Goal: Task Accomplishment & Management: Manage account settings

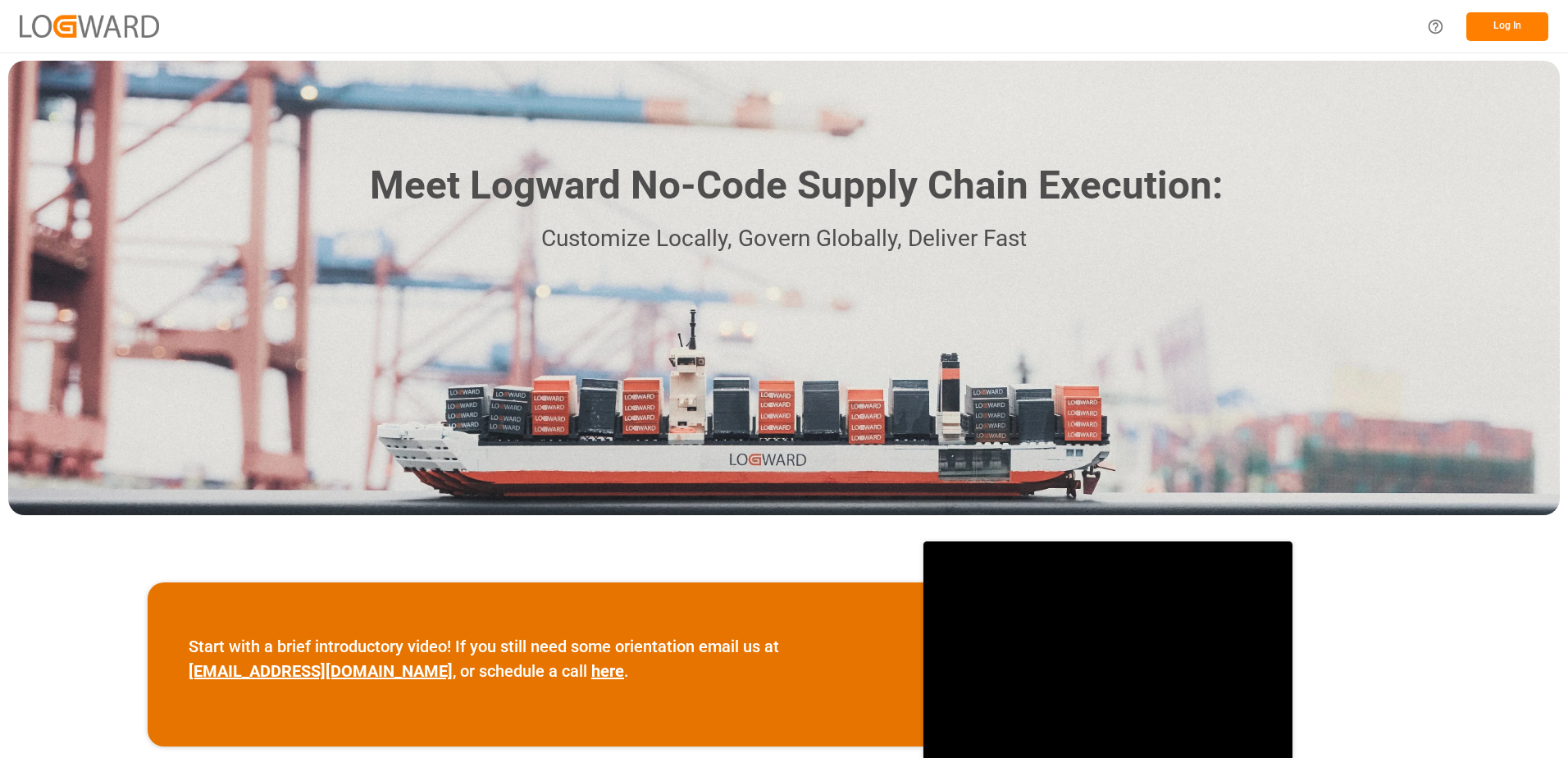
click at [1506, 28] on button "Log In" at bounding box center [1508, 27] width 82 height 29
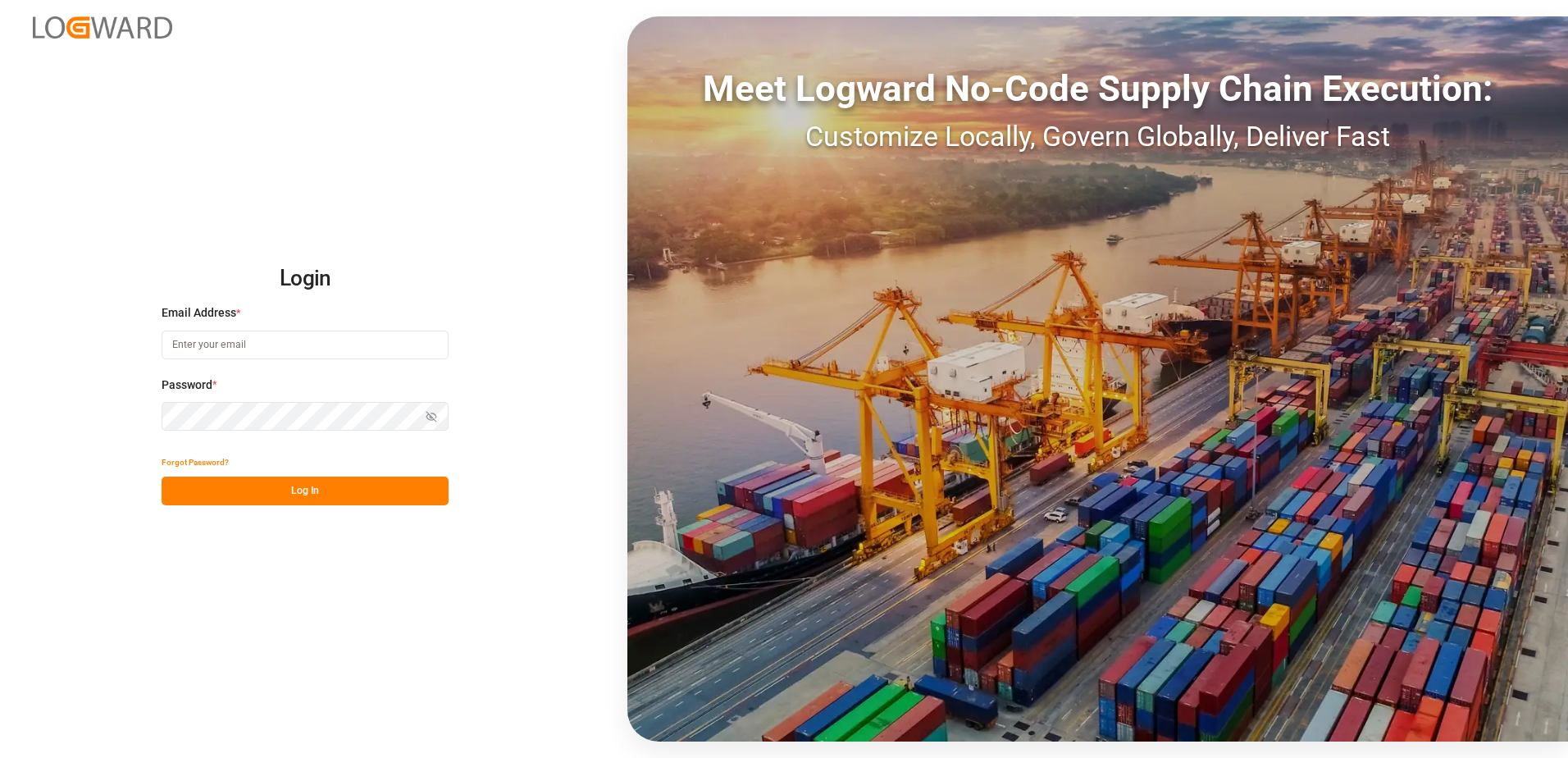
click at [199, 342] on input at bounding box center [305, 345] width 287 height 29
type input "yves.besner@jamindustries.com"
click at [149, 417] on div "Login Email Address * yves.besner@jamindustries.com Password * Show password Fo…" at bounding box center [784, 379] width 1568 height 758
click at [181, 487] on button "Log In" at bounding box center [305, 491] width 287 height 29
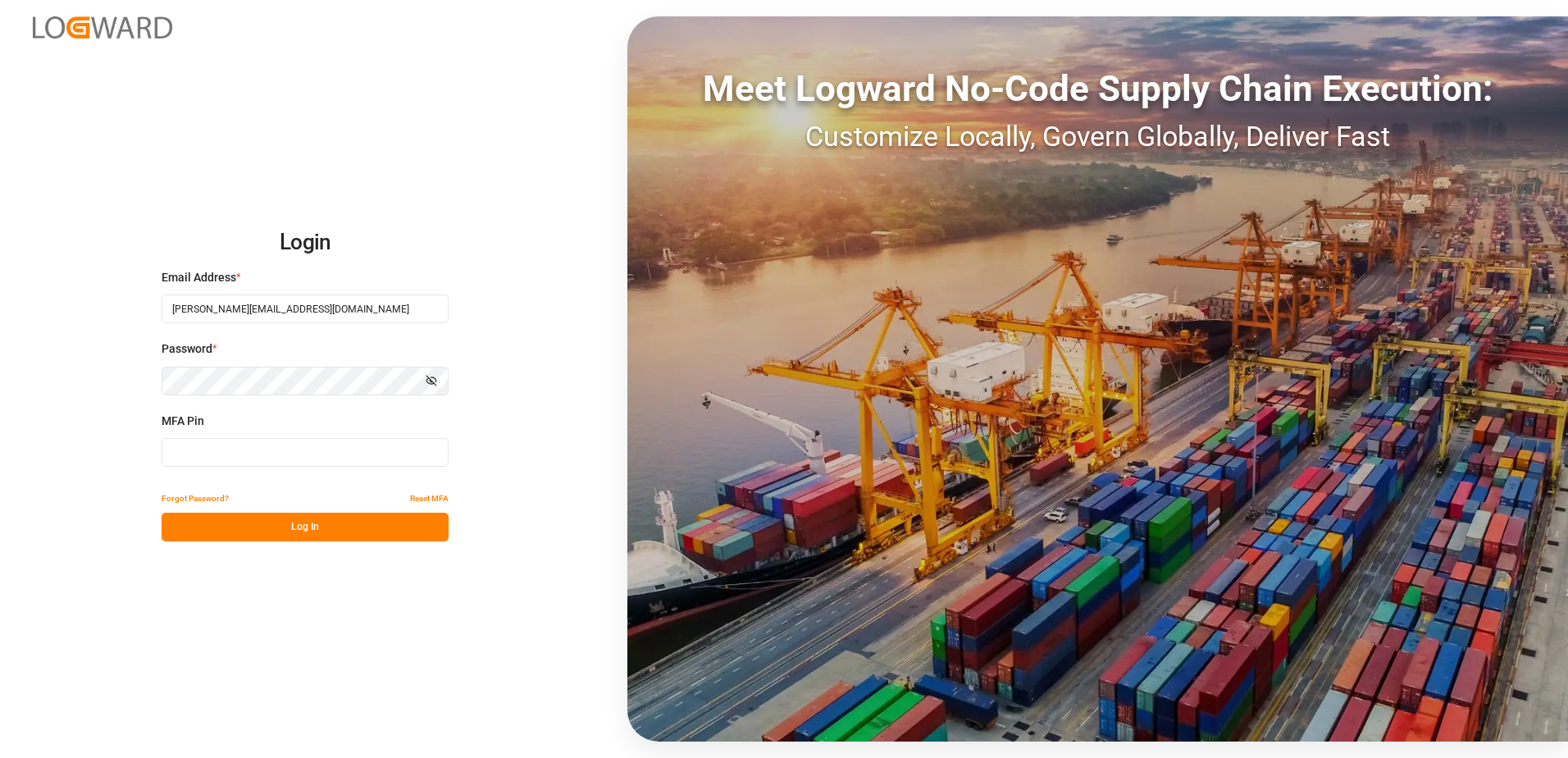
click at [193, 452] on input at bounding box center [305, 452] width 287 height 29
type input "000992"
click at [221, 533] on button "Log In" at bounding box center [305, 527] width 287 height 29
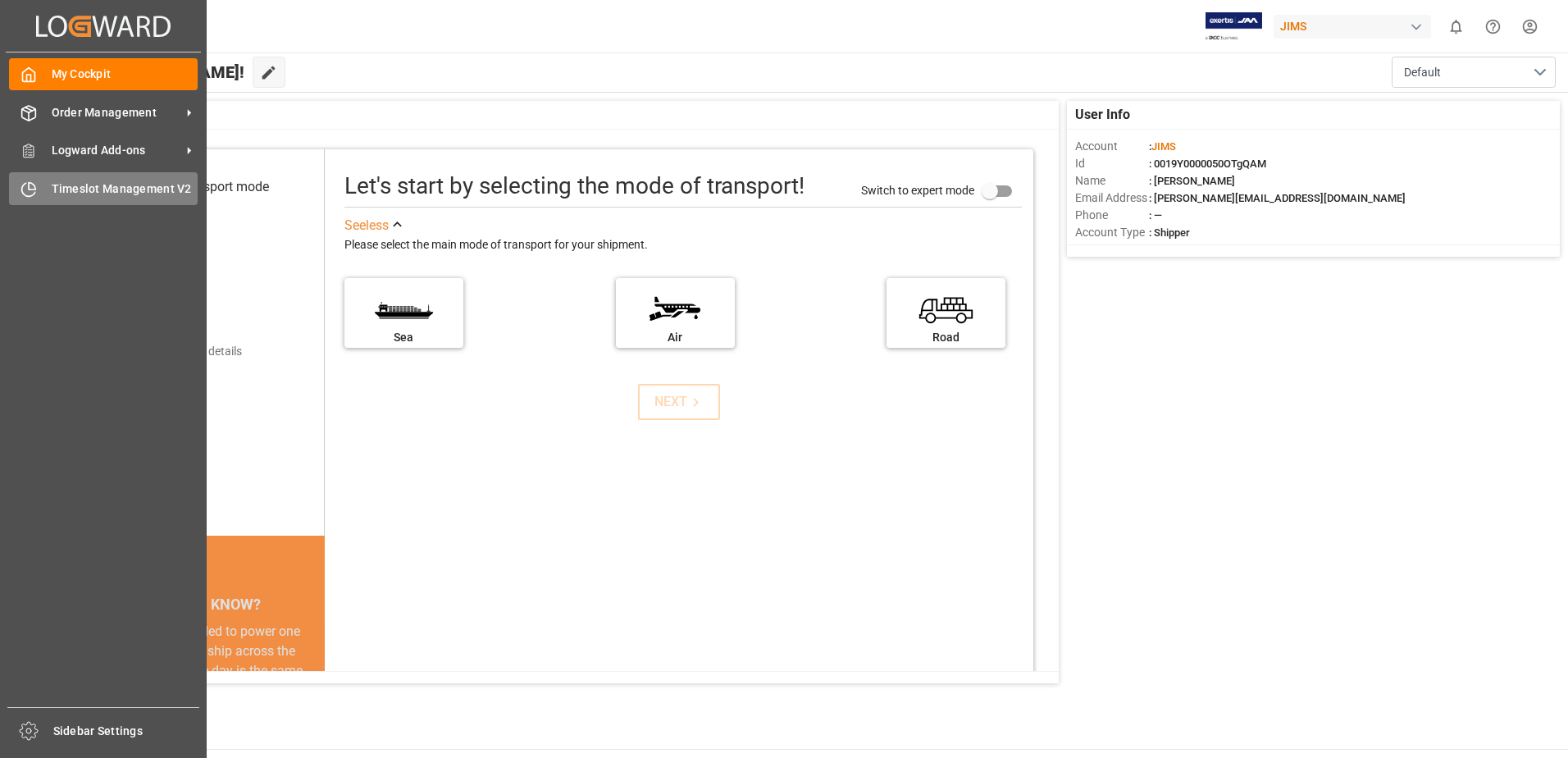
click at [71, 190] on span "Timeslot Management V2" at bounding box center [125, 189] width 147 height 18
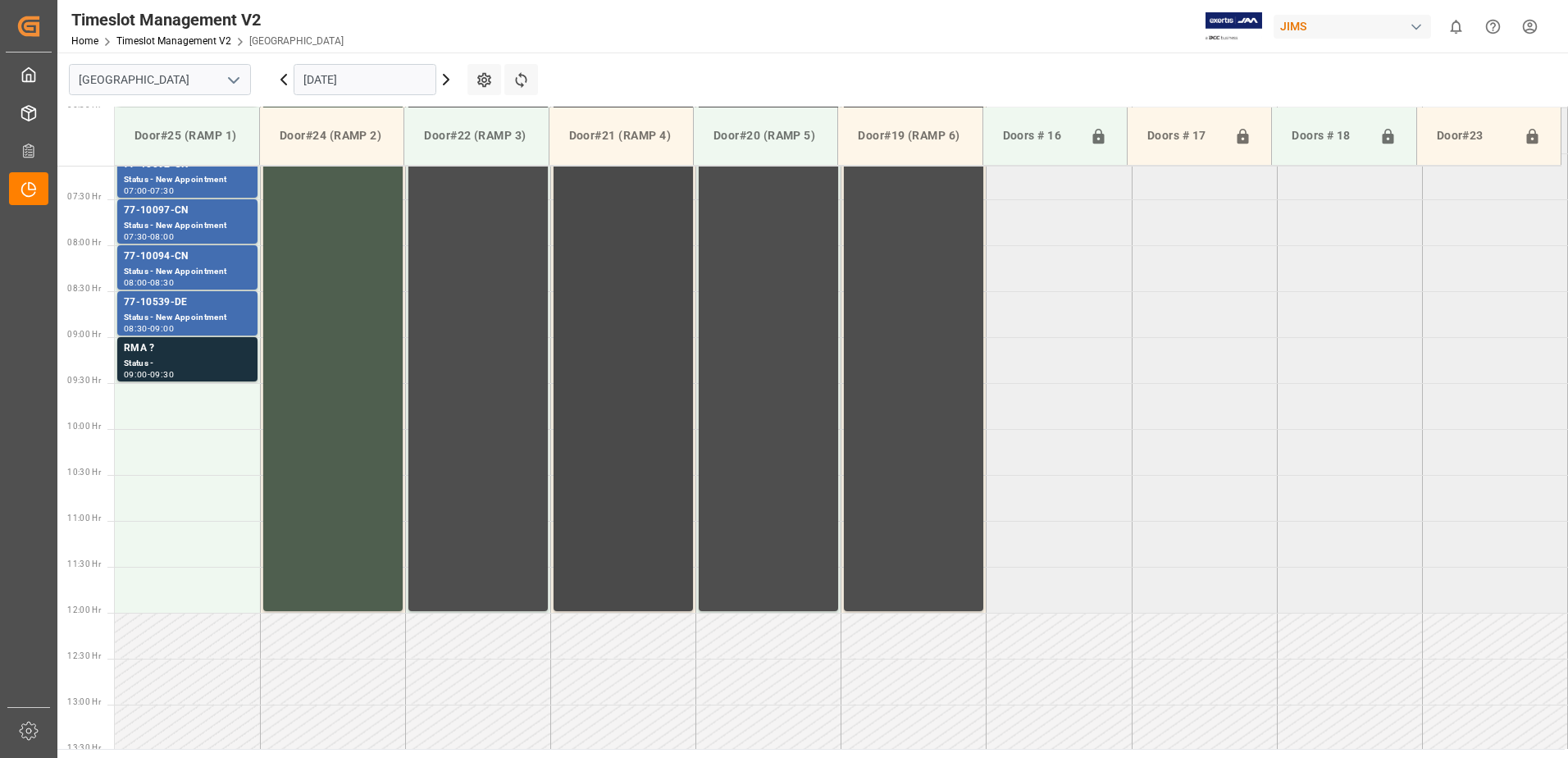
scroll to position [696, 0]
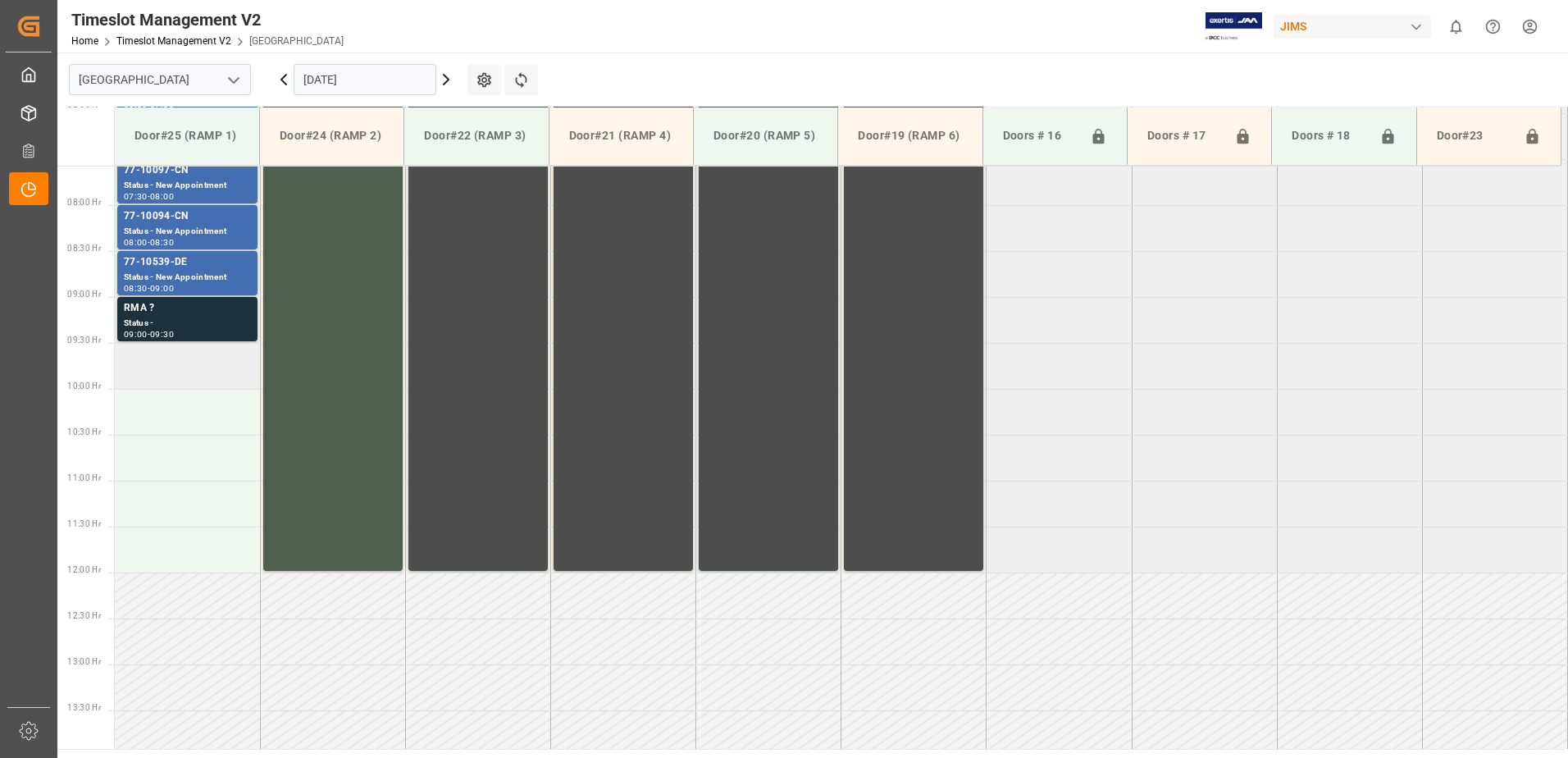
click at [179, 366] on td at bounding box center [187, 366] width 145 height 46
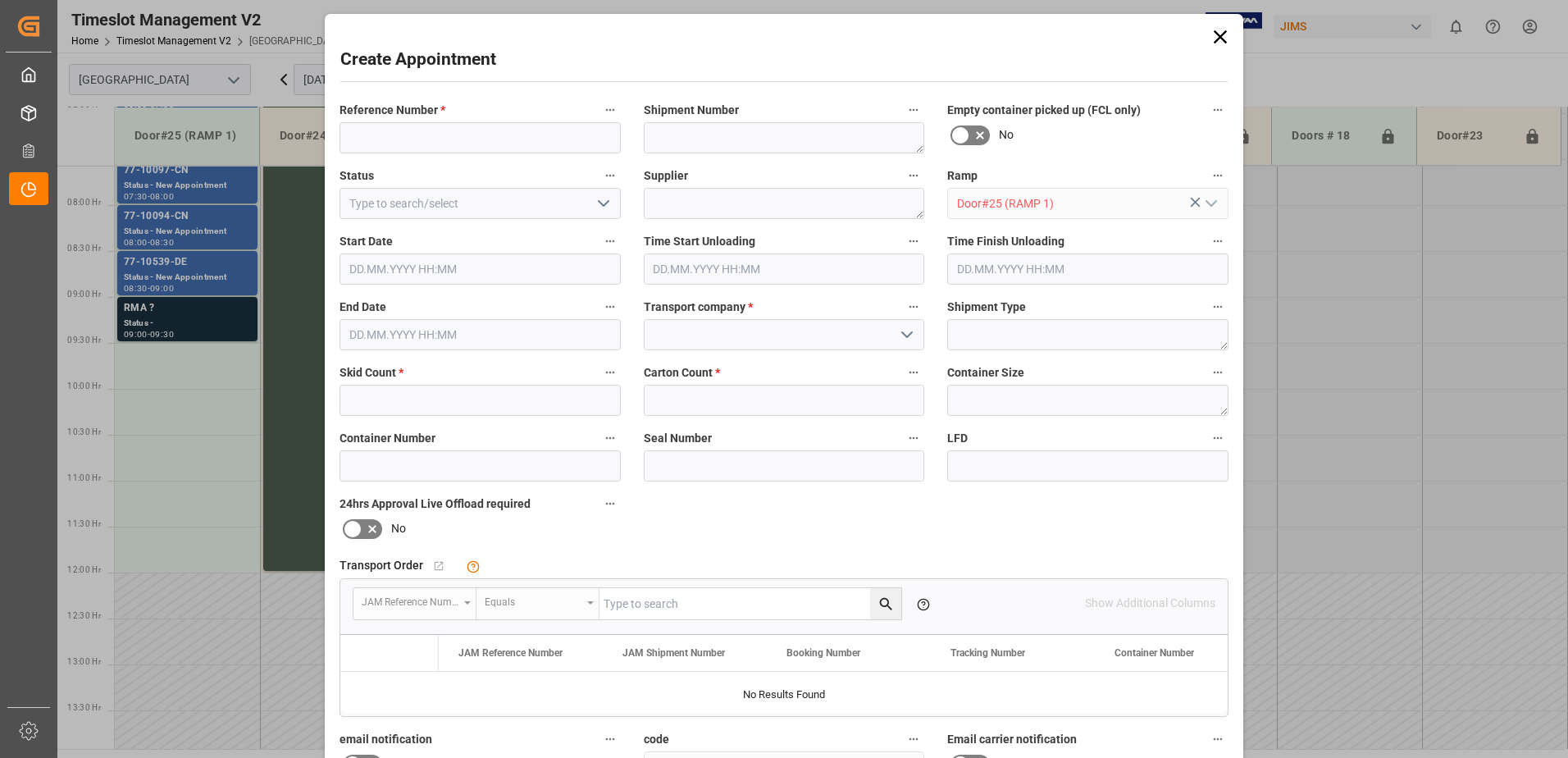
type input "19.09.2025 09:30"
type input "19.09.2025 10:00"
click at [412, 137] on input at bounding box center [480, 138] width 281 height 31
type input "n"
type input "NO SAMEDAY APPOINTMENT"
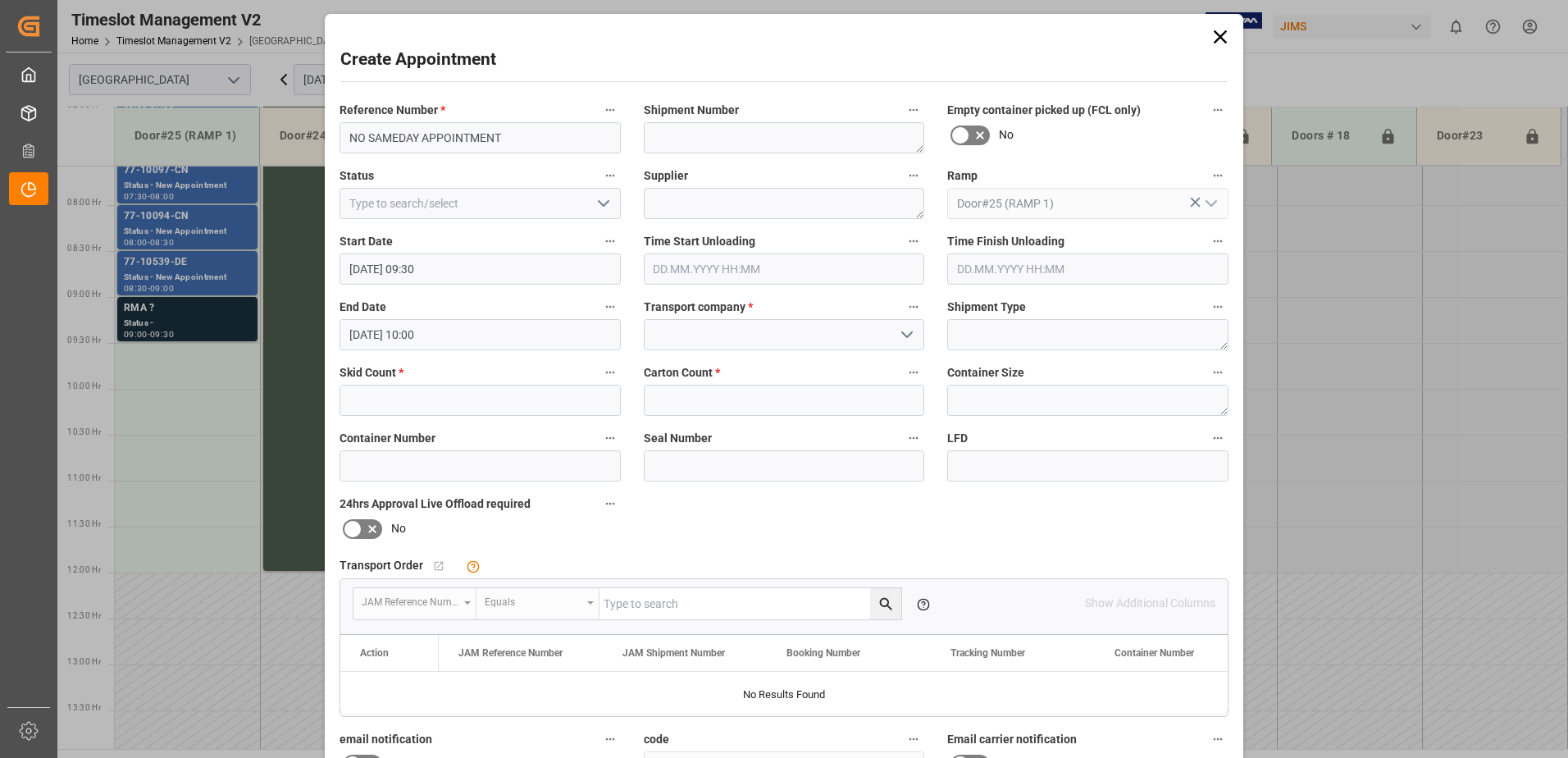
click at [601, 202] on icon "open menu" at bounding box center [603, 203] width 19 height 19
click at [501, 276] on div "Completed" at bounding box center [480, 277] width 280 height 37
type input "Completed"
click at [480, 330] on input "19.09.2025 10:00" at bounding box center [480, 334] width 281 height 31
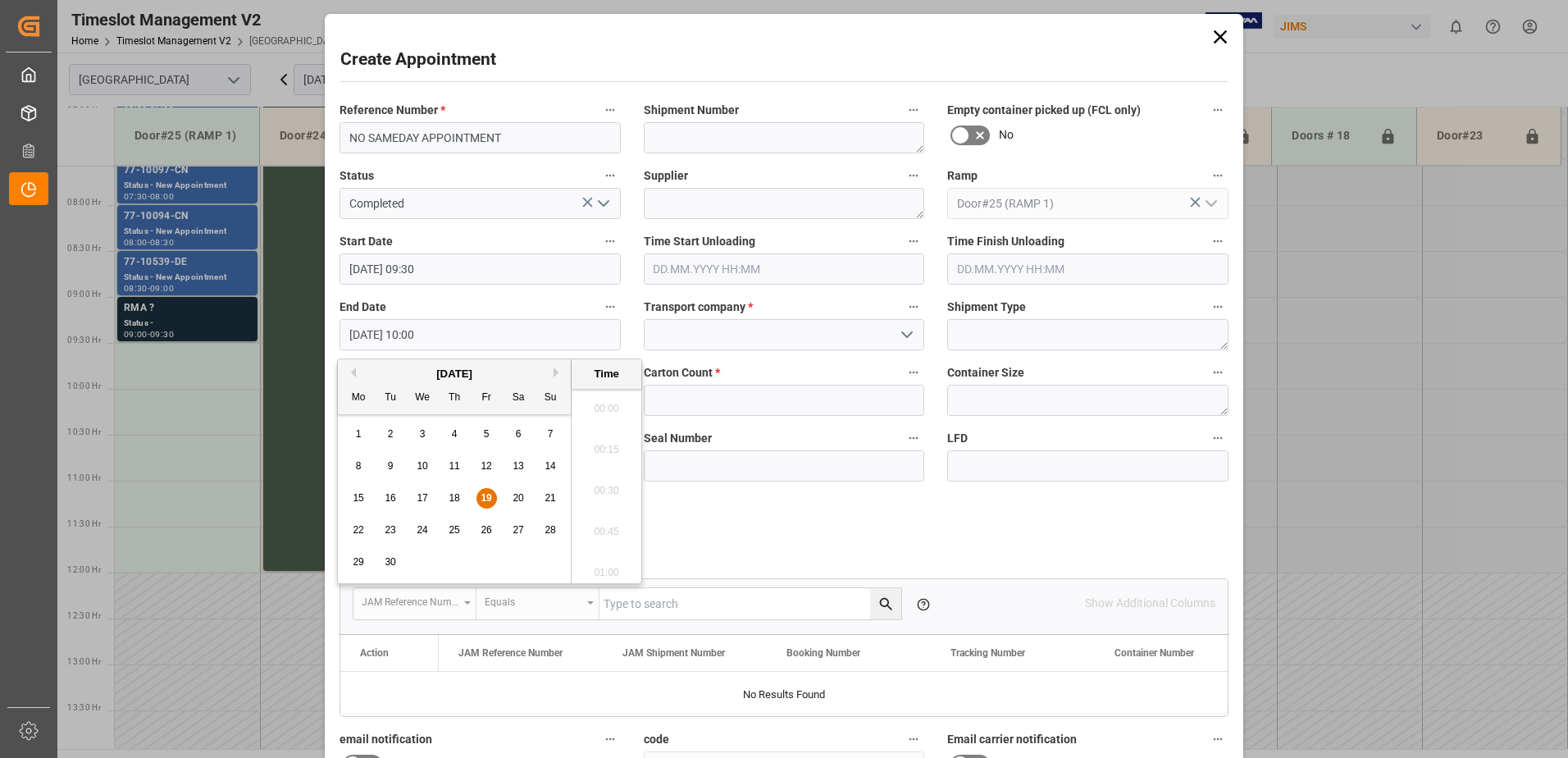
scroll to position [1565, 0]
click at [487, 495] on span "19" at bounding box center [485, 498] width 11 height 12
click at [594, 487] on li "12:00" at bounding box center [606, 486] width 70 height 41
type input "19.09.2025 12:00"
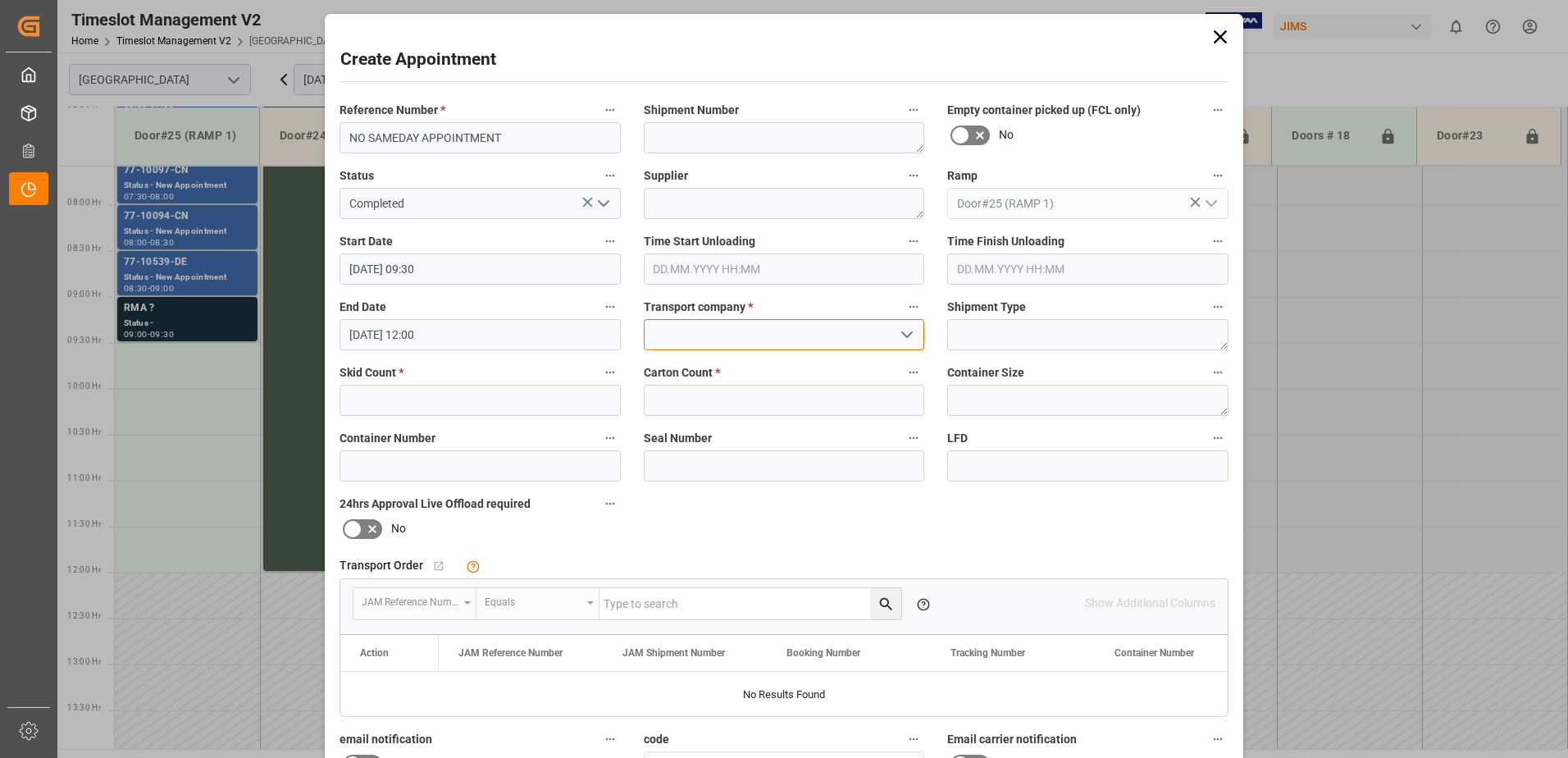
click at [740, 336] on input at bounding box center [784, 334] width 281 height 31
click at [726, 370] on div "JAM RESERVATION (NOT A CARRIER)" at bounding box center [784, 371] width 280 height 37
type input "JAM RESERVATION (NOT A CARRIER)"
click at [497, 395] on input "text" at bounding box center [480, 400] width 281 height 31
type input "0"
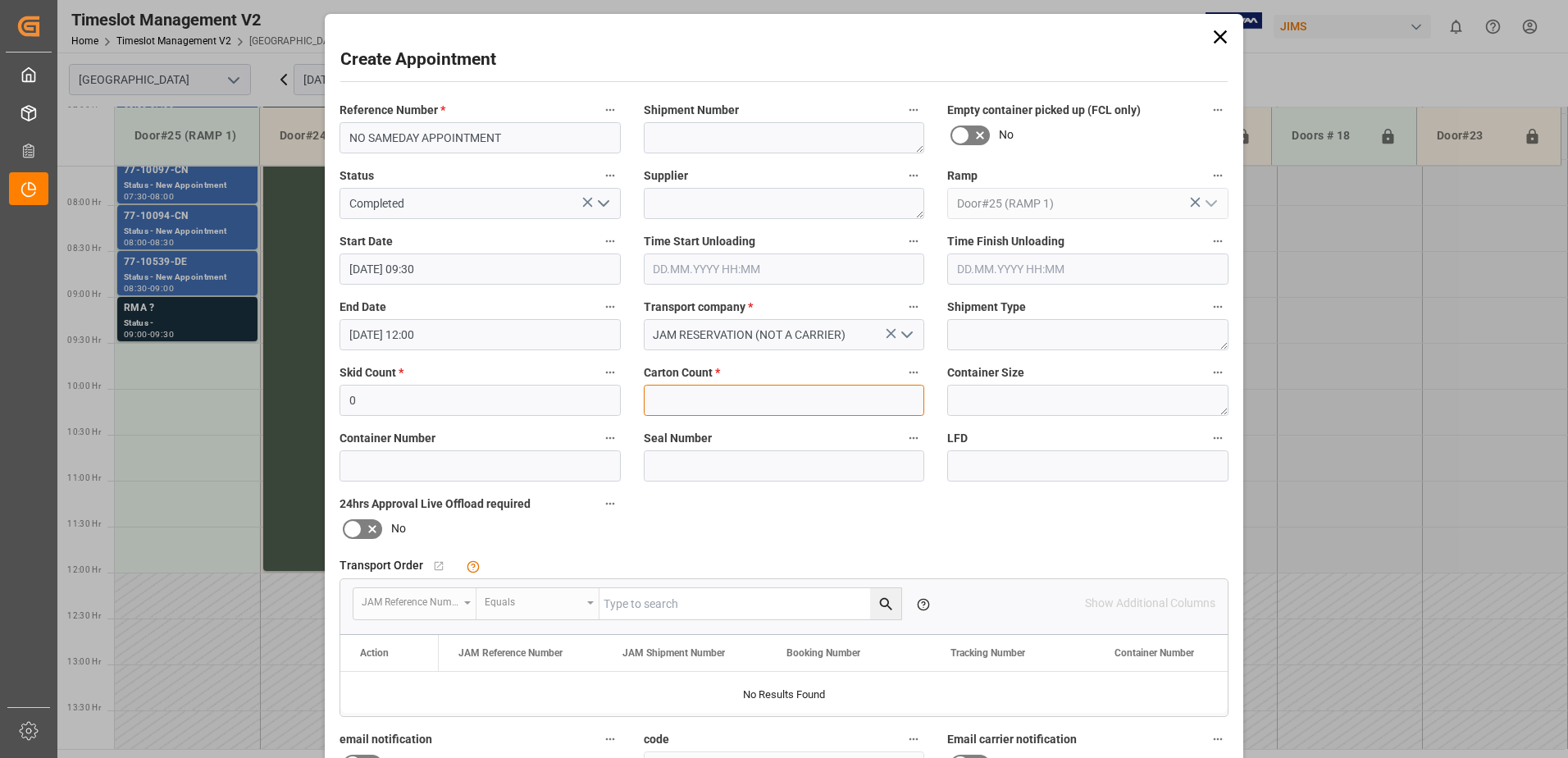
click at [658, 392] on input "text" at bounding box center [784, 400] width 281 height 31
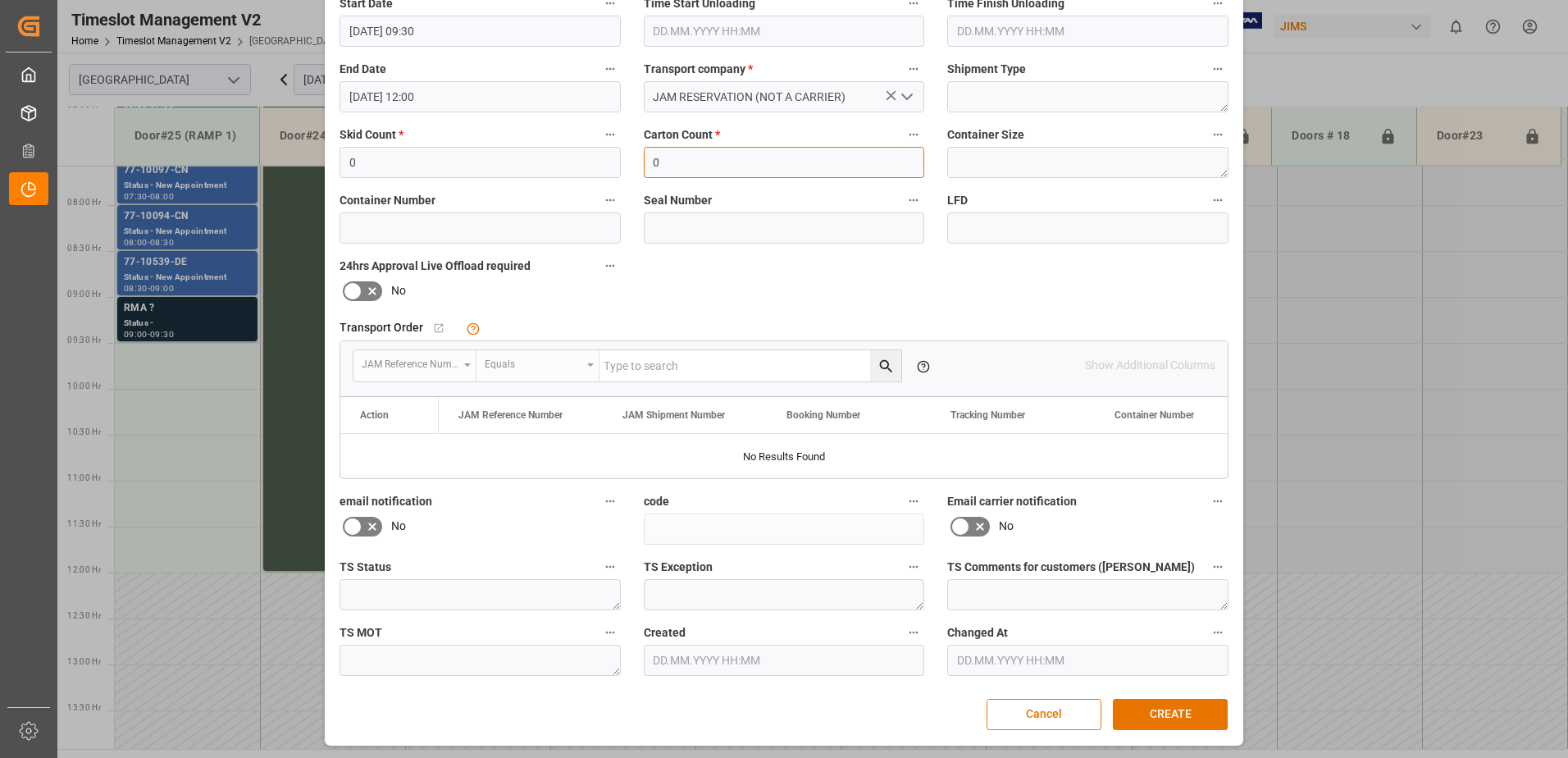
scroll to position [240, 0]
type input "0"
click at [1162, 711] on button "CREATE" at bounding box center [1170, 713] width 115 height 31
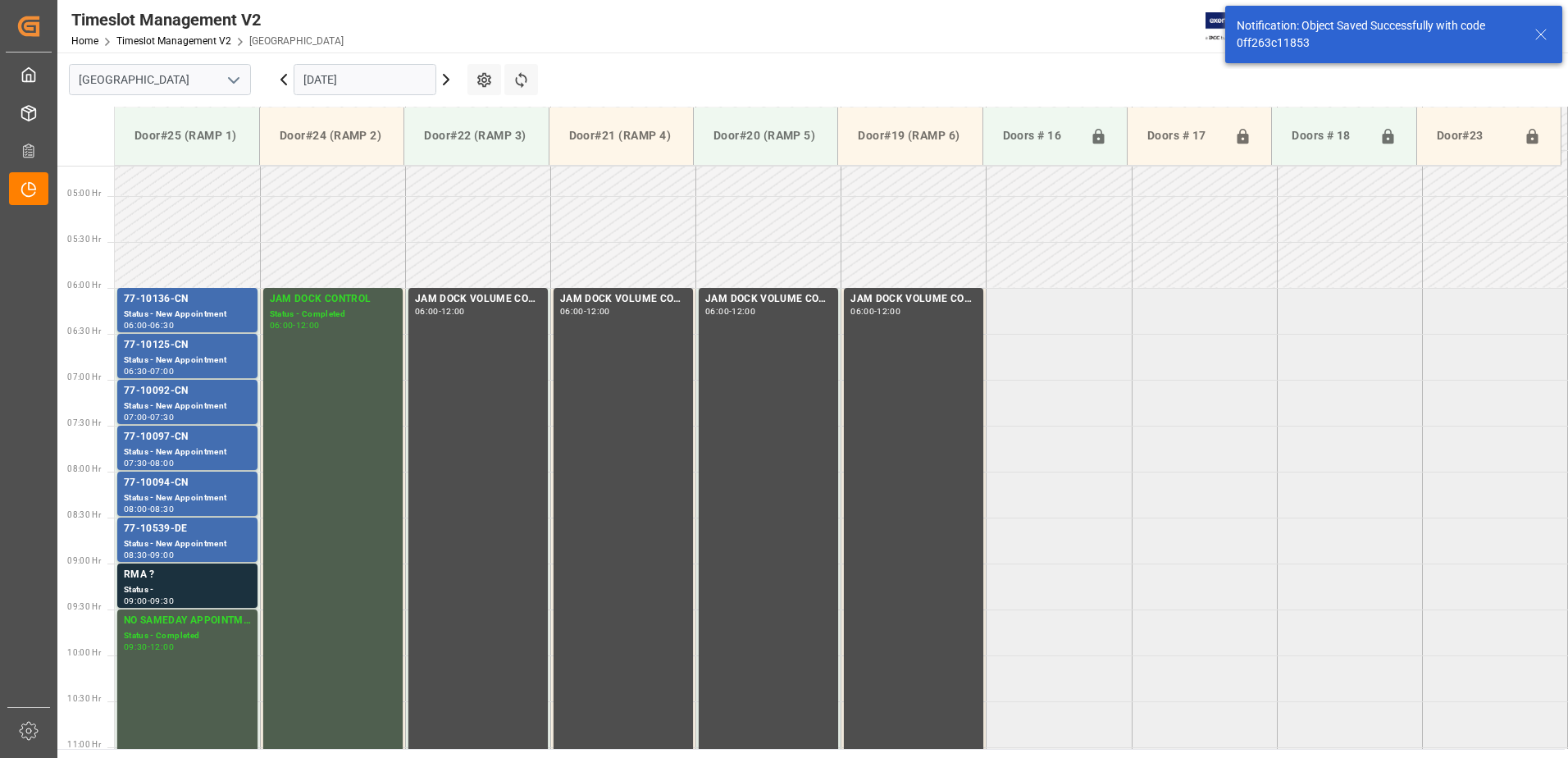
scroll to position [479, 0]
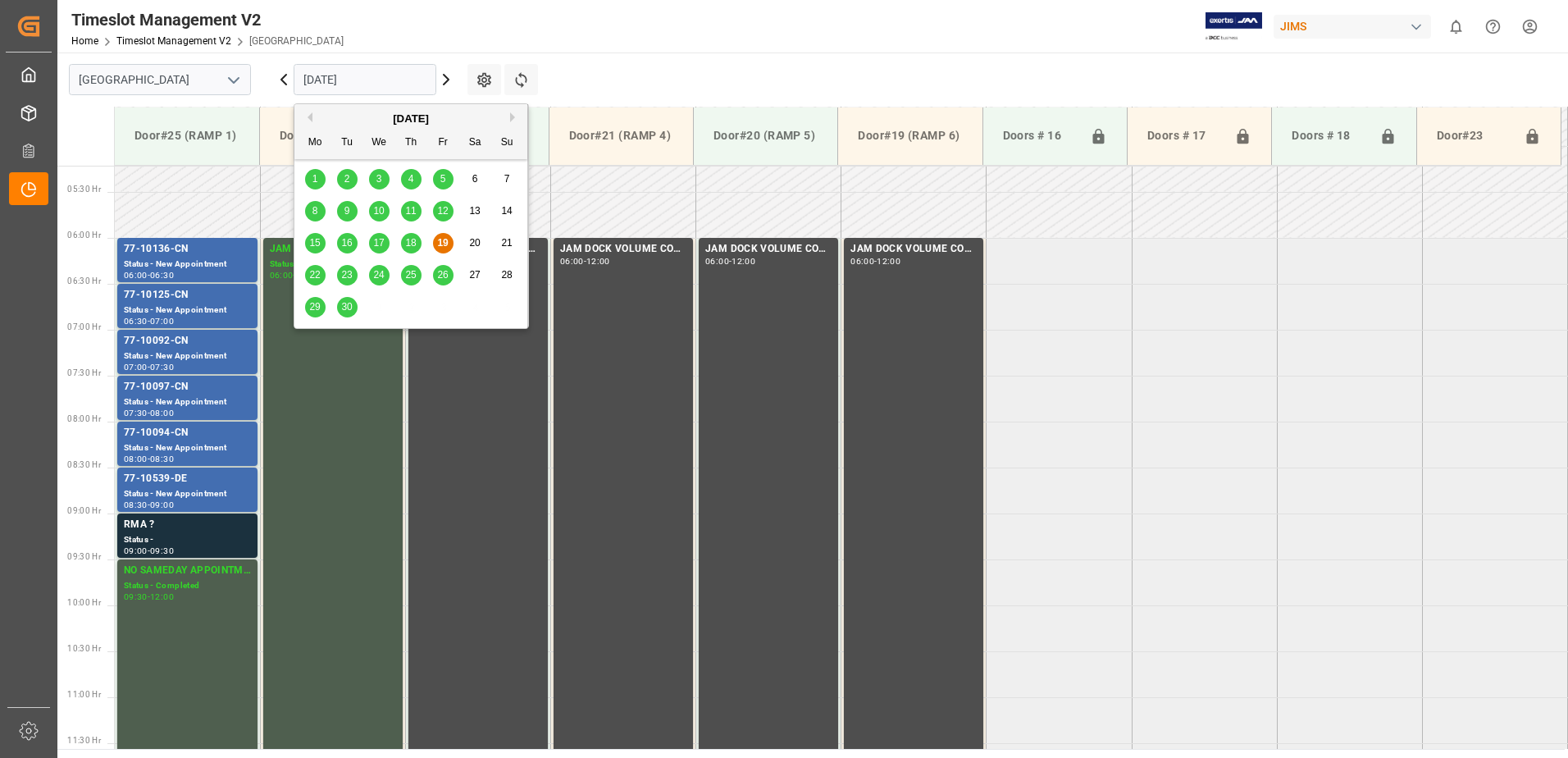
click at [414, 84] on input "[DATE]" at bounding box center [365, 79] width 143 height 31
click at [317, 278] on span "22" at bounding box center [314, 275] width 11 height 12
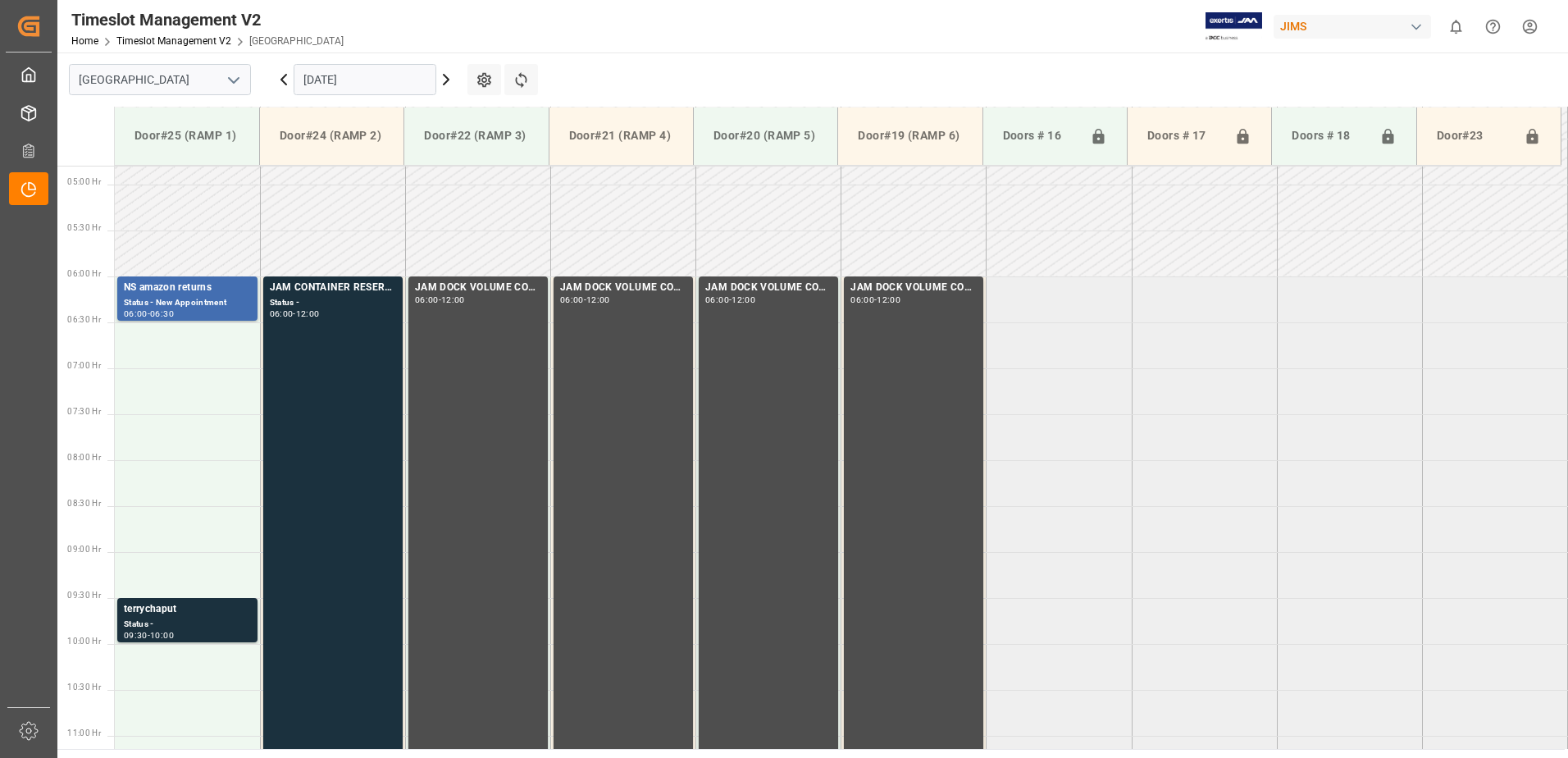
scroll to position [450, 0]
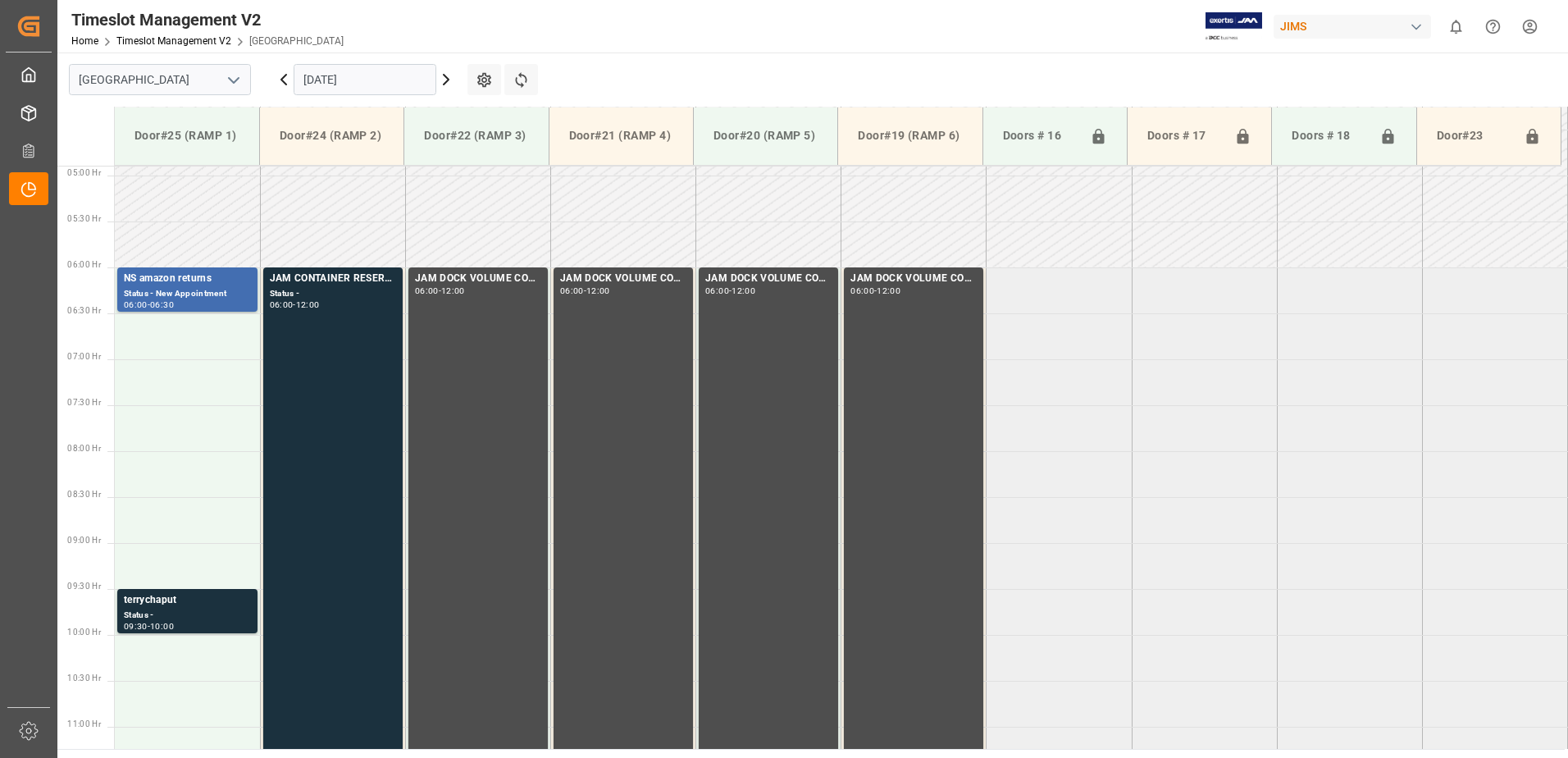
click at [391, 80] on input "[DATE]" at bounding box center [365, 79] width 143 height 31
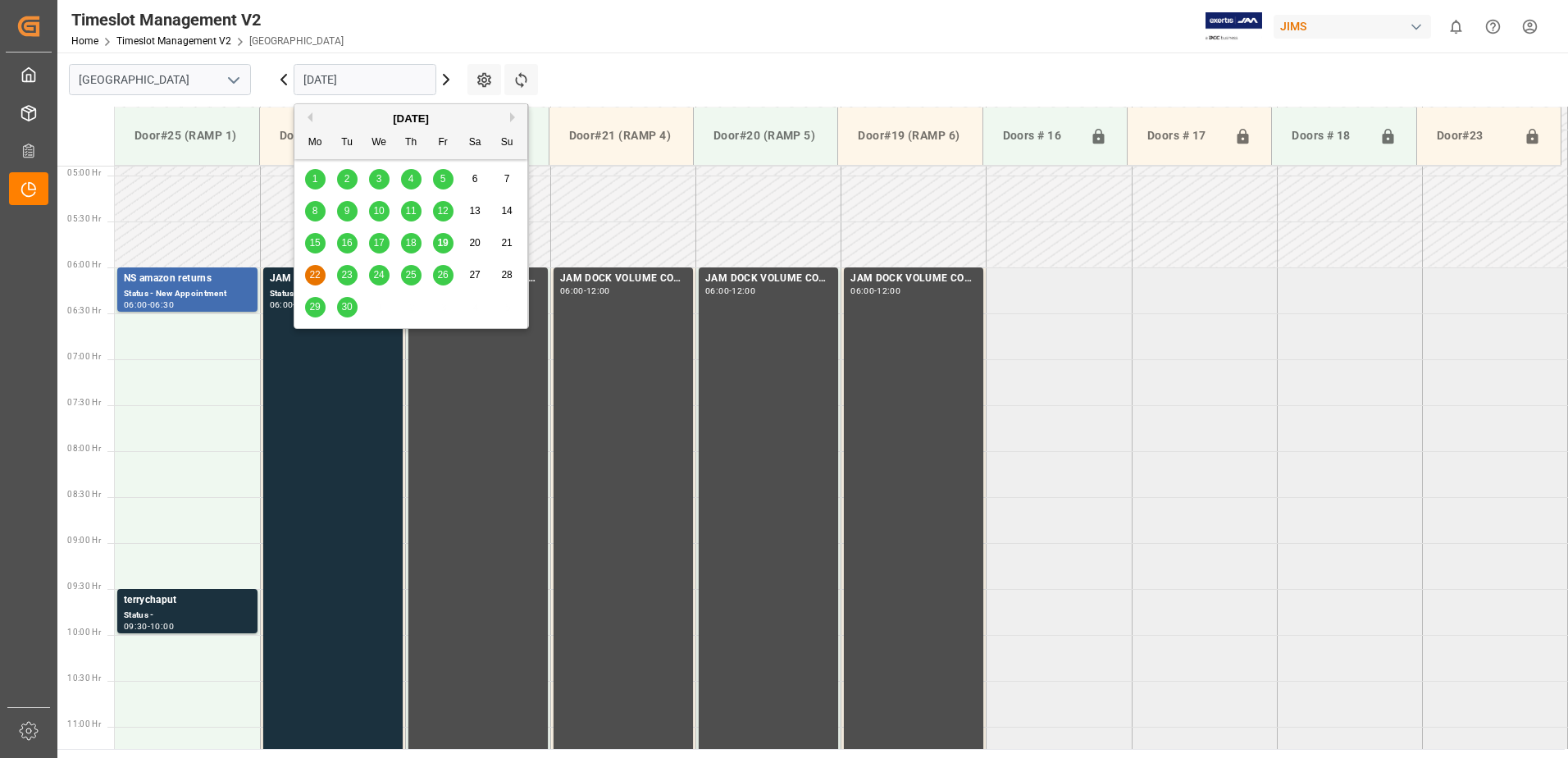
click at [351, 273] on span "23" at bounding box center [346, 275] width 11 height 12
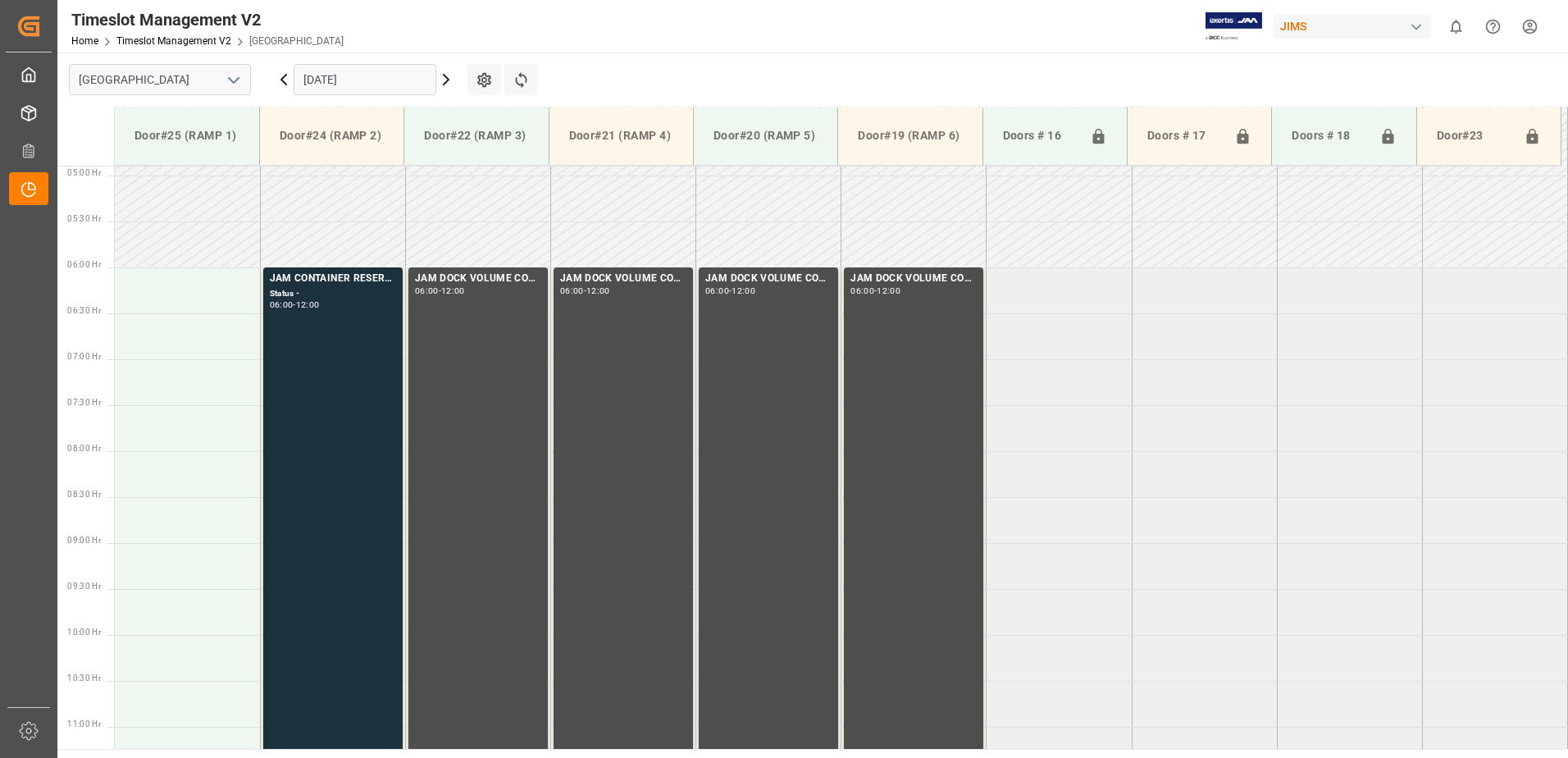
click at [376, 79] on input "23.09.2025" at bounding box center [365, 79] width 143 height 31
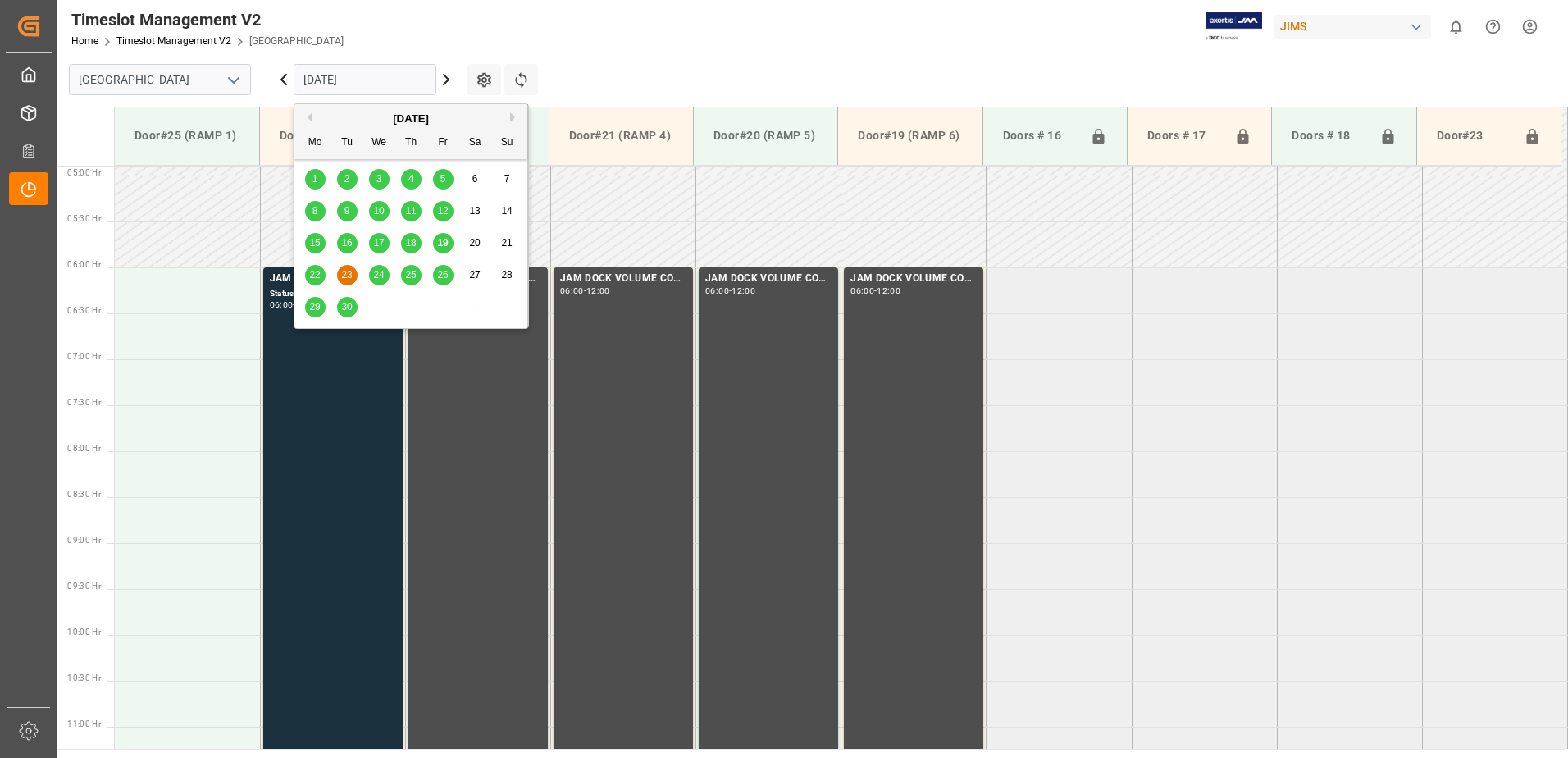
click at [378, 273] on span "24" at bounding box center [378, 275] width 11 height 12
click at [380, 82] on input "24.09.2025" at bounding box center [365, 79] width 143 height 31
click at [411, 275] on span "25" at bounding box center [410, 275] width 11 height 12
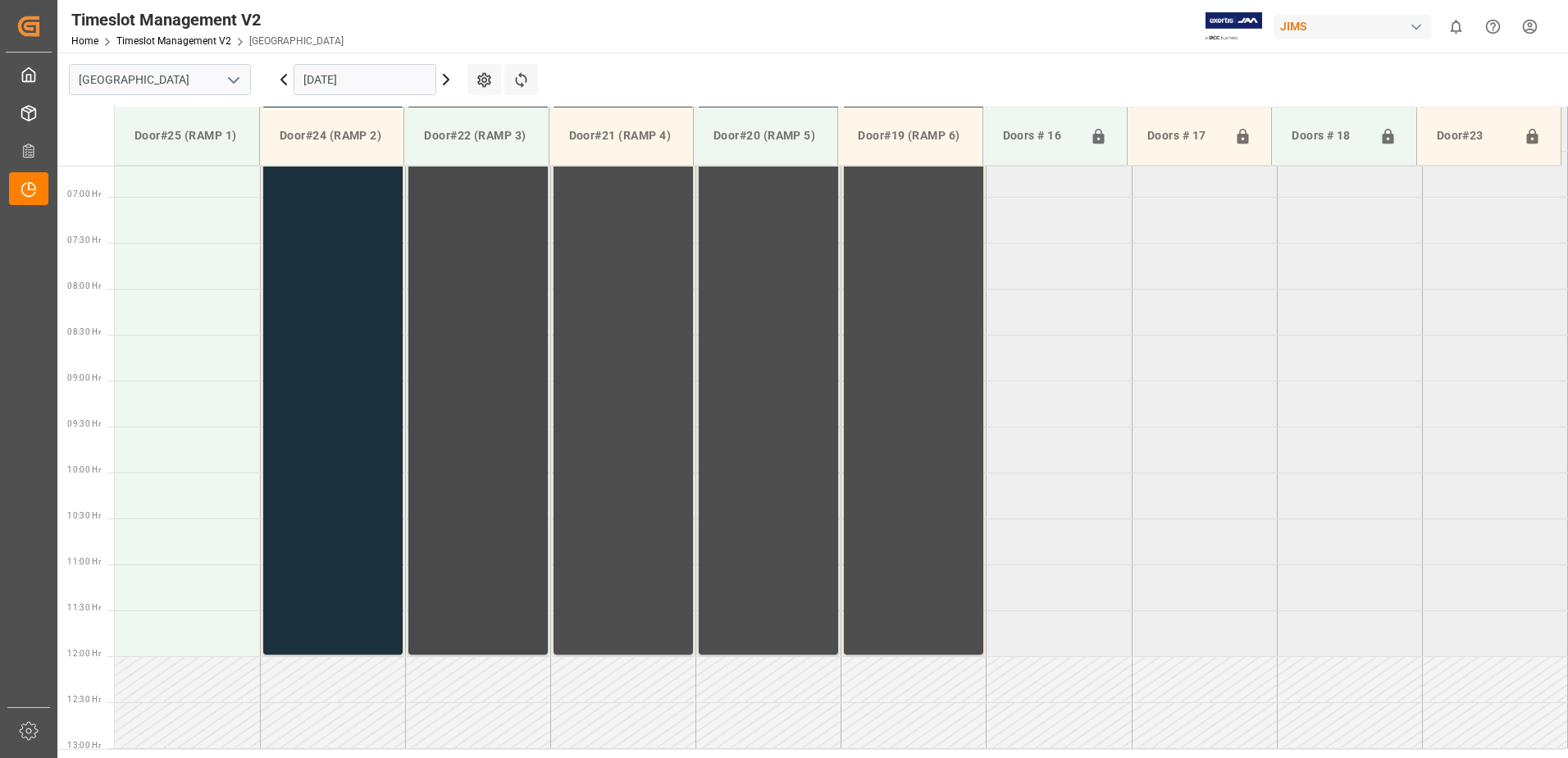
scroll to position [613, 0]
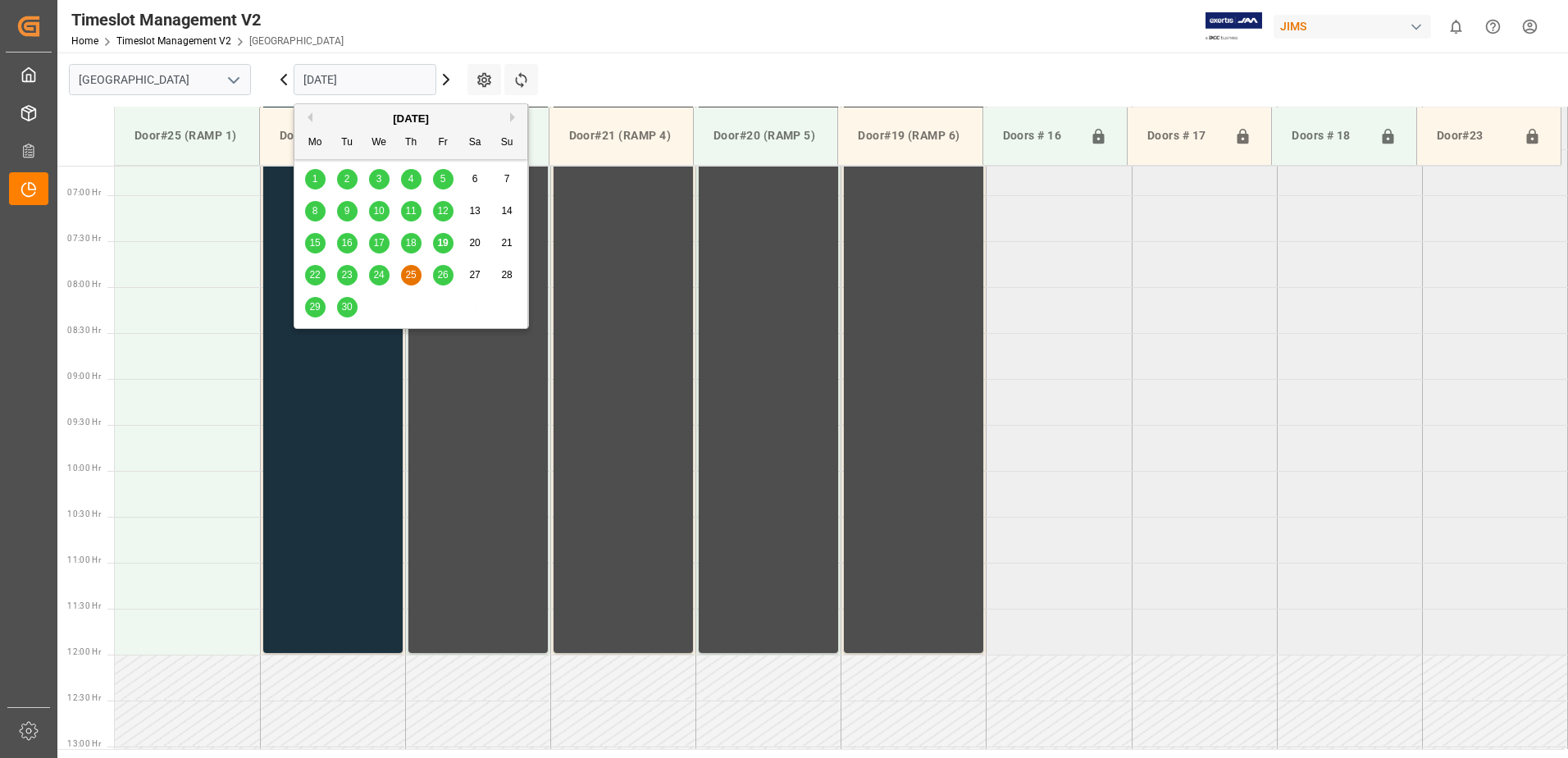
click at [392, 80] on input "25.09.2025" at bounding box center [365, 79] width 143 height 31
click at [443, 272] on span "26" at bounding box center [442, 275] width 11 height 12
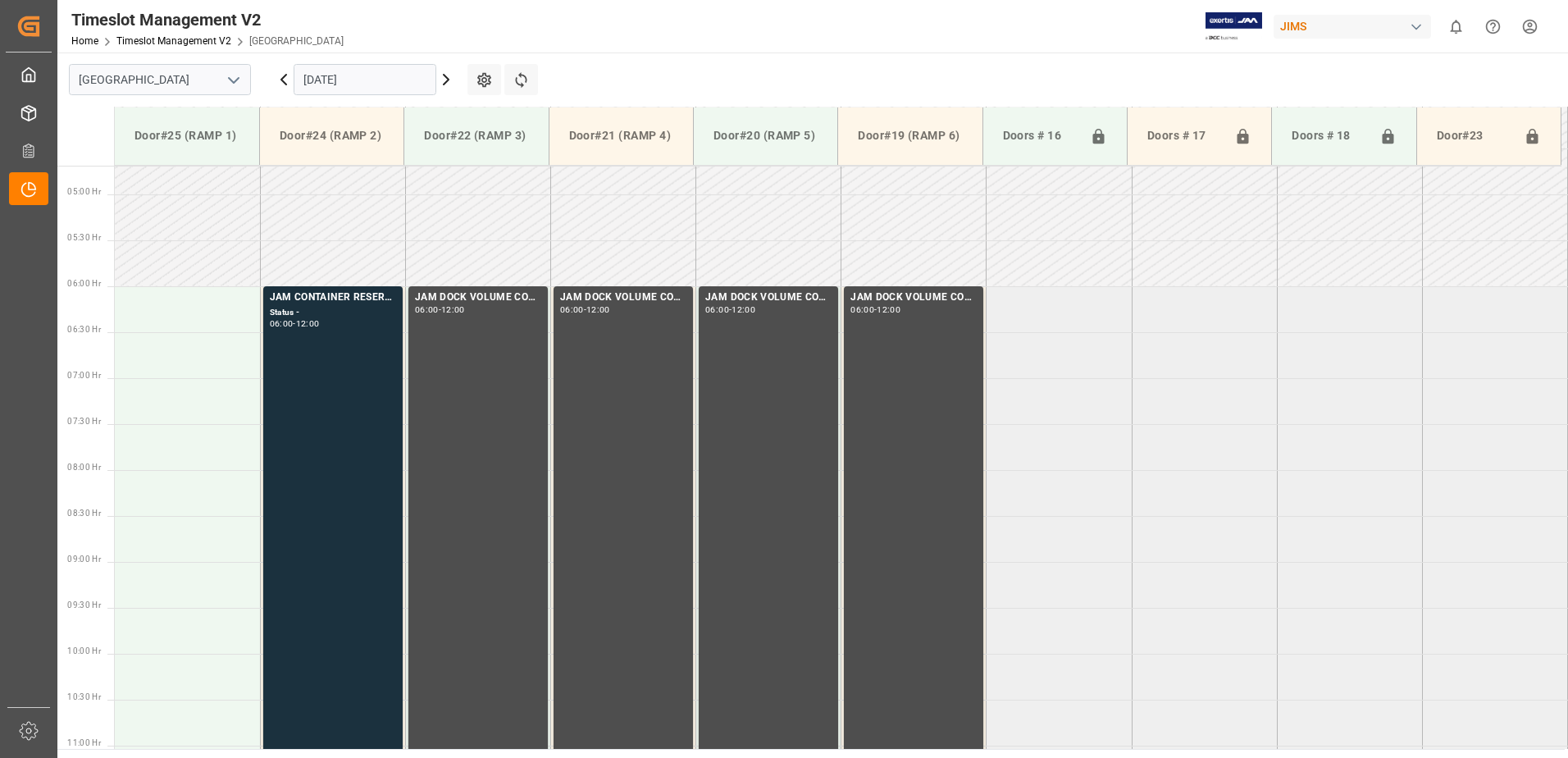
scroll to position [450, 0]
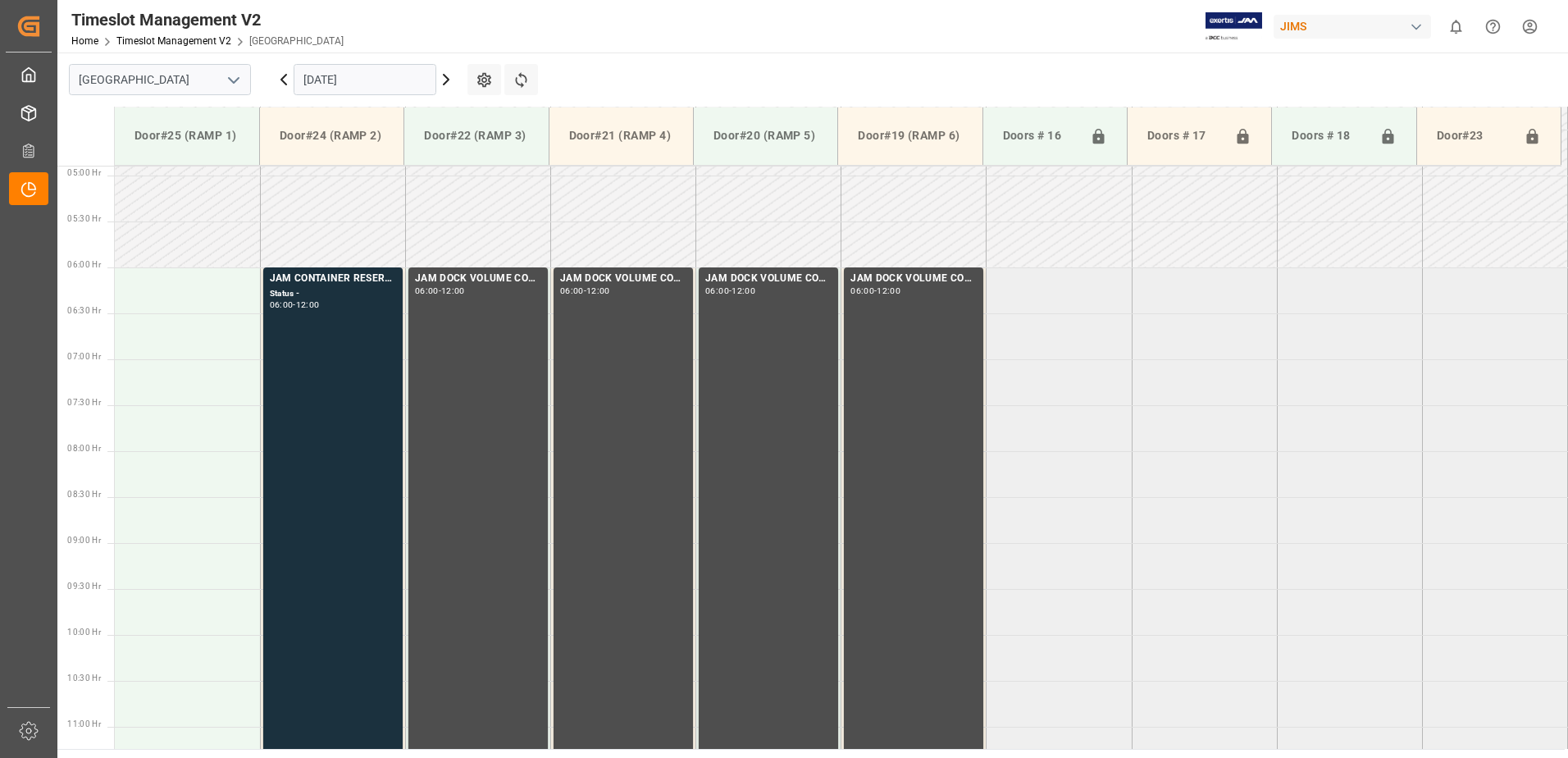
click at [356, 77] on input "26.09.2025" at bounding box center [365, 79] width 143 height 31
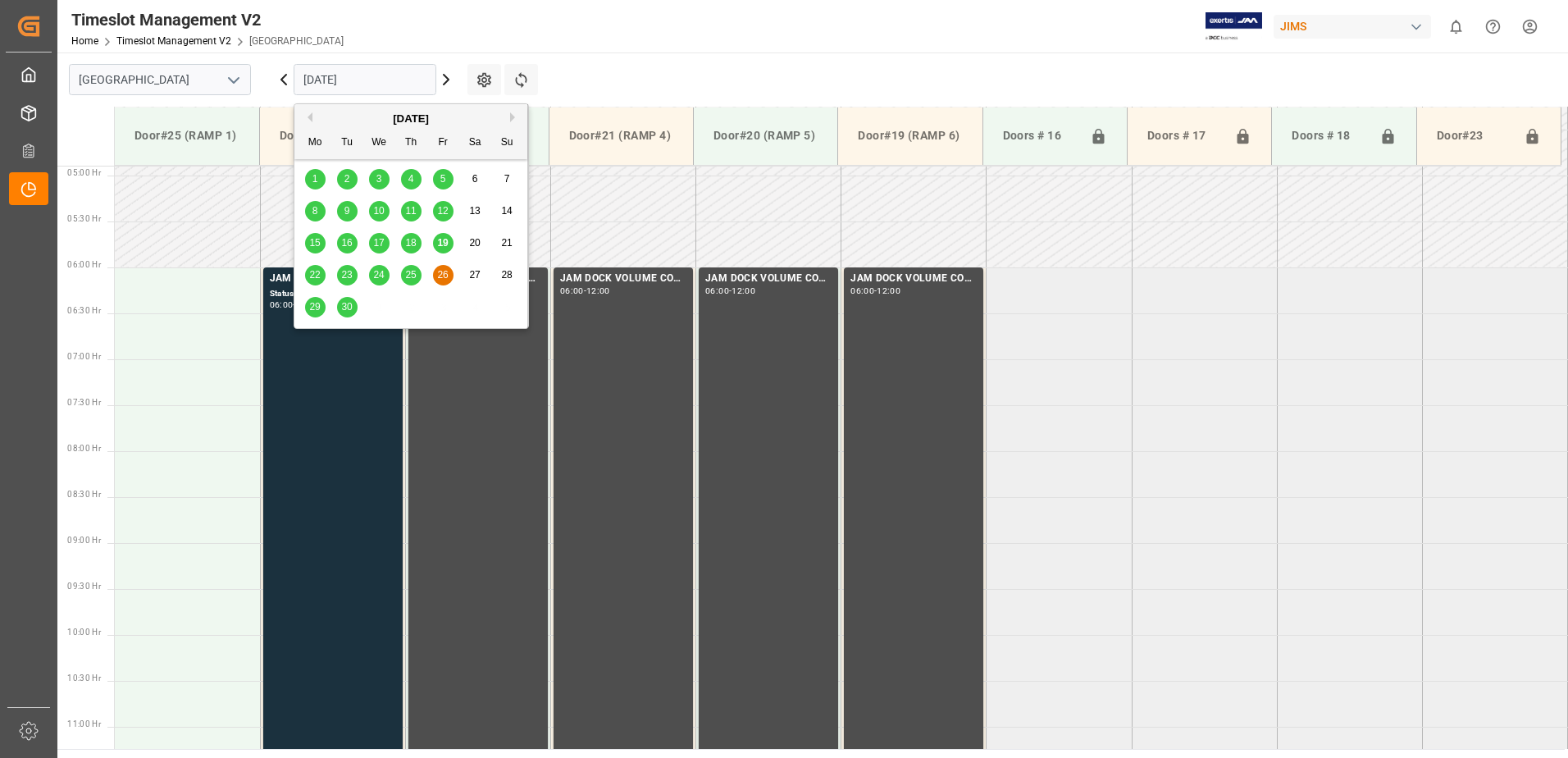
click at [311, 309] on span "29" at bounding box center [314, 307] width 11 height 12
click at [359, 76] on input "29.09.2025" at bounding box center [365, 79] width 143 height 31
click at [349, 308] on span "30" at bounding box center [346, 307] width 11 height 12
click at [389, 82] on input "30.09.2025" at bounding box center [365, 79] width 143 height 31
click at [440, 241] on span "19" at bounding box center [442, 243] width 11 height 12
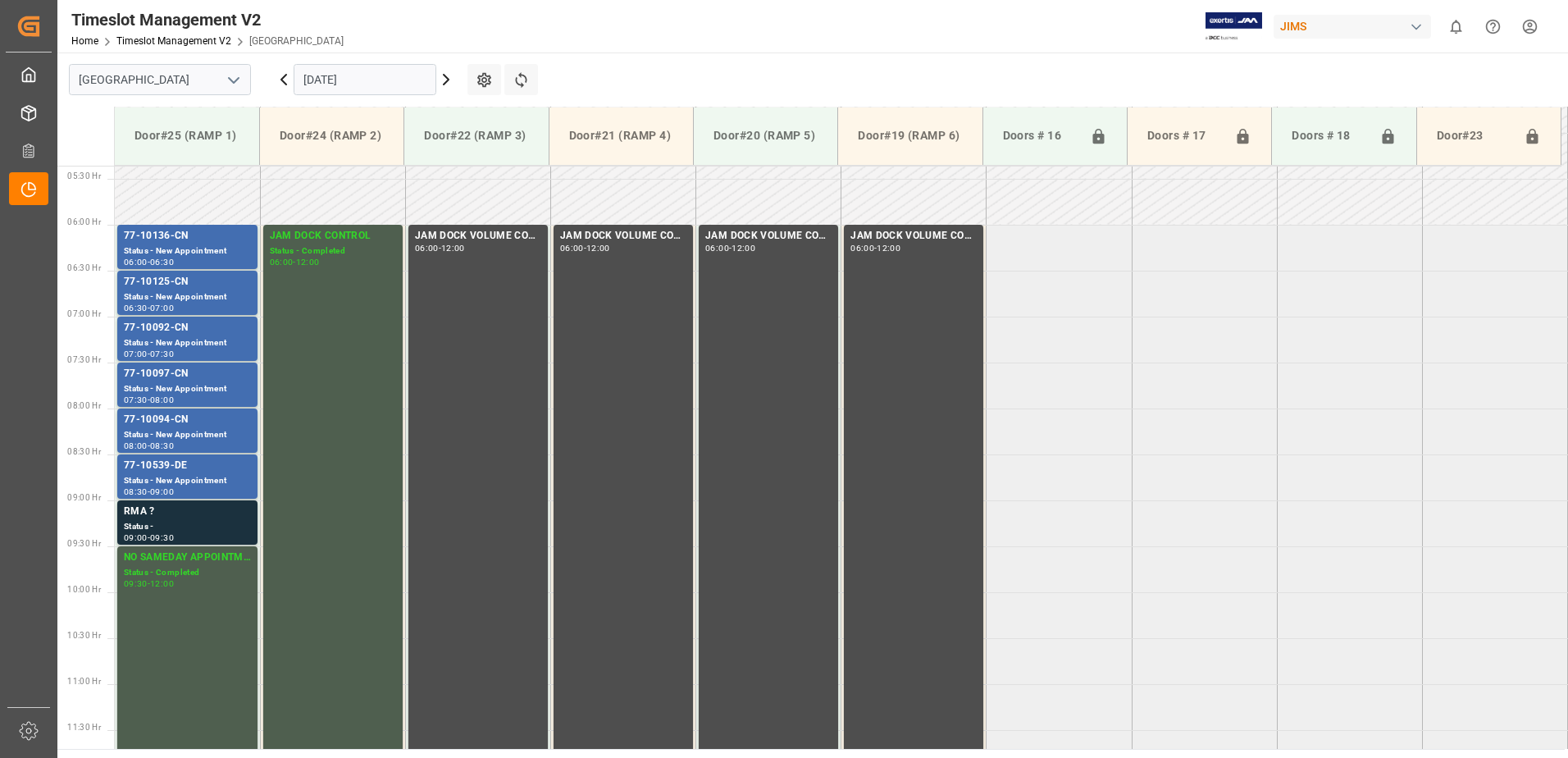
scroll to position [532, 0]
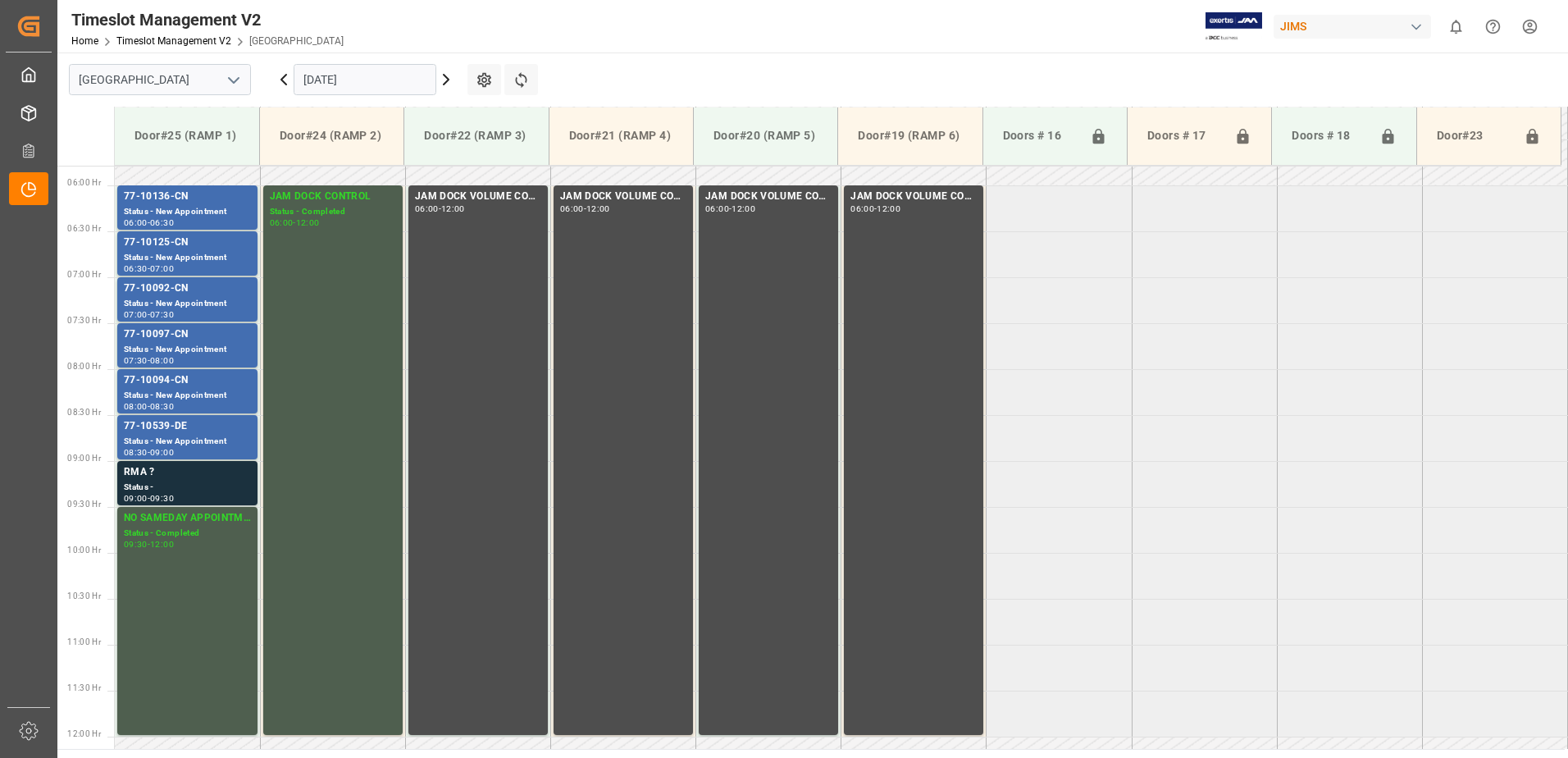
click at [368, 78] on input "[DATE]" at bounding box center [365, 79] width 143 height 31
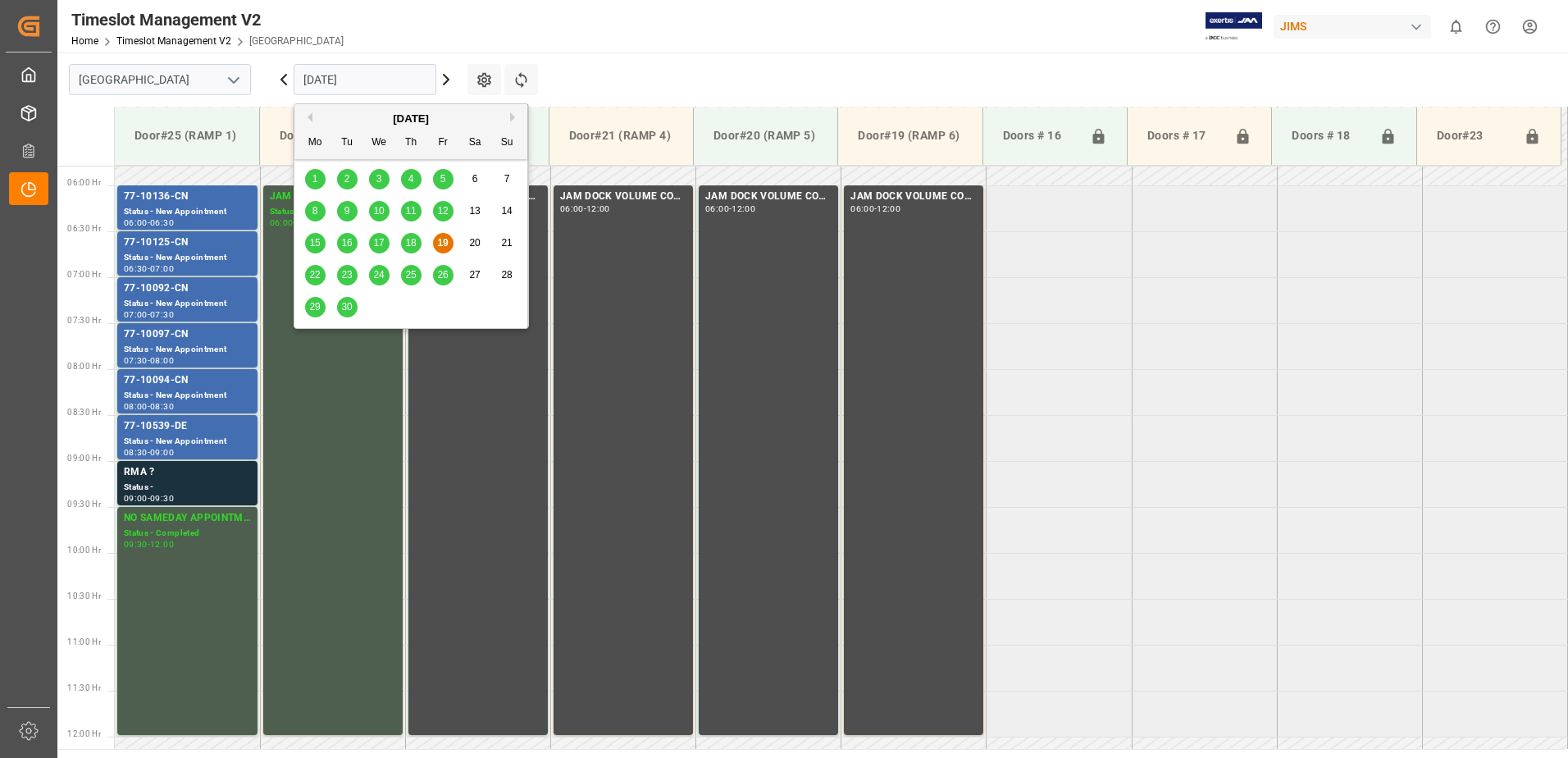
click at [317, 271] on span "22" at bounding box center [314, 275] width 11 height 12
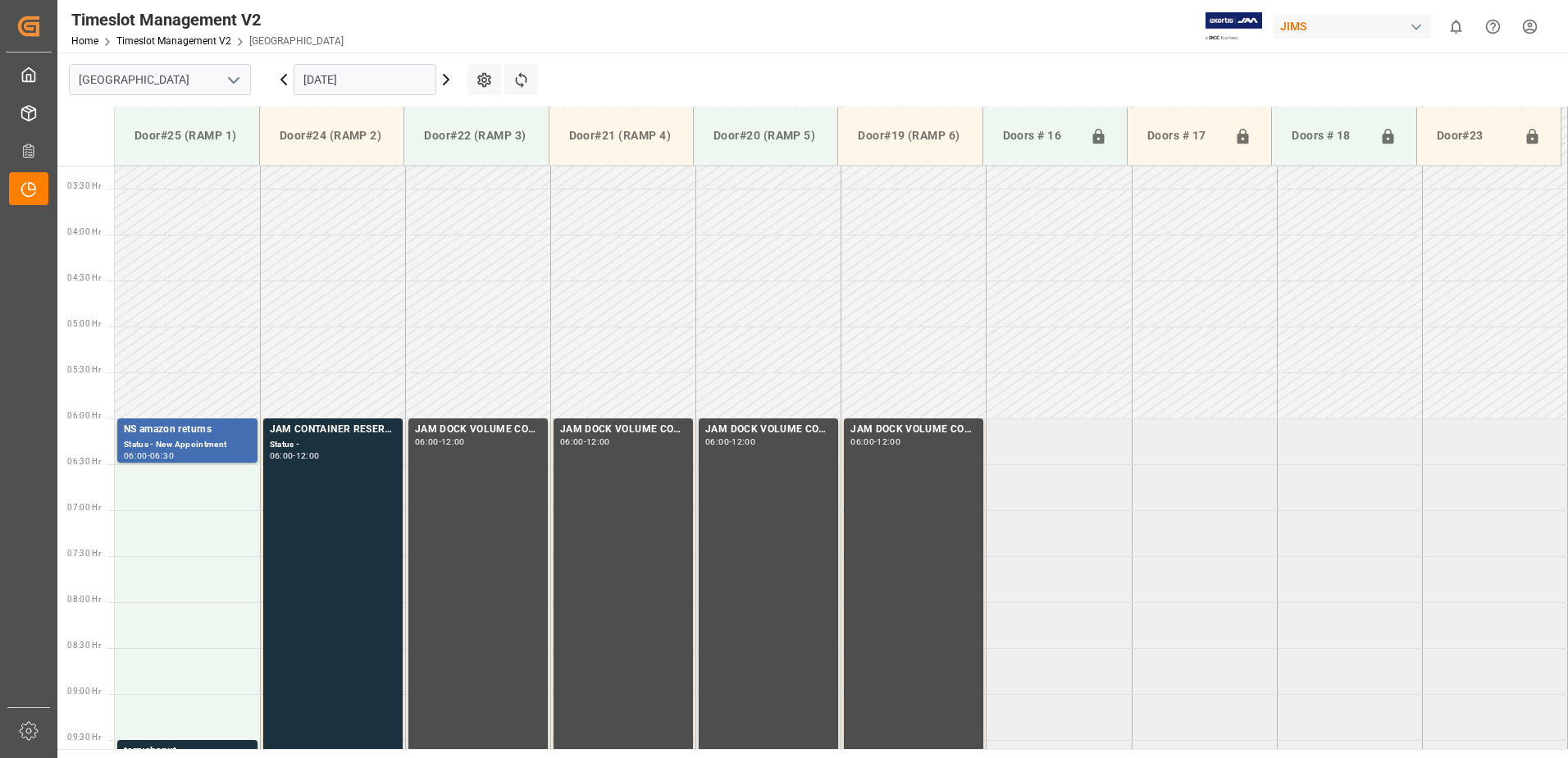
scroll to position [450, 0]
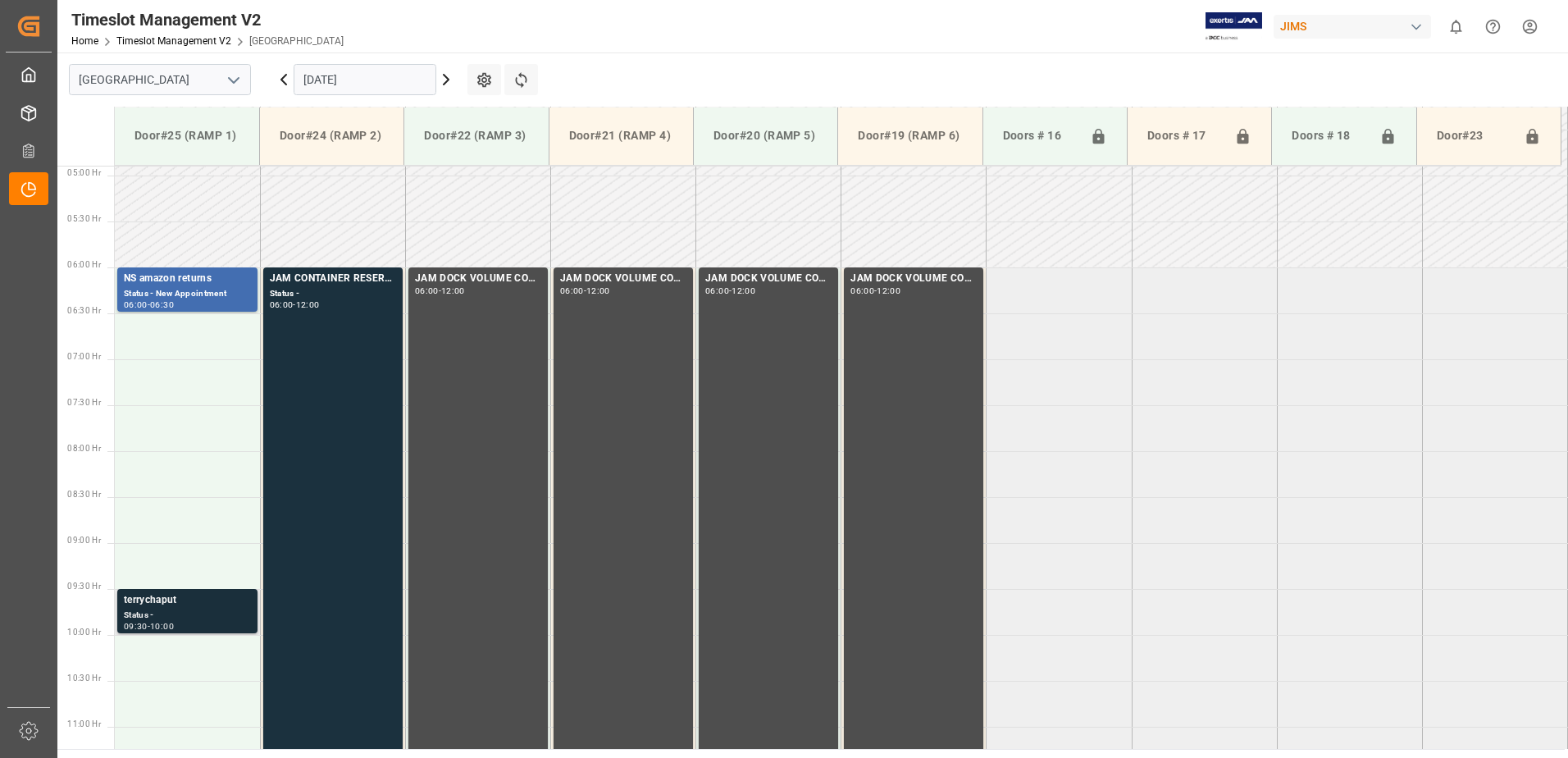
click at [175, 609] on div "Status -" at bounding box center [186, 616] width 127 height 14
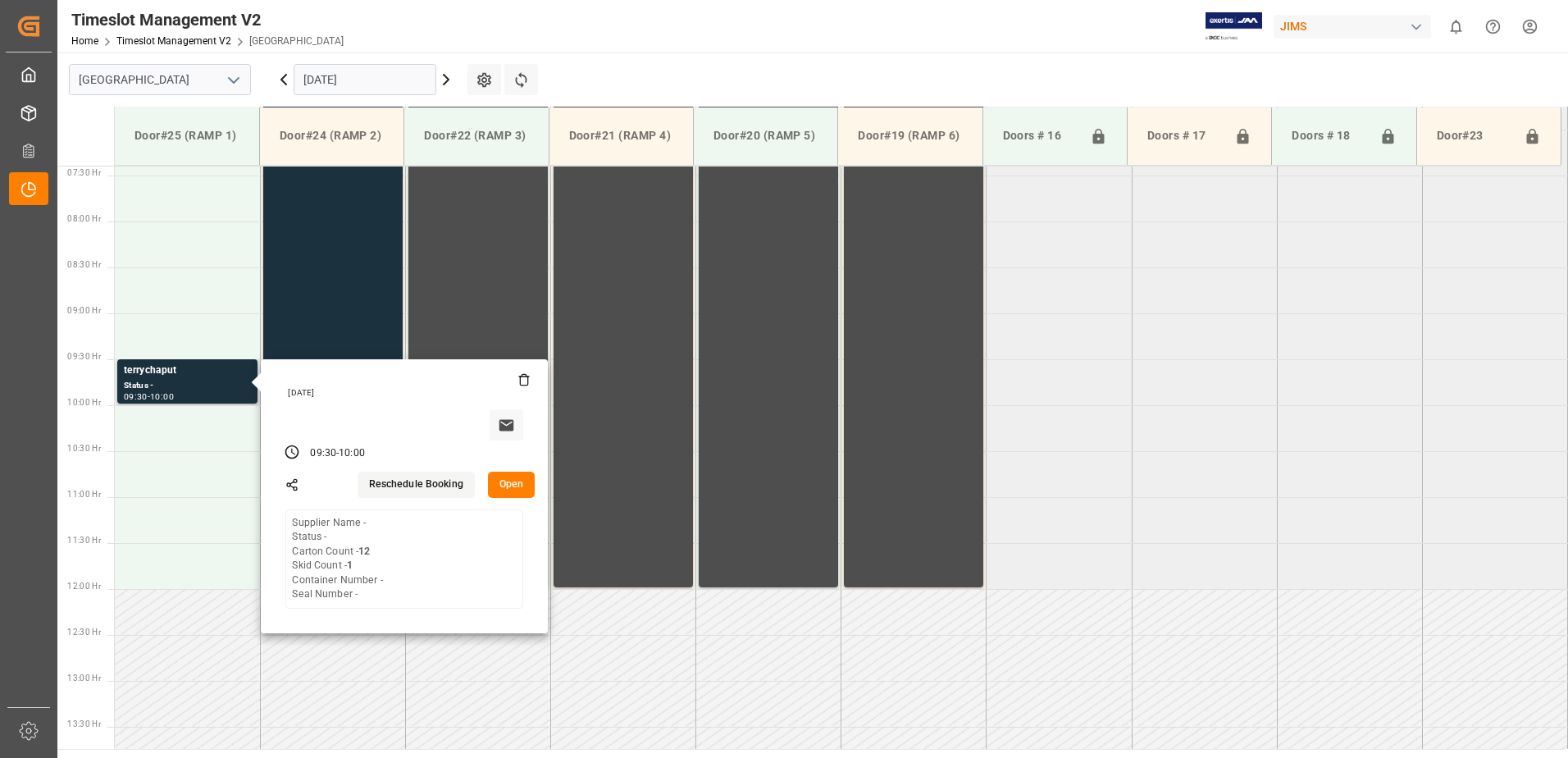
scroll to position [696, 0]
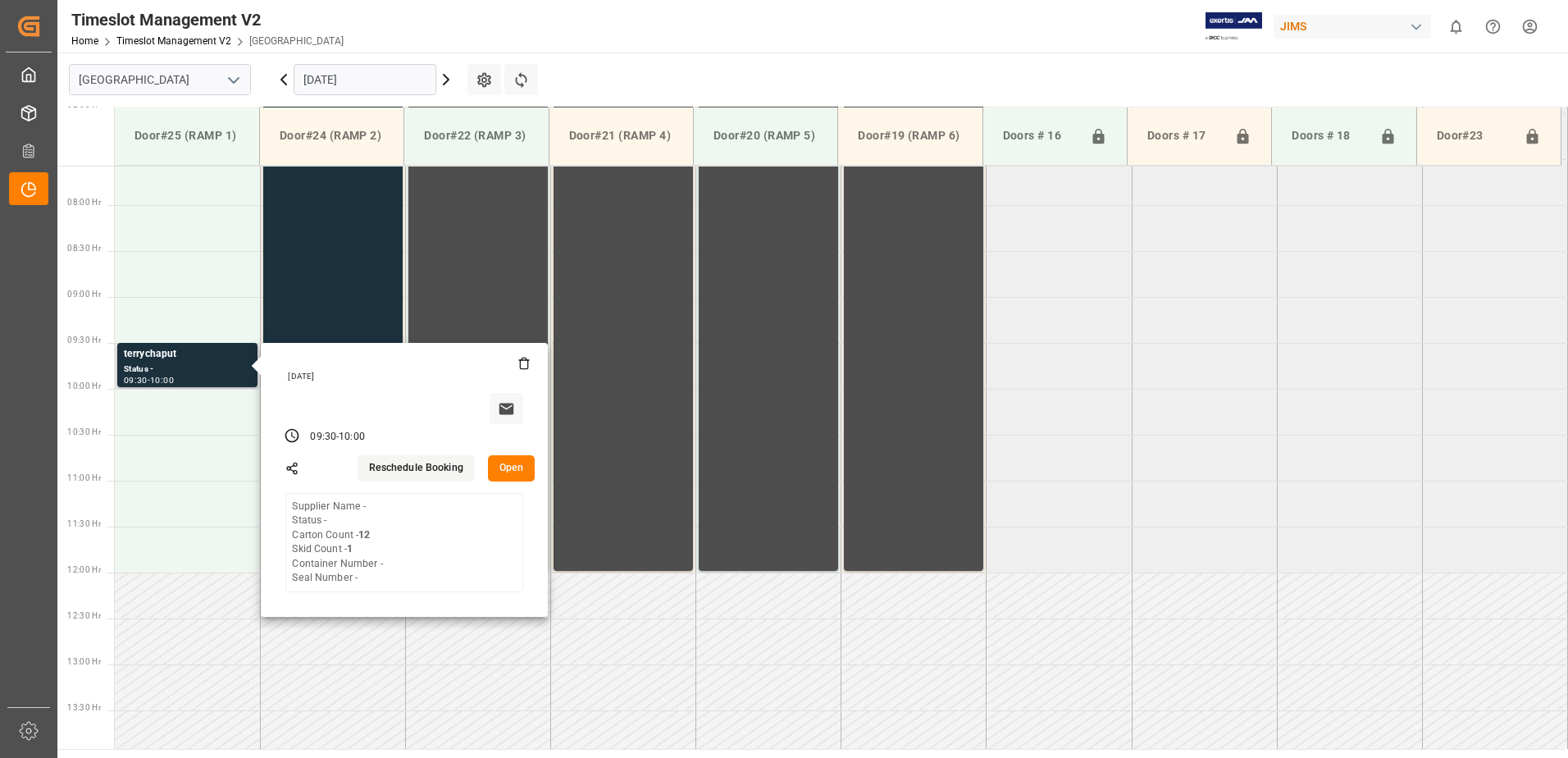
click at [509, 464] on button "Open" at bounding box center [511, 468] width 48 height 26
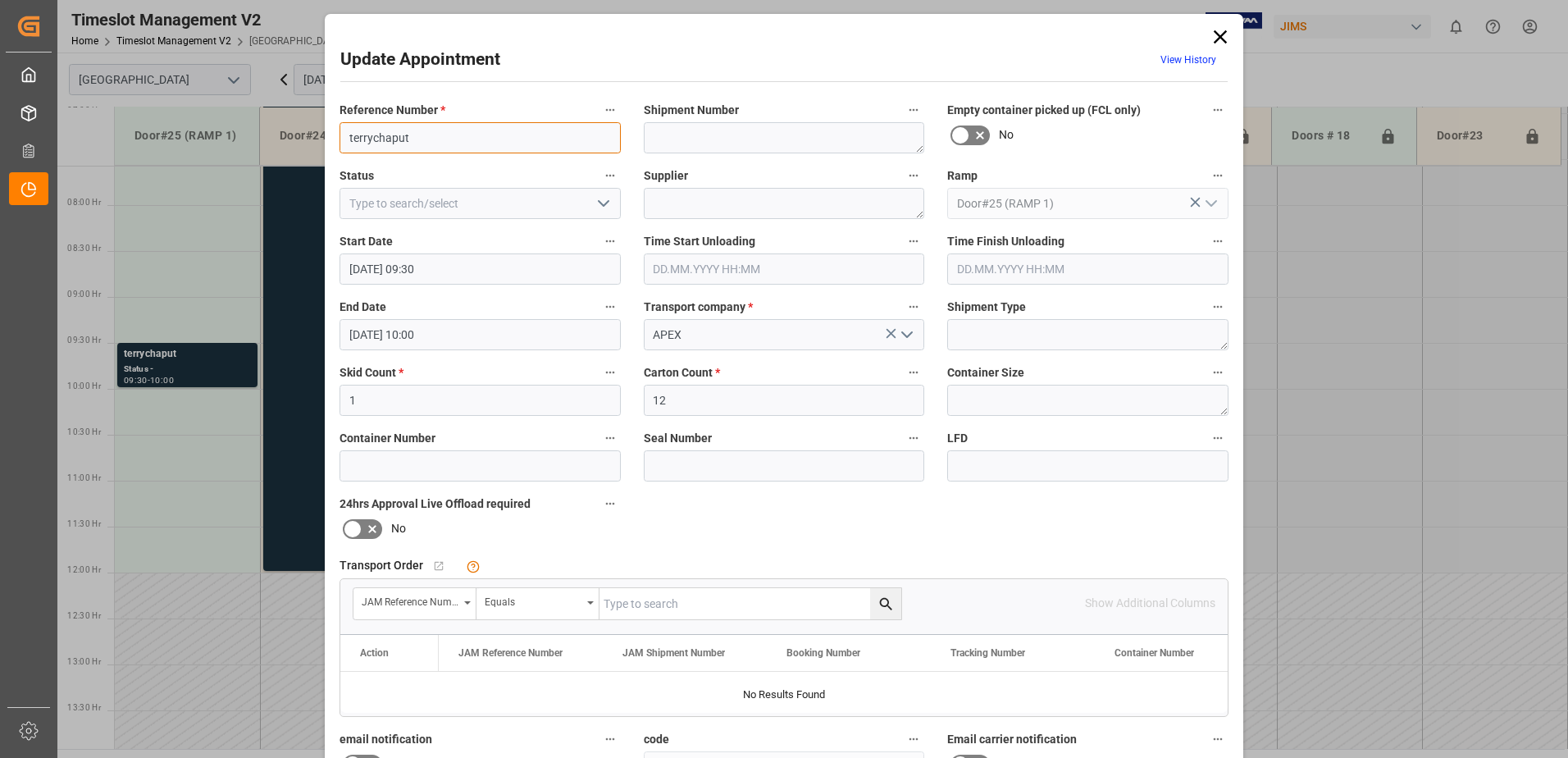
click at [343, 136] on input "terrychaput" at bounding box center [480, 138] width 281 height 31
click at [384, 136] on input "ULINE terrychaput" at bounding box center [480, 138] width 281 height 31
click at [404, 135] on input "ULINE Terrychaput" at bounding box center [480, 138] width 281 height 31
click at [412, 135] on input "ULINE Terry chaput" at bounding box center [480, 138] width 281 height 31
type input "[PERSON_NAME]"
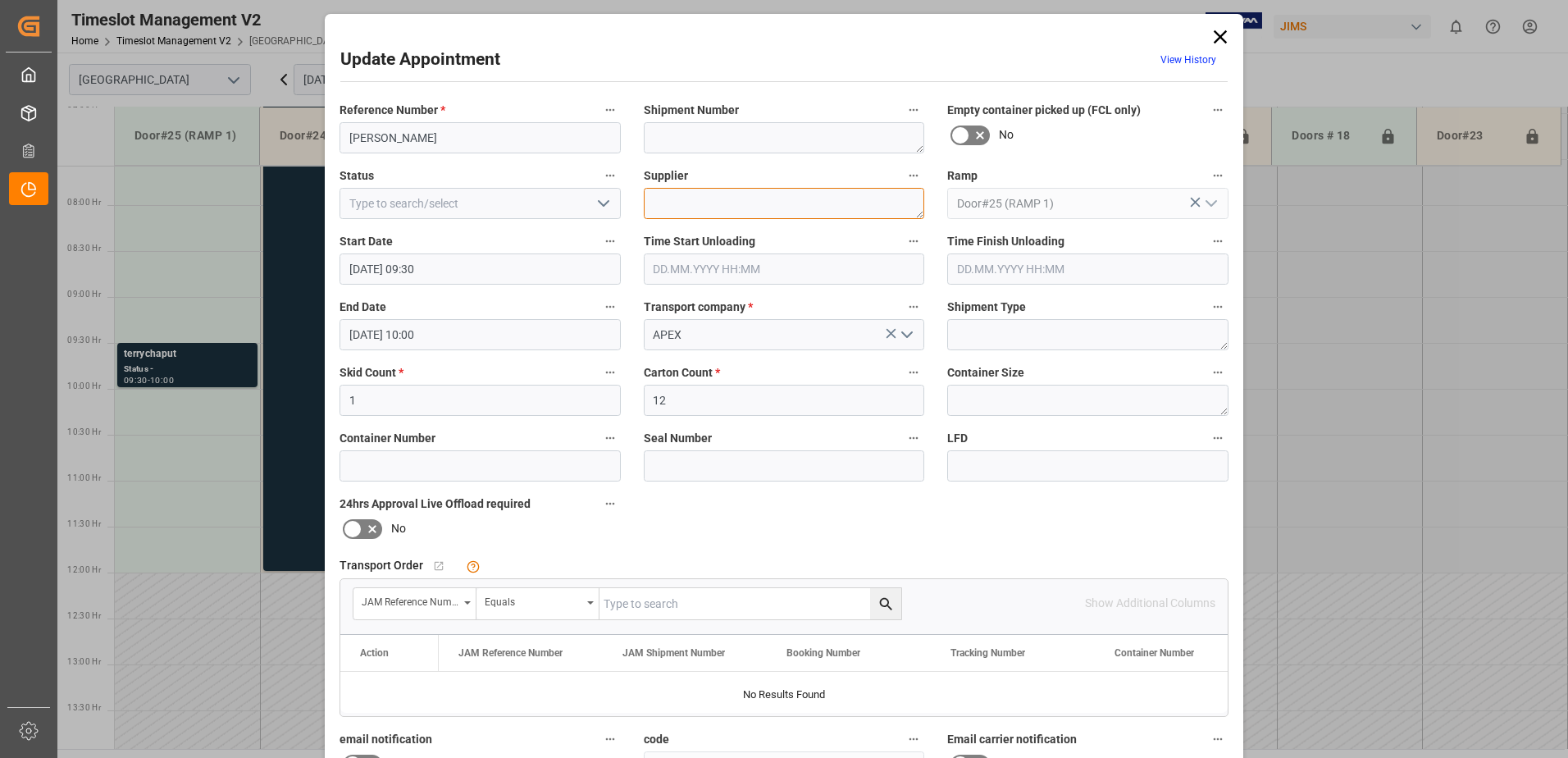
click at [686, 202] on textarea at bounding box center [784, 203] width 281 height 31
type textarea "ULINE"
click at [603, 204] on polyline "open menu" at bounding box center [604, 203] width 10 height 5
click at [454, 352] on div "New Appointment" at bounding box center [480, 350] width 280 height 37
type input "New Appointment"
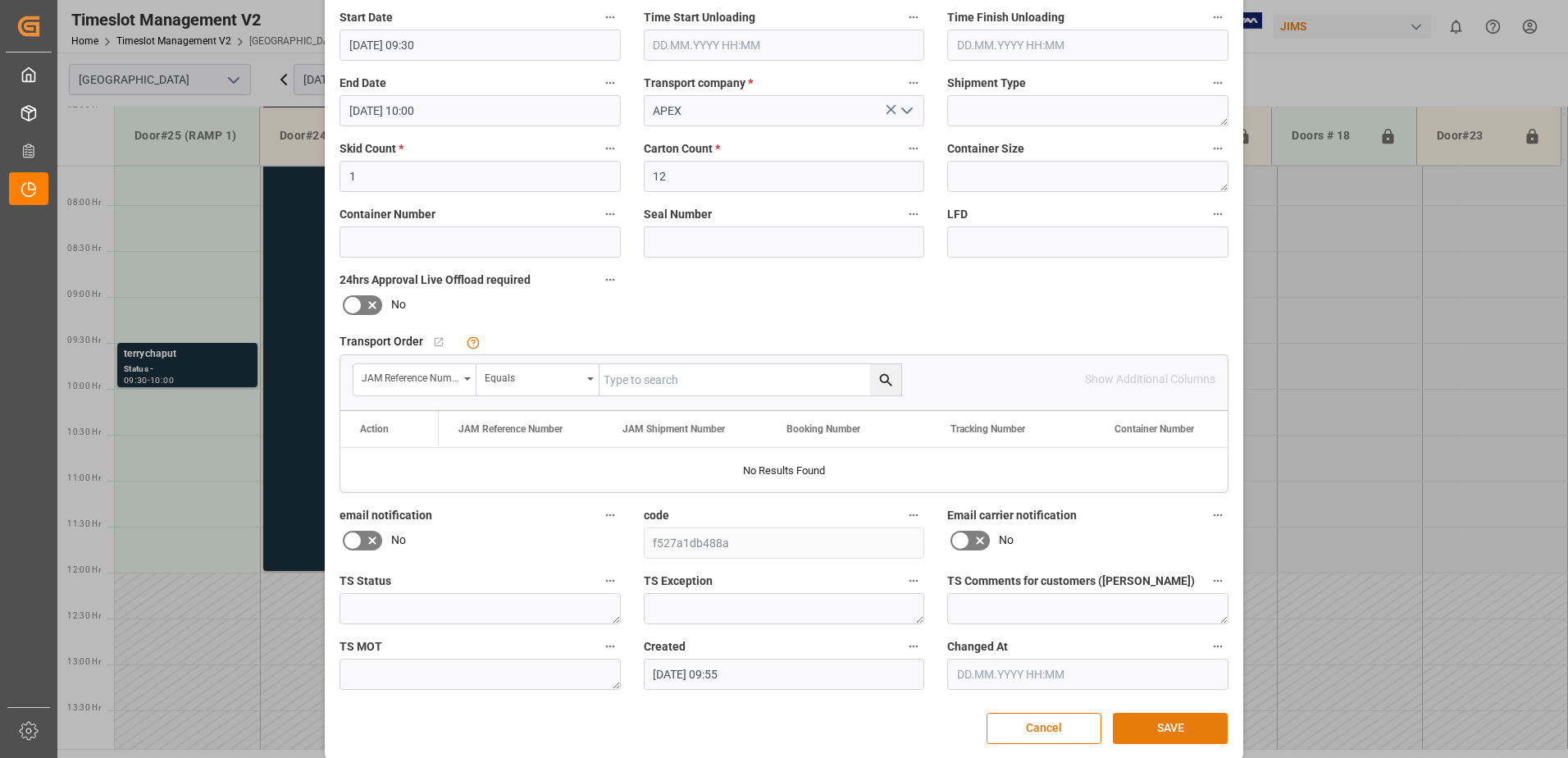
scroll to position [240, 0]
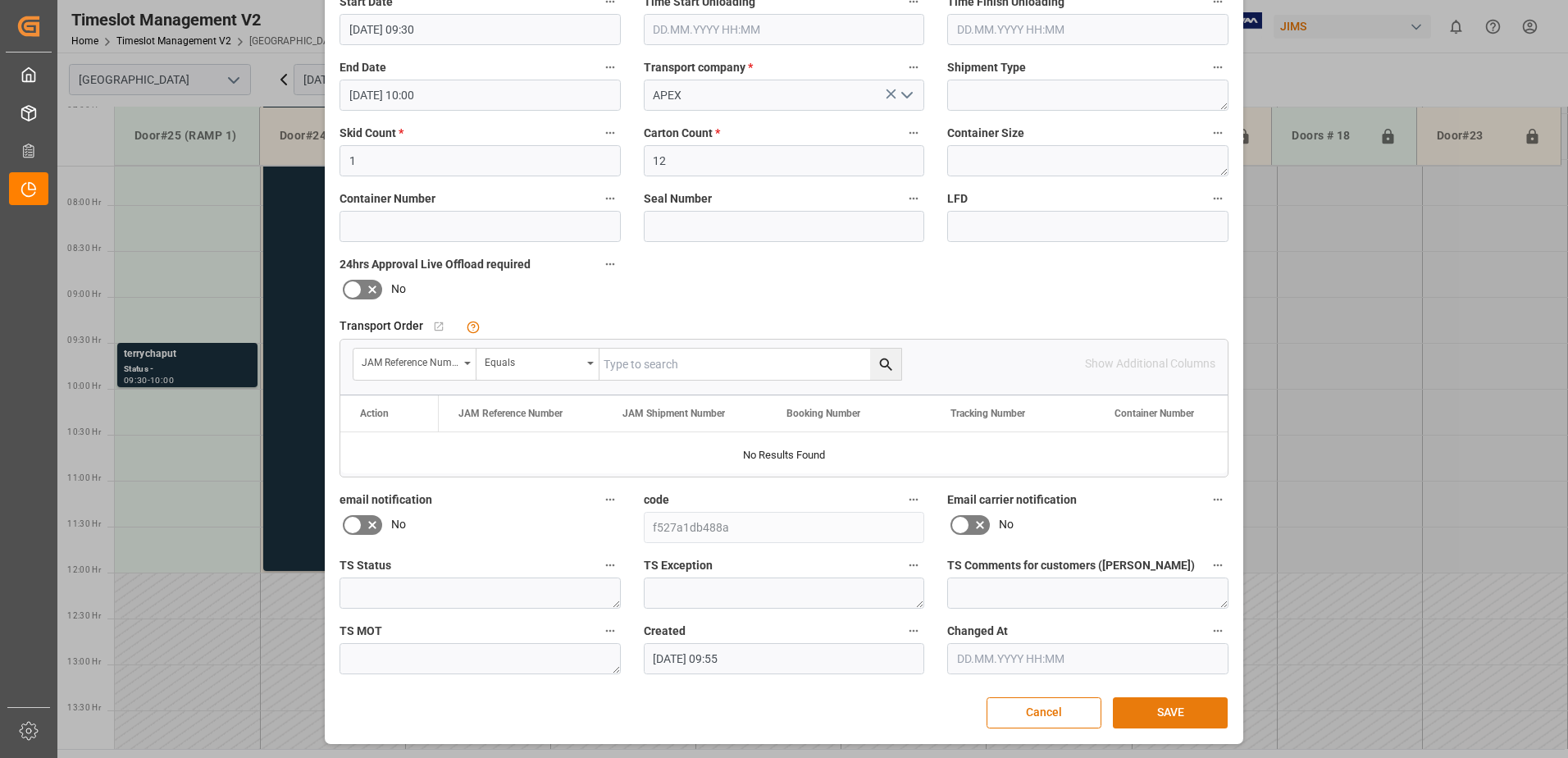
click at [1173, 713] on button "SAVE" at bounding box center [1170, 713] width 115 height 31
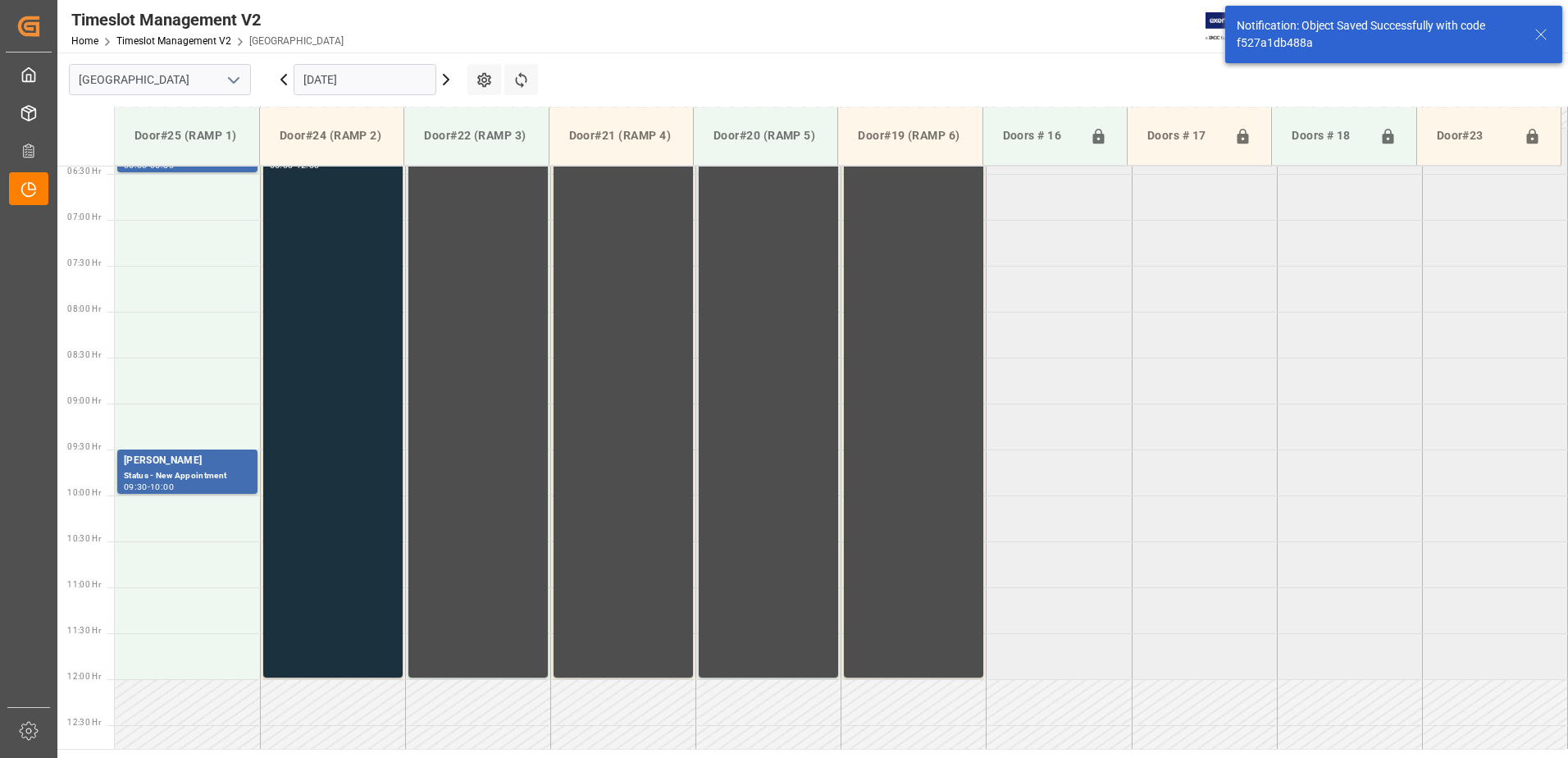
scroll to position [561, 0]
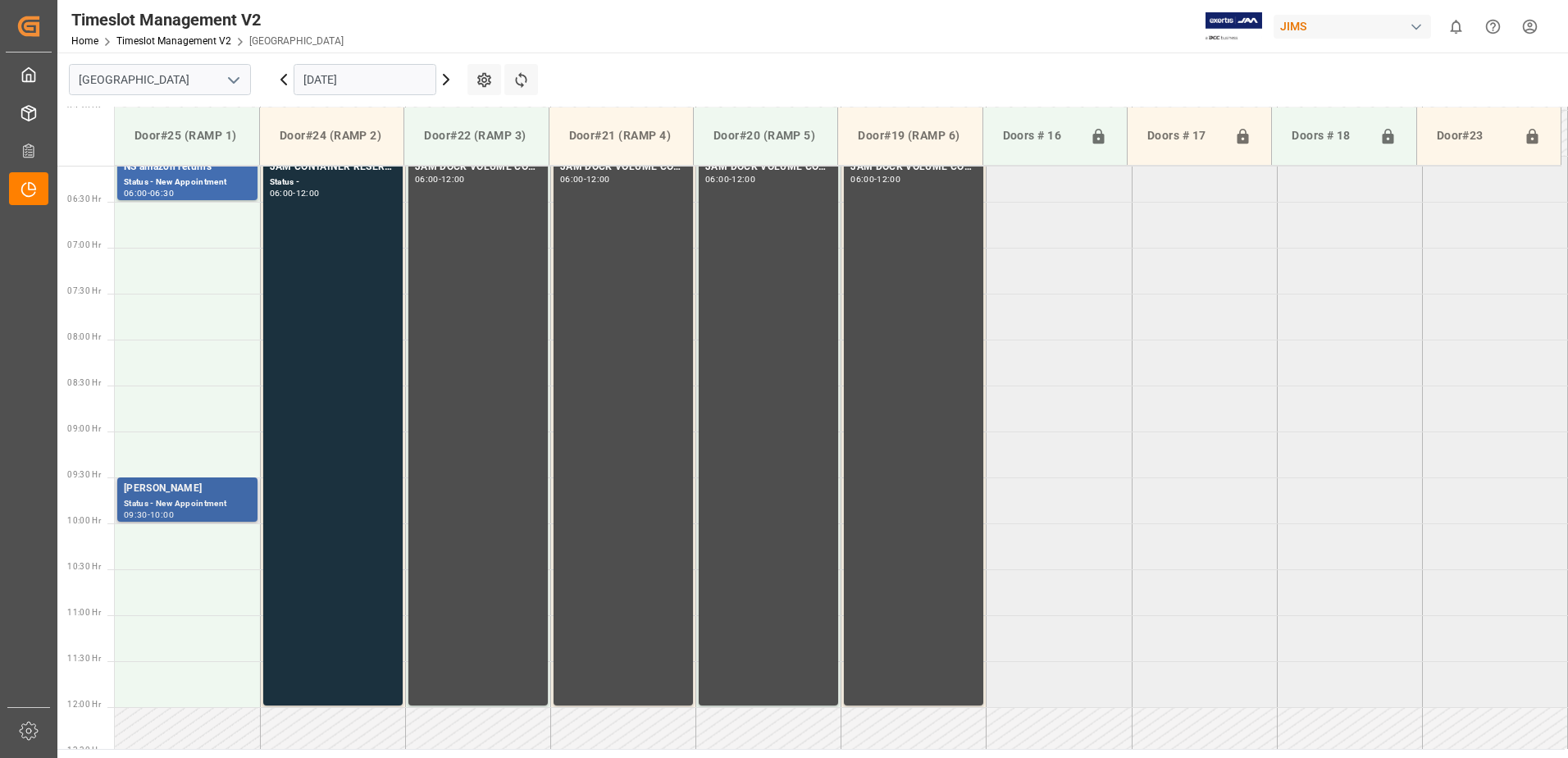
click at [192, 498] on div "Status - New Appointment" at bounding box center [186, 504] width 127 height 14
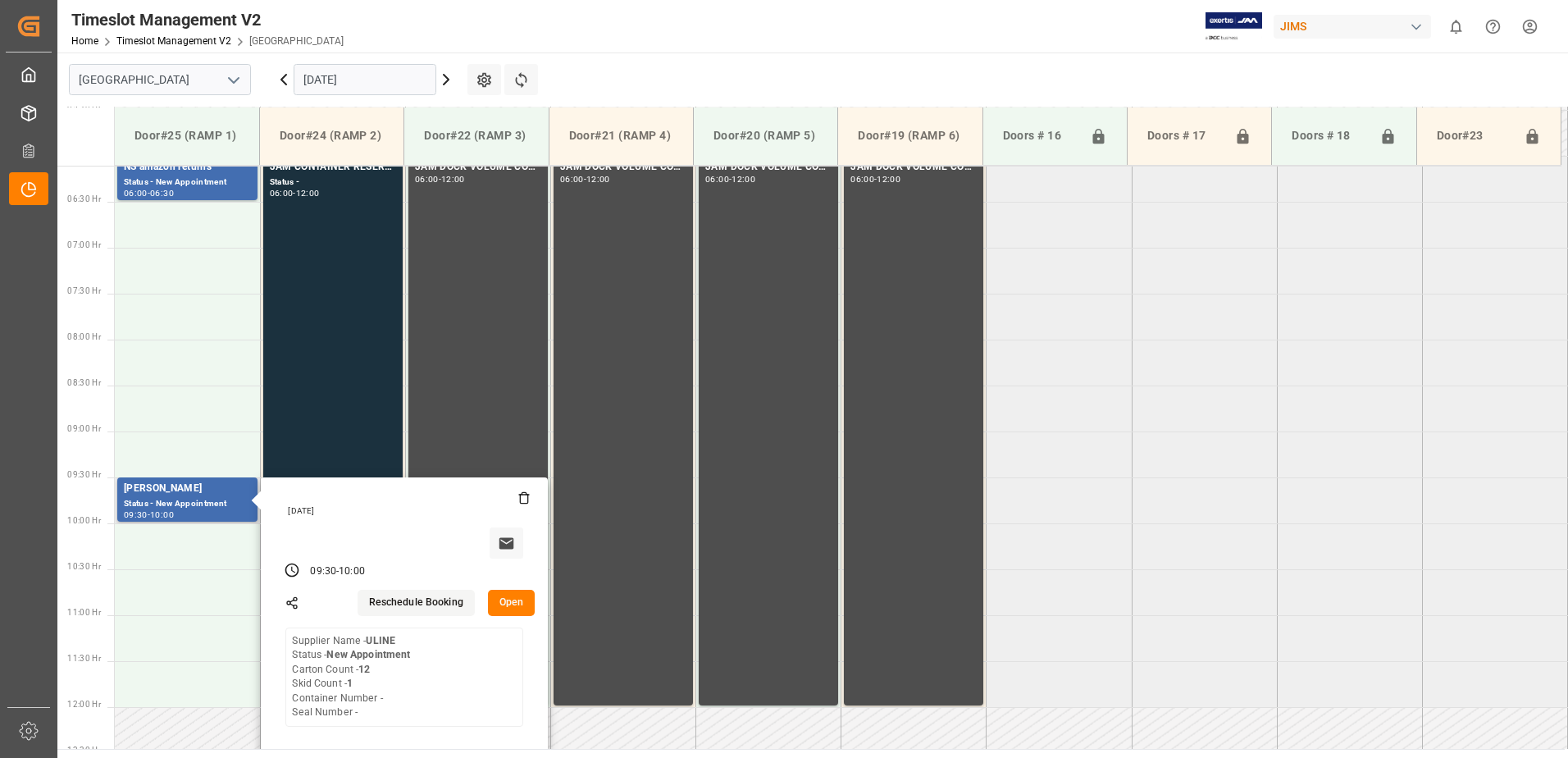
click at [512, 601] on button "Open" at bounding box center [511, 603] width 48 height 26
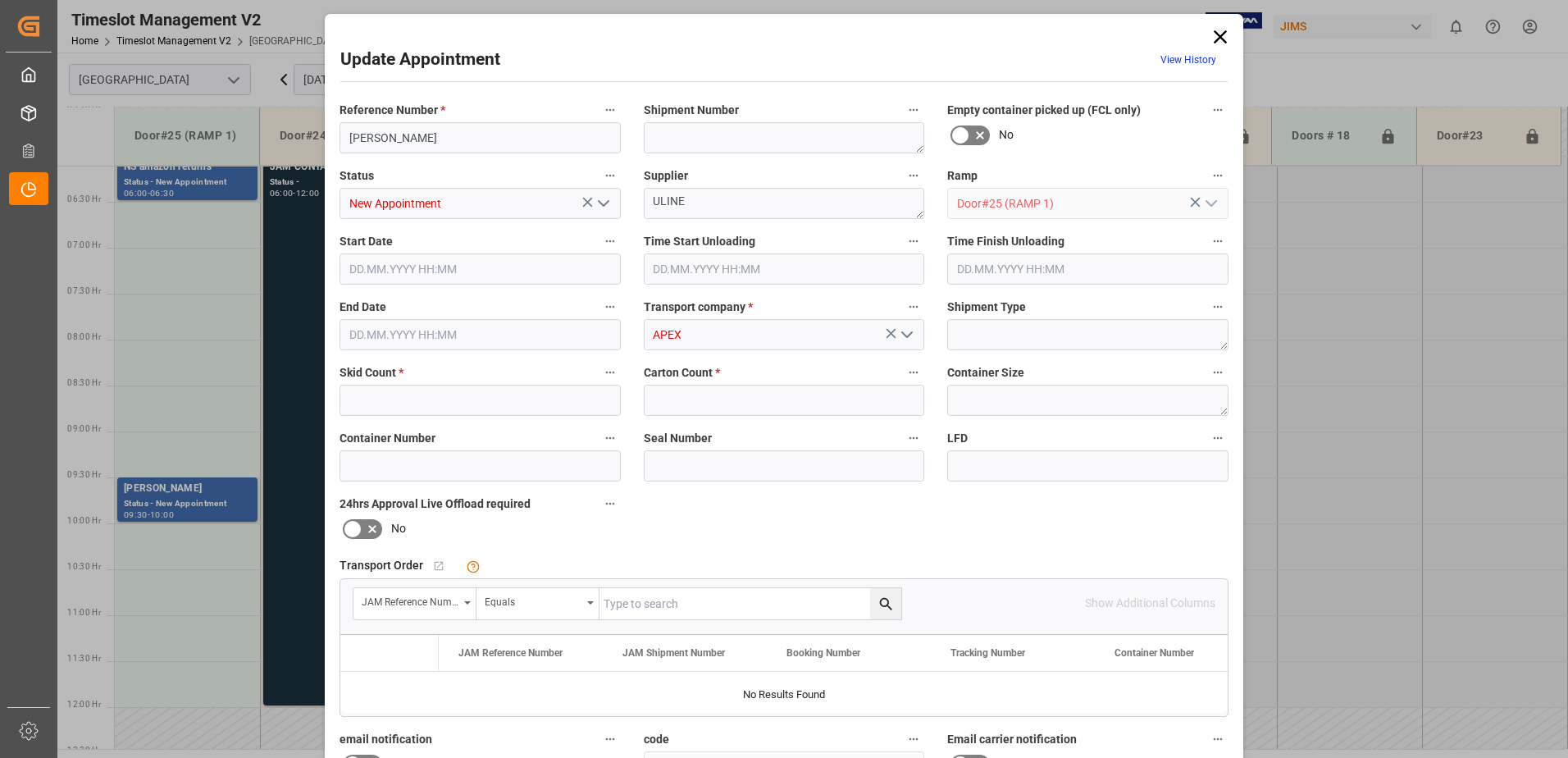
type input "1"
type input "12"
type input "22.09.2025 09:30"
type input "22.09.2025 10:00"
type input "19.09.2025 09:55"
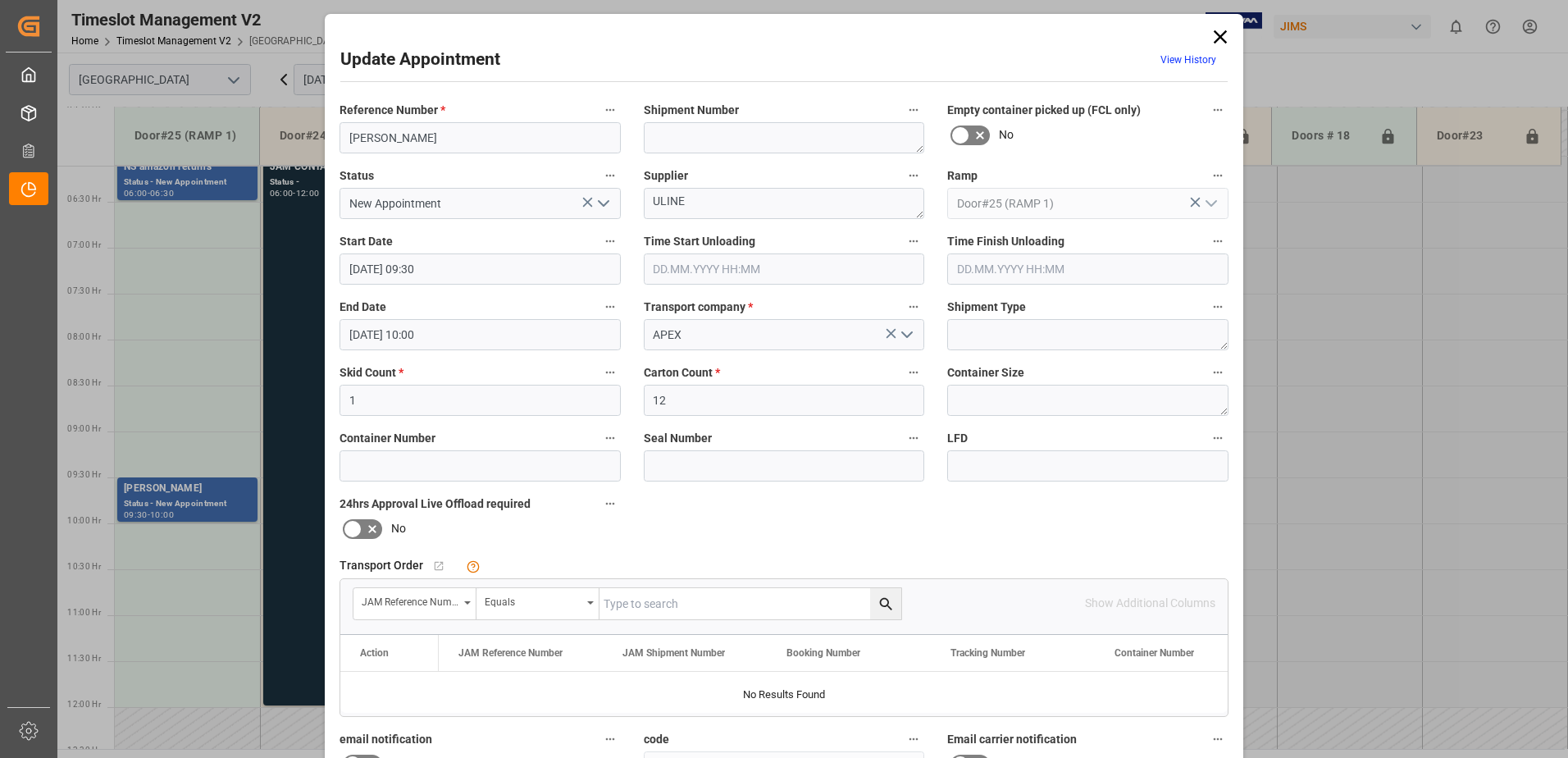
click at [512, 272] on input "22.09.2025 09:30" at bounding box center [480, 269] width 281 height 31
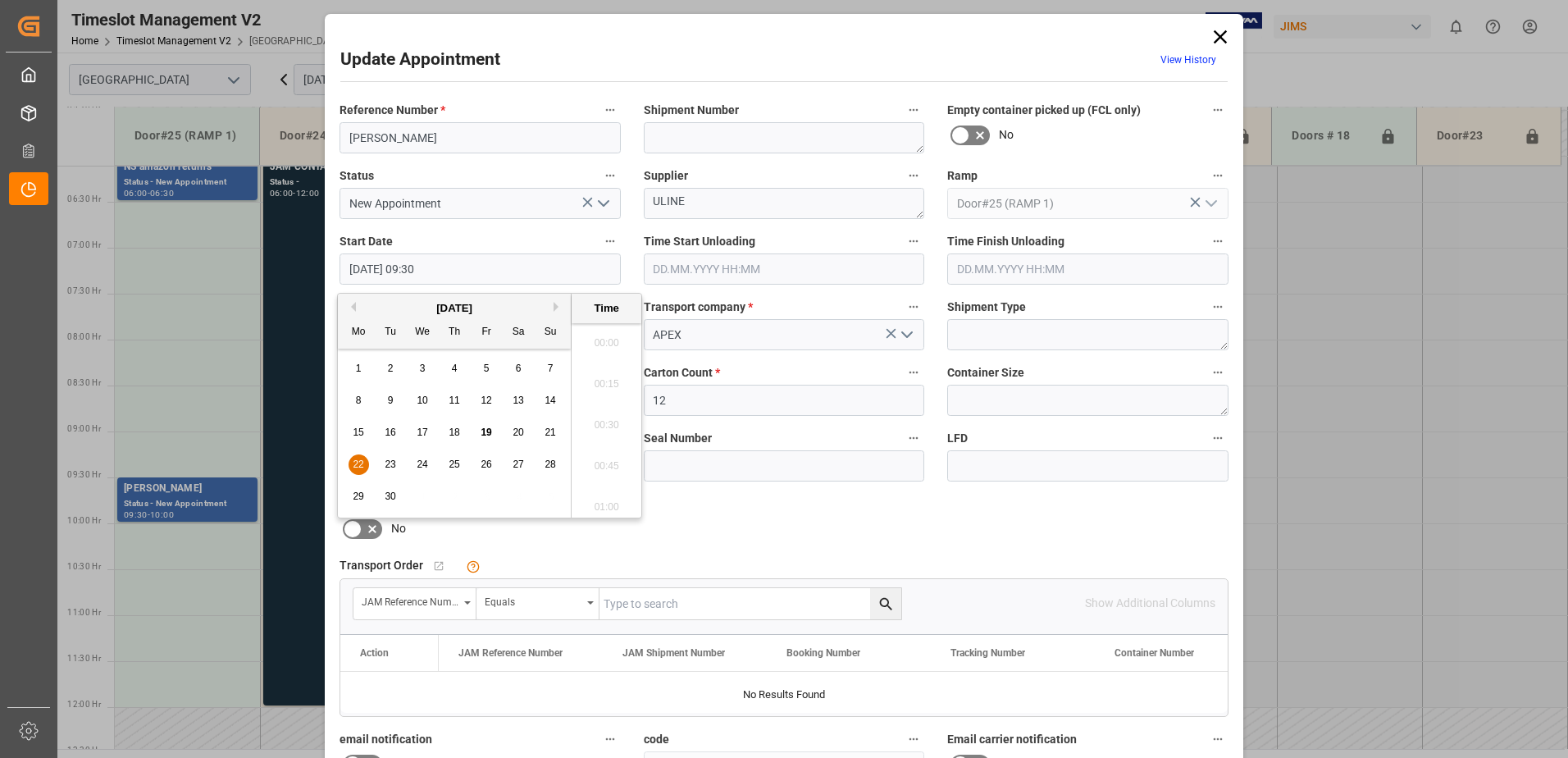
scroll to position [1483, 0]
click at [358, 465] on span "22" at bounding box center [358, 465] width 11 height 12
click at [600, 338] on li "06:30" at bounding box center [606, 338] width 70 height 41
type input "22.09.2025 06:30"
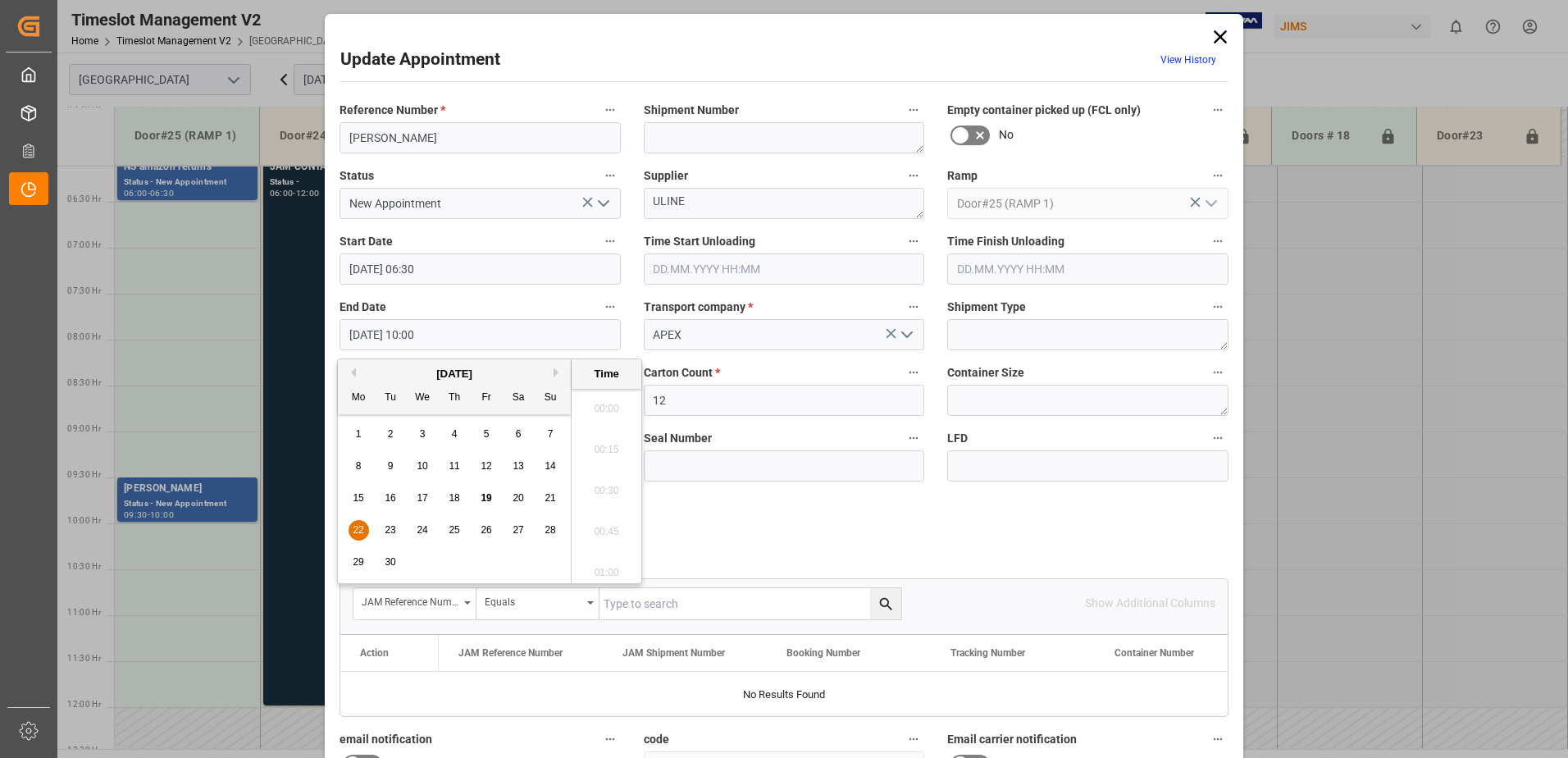
click at [468, 334] on input "22.09.2025 10:00" at bounding box center [480, 334] width 281 height 31
click at [353, 532] on span "22" at bounding box center [358, 530] width 11 height 12
click at [603, 404] on li "07:00" at bounding box center [606, 403] width 70 height 41
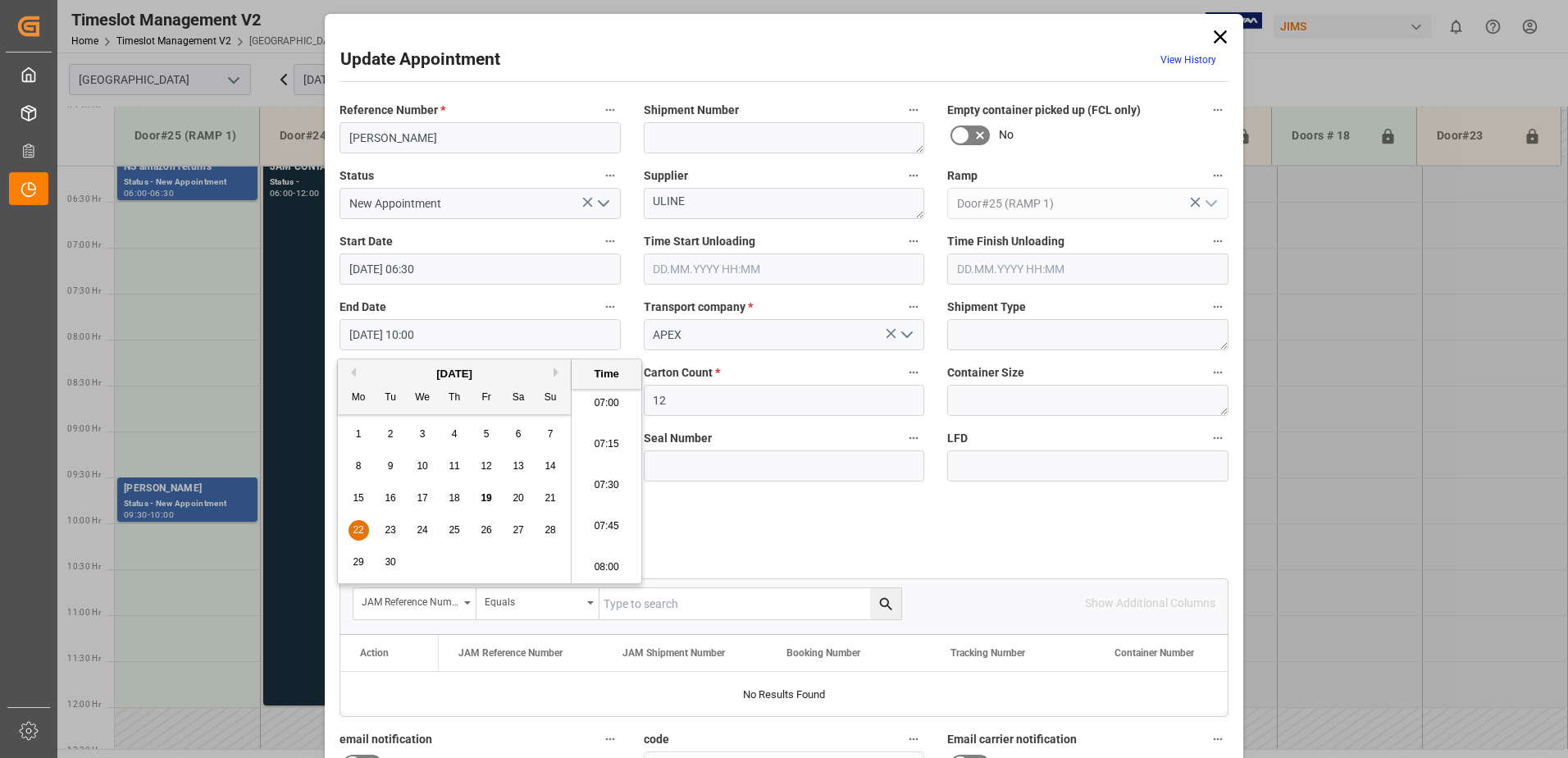
type input "22.09.2025 07:00"
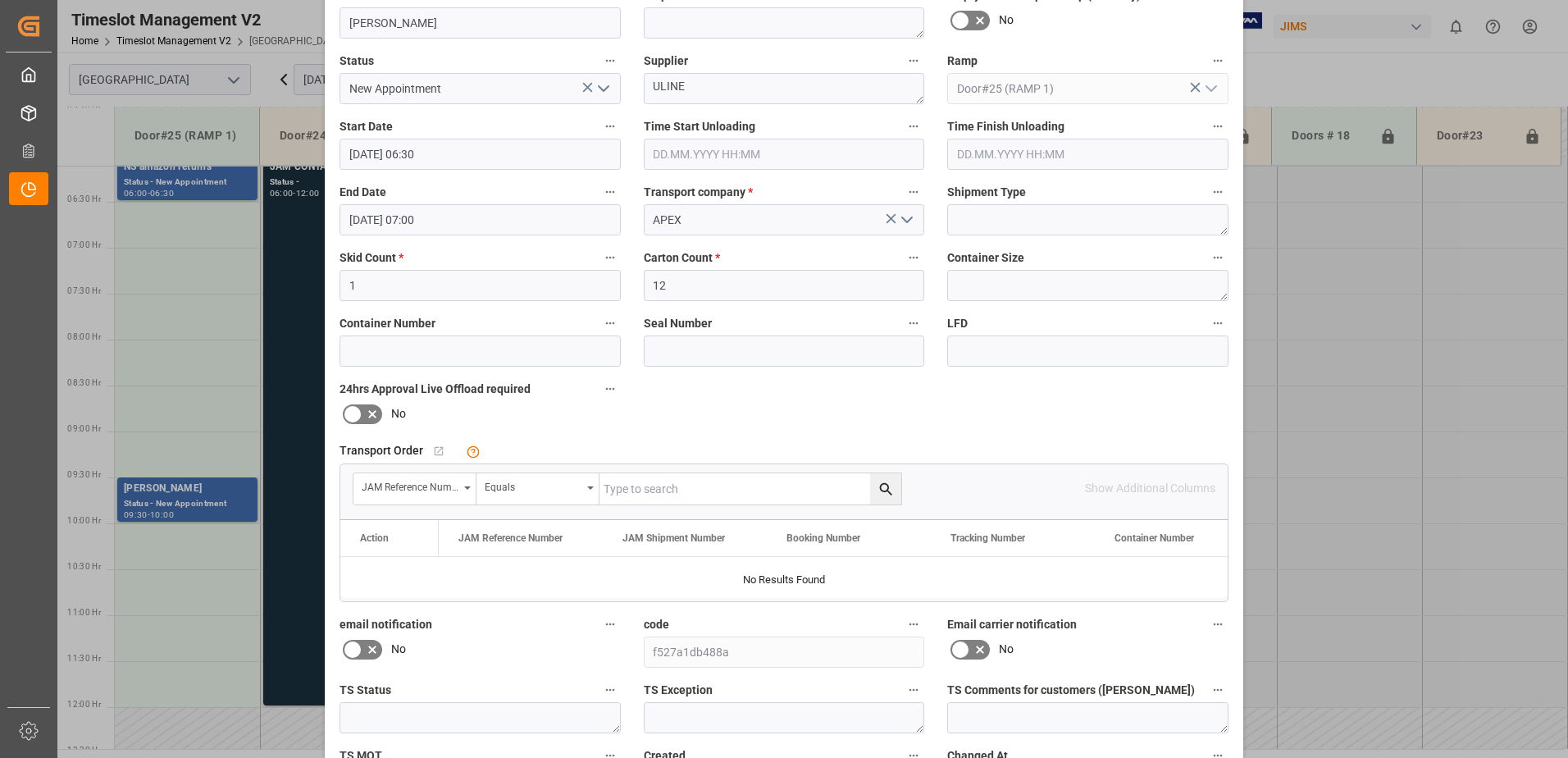
scroll to position [240, 0]
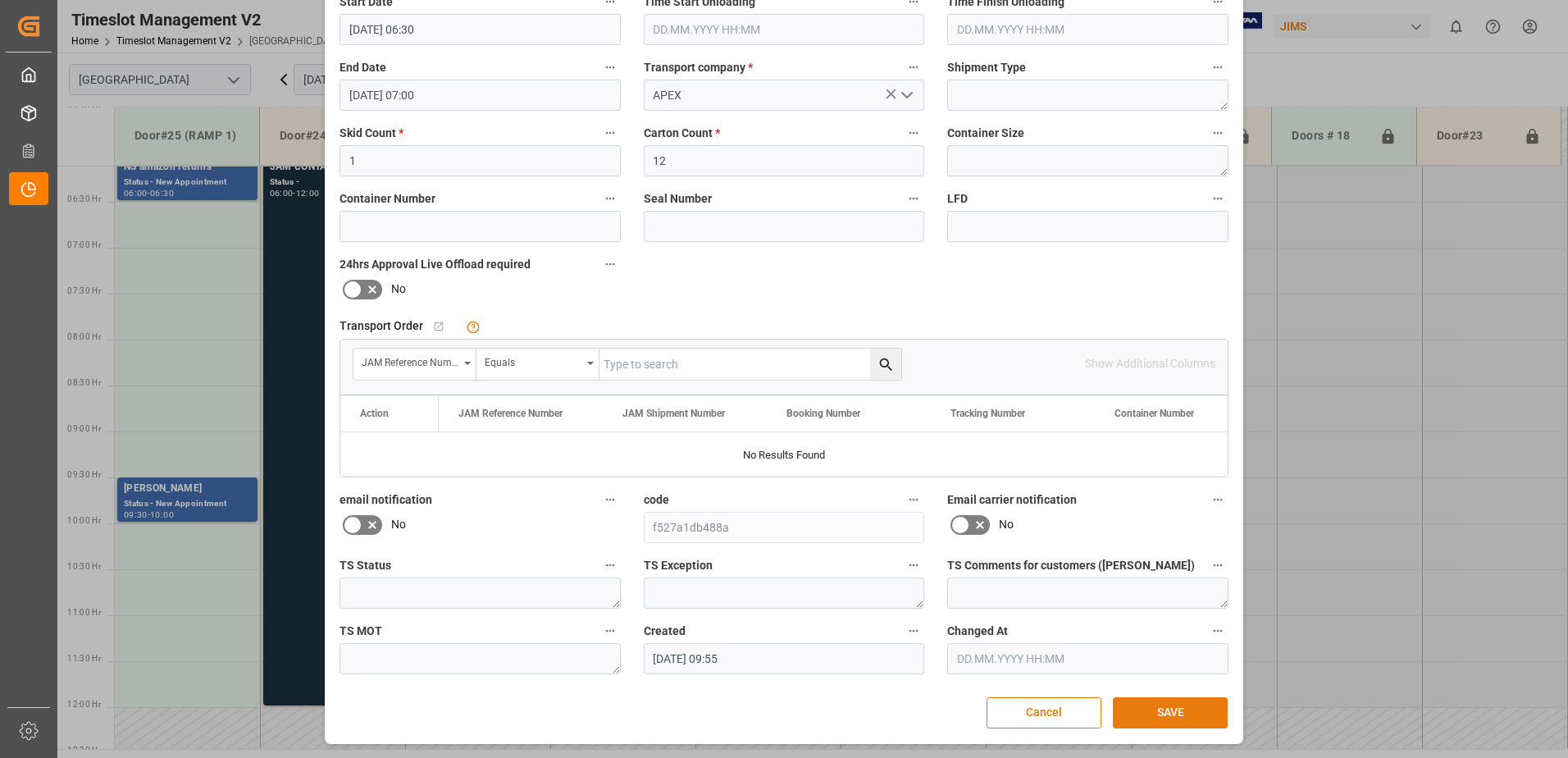
click at [1184, 717] on button "SAVE" at bounding box center [1170, 713] width 115 height 31
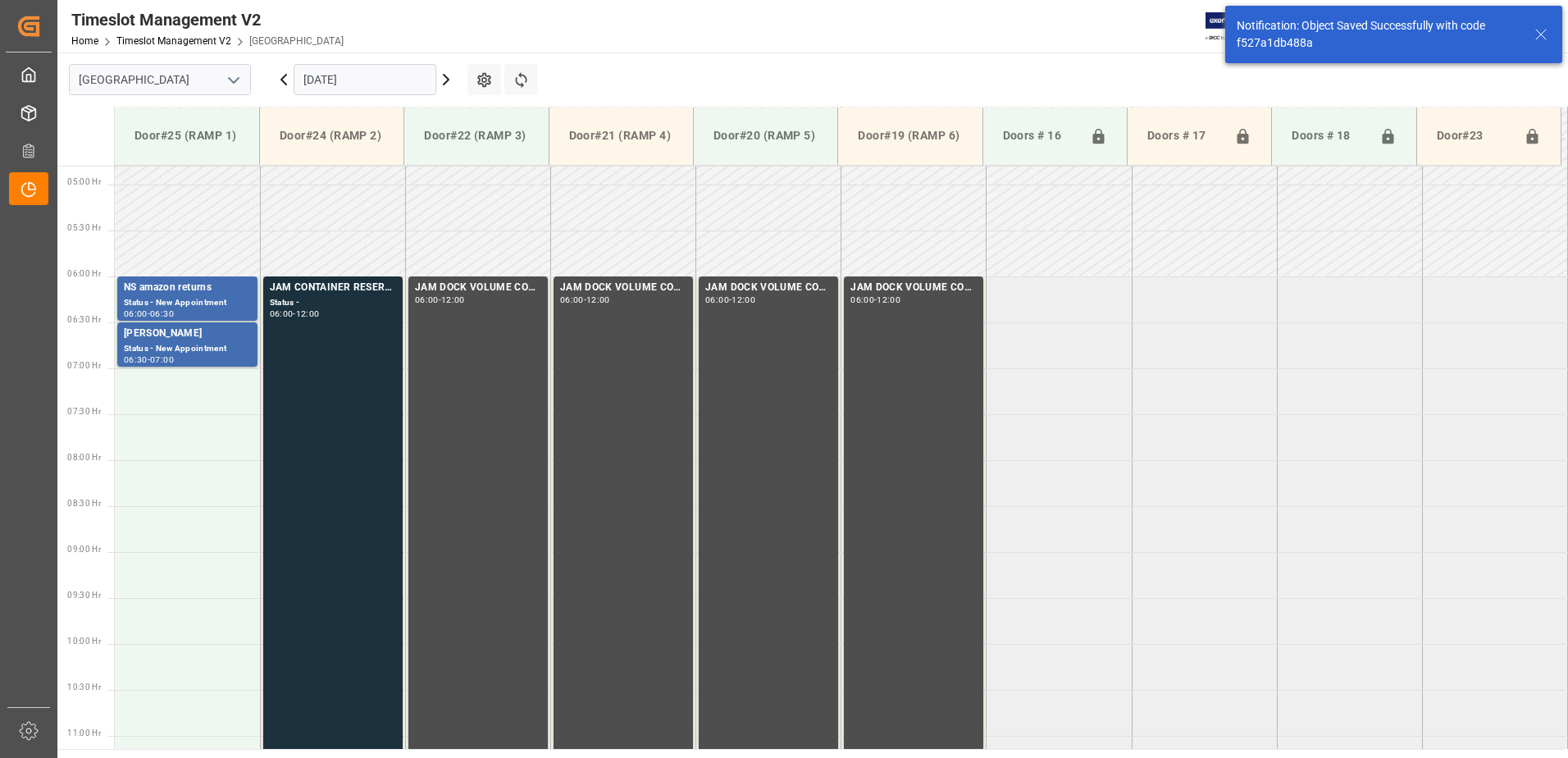
scroll to position [450, 0]
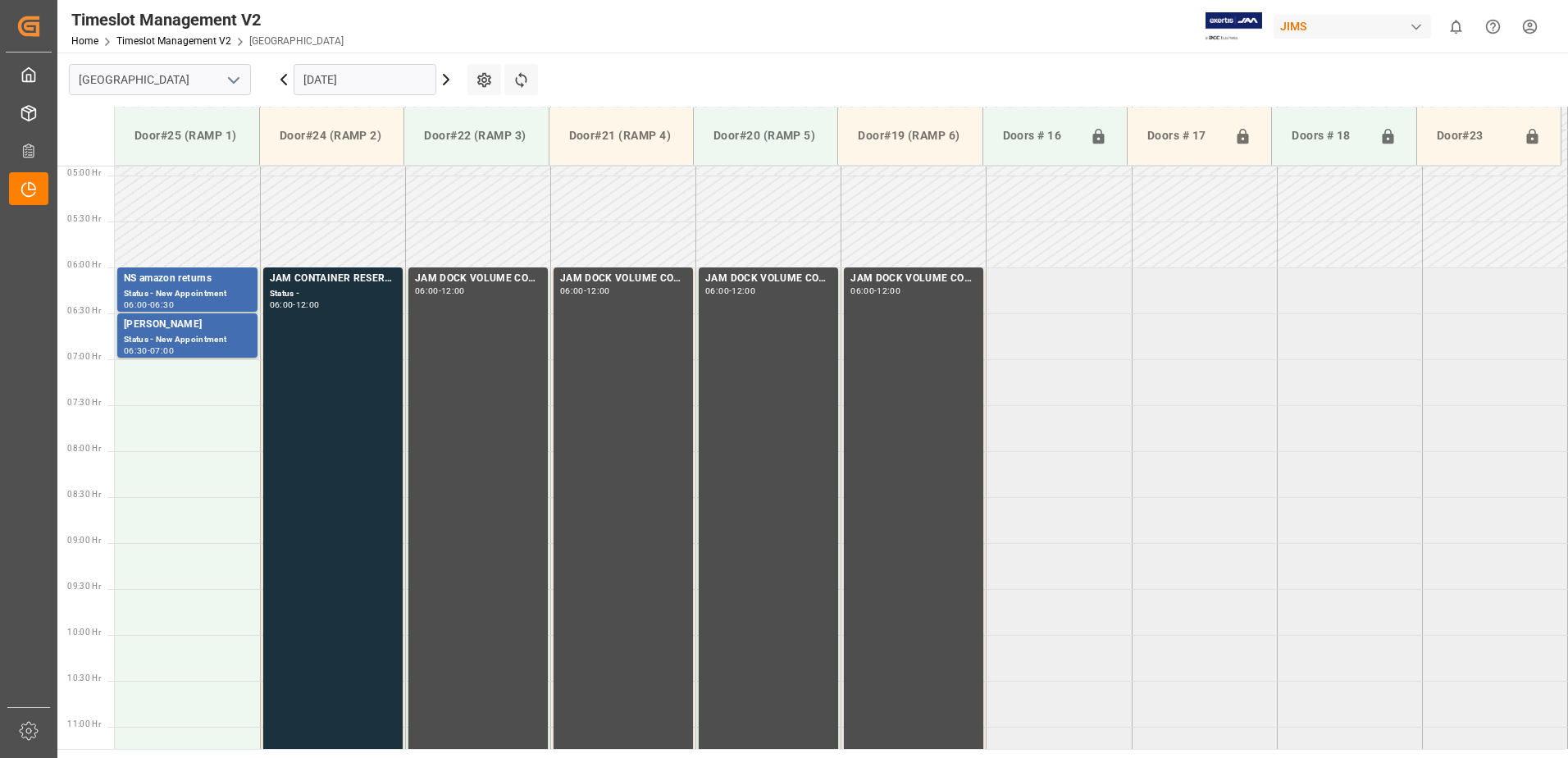
click at [385, 79] on input "[DATE]" at bounding box center [365, 79] width 143 height 31
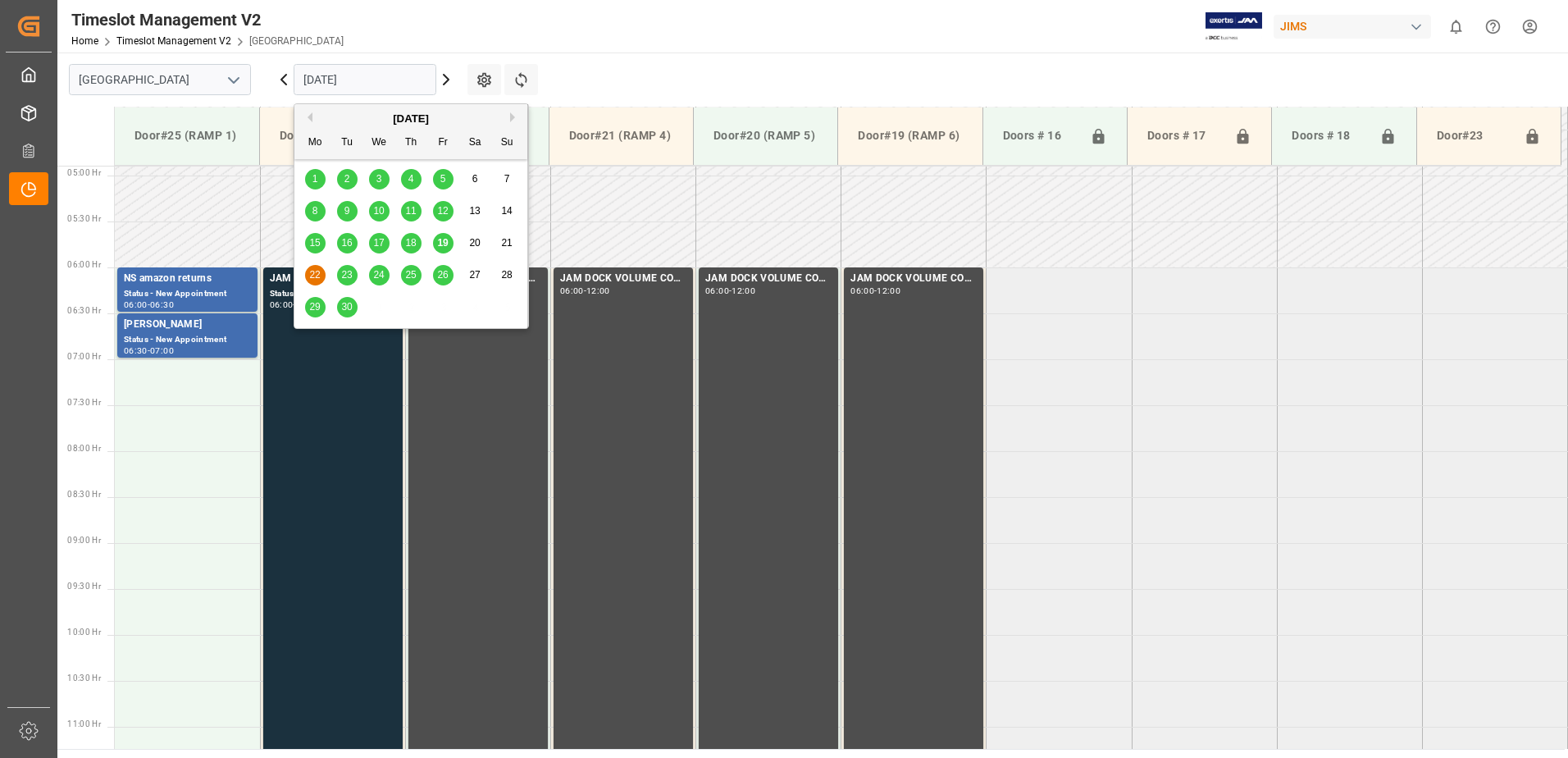
click at [445, 246] on span "19" at bounding box center [442, 243] width 11 height 12
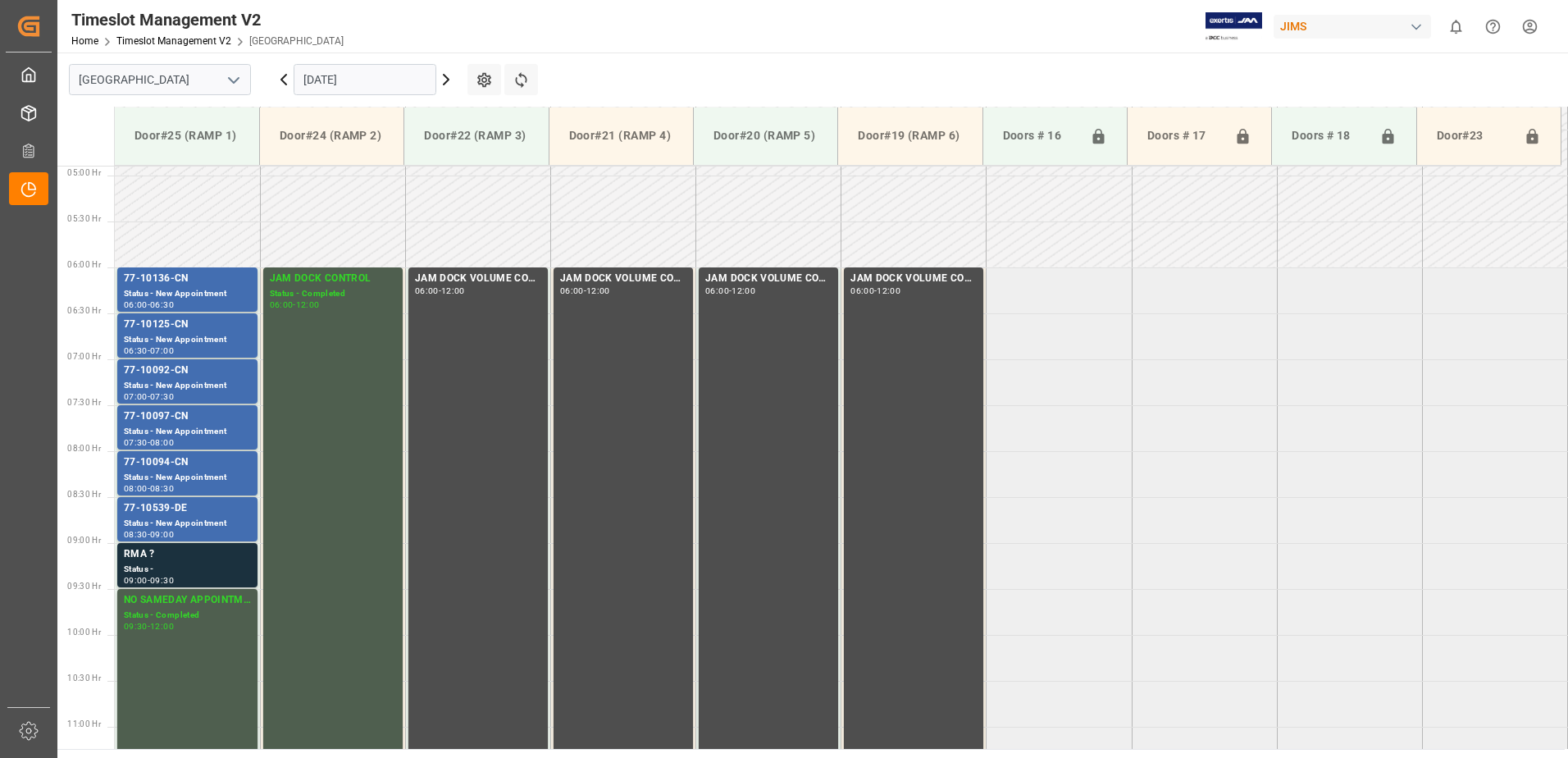
click at [282, 80] on icon at bounding box center [284, 80] width 5 height 10
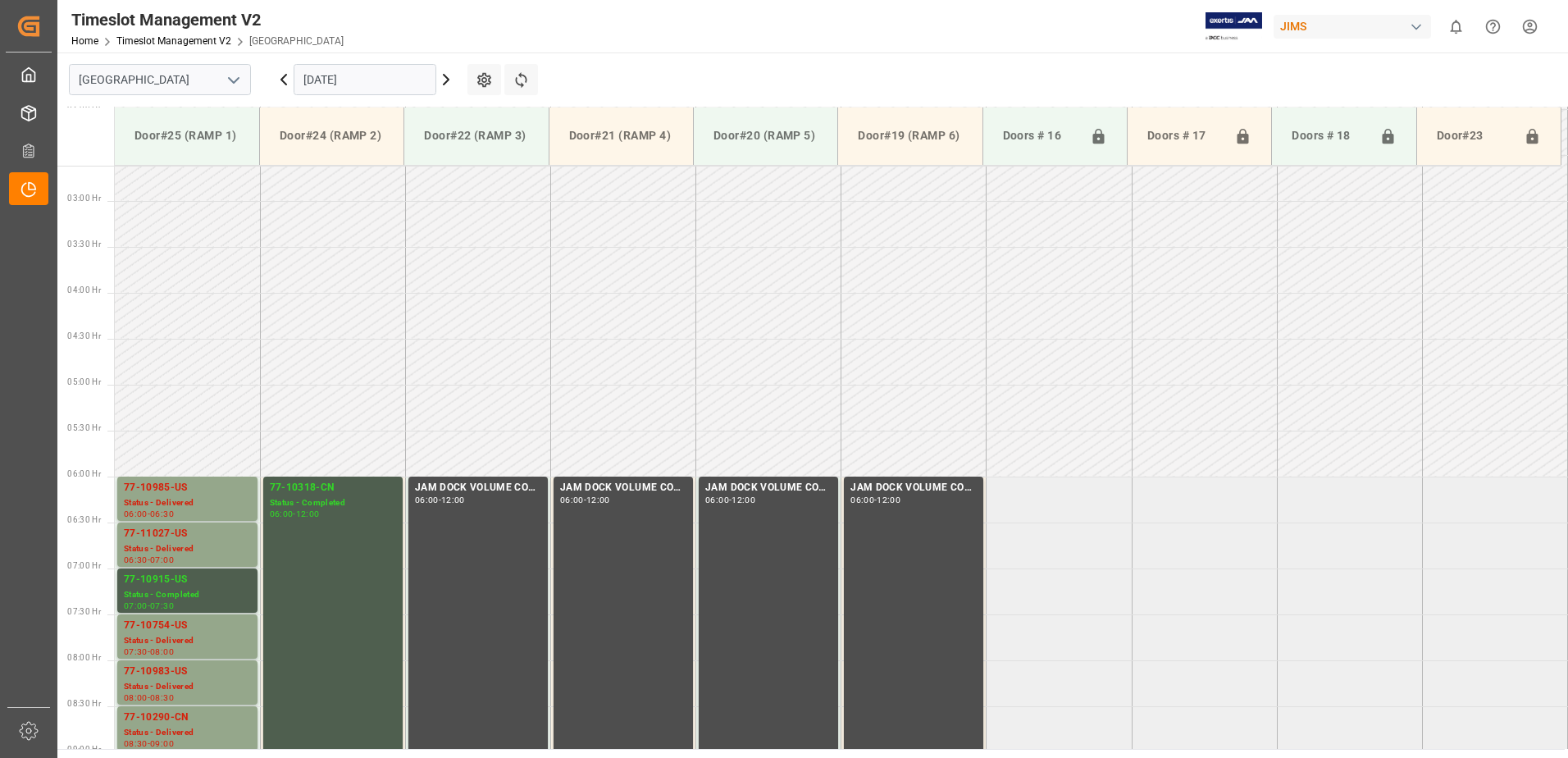
scroll to position [542, 0]
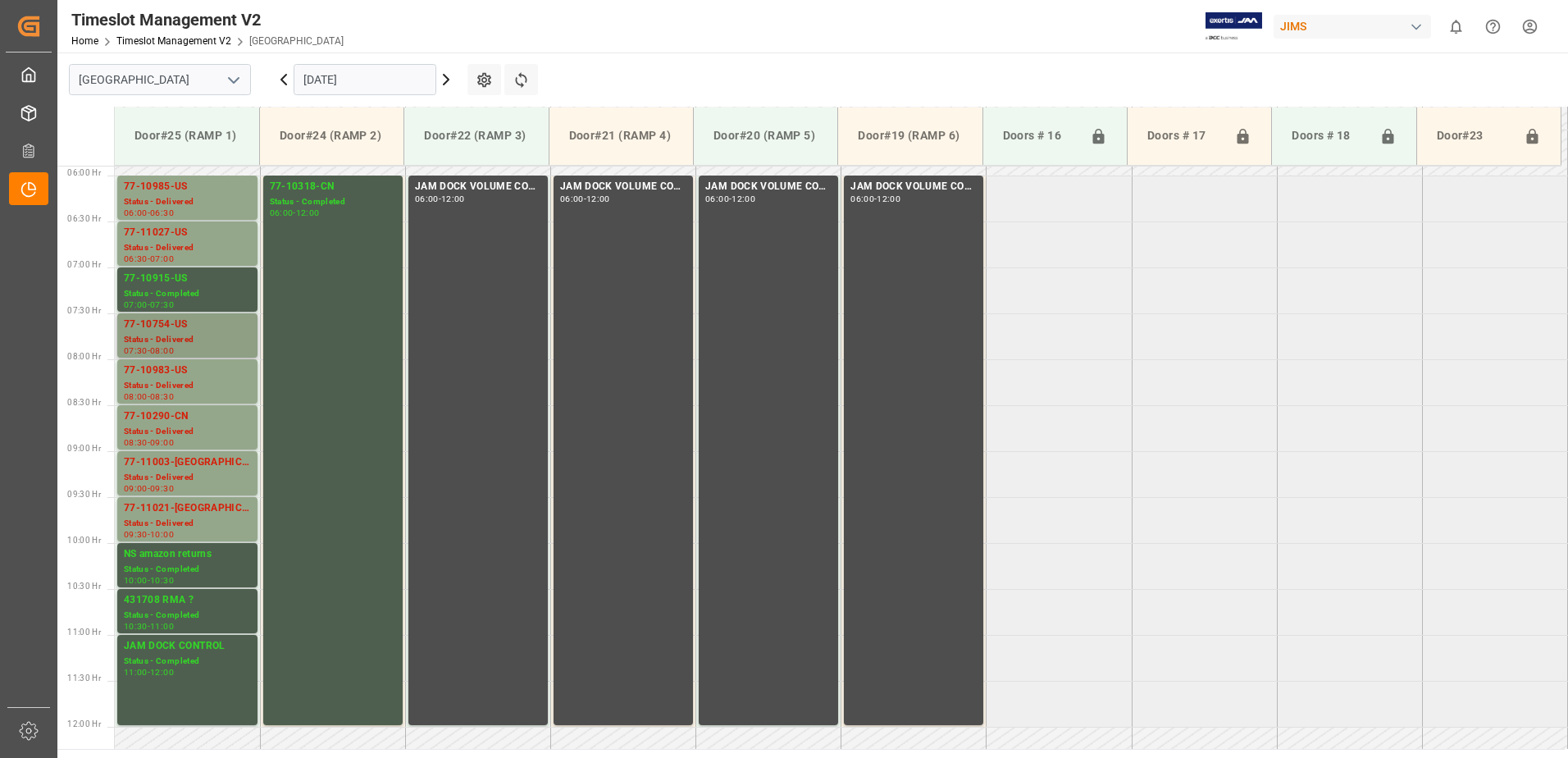
click at [155, 332] on div "77-10754-US" at bounding box center [186, 325] width 127 height 17
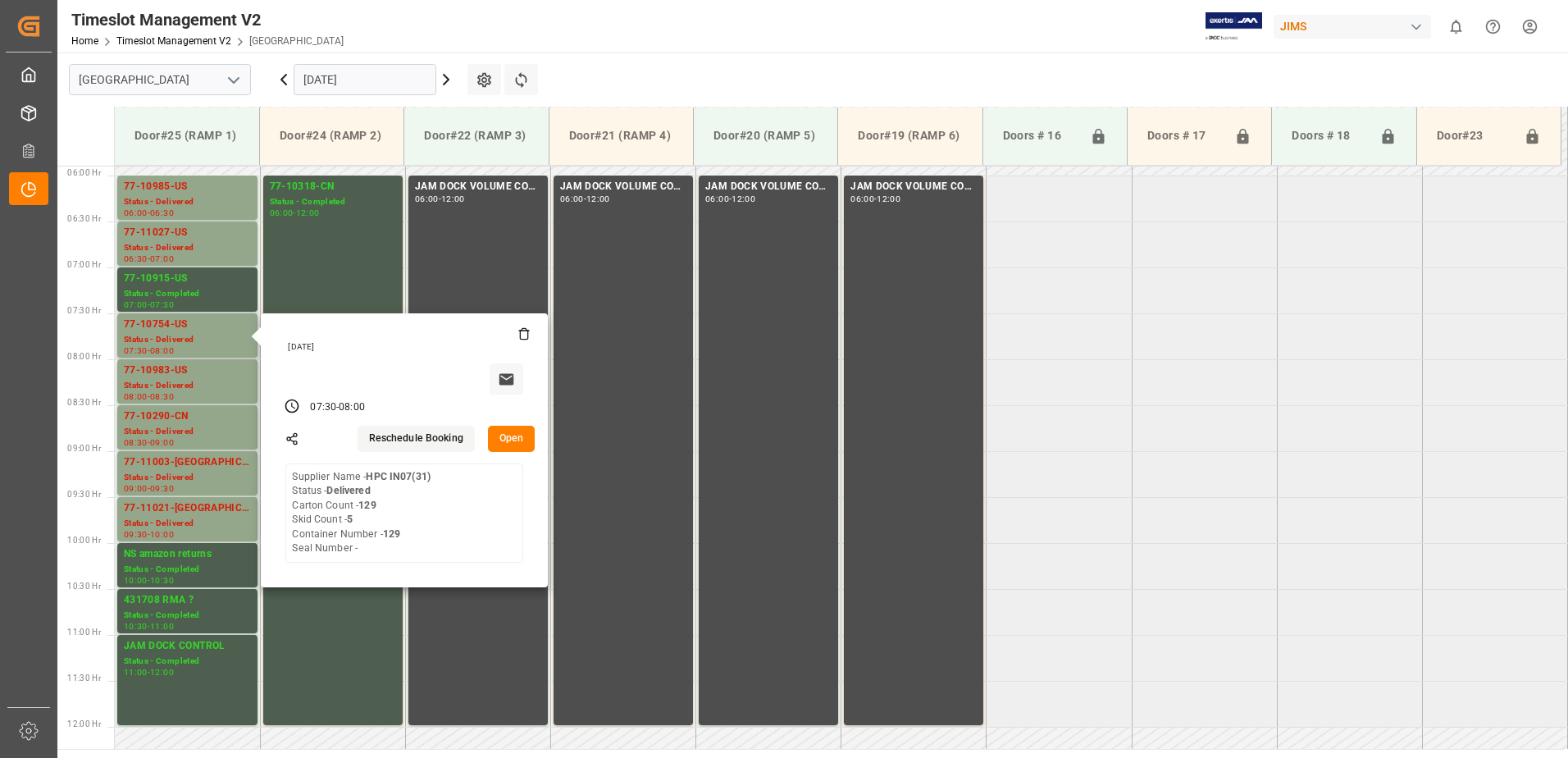
click at [515, 436] on button "Open" at bounding box center [511, 439] width 48 height 26
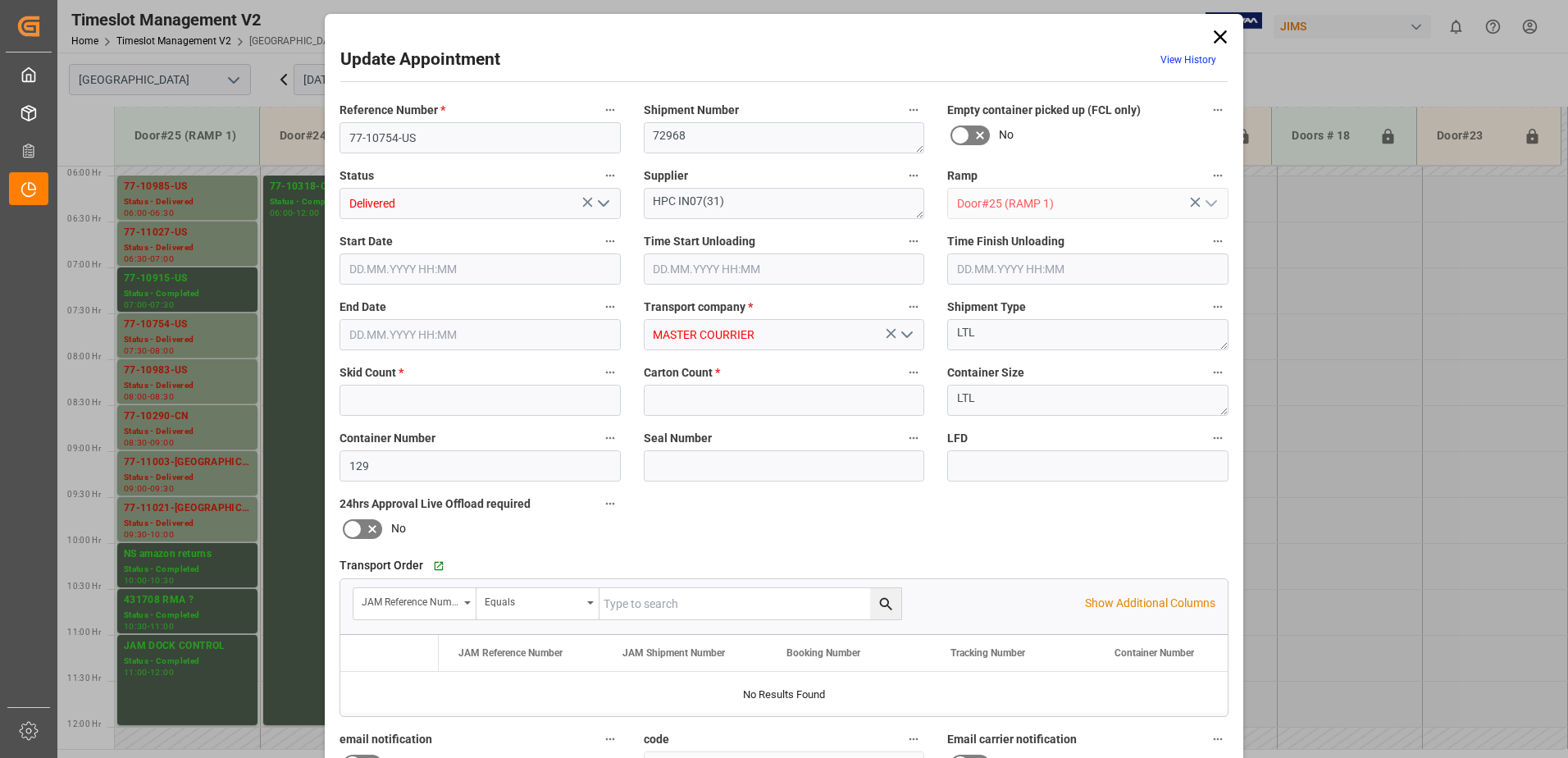
type input "5"
type input "129"
type input "18.09.2025 07:30"
type input "[DATE] 08:00"
type input "15.09.2025 13:55"
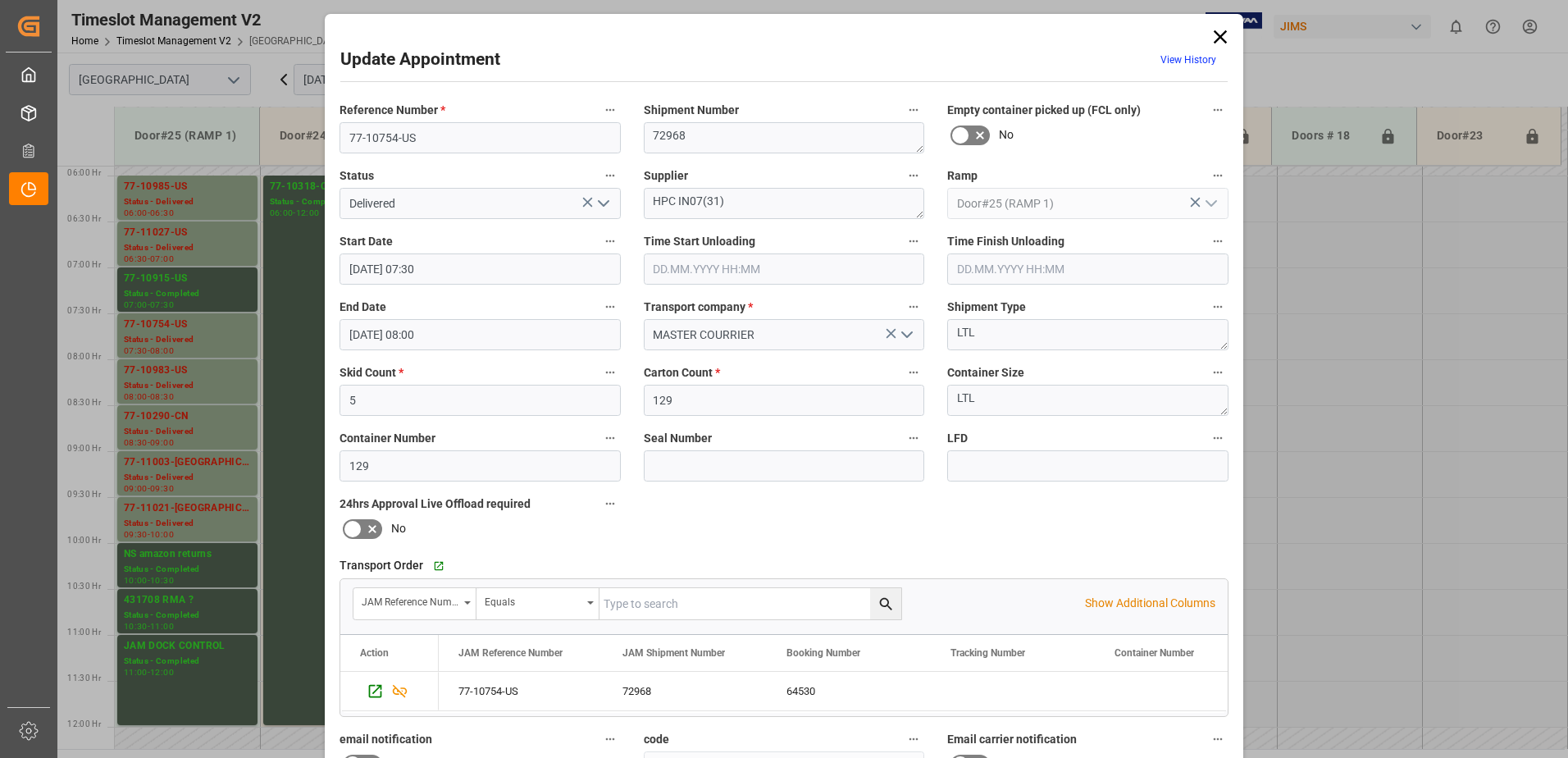
click at [600, 203] on icon "open menu" at bounding box center [603, 203] width 19 height 19
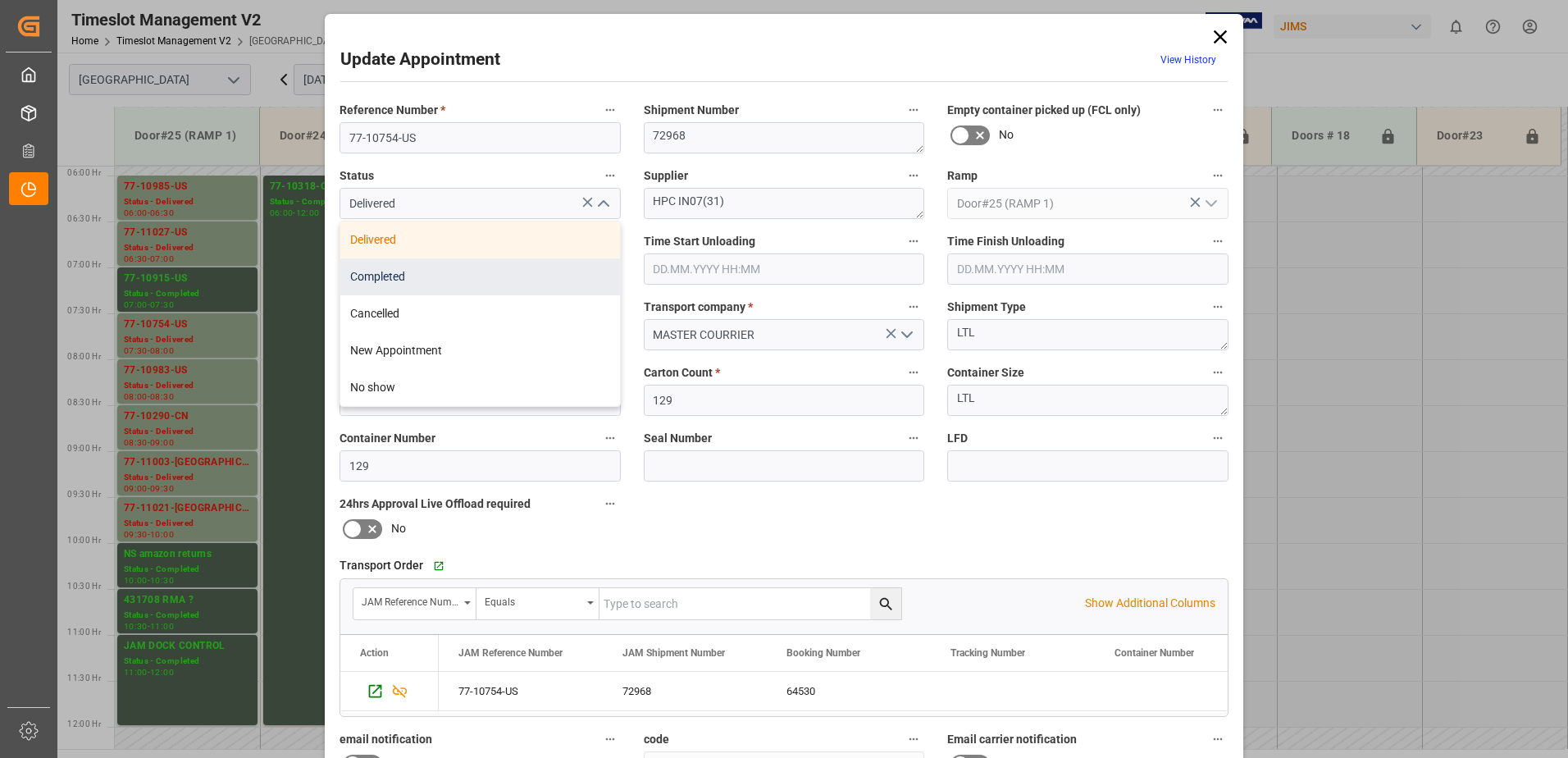
click at [475, 281] on div "Completed" at bounding box center [480, 277] width 280 height 37
type input "Completed"
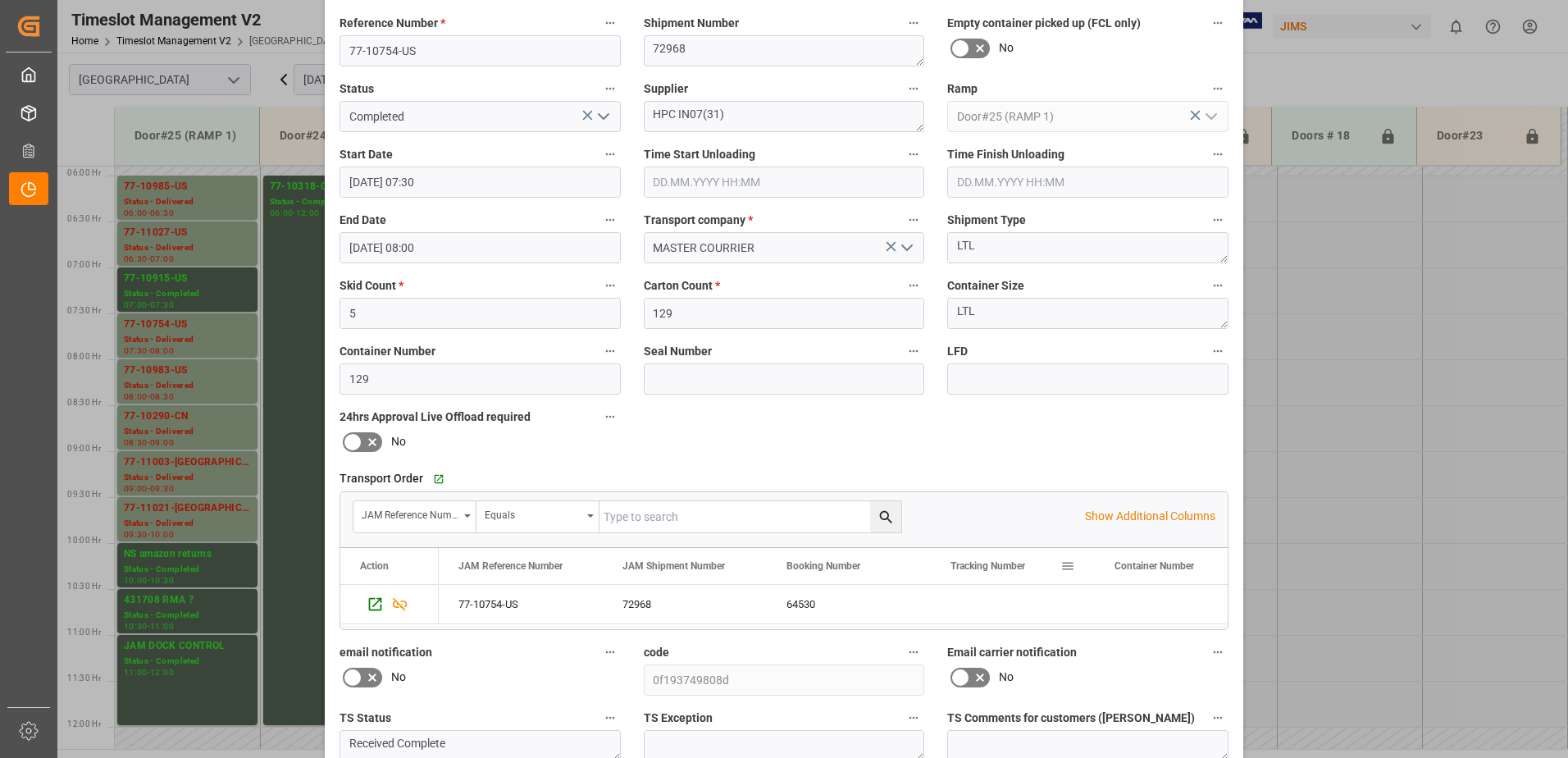
scroll to position [240, 0]
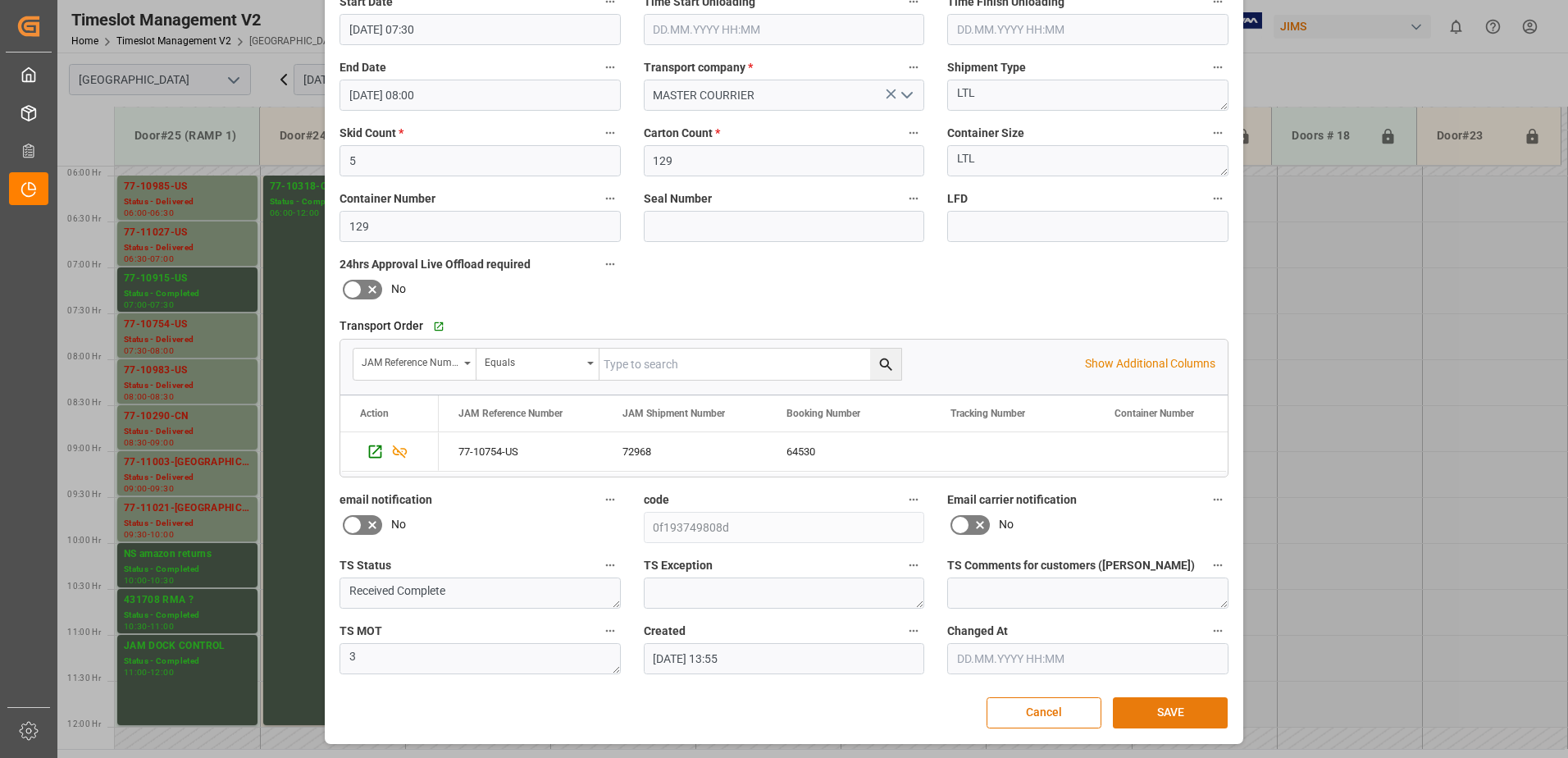
click at [1151, 714] on button "SAVE" at bounding box center [1170, 713] width 115 height 31
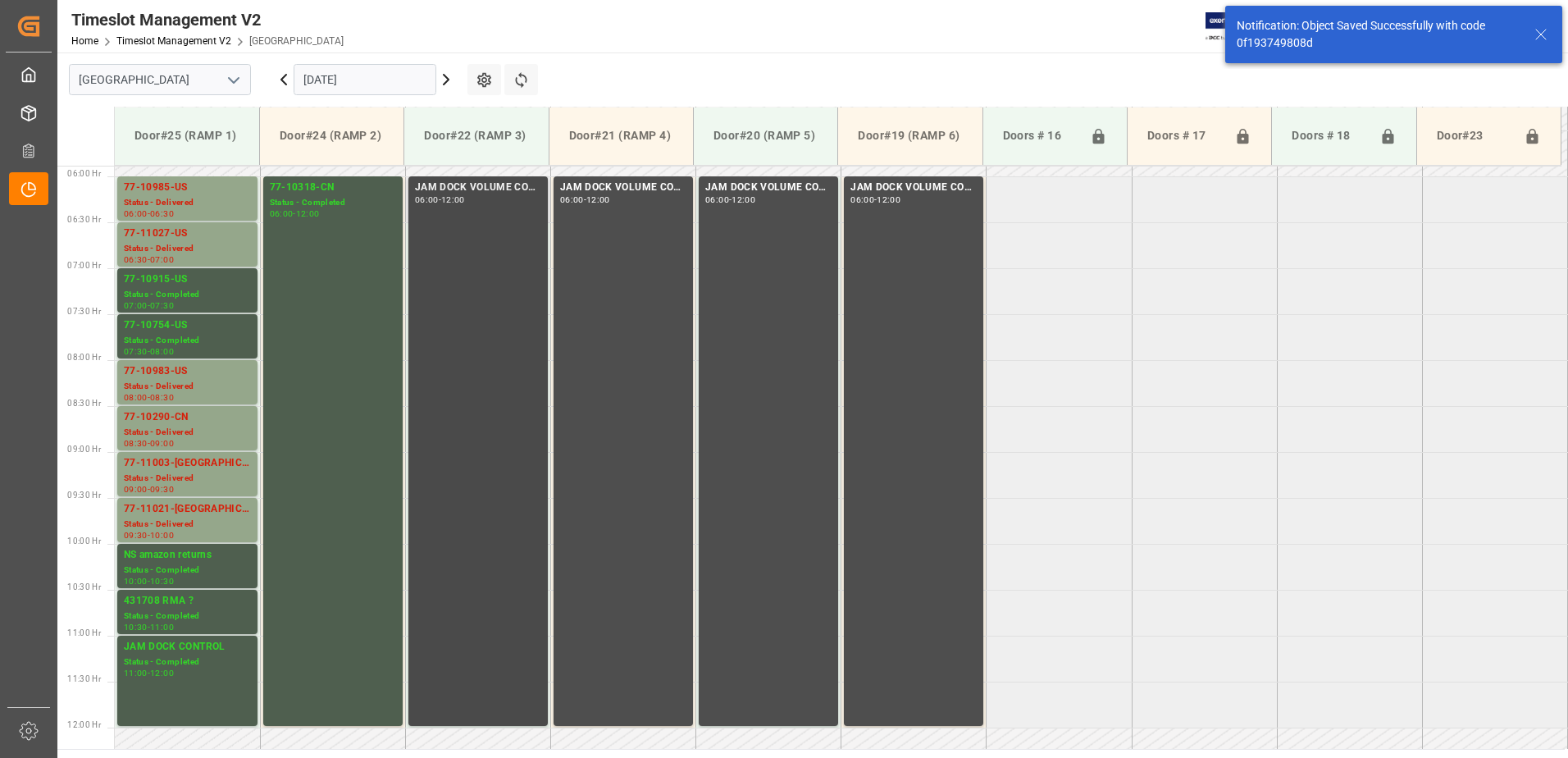
scroll to position [542, 0]
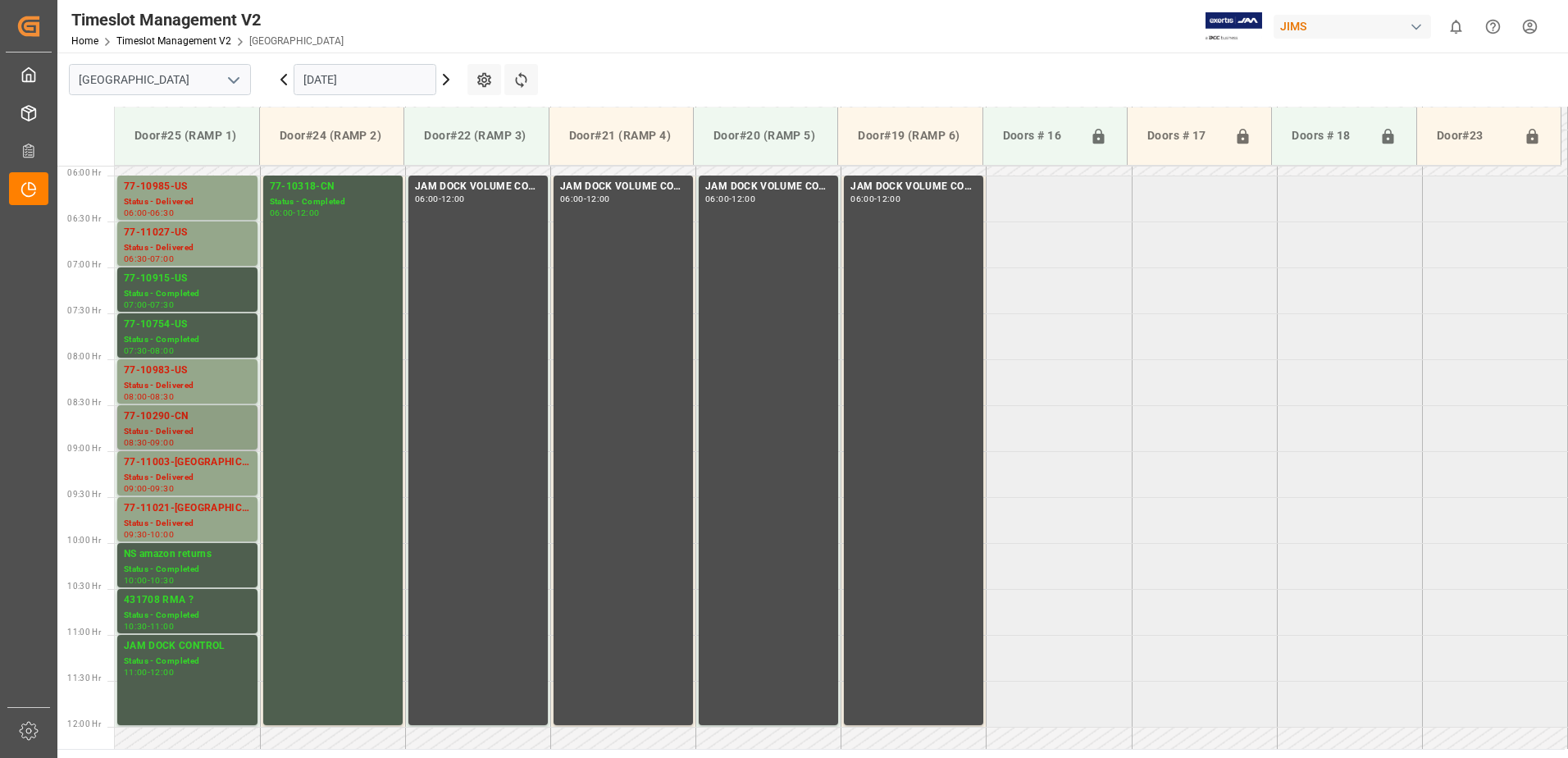
click at [176, 427] on div "Status - Delivered" at bounding box center [186, 432] width 127 height 14
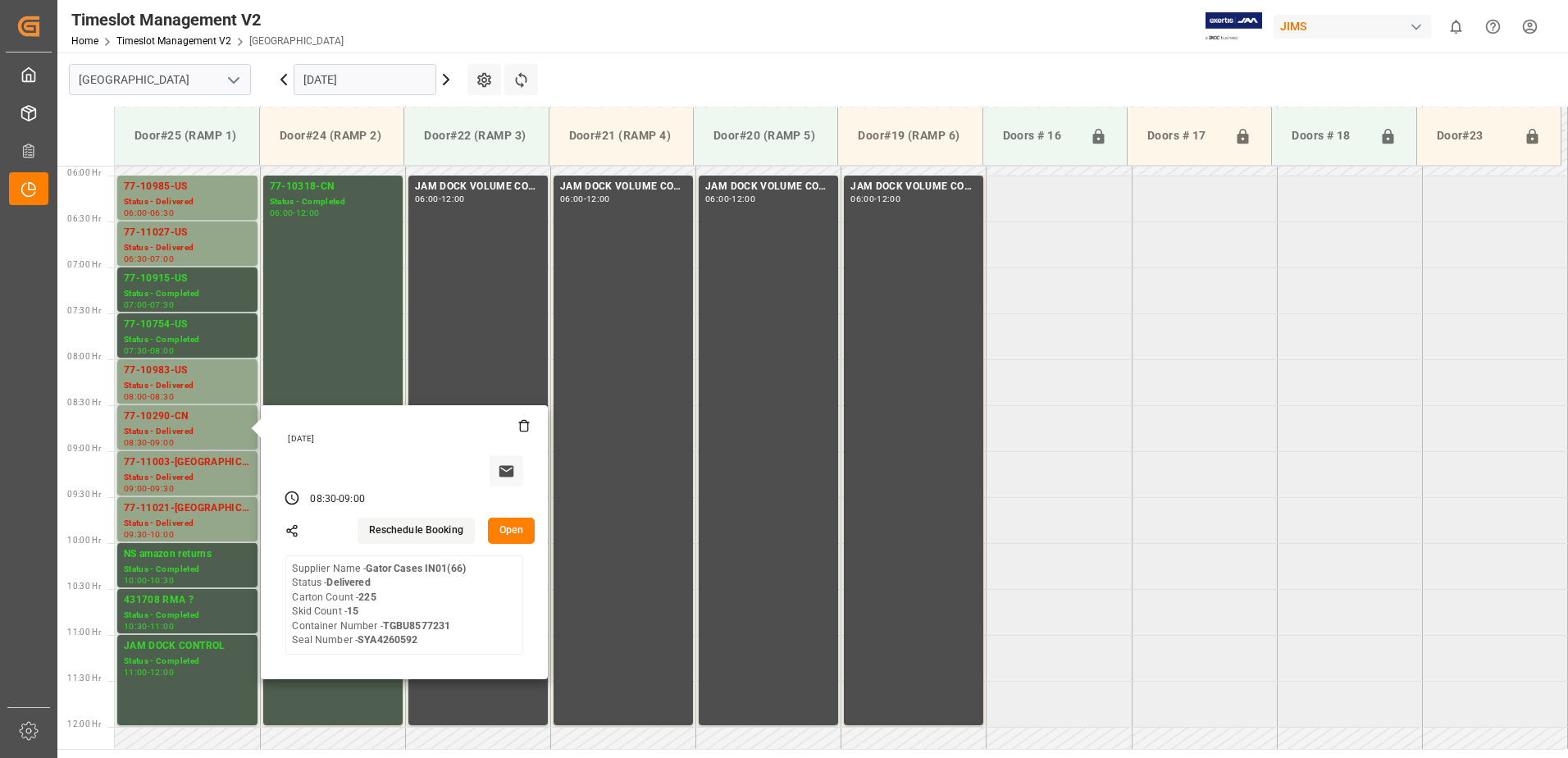
click at [515, 529] on button "Open" at bounding box center [511, 530] width 48 height 26
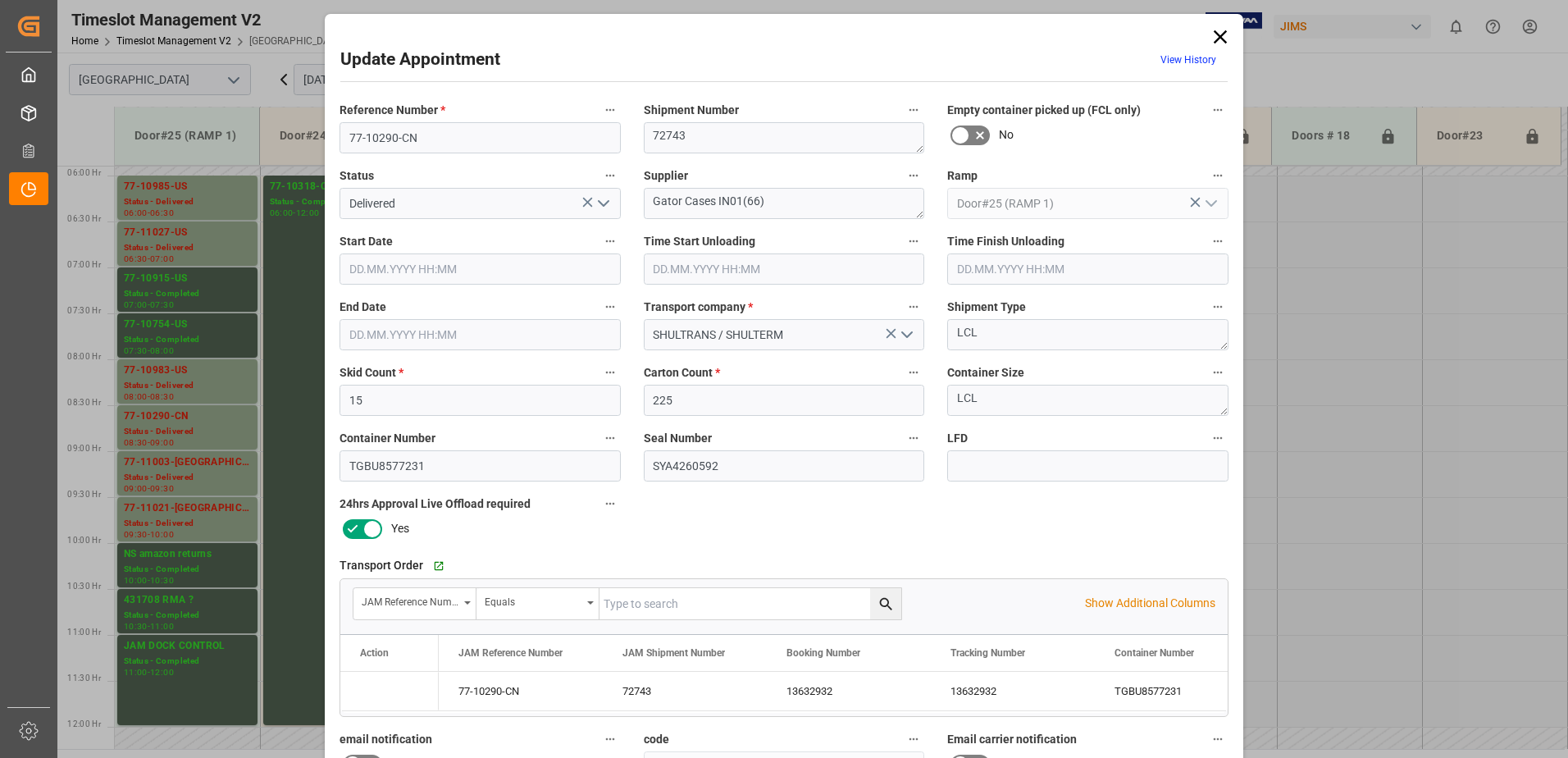
type input "[DATE] 08:30"
type input "18.09.2025 09:00"
type input "16.09.2025 13:23"
click at [605, 204] on icon "open menu" at bounding box center [603, 203] width 19 height 19
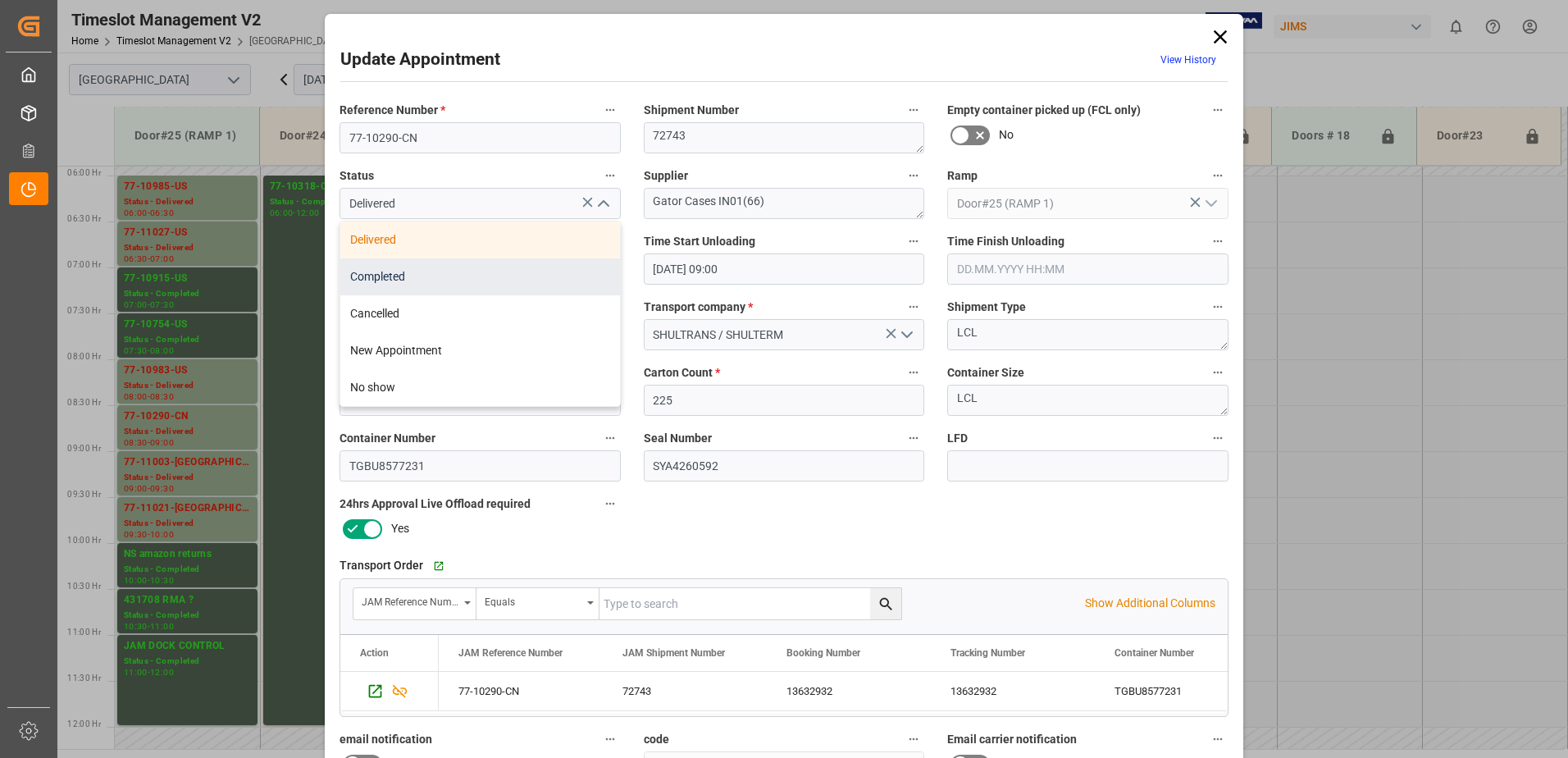
click at [465, 280] on div "Completed" at bounding box center [480, 277] width 280 height 37
type input "Completed"
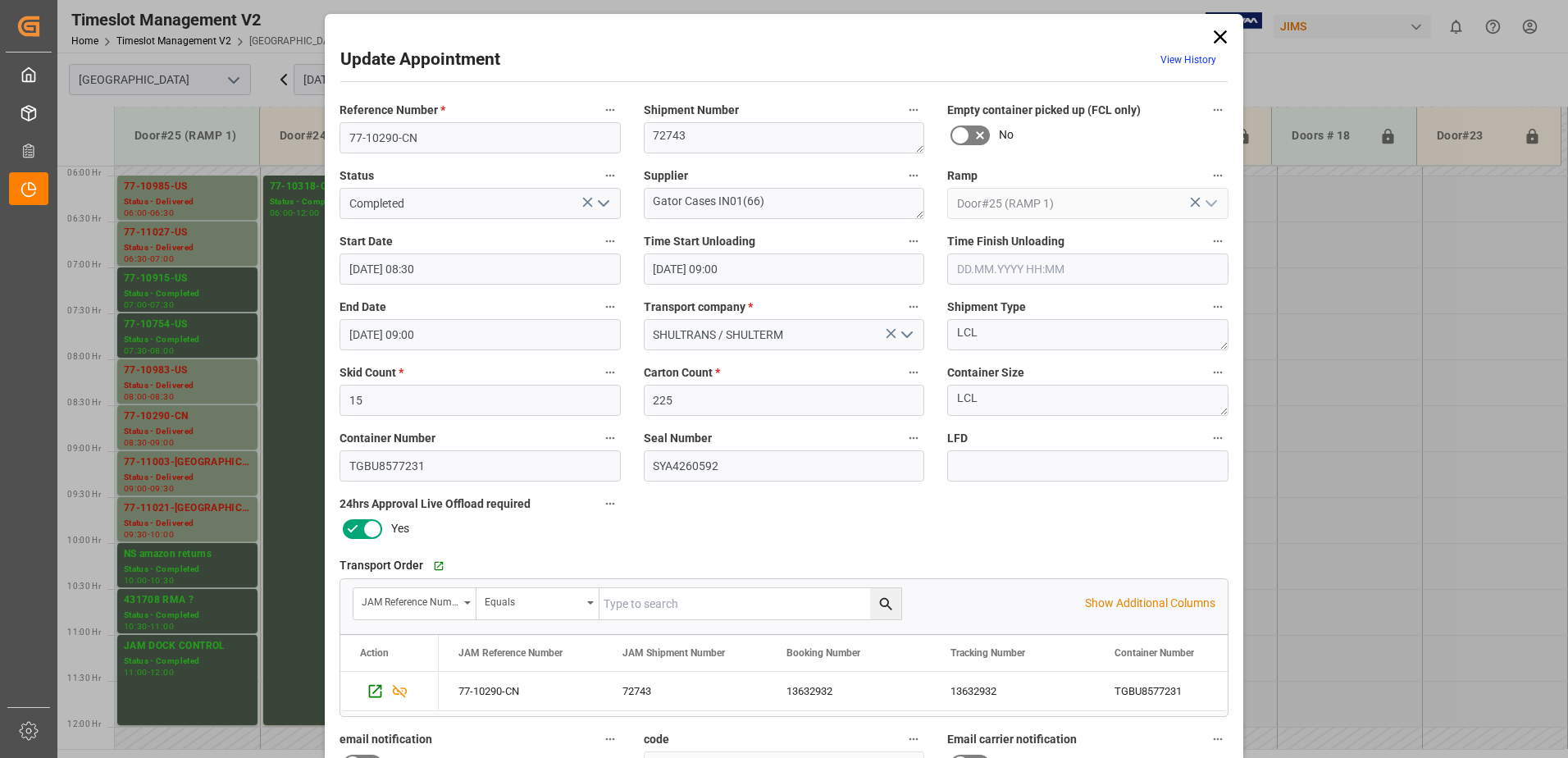
scroll to position [240, 0]
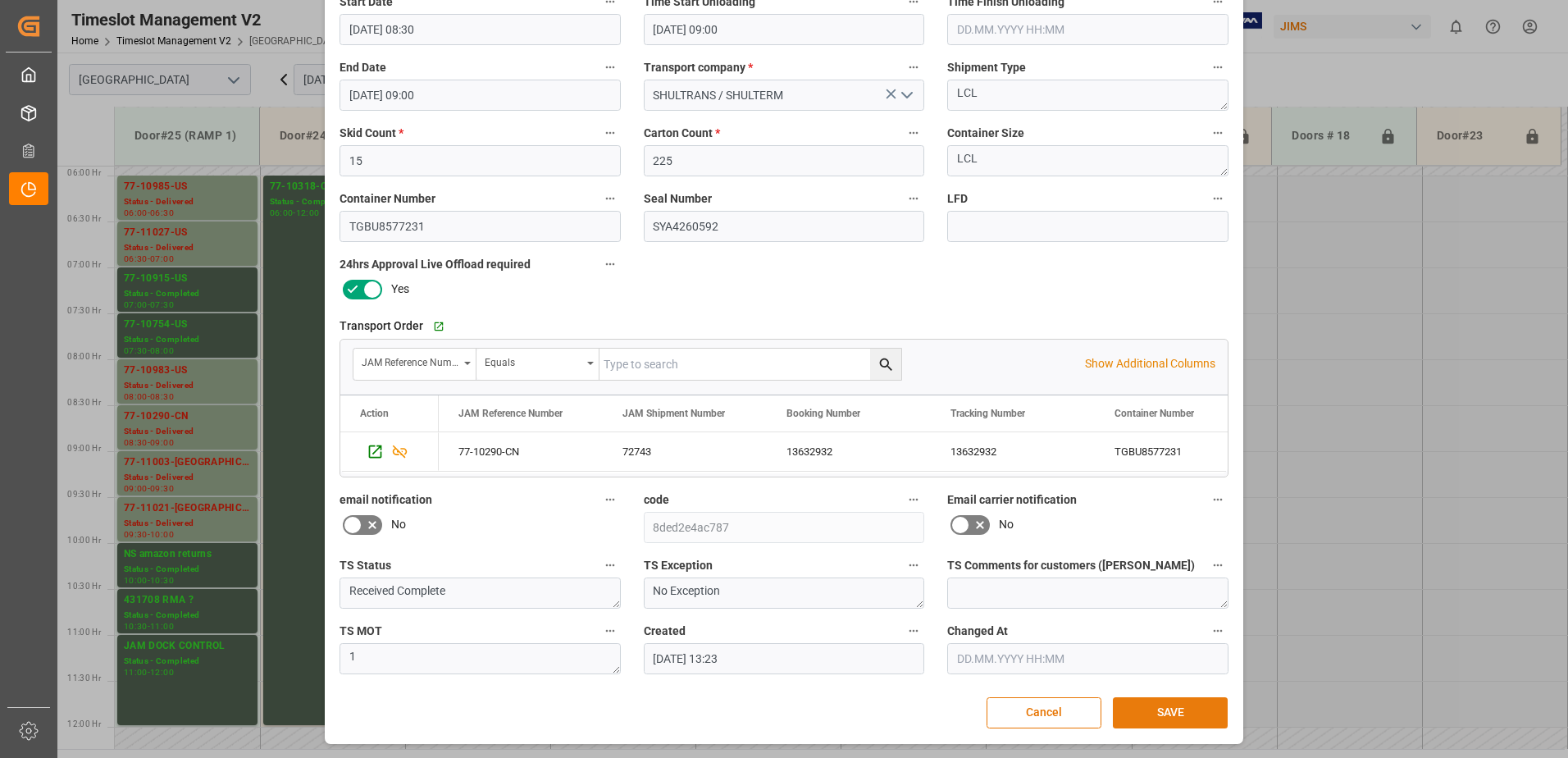
click at [1166, 710] on button "SAVE" at bounding box center [1170, 713] width 115 height 31
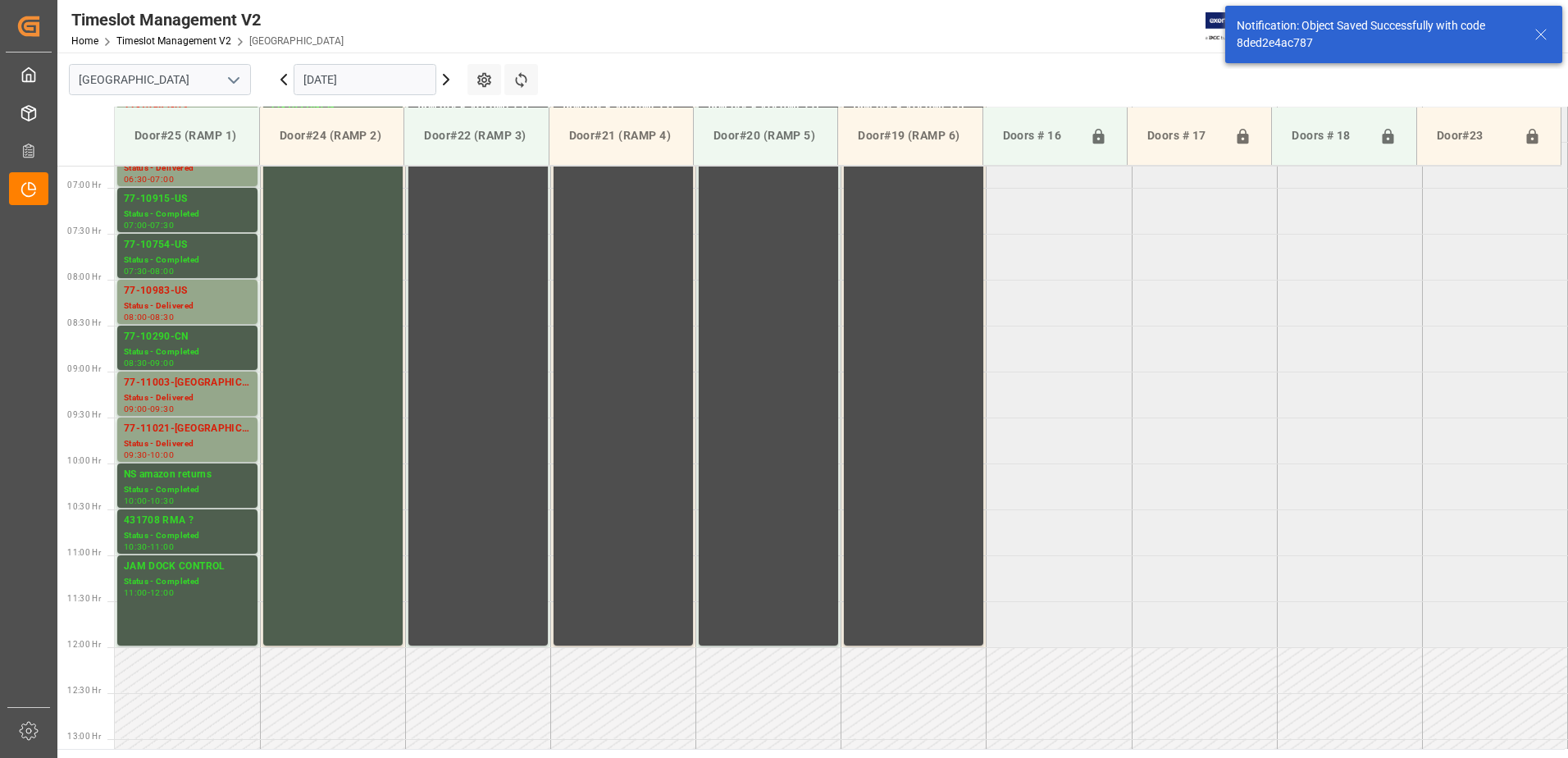
scroll to position [634, 0]
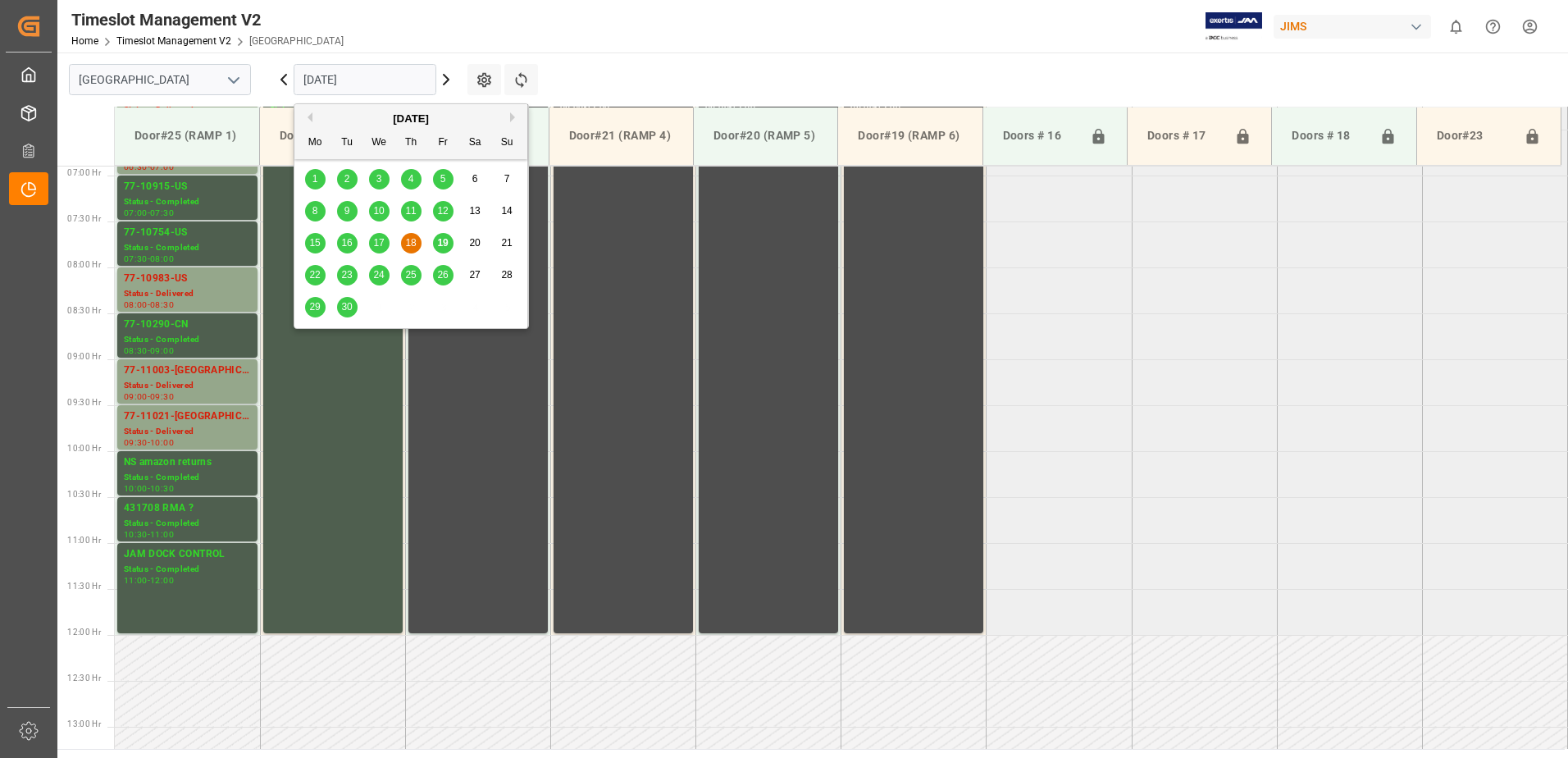
click at [396, 81] on input "[DATE]" at bounding box center [365, 79] width 143 height 31
click at [317, 274] on span "22" at bounding box center [314, 275] width 11 height 12
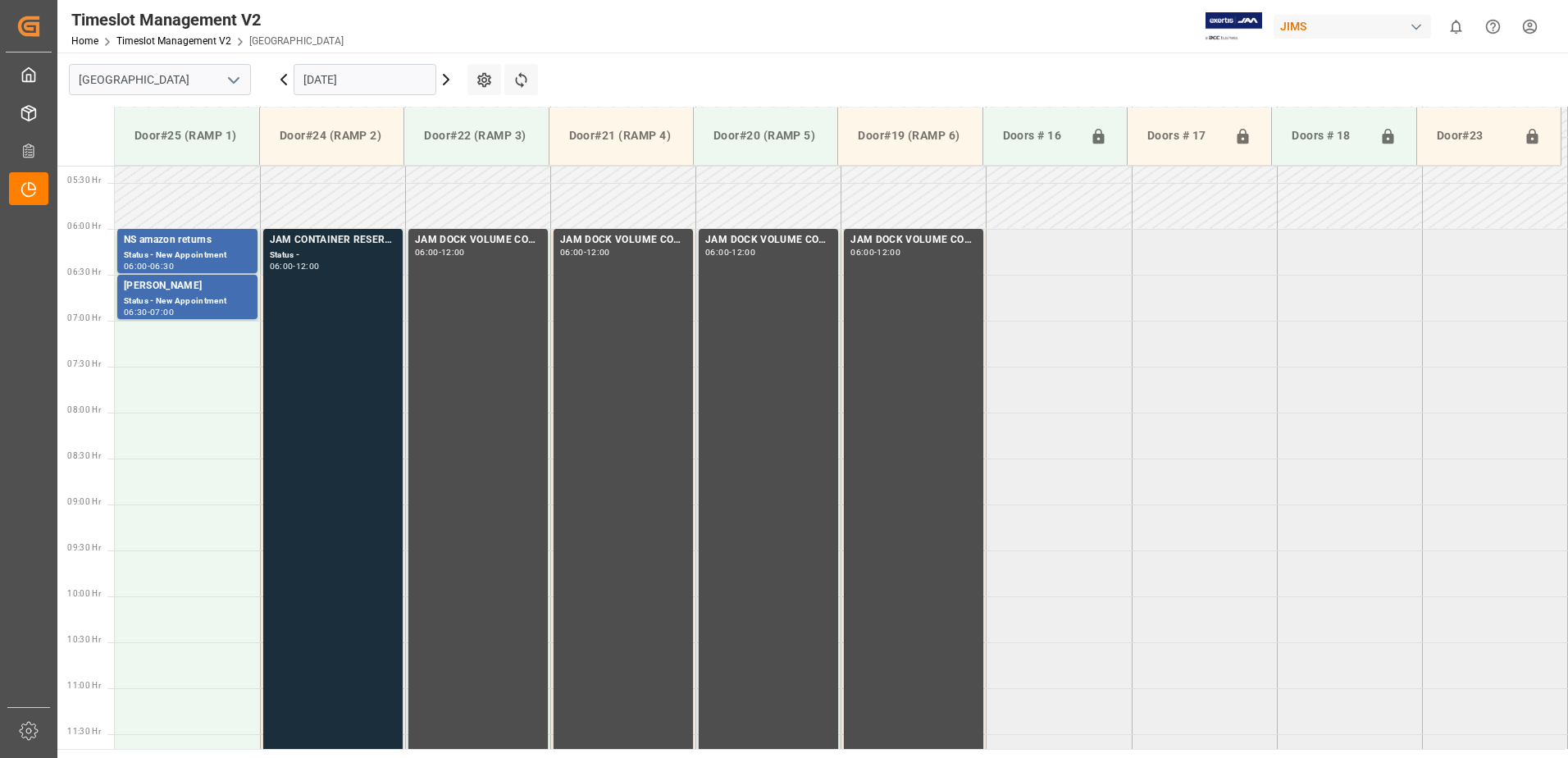
scroll to position [460, 0]
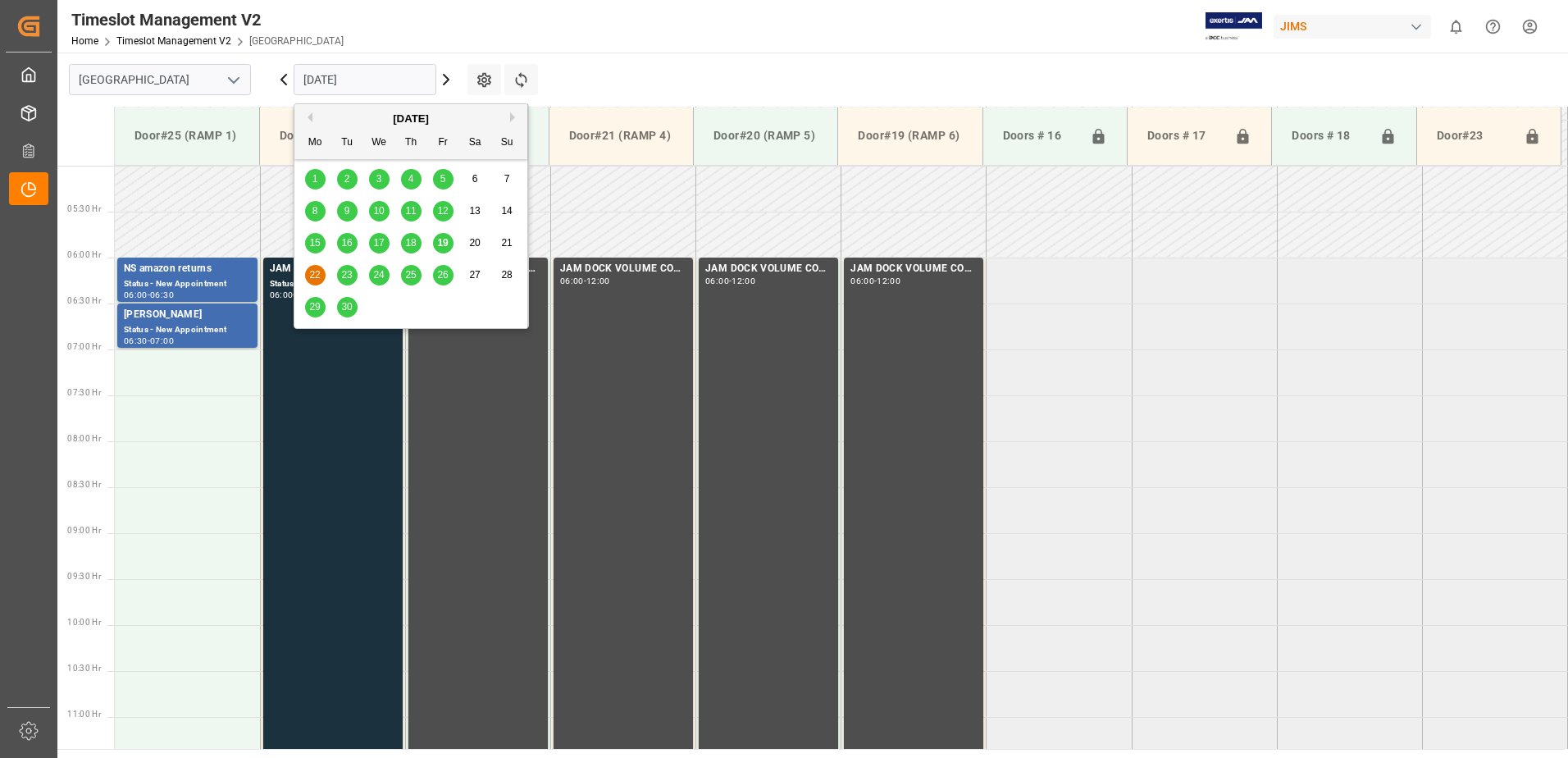
click at [401, 84] on input "[DATE]" at bounding box center [365, 79] width 143 height 31
click at [444, 245] on span "19" at bounding box center [442, 243] width 11 height 12
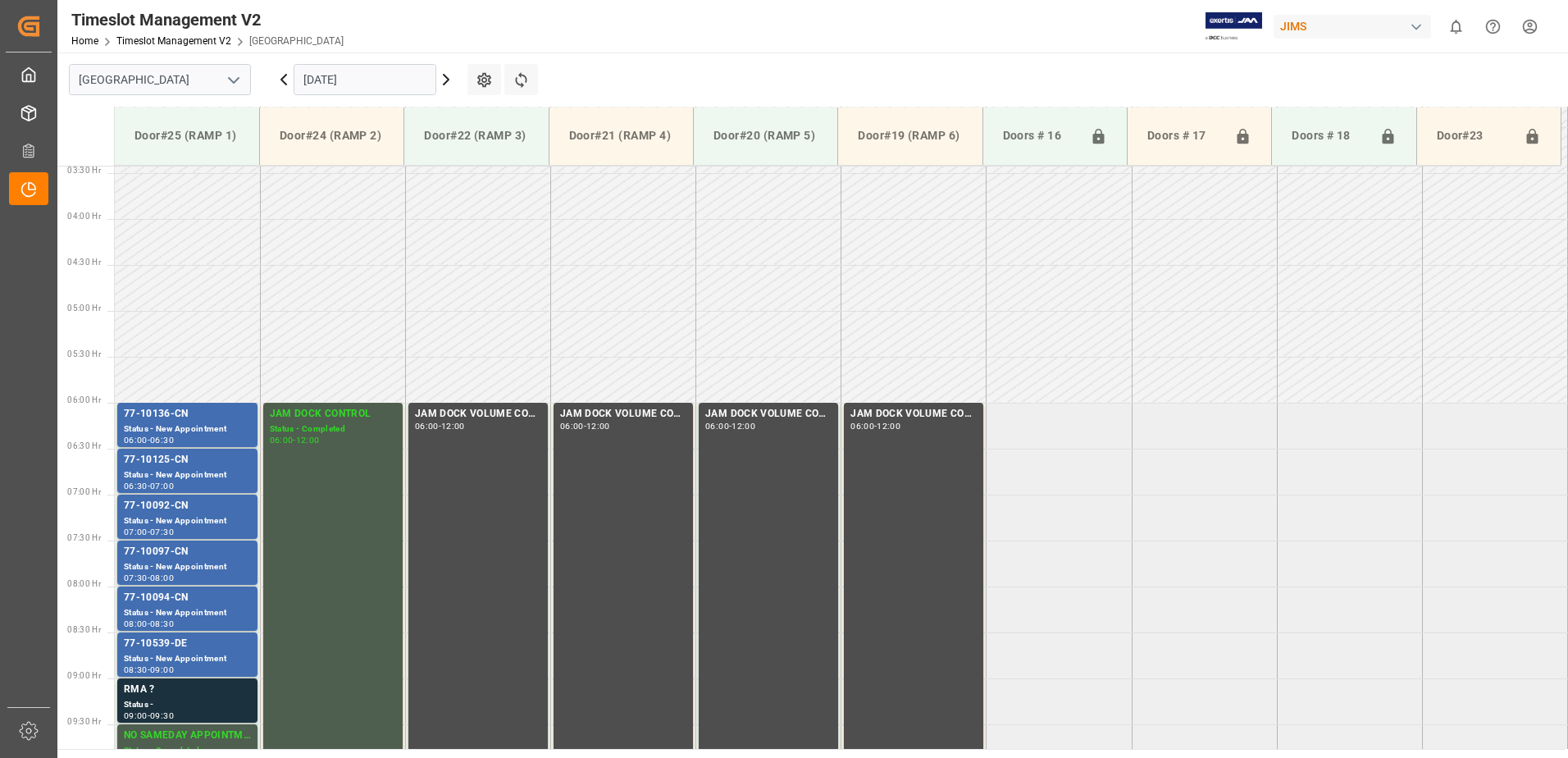
scroll to position [542, 0]
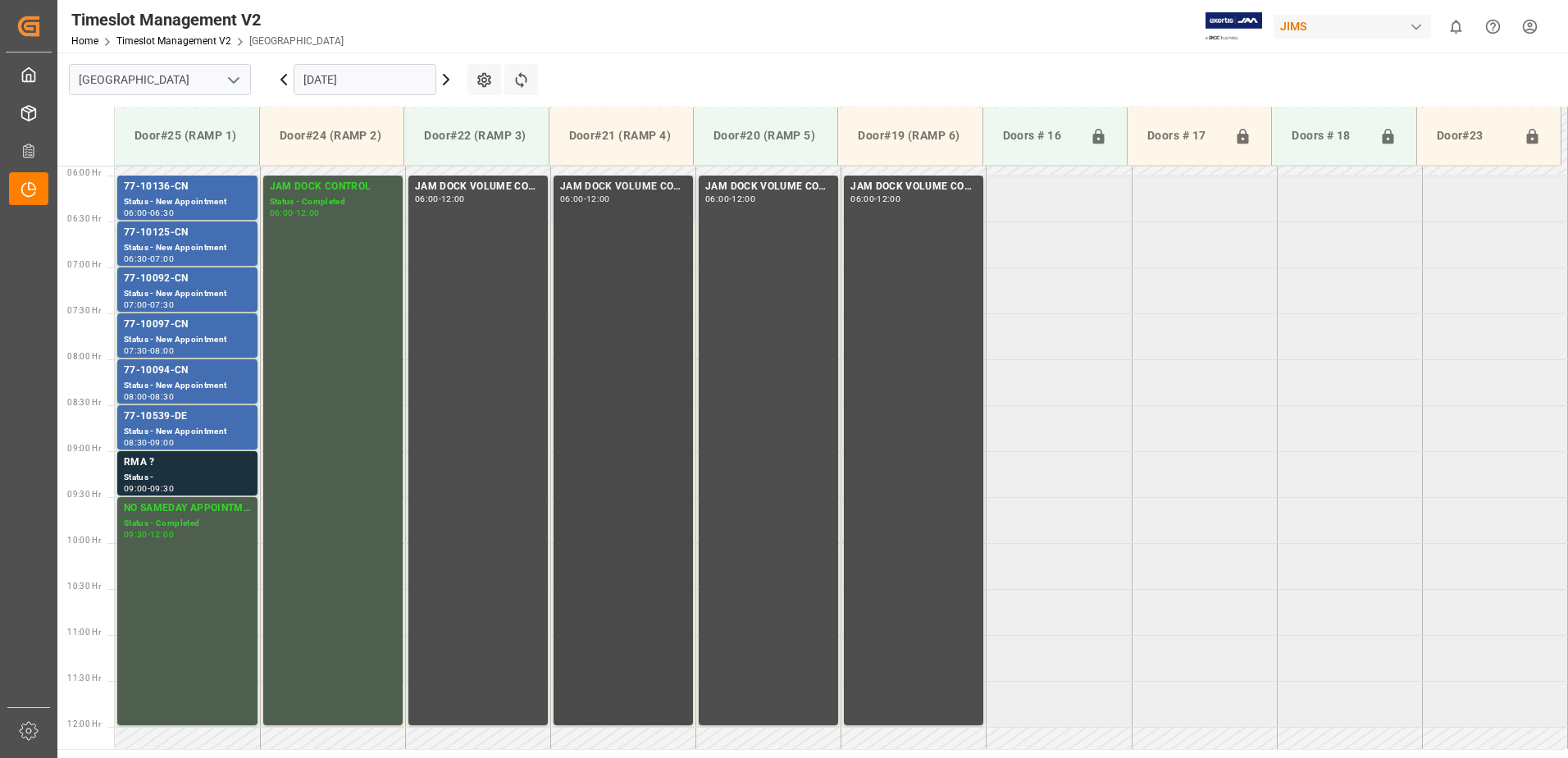
scroll to position [460, 0]
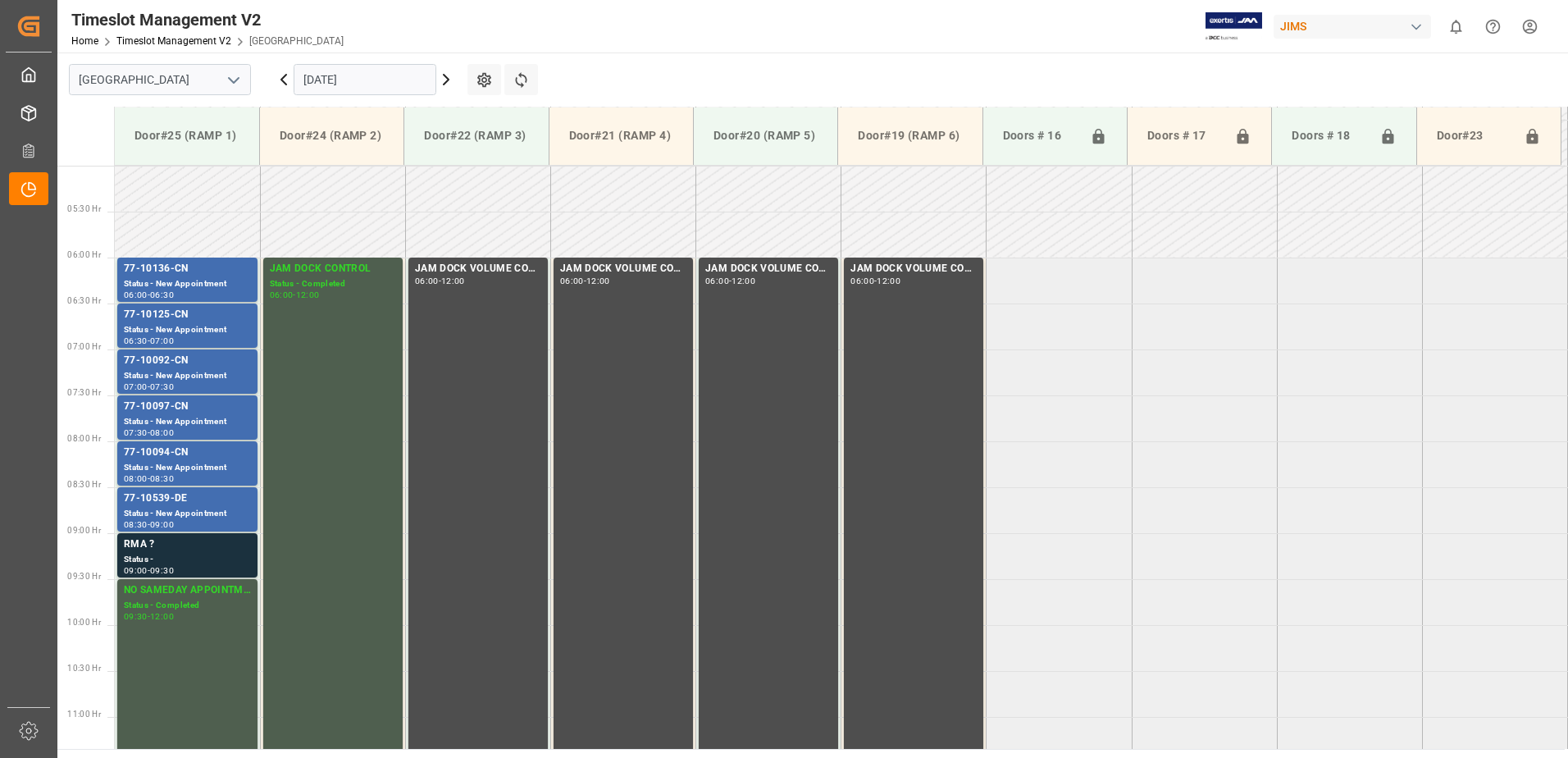
click at [281, 77] on icon at bounding box center [283, 79] width 19 height 19
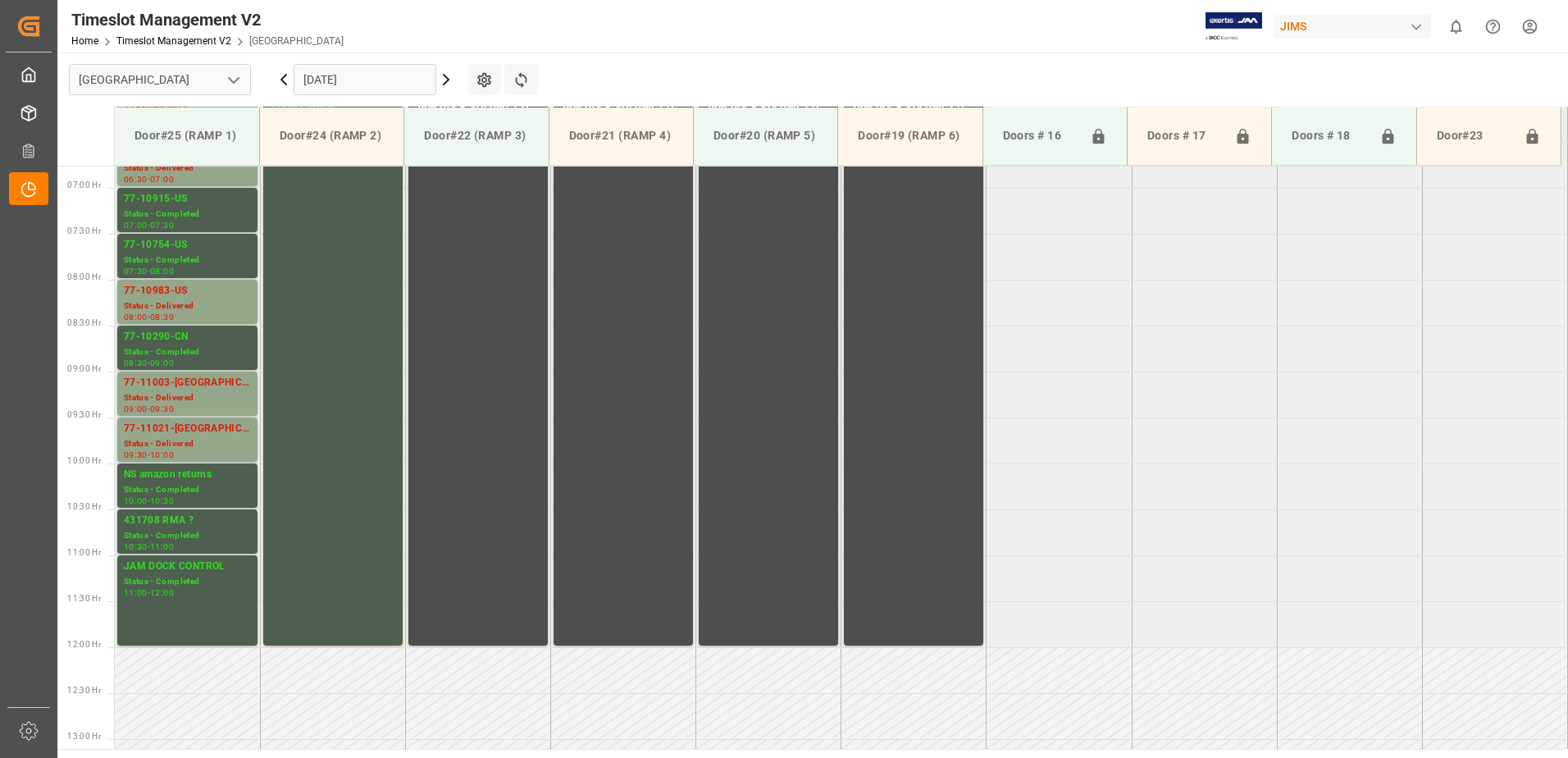
scroll to position [634, 0]
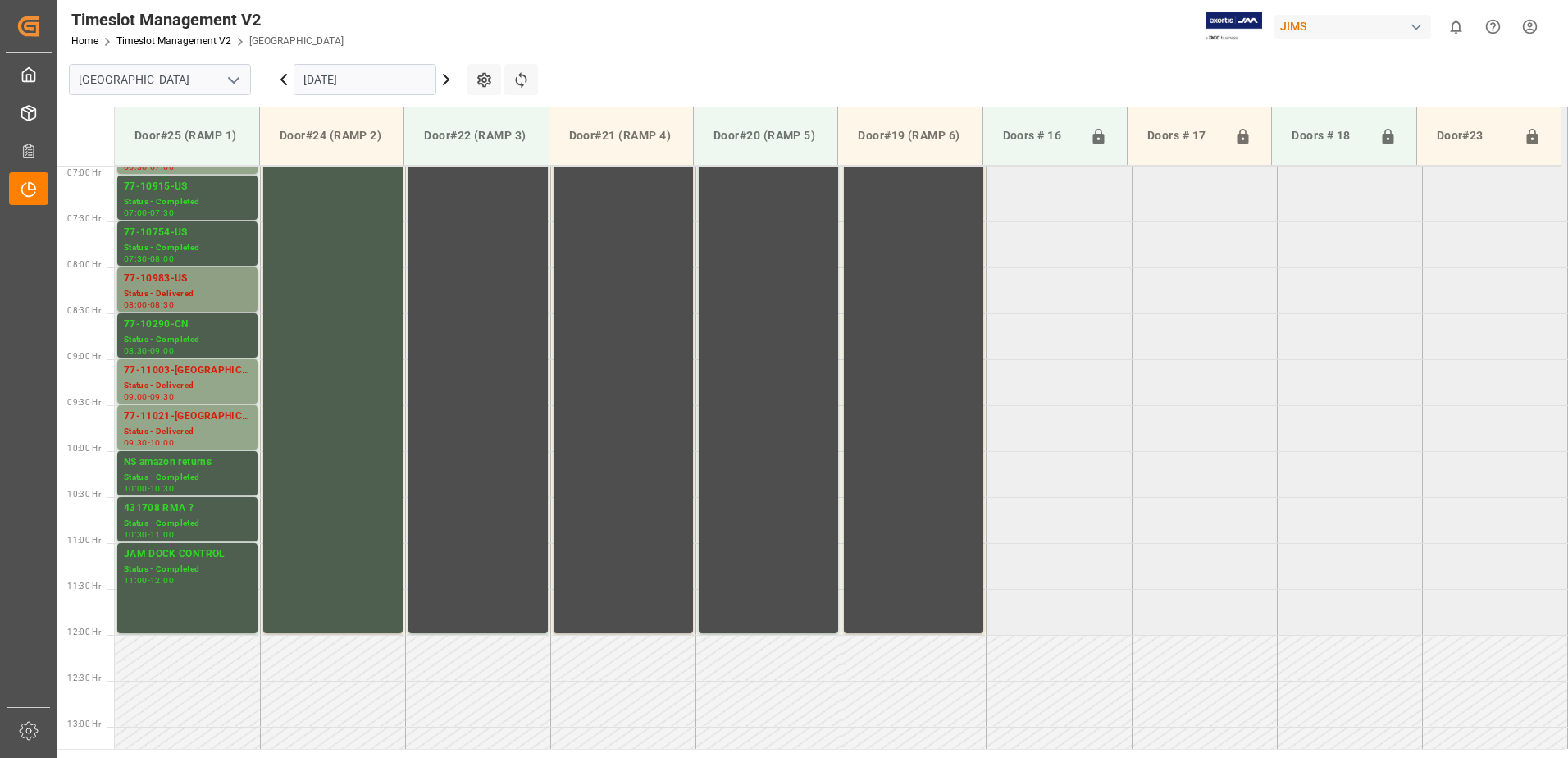
click at [161, 287] on div "77-10983-US" at bounding box center [186, 279] width 127 height 17
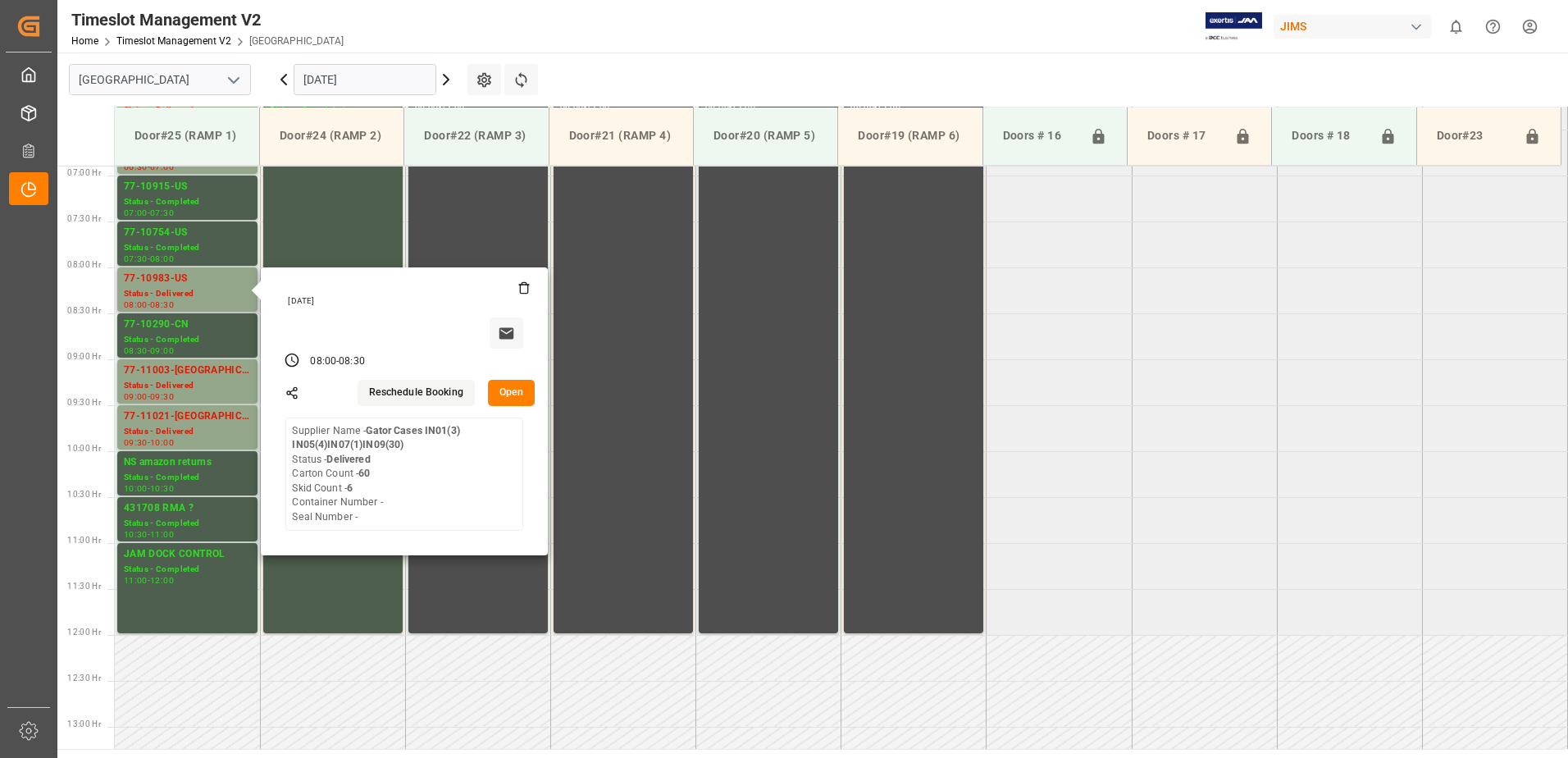
click at [507, 393] on button "Open" at bounding box center [511, 392] width 48 height 26
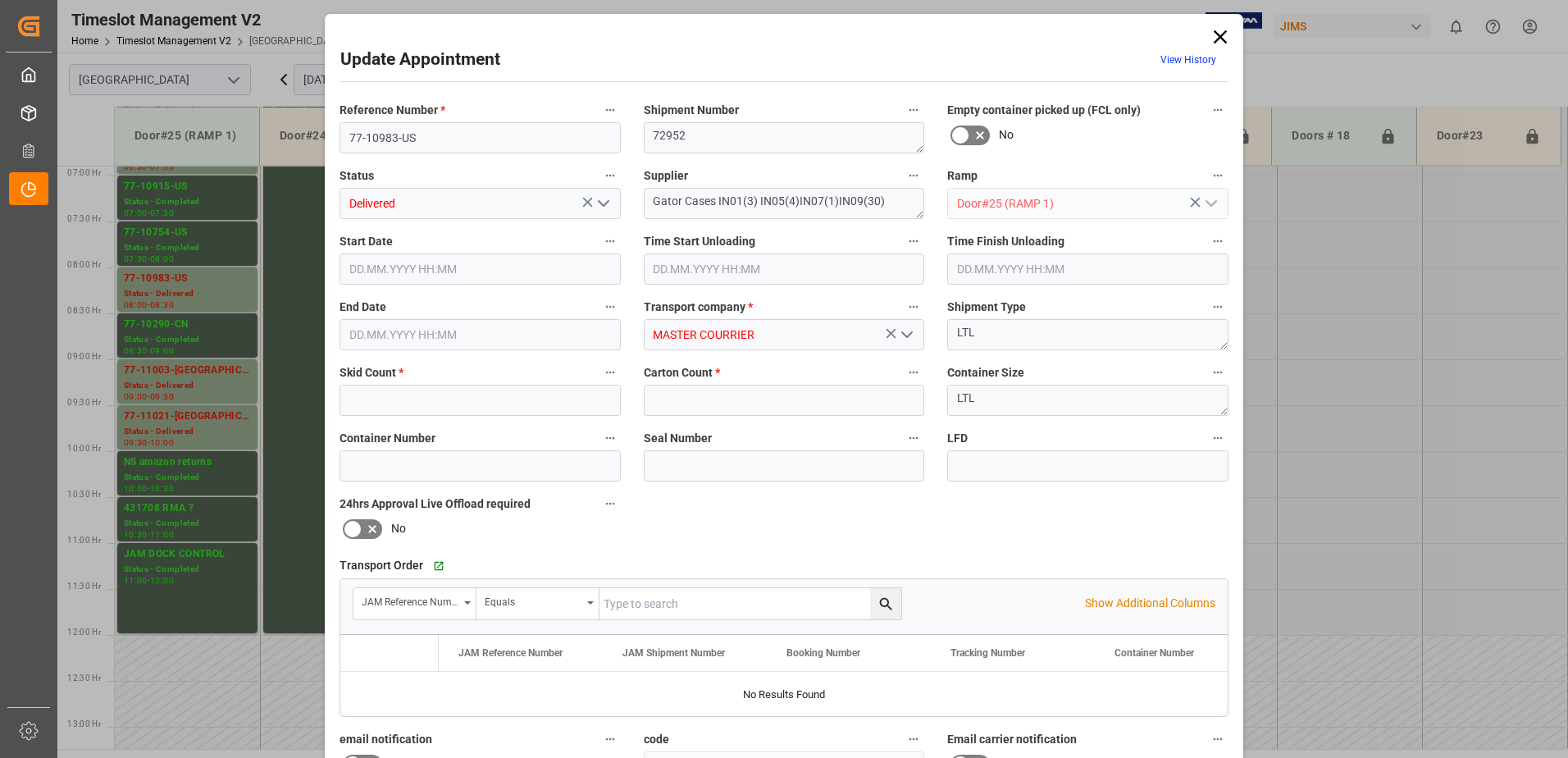
type input "6"
type input "60"
type input "[DATE] 08:00"
type input "[DATE] 08:30"
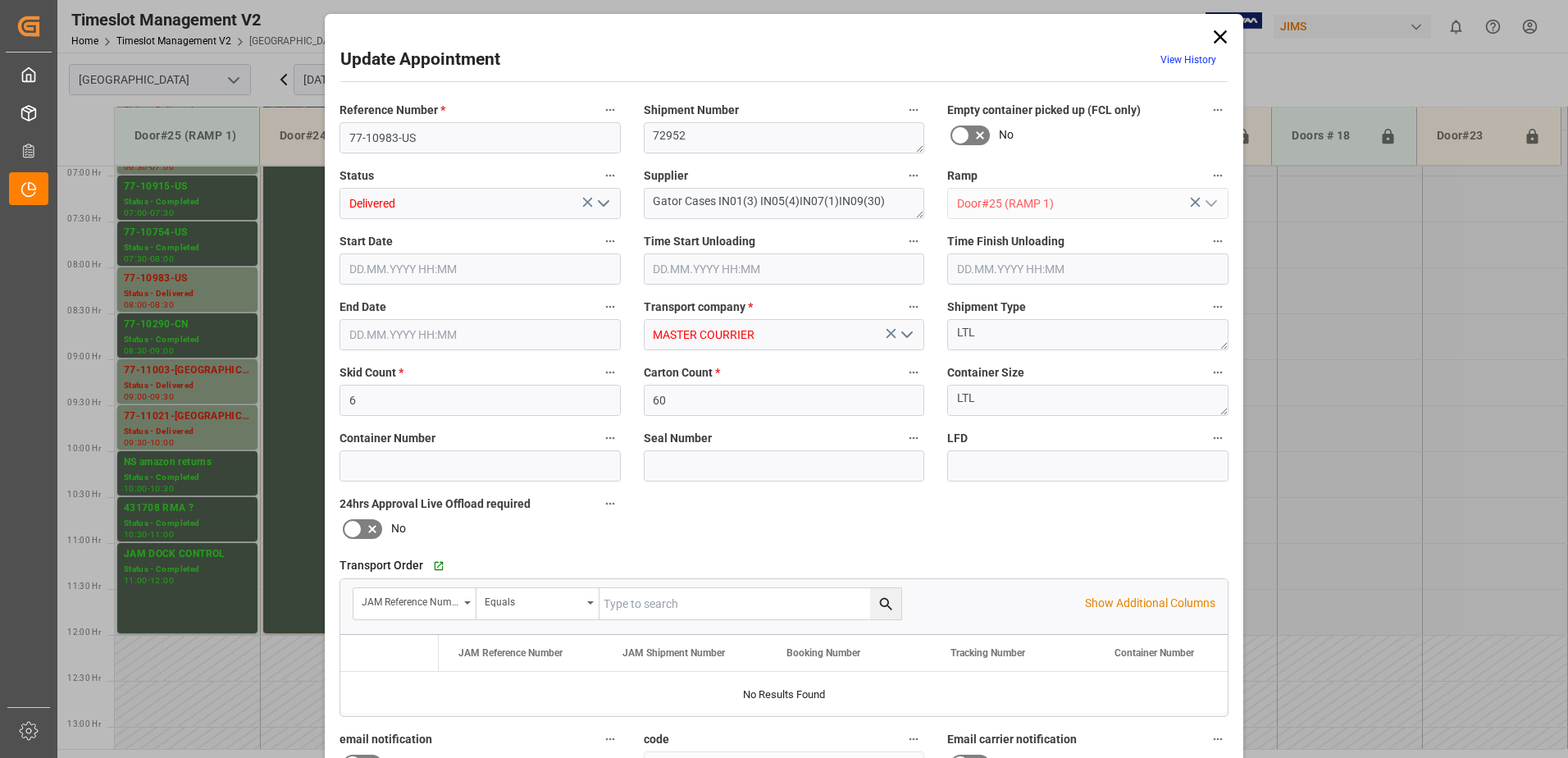
type input "[DATE] 13:52"
click at [603, 203] on polyline "open menu" at bounding box center [604, 203] width 10 height 5
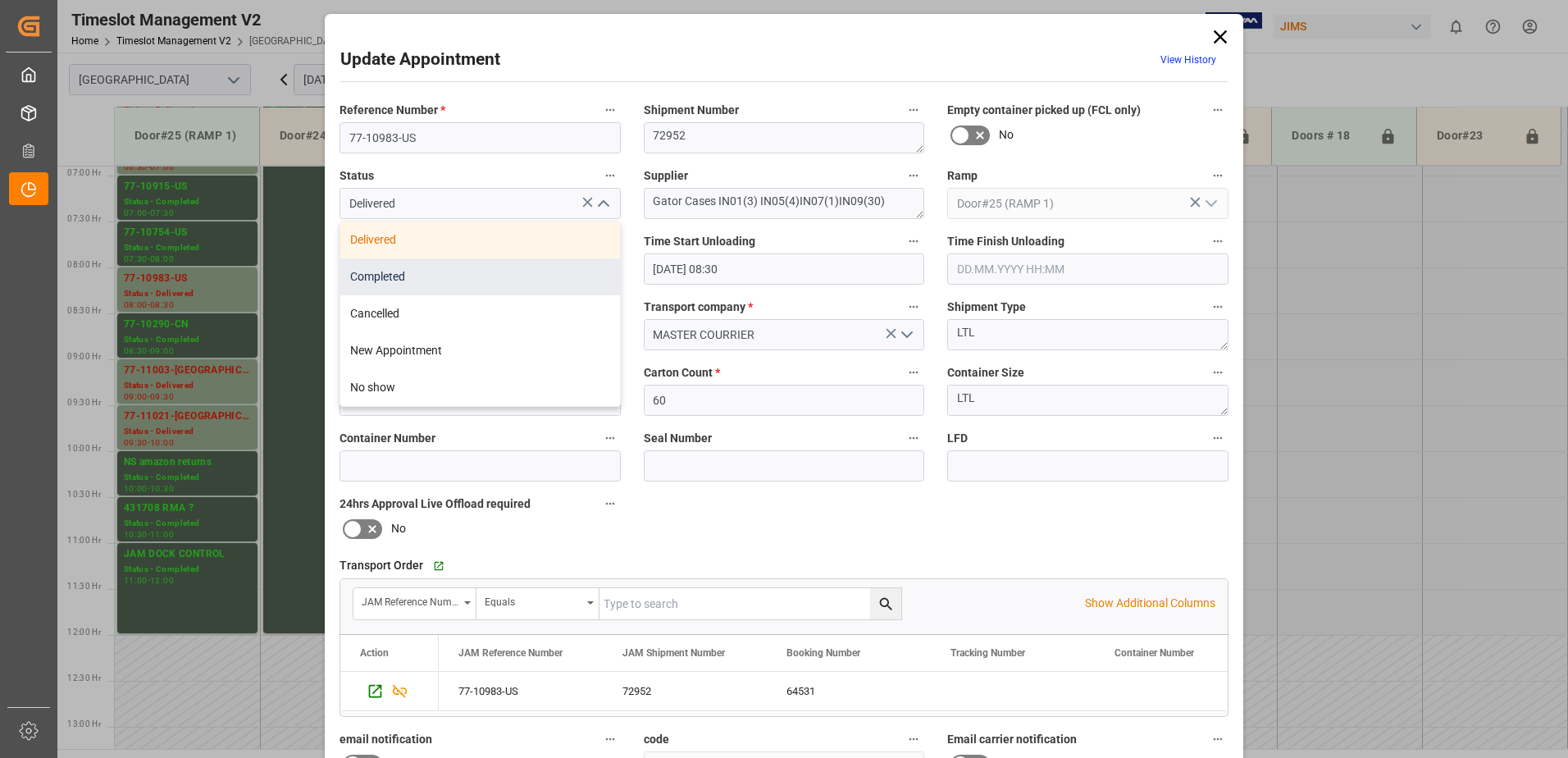
click at [477, 285] on div "Completed" at bounding box center [480, 277] width 280 height 37
type input "Completed"
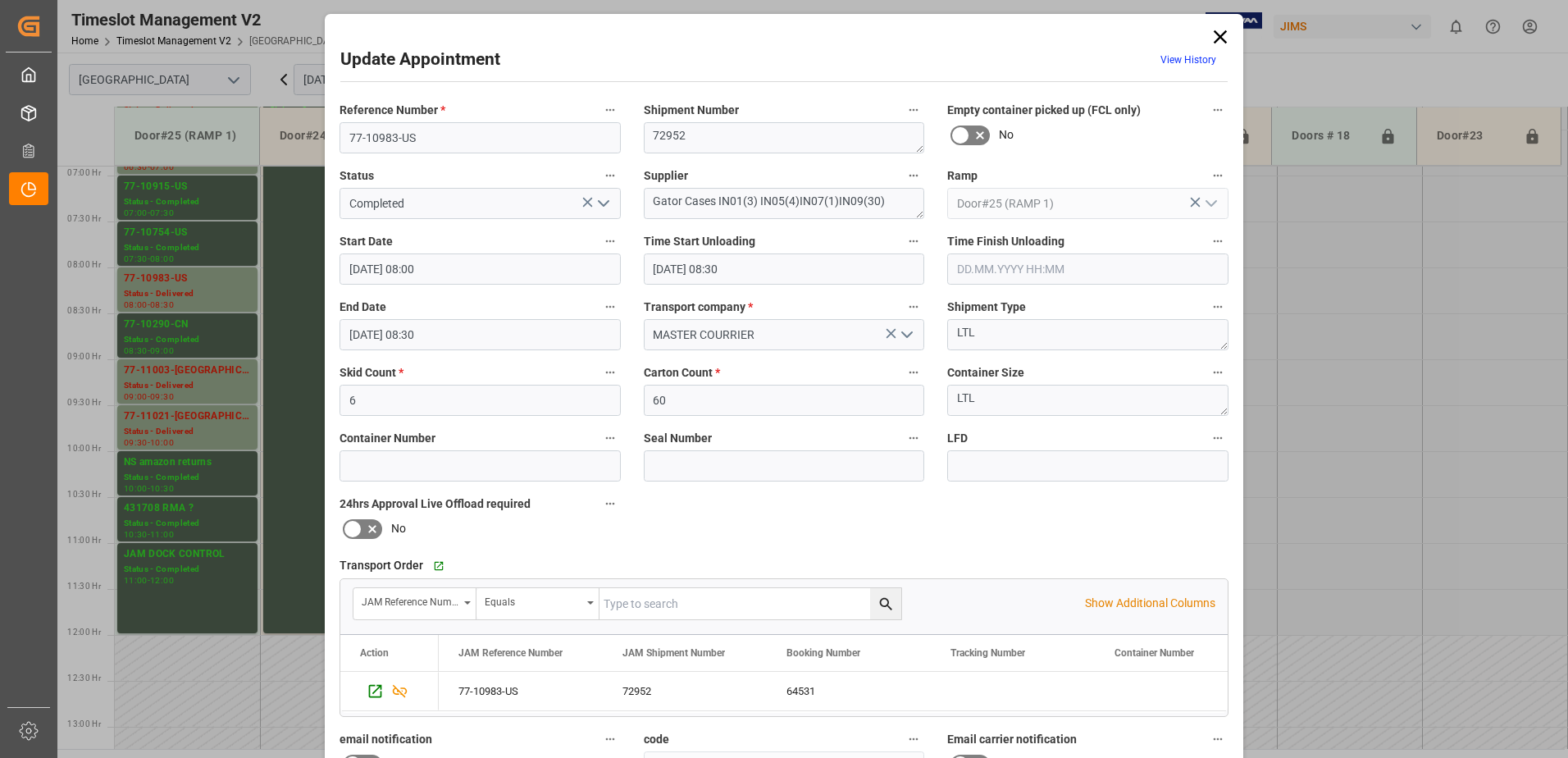
scroll to position [240, 0]
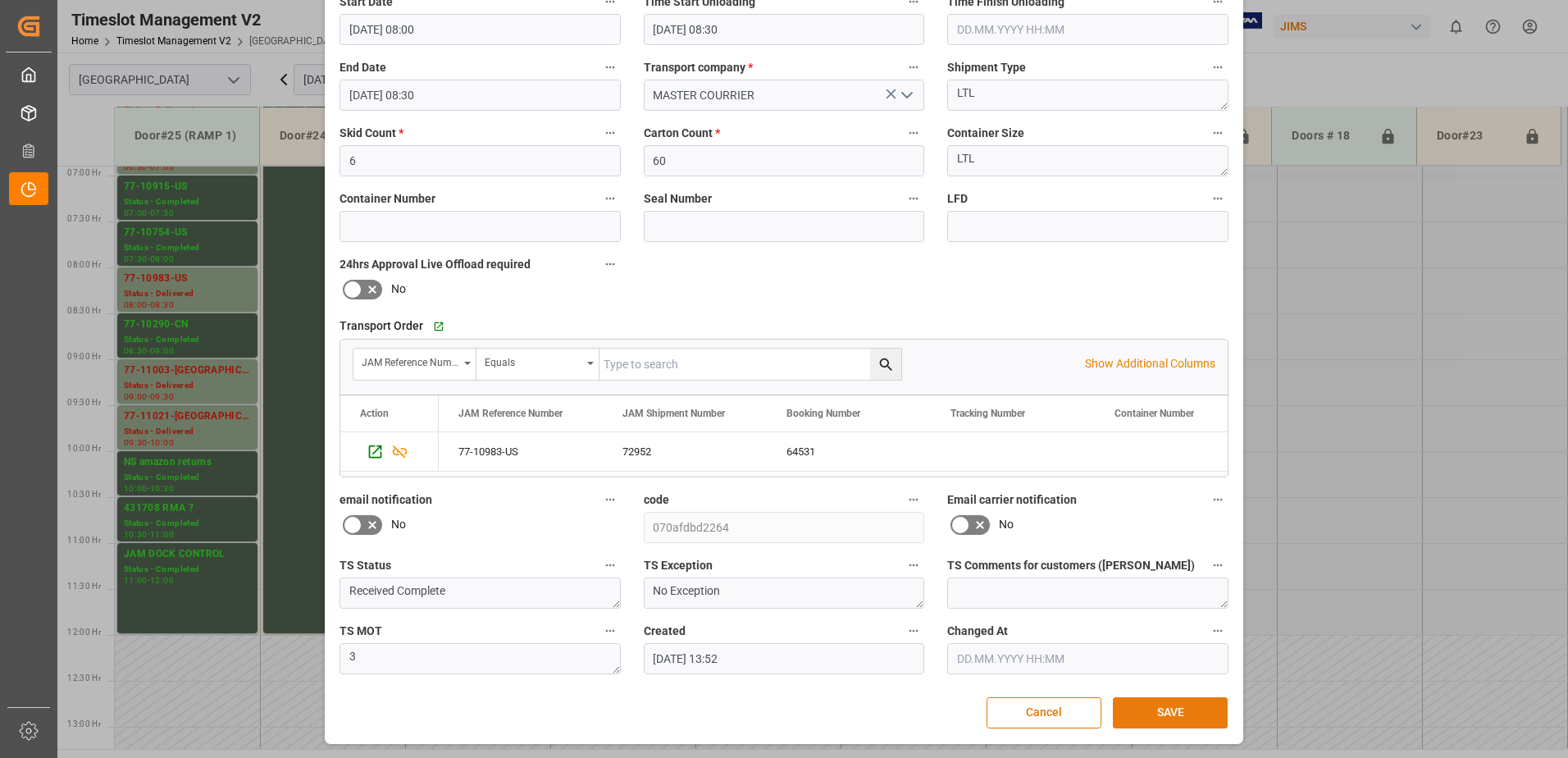
click at [1160, 715] on button "SAVE" at bounding box center [1170, 713] width 115 height 31
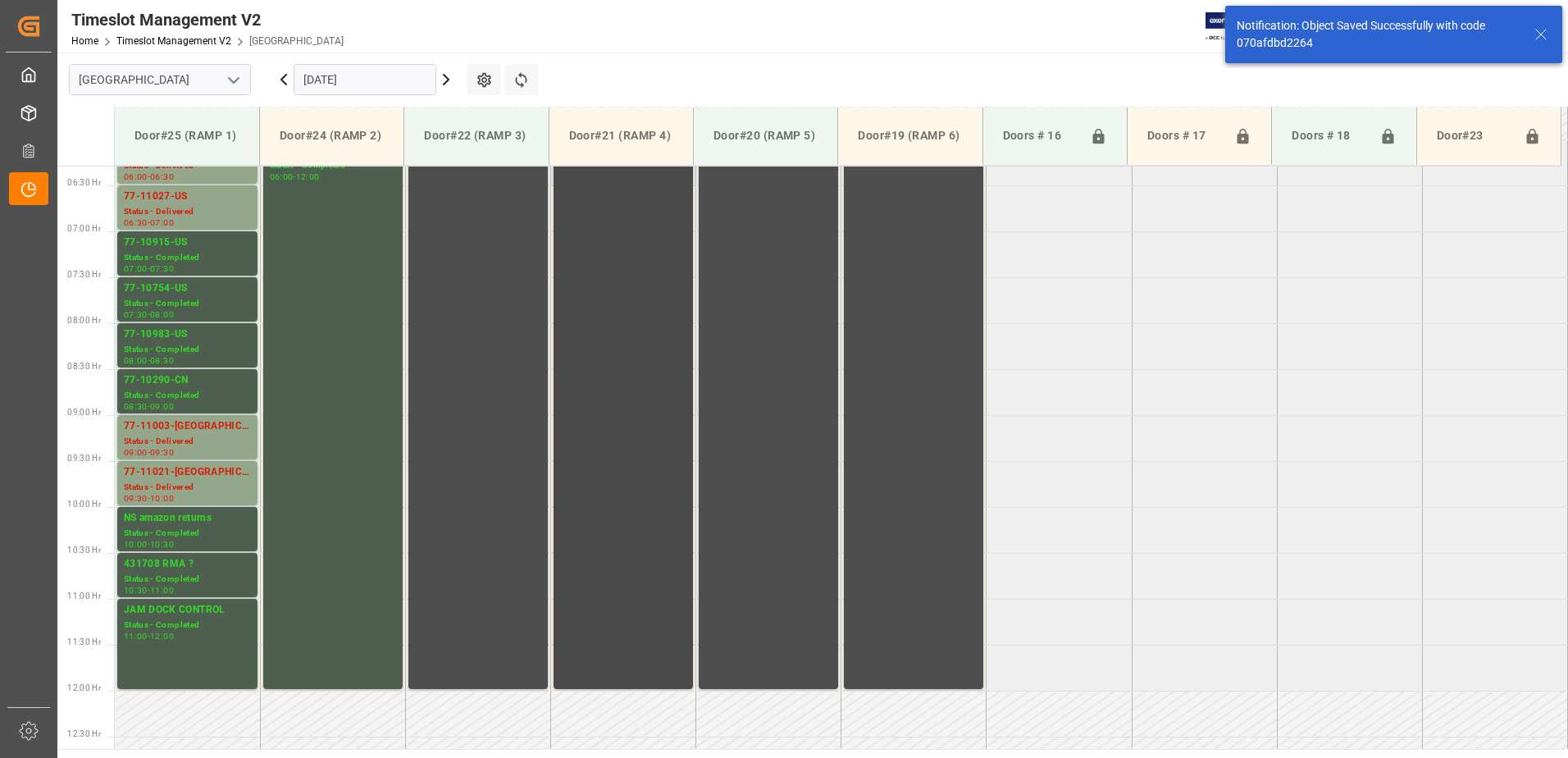
scroll to position [551, 0]
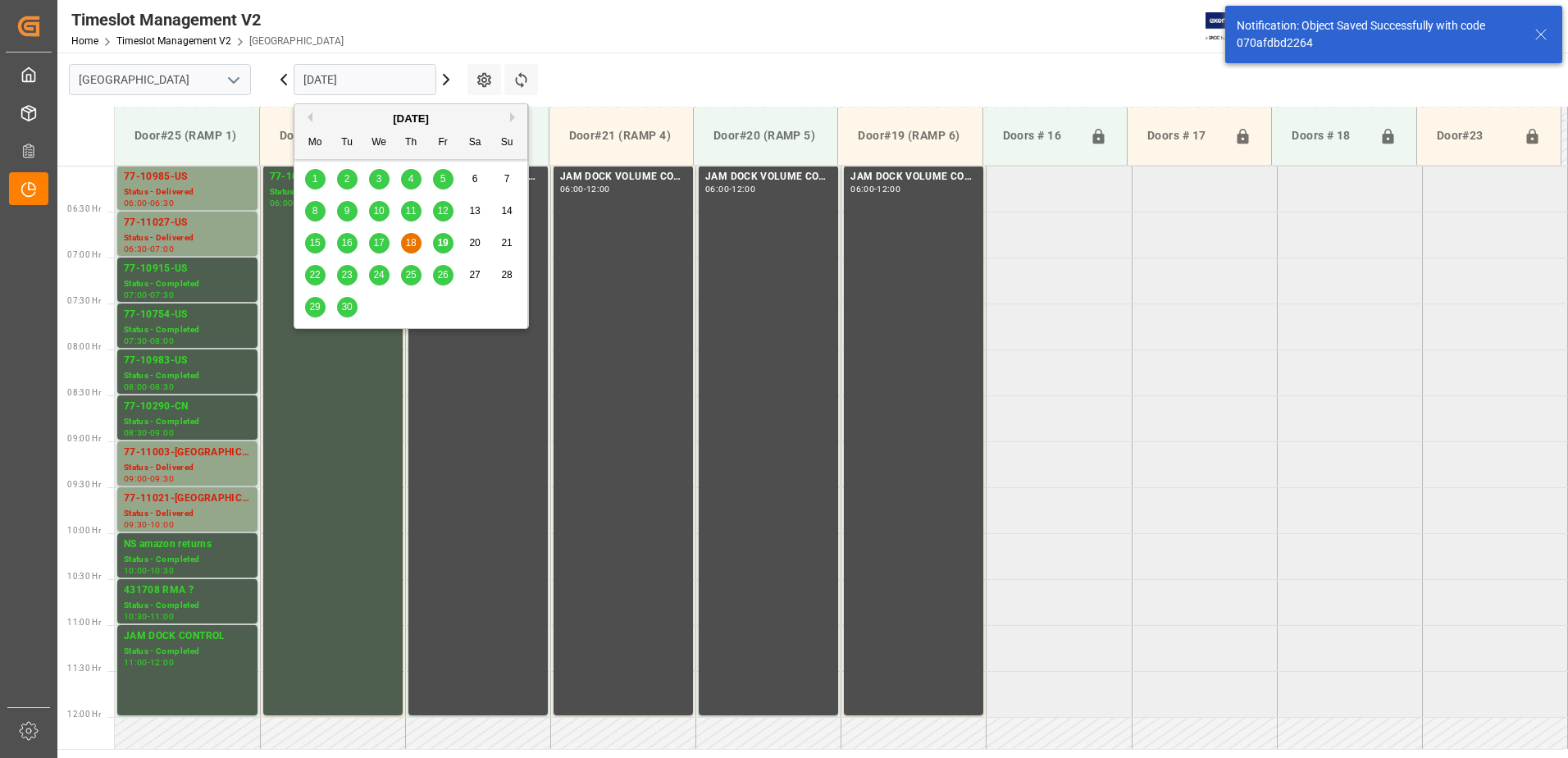
click at [403, 79] on input "[DATE]" at bounding box center [365, 79] width 143 height 31
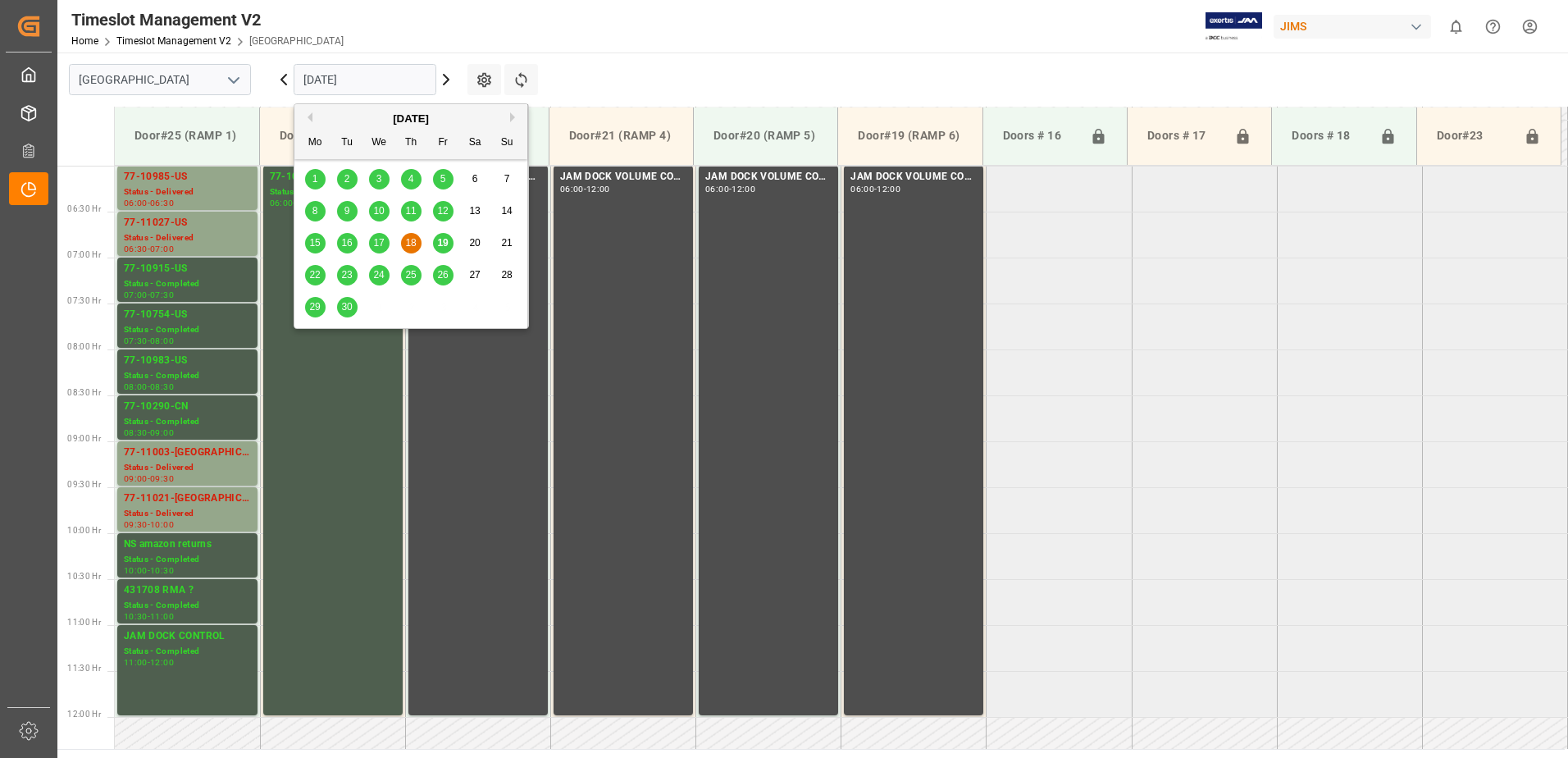
click at [312, 273] on span "22" at bounding box center [314, 275] width 11 height 12
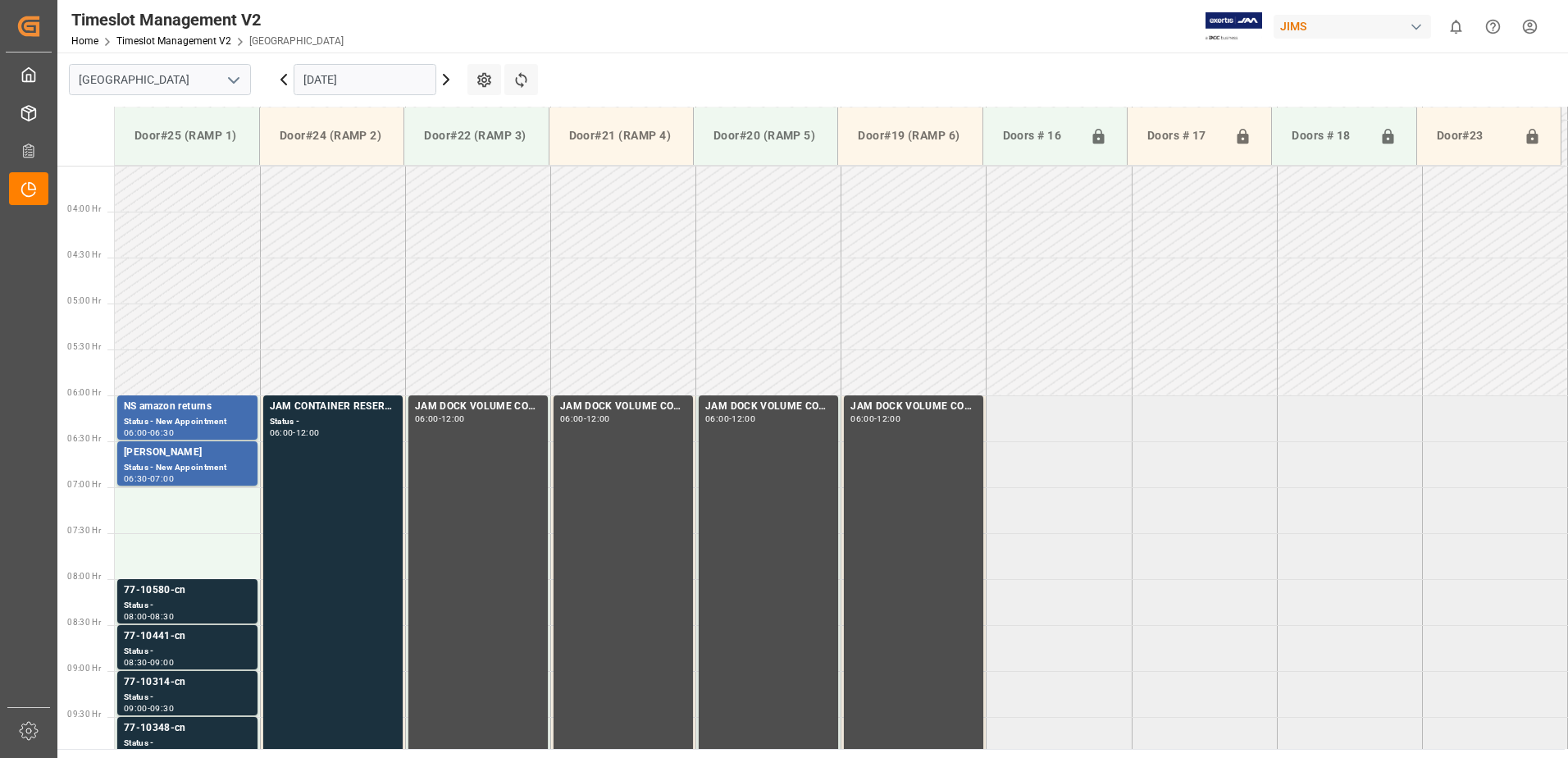
scroll to position [634, 0]
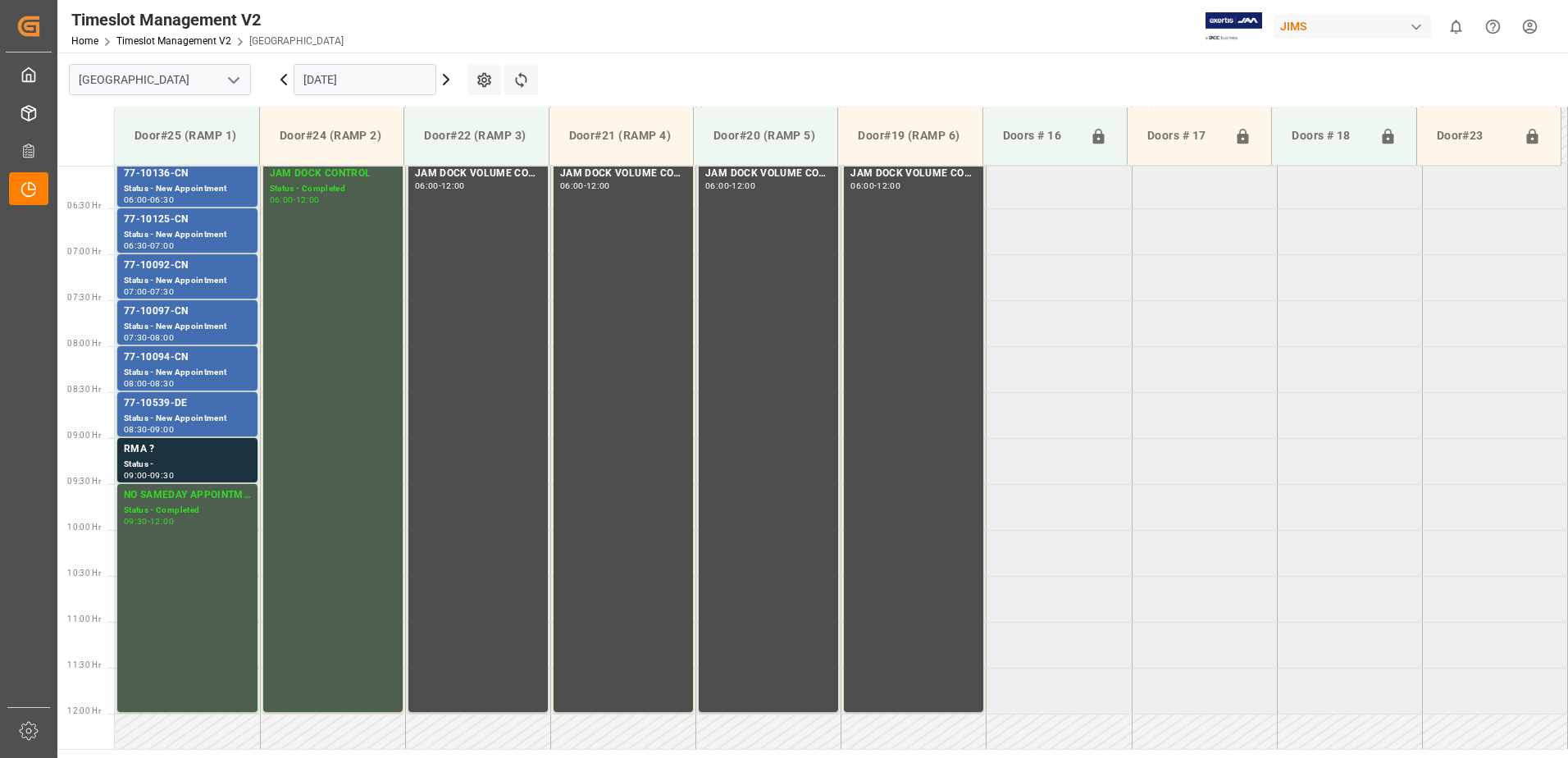
scroll to position [634, 0]
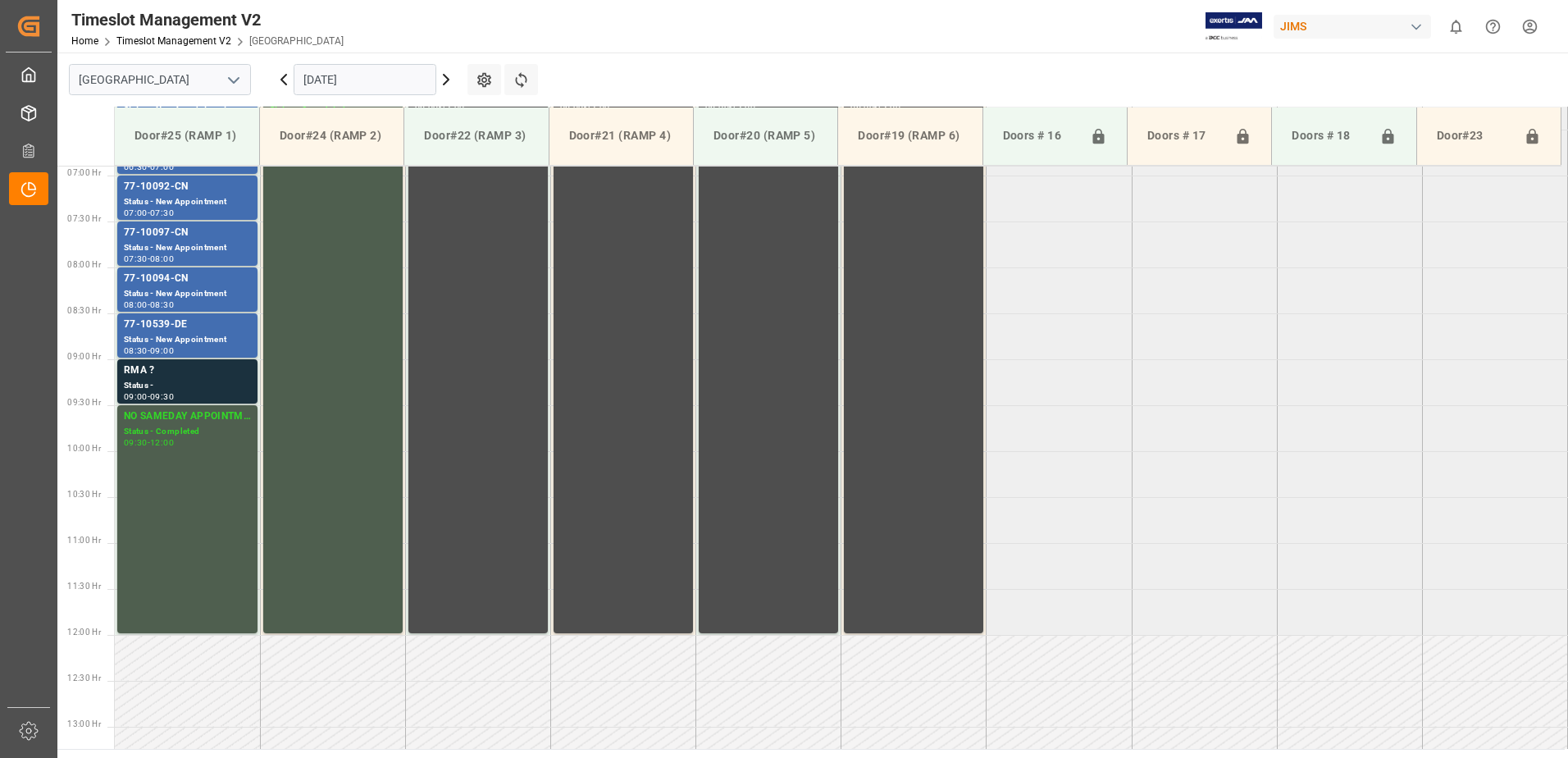
click at [394, 79] on input "[DATE]" at bounding box center [365, 79] width 143 height 31
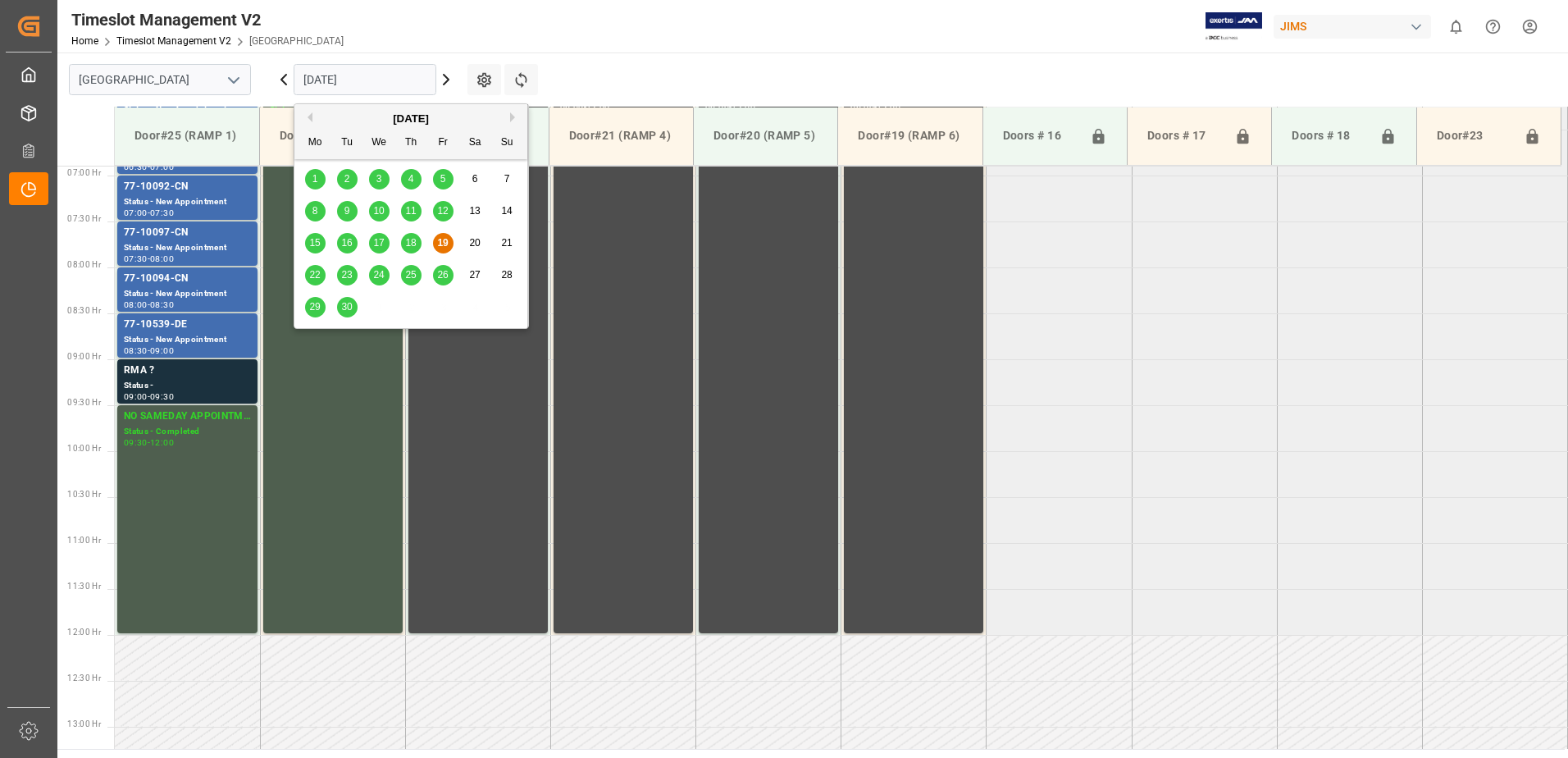
click at [314, 267] on div "22" at bounding box center [315, 275] width 20 height 19
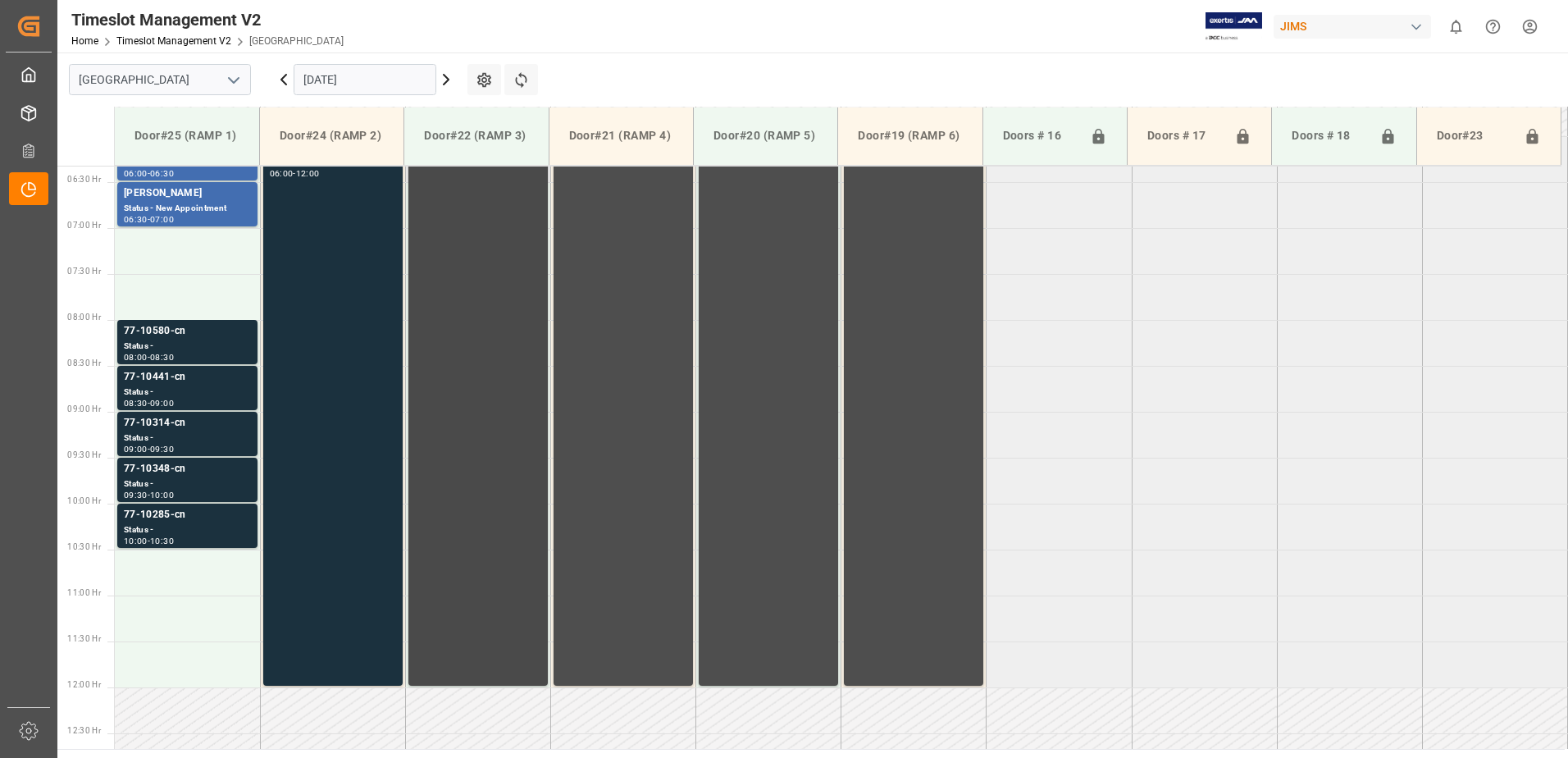
scroll to position [551, 0]
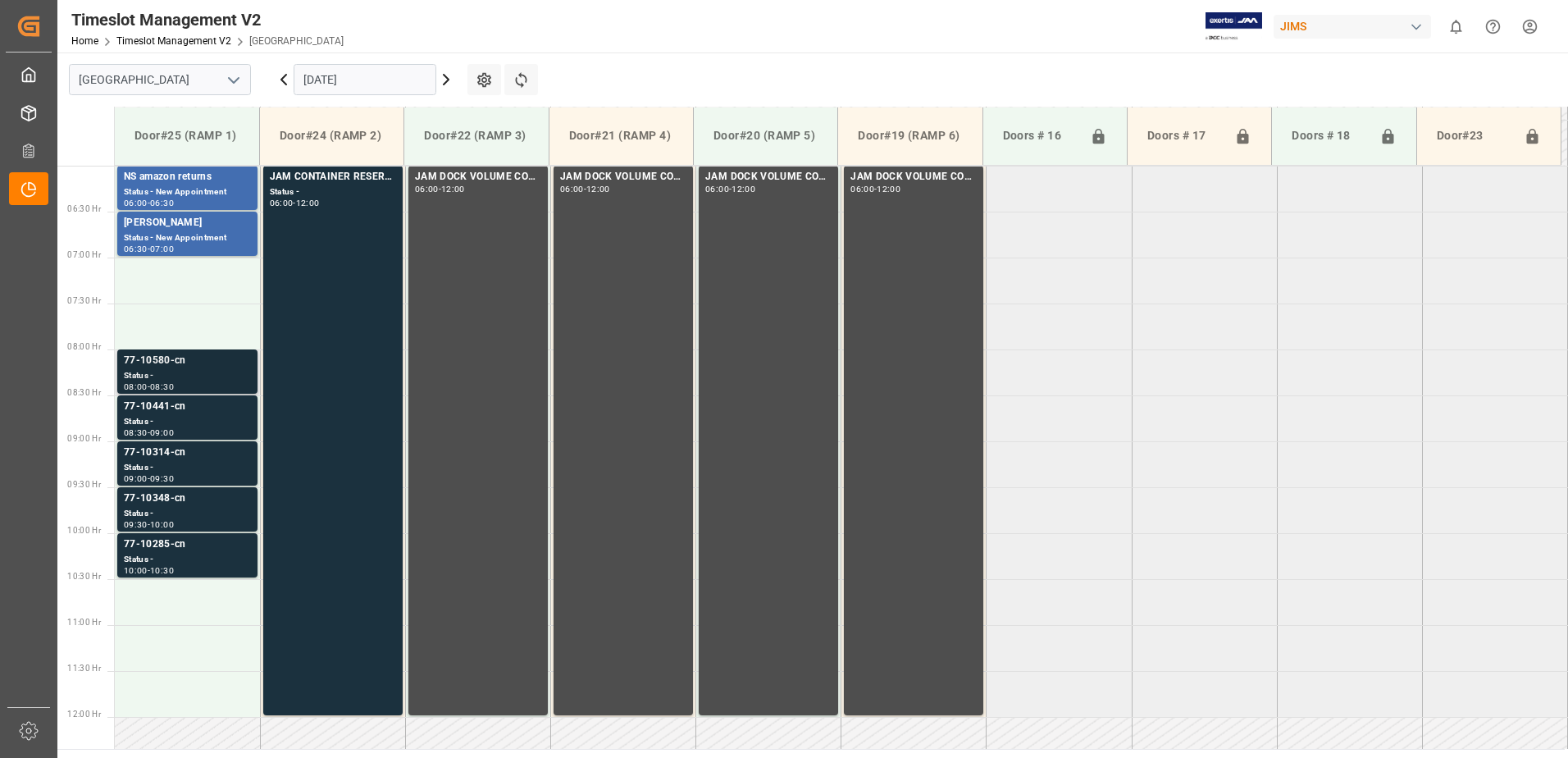
click at [184, 370] on div "Status -" at bounding box center [186, 376] width 127 height 14
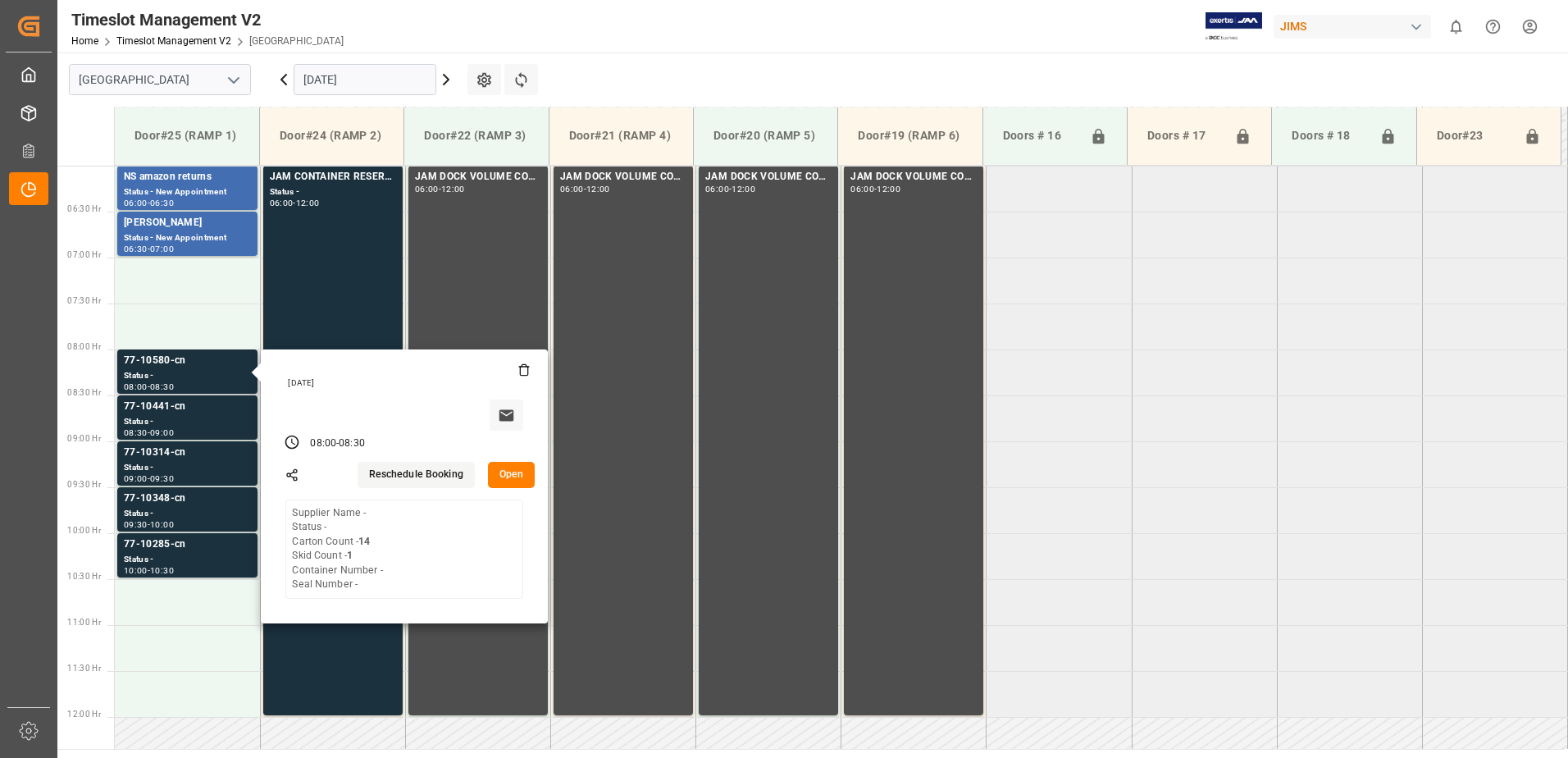
click at [514, 474] on button "Open" at bounding box center [511, 475] width 48 height 26
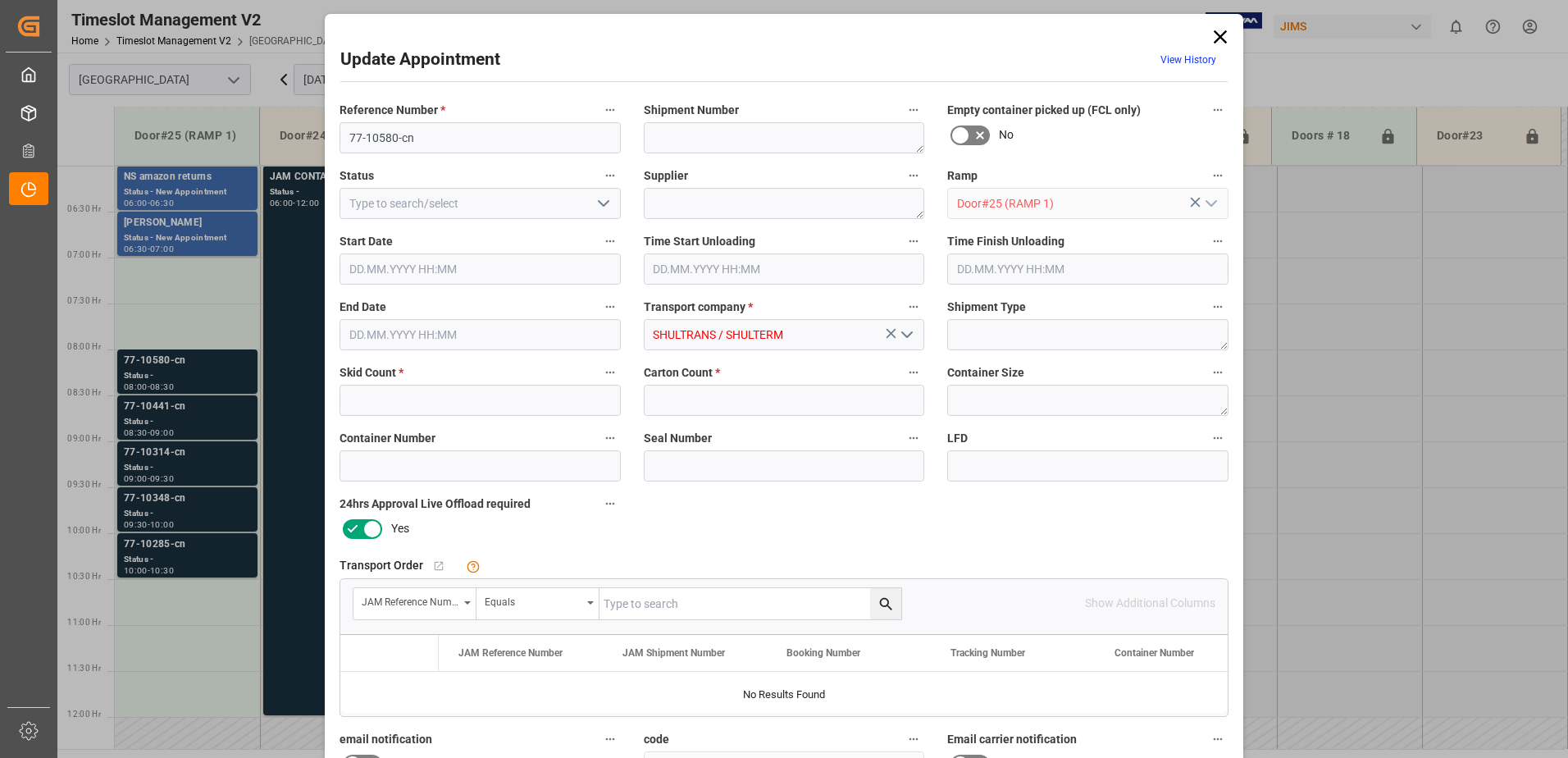
type input "1"
type input "14"
type input "22.09.2025 08:00"
type input "22.09.2025 08:30"
type input "19.09.2025 11:38"
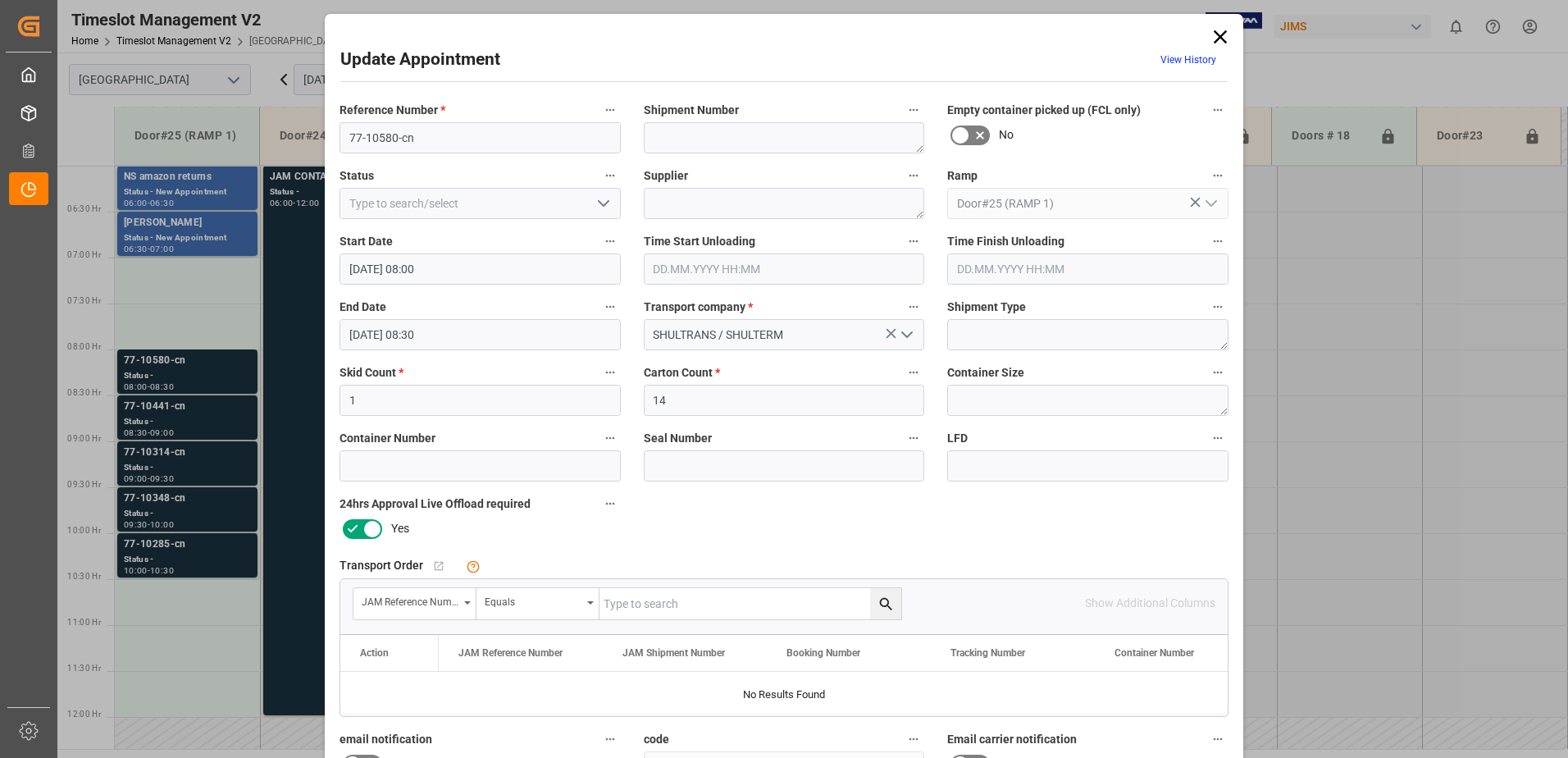
click at [660, 604] on input "text" at bounding box center [750, 603] width 302 height 31
type input "77-10580-CN"
click at [883, 603] on icon "search button" at bounding box center [886, 604] width 18 height 18
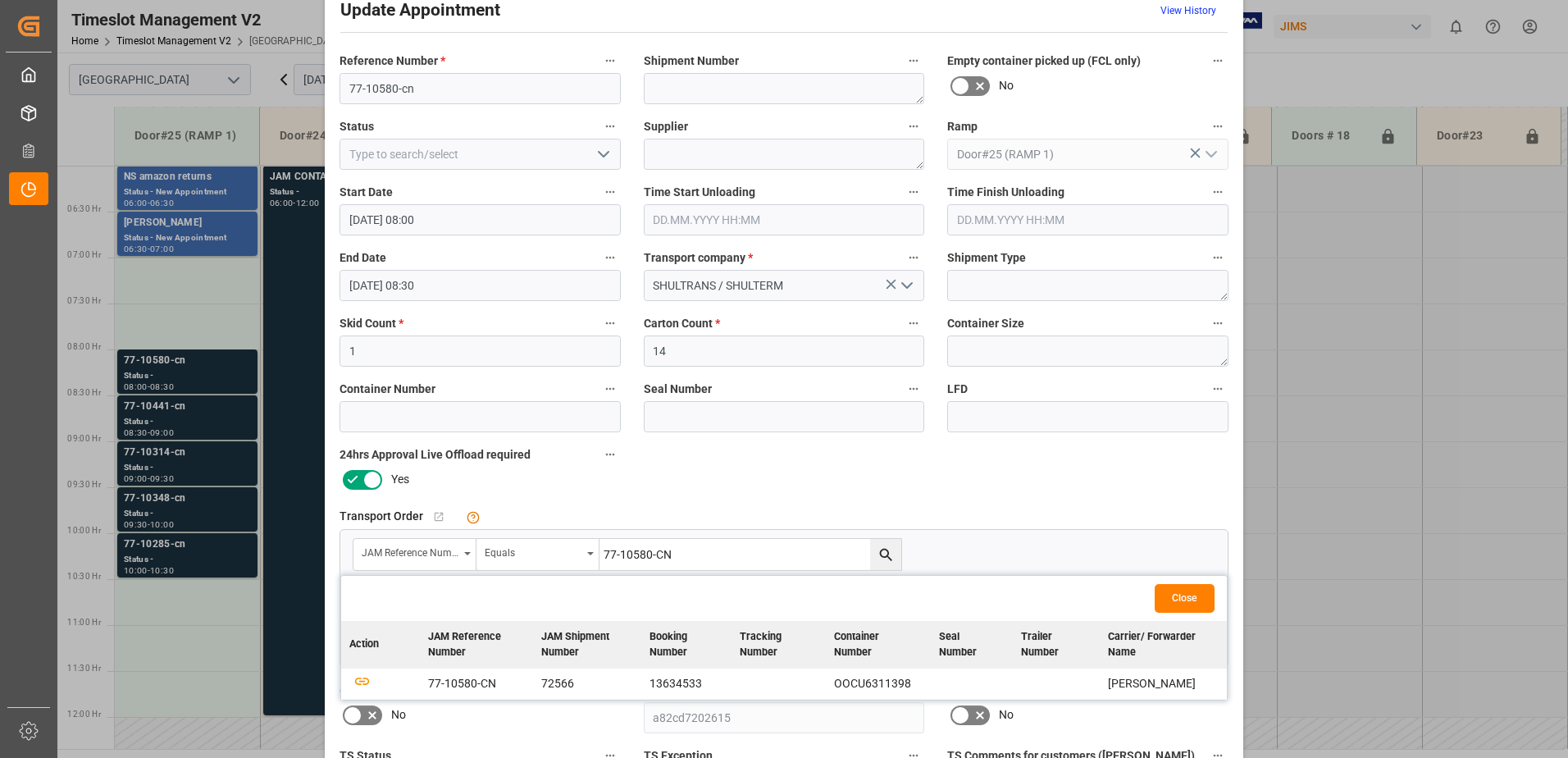
scroll to position [164, 0]
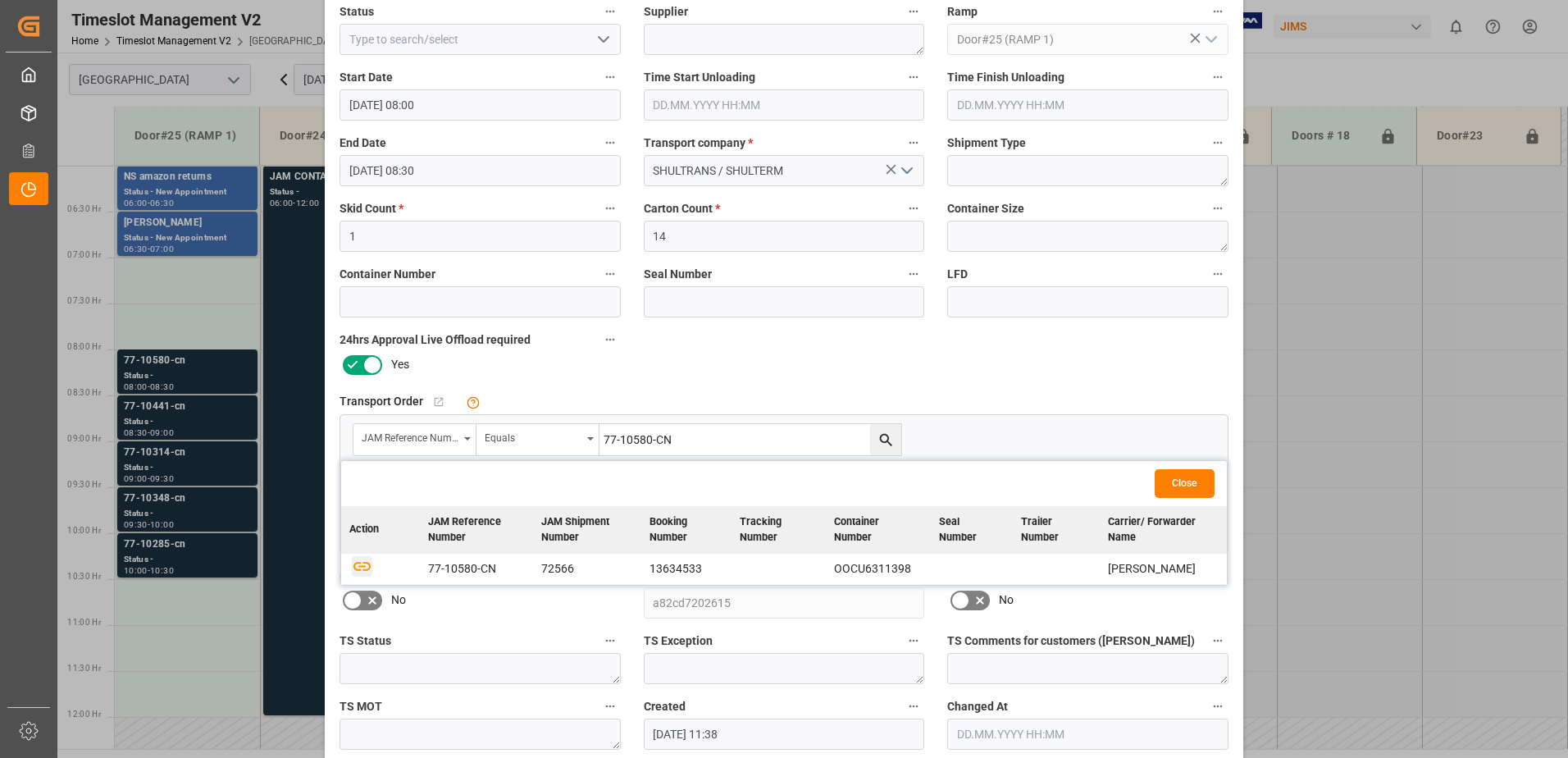
click at [359, 567] on icon "button" at bounding box center [362, 566] width 18 height 9
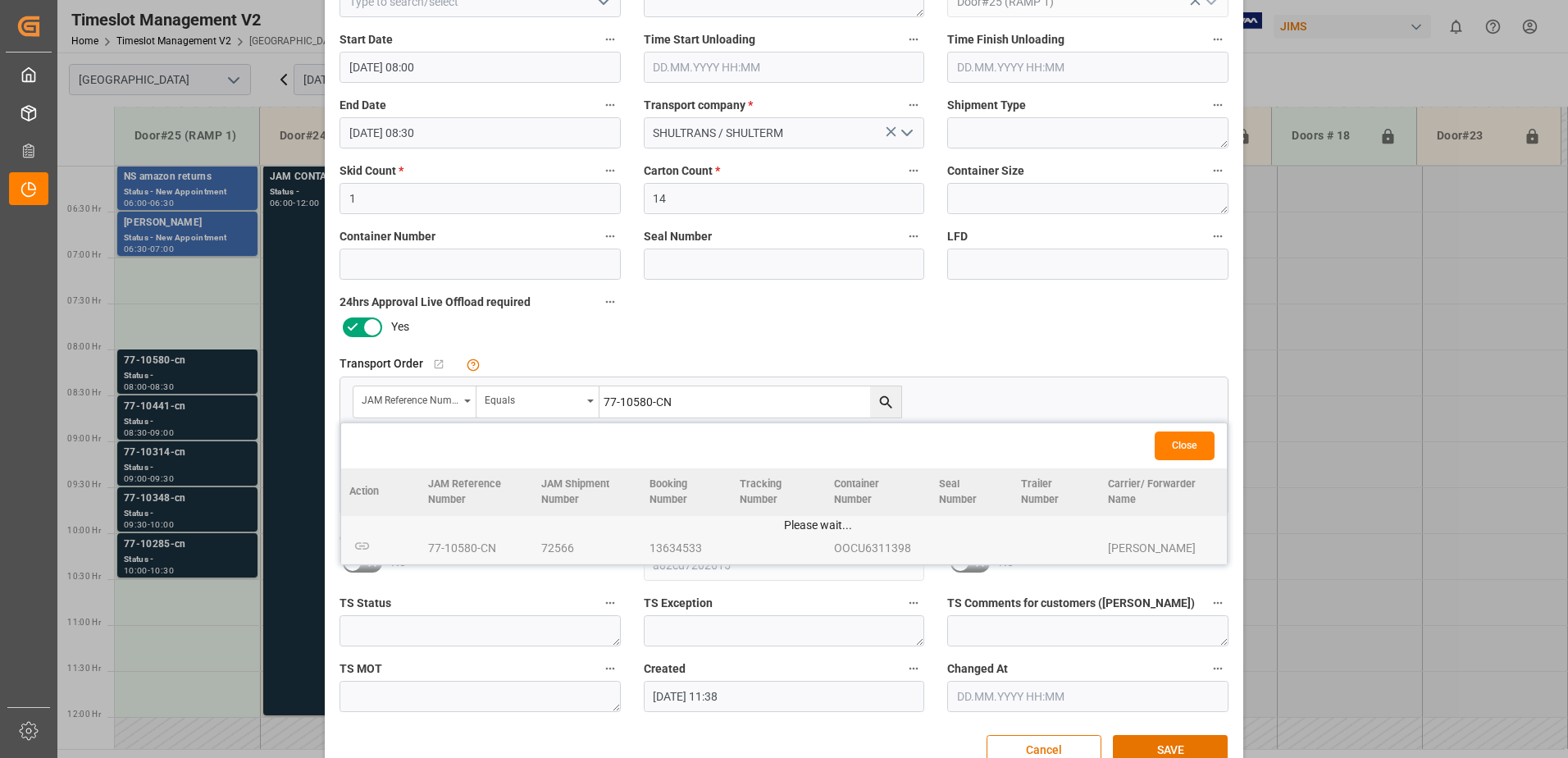
scroll to position [240, 0]
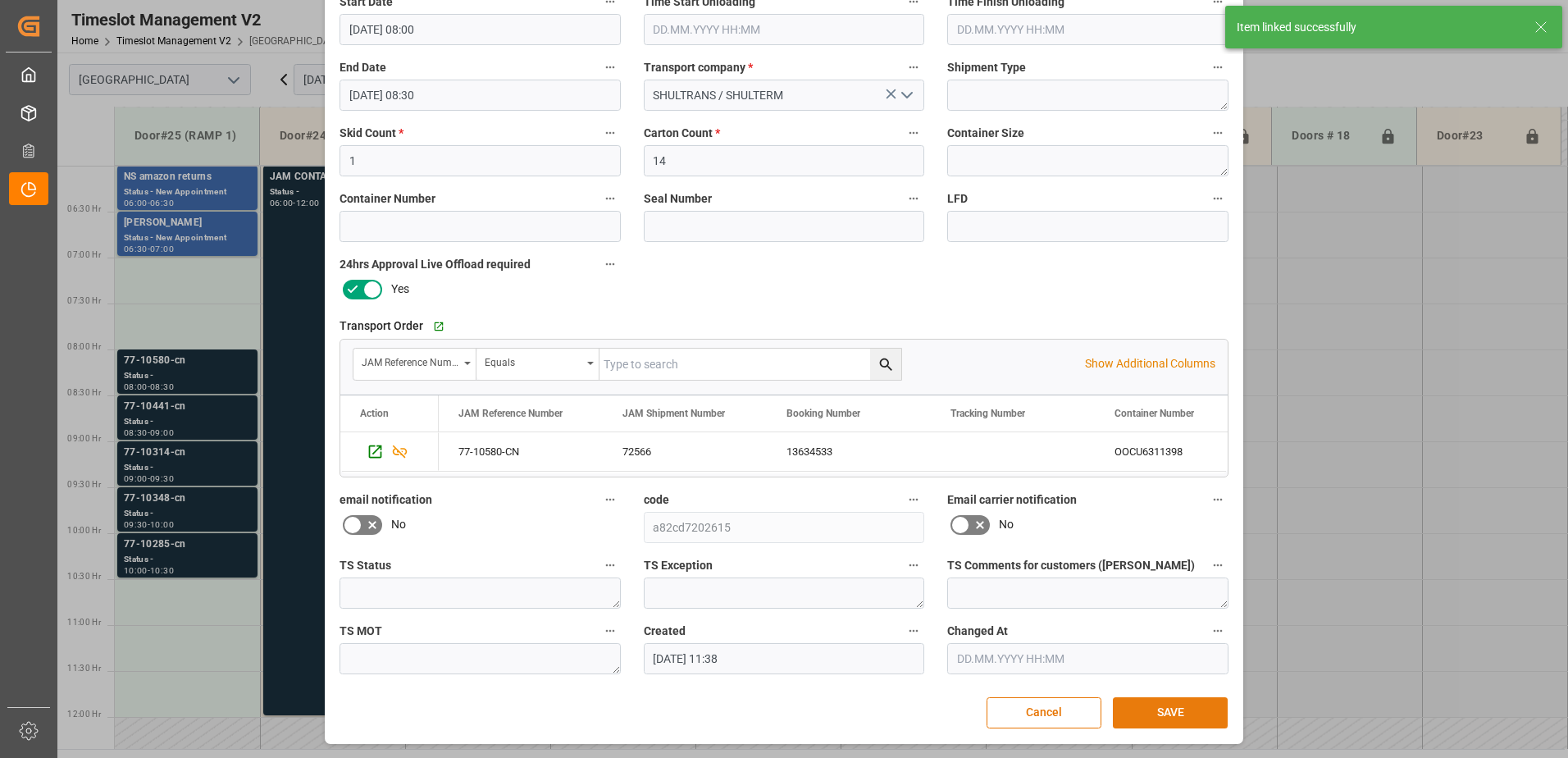
click at [1164, 712] on button "SAVE" at bounding box center [1170, 713] width 115 height 31
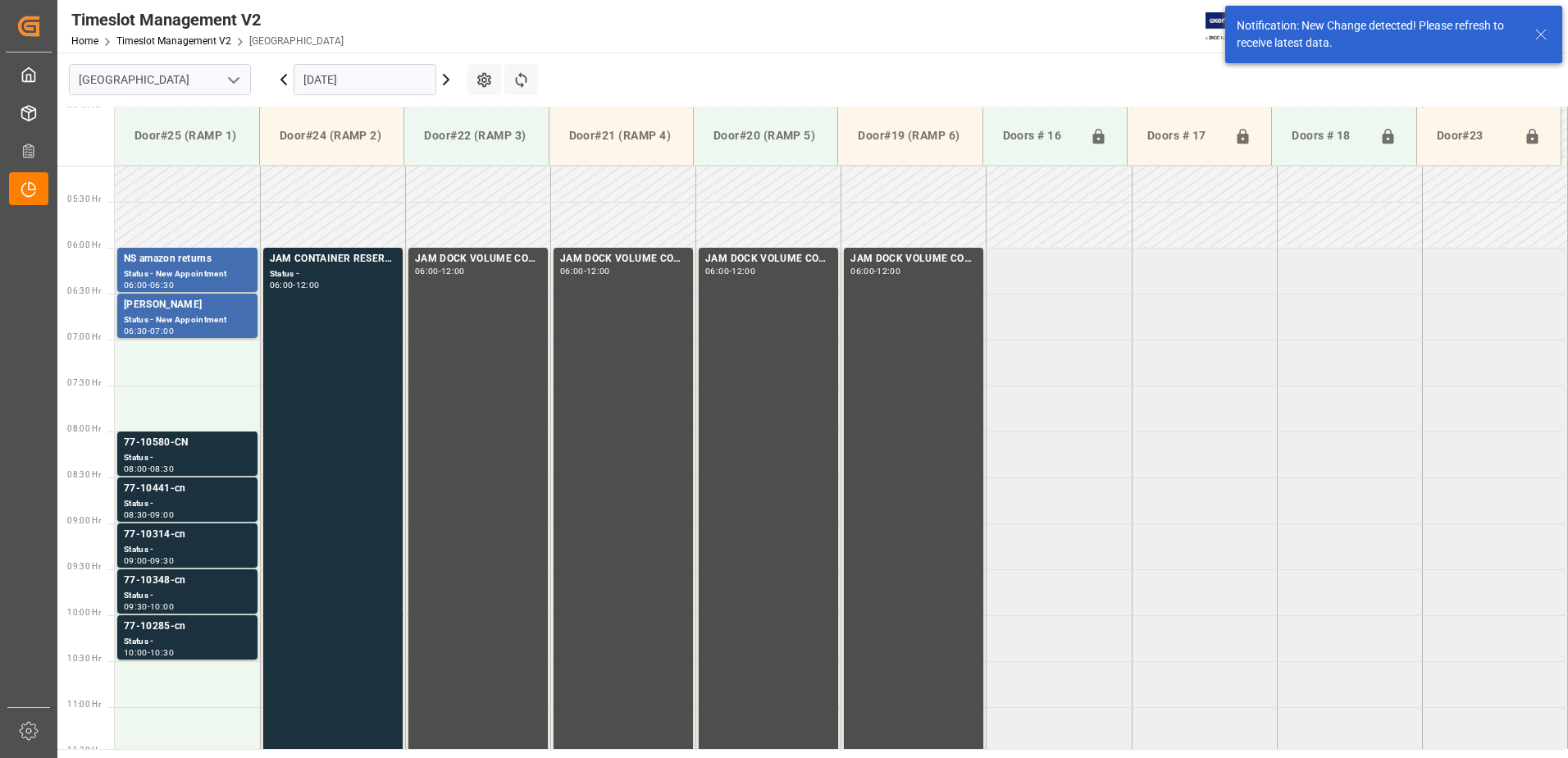
scroll to position [634, 0]
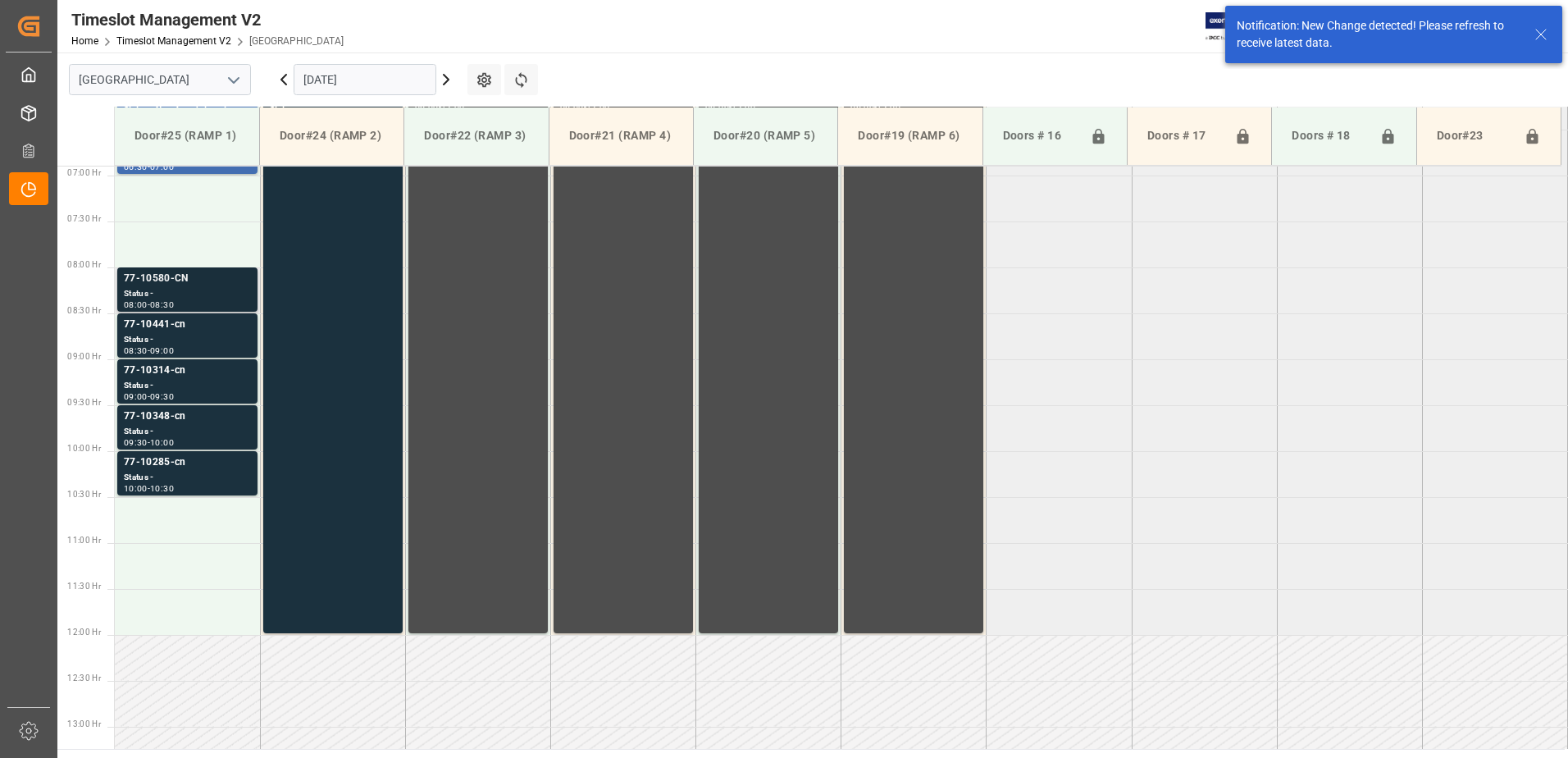
click at [197, 289] on div "Status -" at bounding box center [186, 294] width 127 height 14
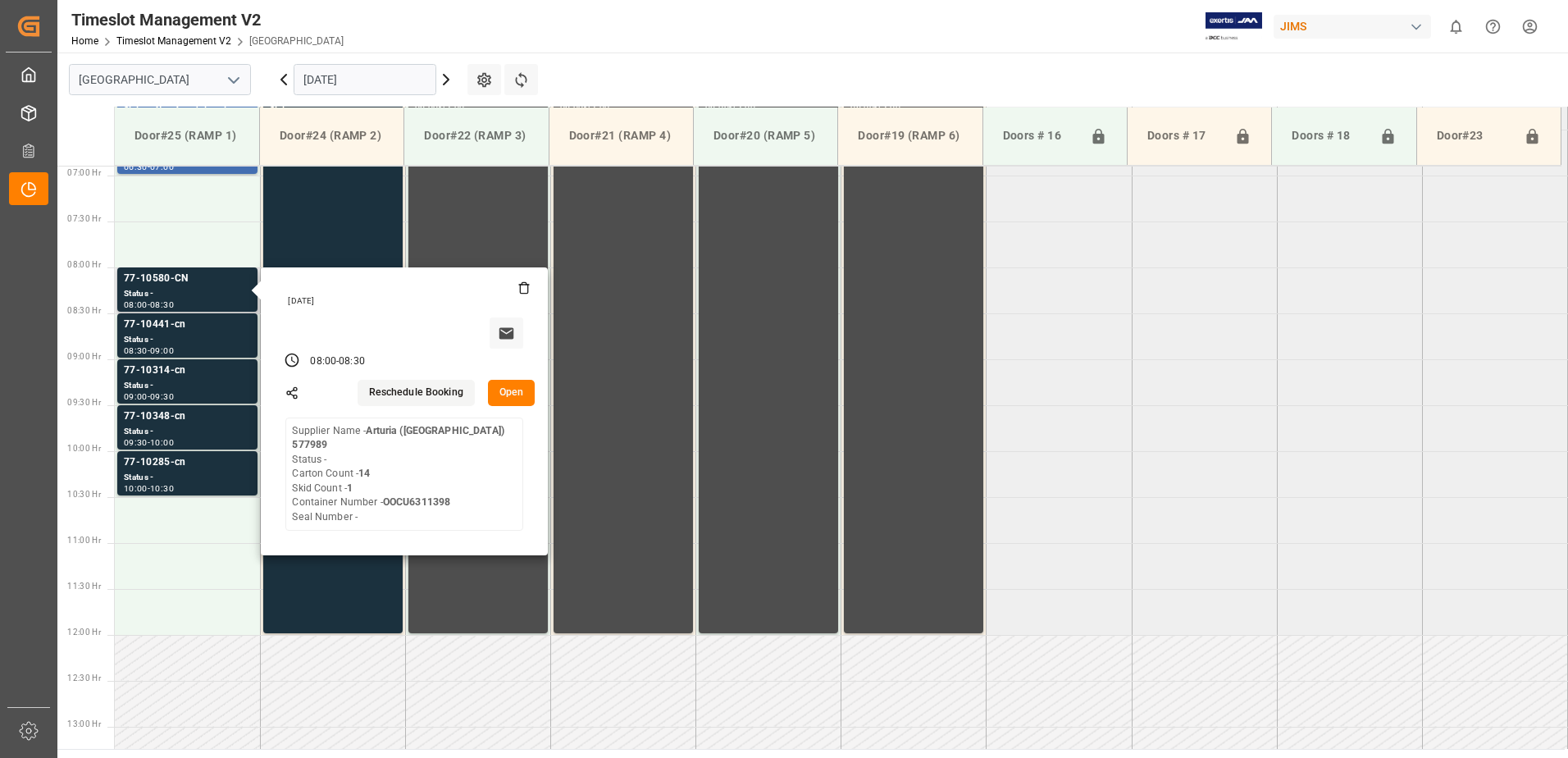
click at [516, 392] on button "Open" at bounding box center [511, 392] width 48 height 26
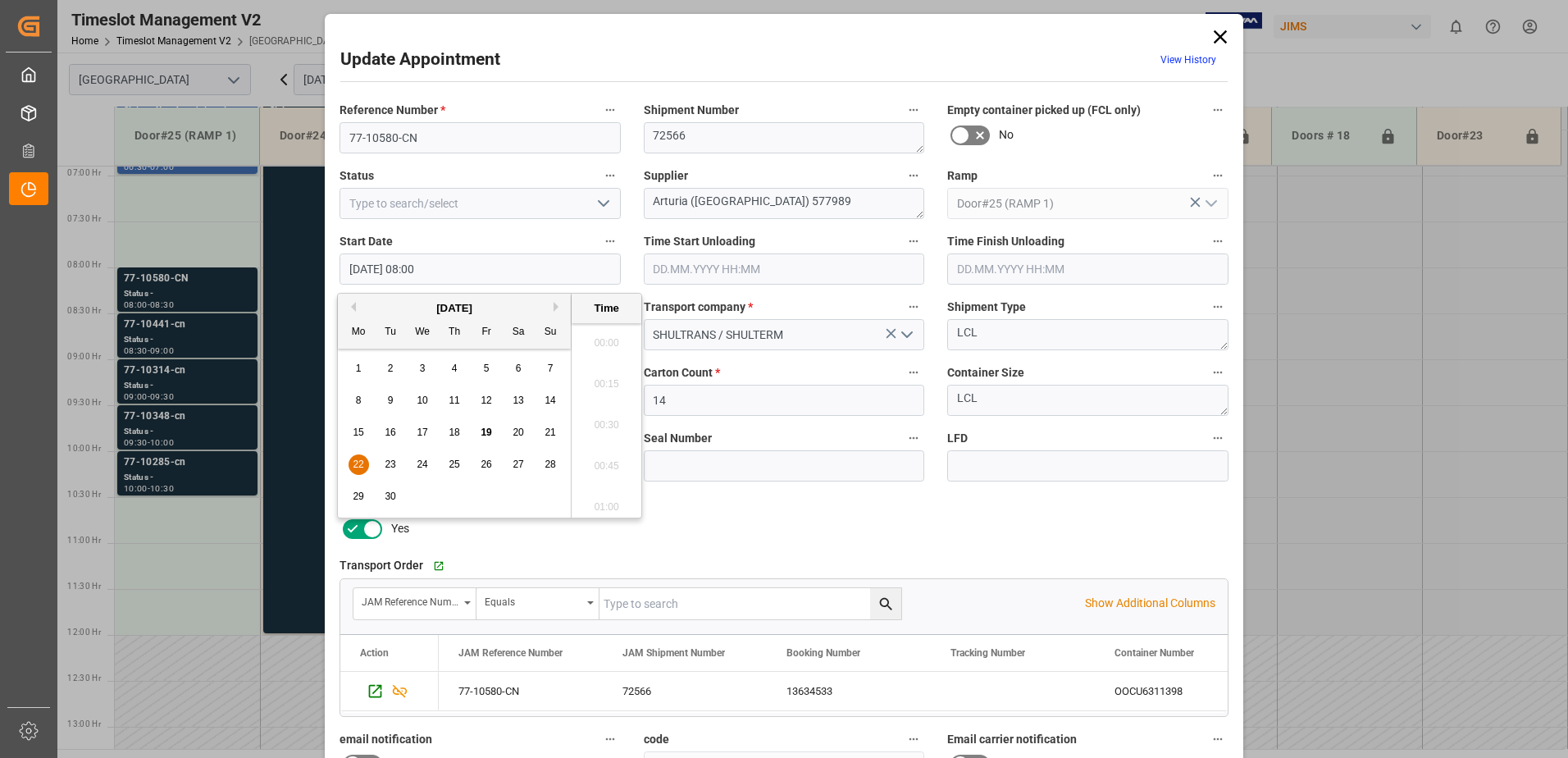
click at [512, 267] on input "22.09.2025 08:00" at bounding box center [480, 269] width 281 height 31
click at [354, 465] on span "22" at bounding box center [358, 465] width 11 height 12
click at [600, 336] on li "07:00" at bounding box center [606, 338] width 70 height 41
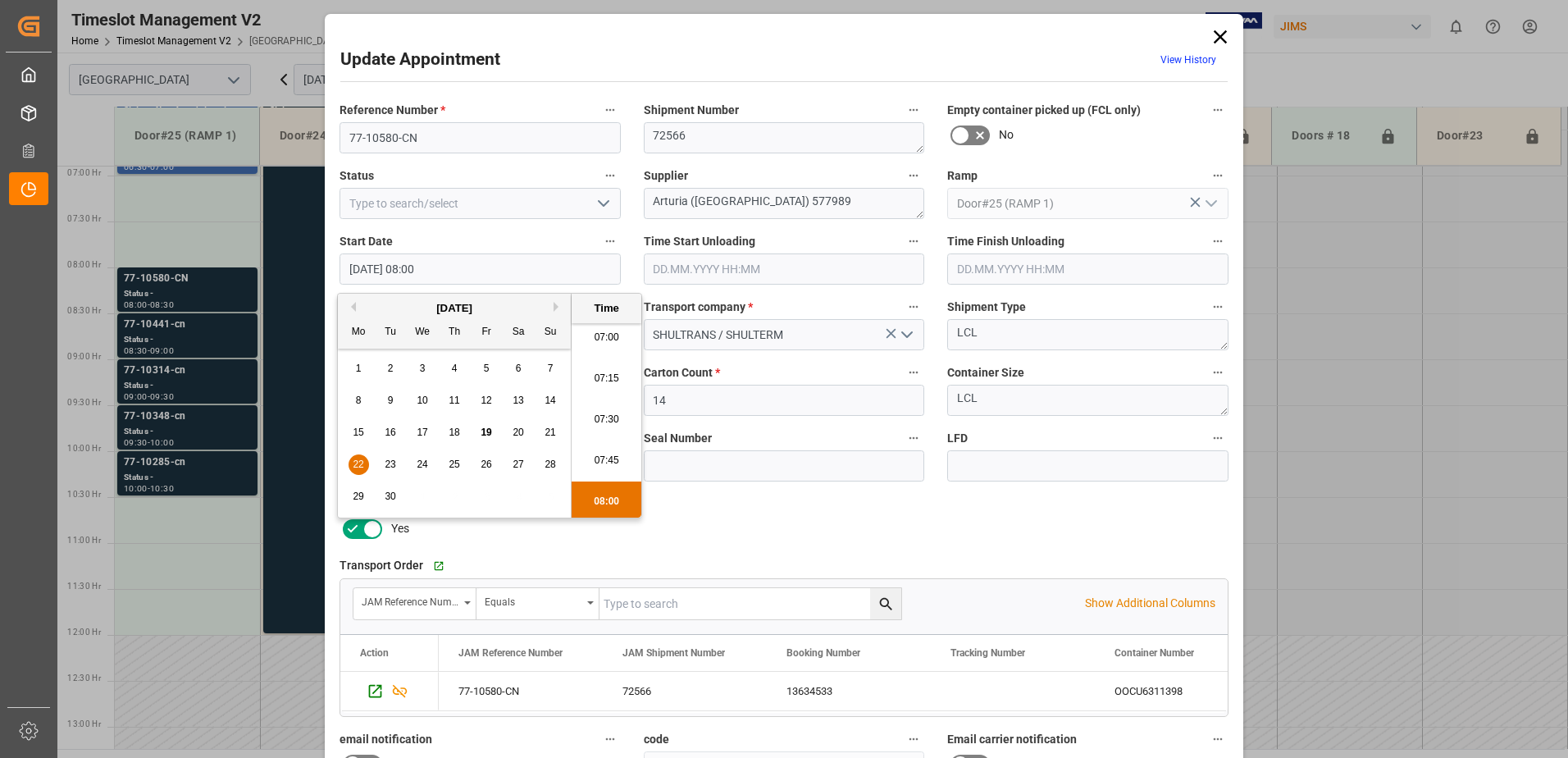
type input "22.09.2025 07:00"
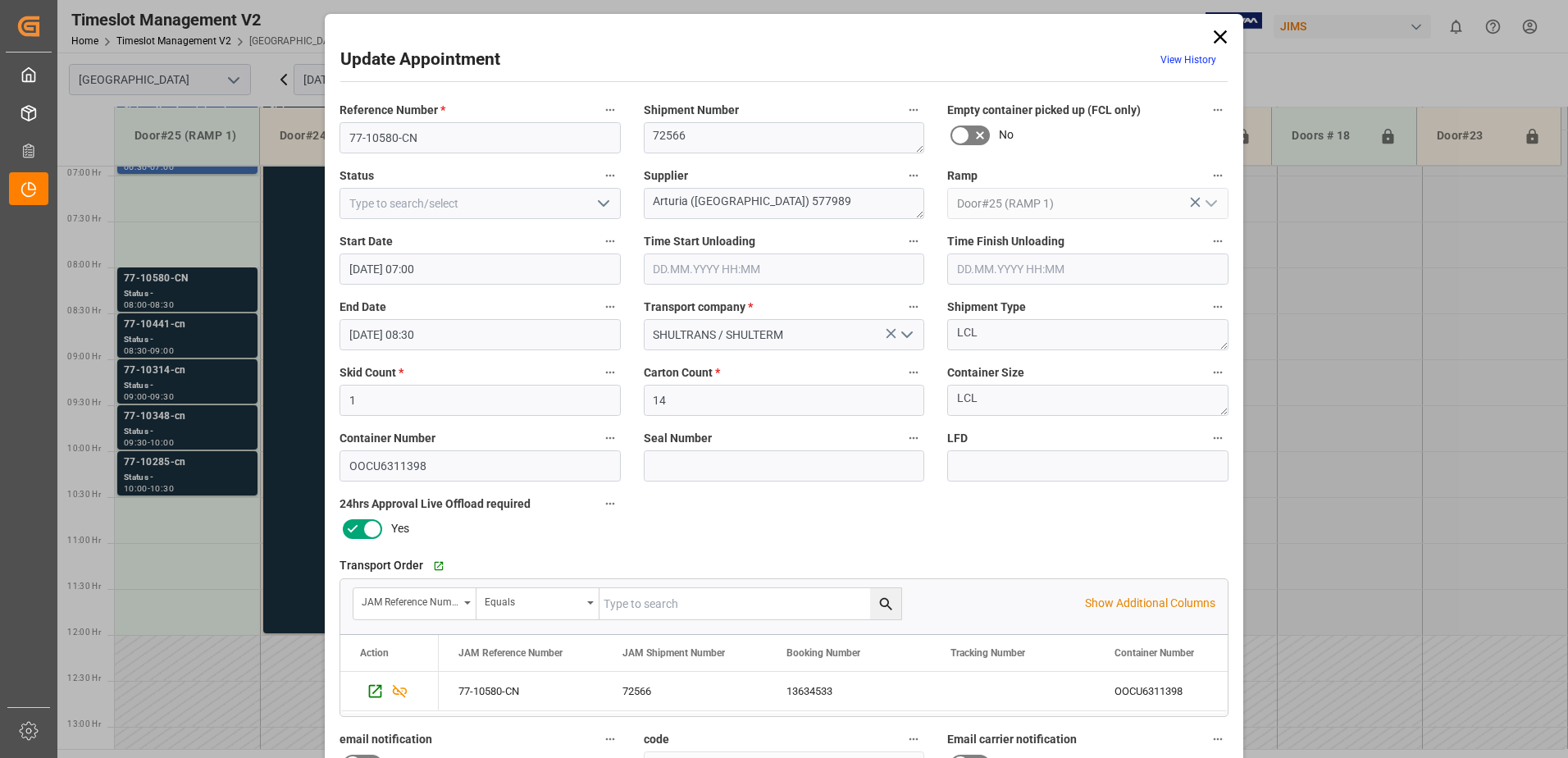
click at [463, 339] on input "22.09.2025 08:30" at bounding box center [480, 334] width 281 height 31
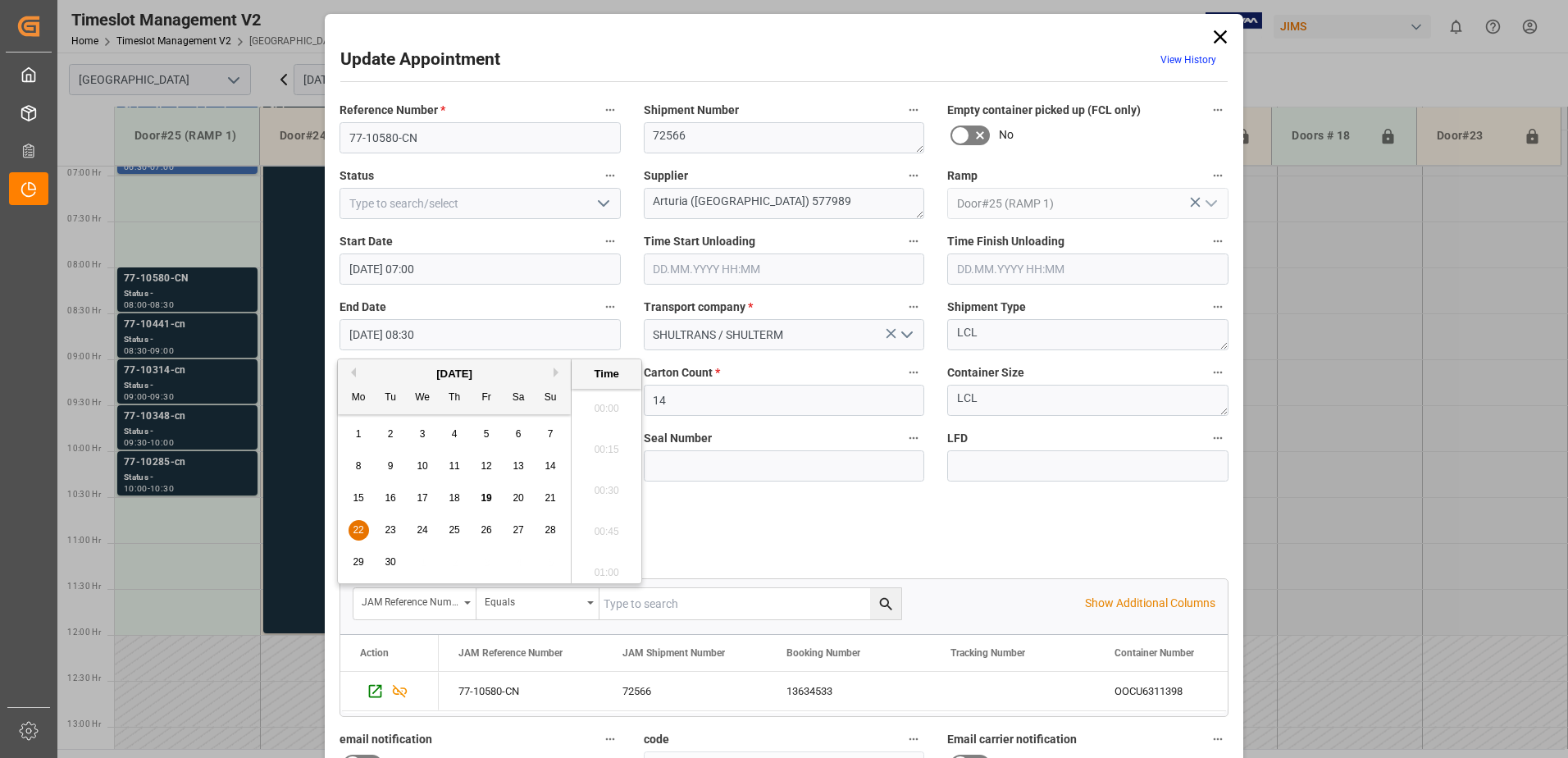
scroll to position [1319, 0]
click at [353, 530] on span "22" at bounding box center [358, 530] width 11 height 12
click at [608, 404] on li "07:30" at bounding box center [606, 403] width 70 height 41
type input "22.09.2025 07:30"
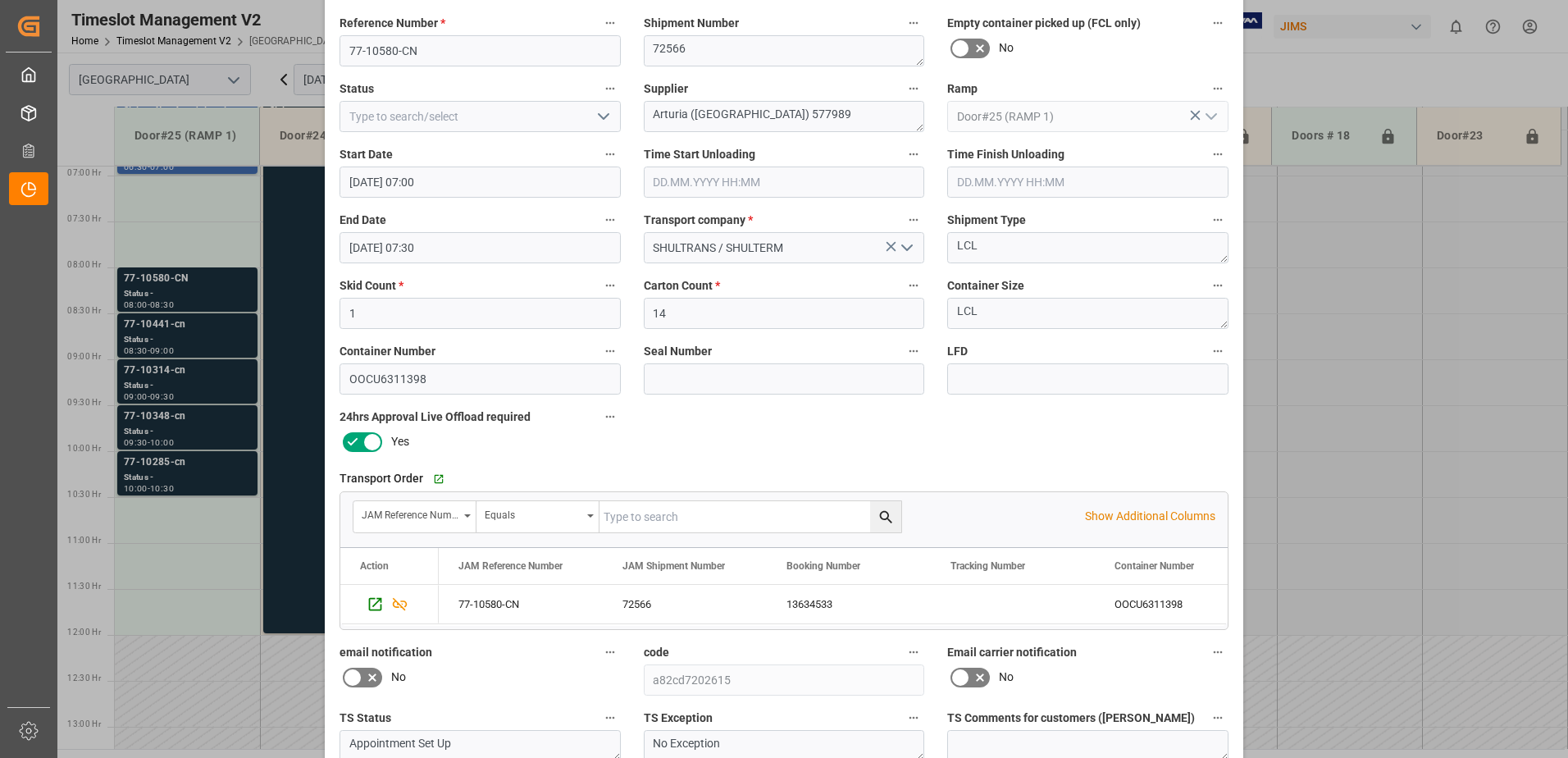
scroll to position [240, 0]
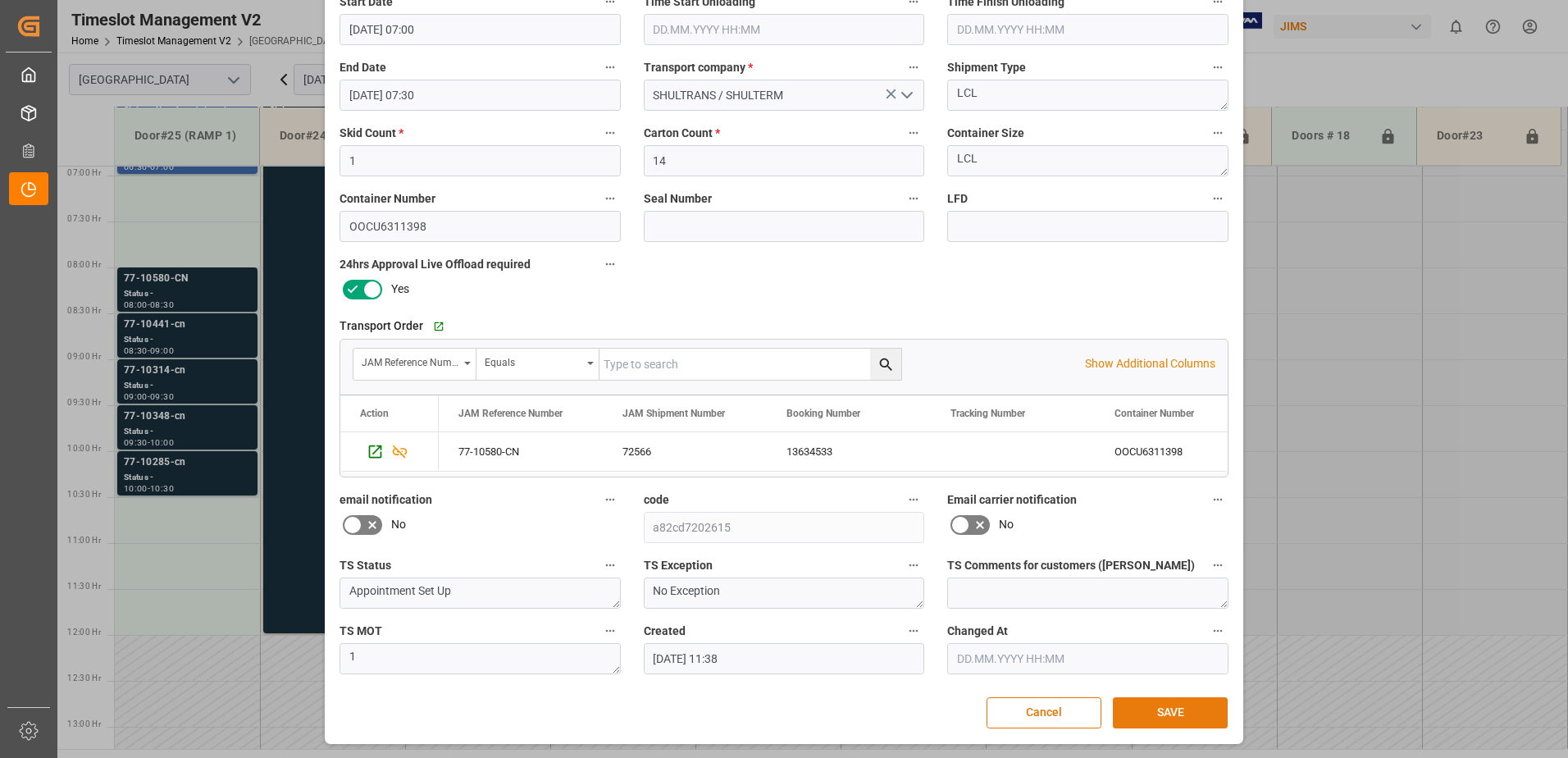
click at [1179, 713] on button "SAVE" at bounding box center [1170, 713] width 115 height 31
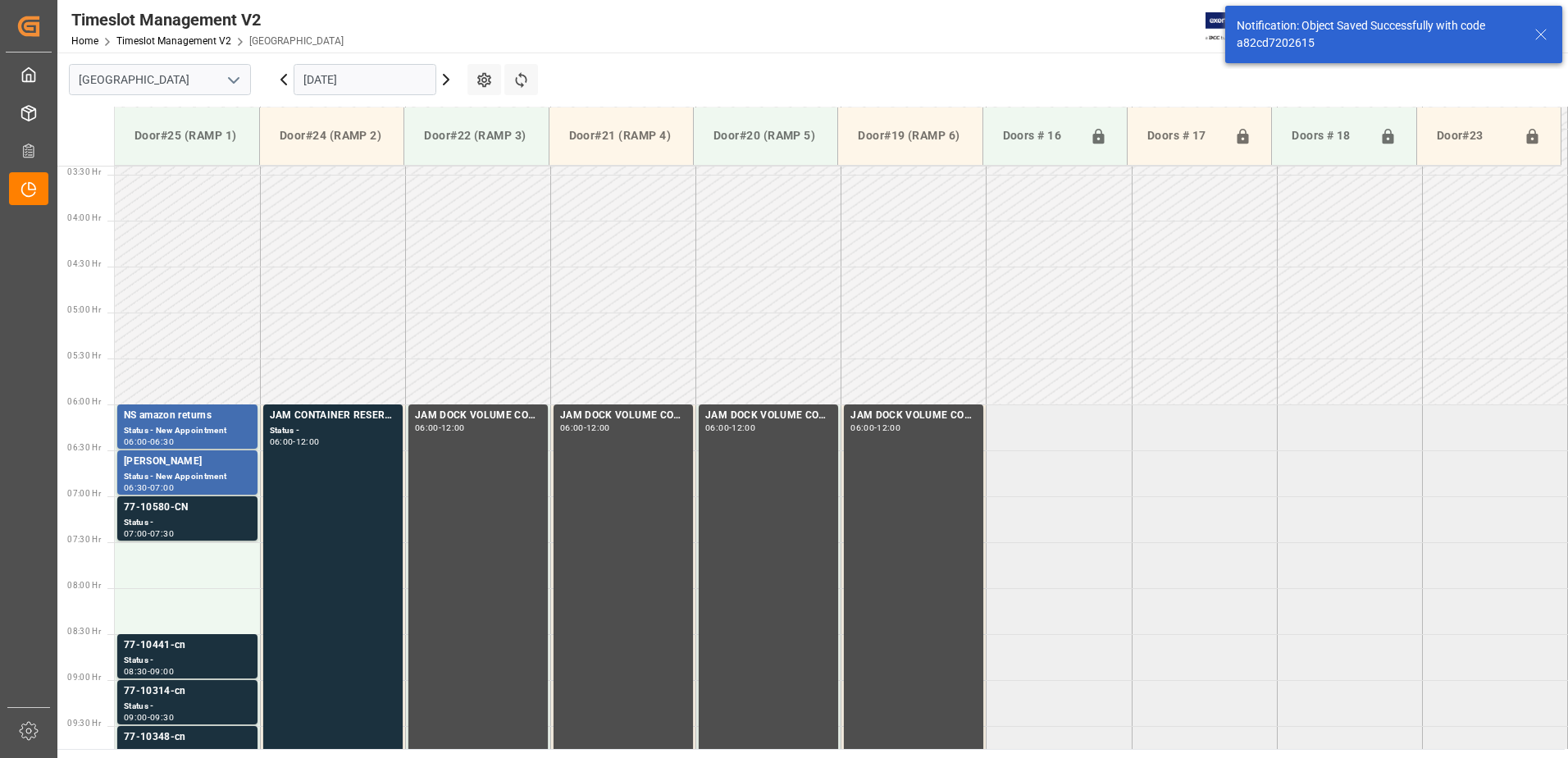
scroll to position [542, 0]
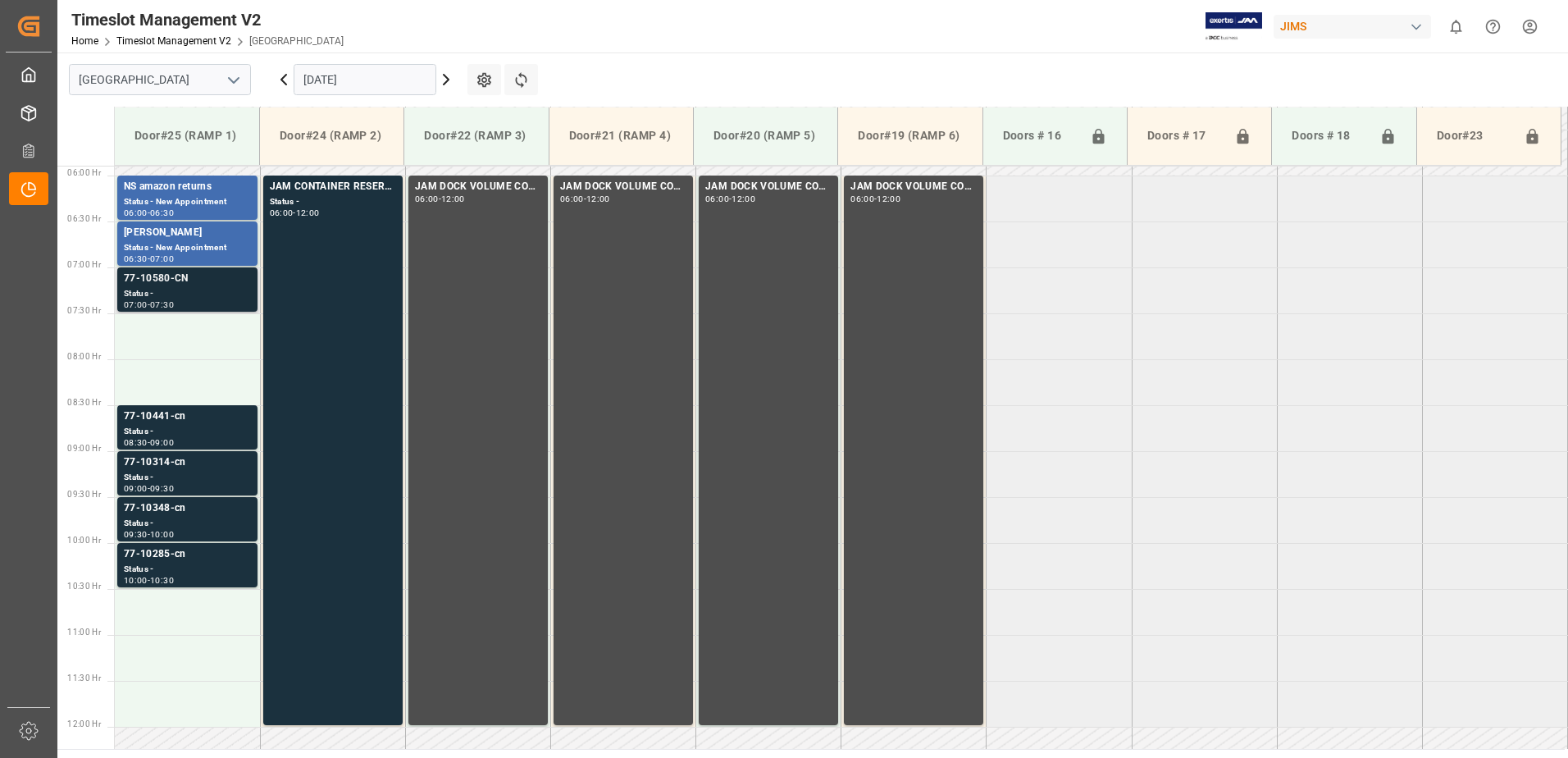
click at [178, 287] on div "77-10580-CN" at bounding box center [186, 279] width 127 height 17
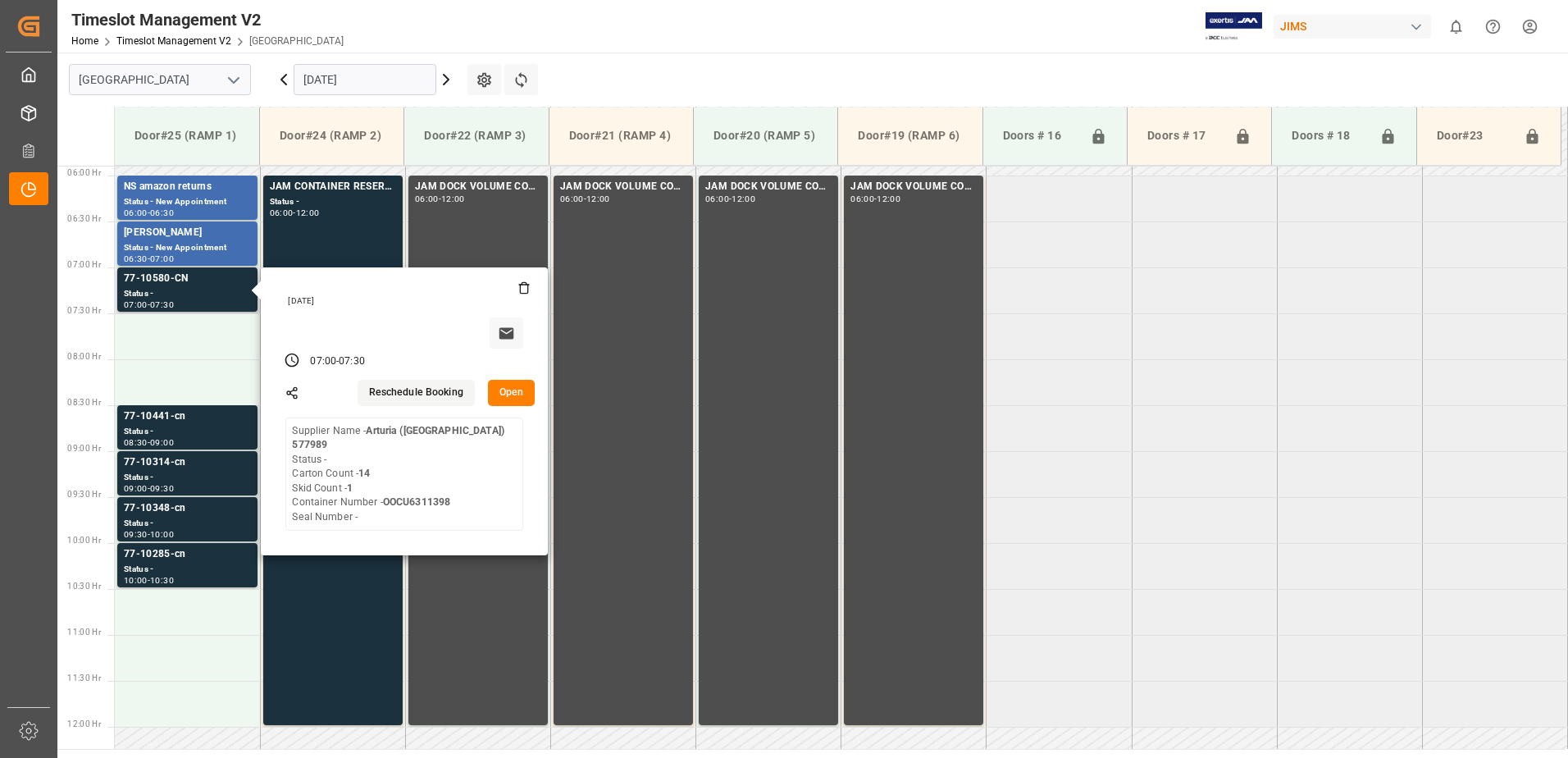
click at [507, 392] on button "Open" at bounding box center [511, 392] width 48 height 26
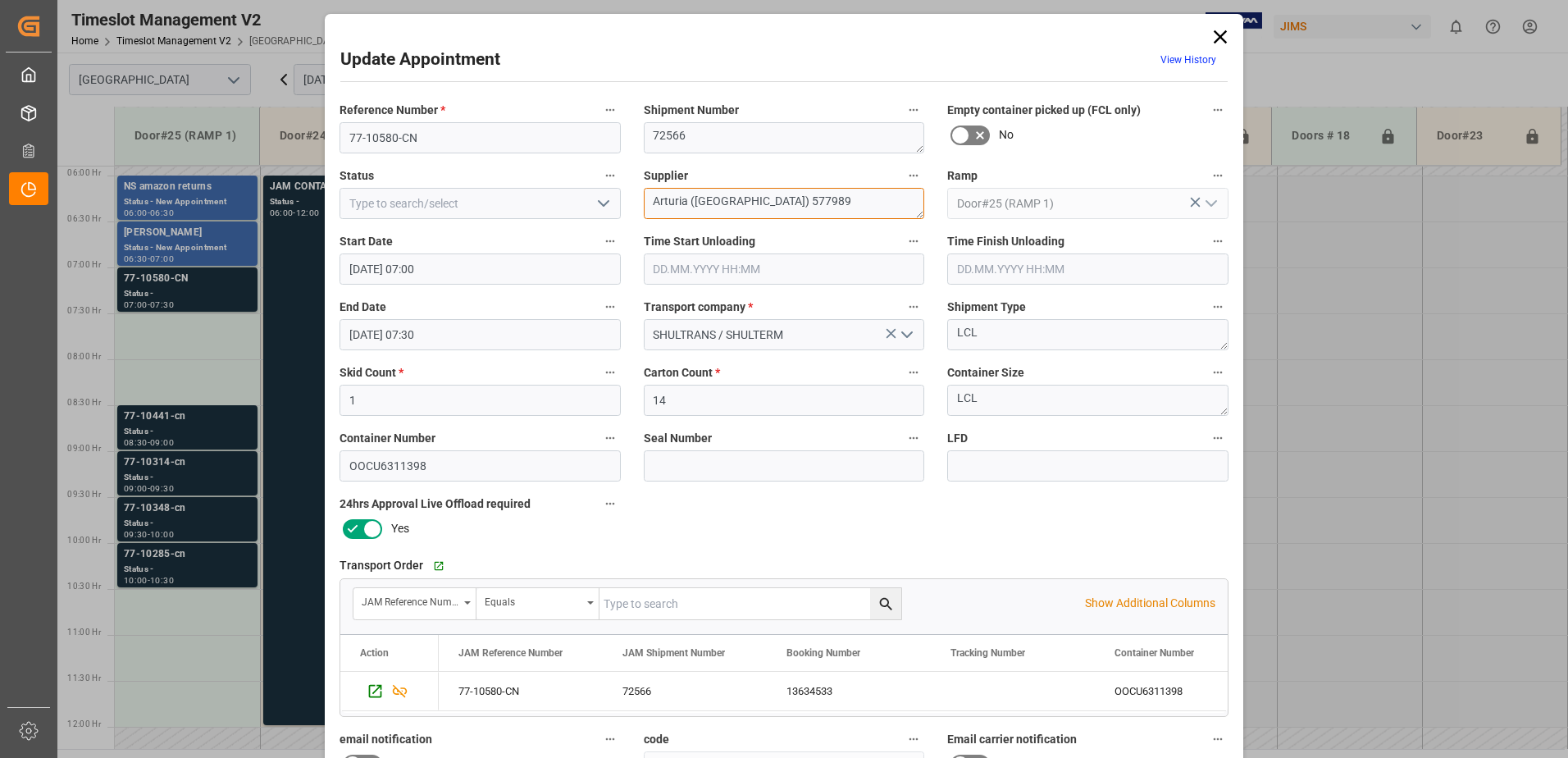
drag, startPoint x: 806, startPoint y: 203, endPoint x: 690, endPoint y: 197, distance: 116.2
click at [690, 197] on textarea "Arturia (Dongguan) 577989" at bounding box center [784, 203] width 281 height 31
type textarea "Arturia IN01(3)"
click at [600, 200] on icon "open menu" at bounding box center [603, 203] width 19 height 19
click at [465, 355] on div "New Appointment" at bounding box center [480, 350] width 280 height 37
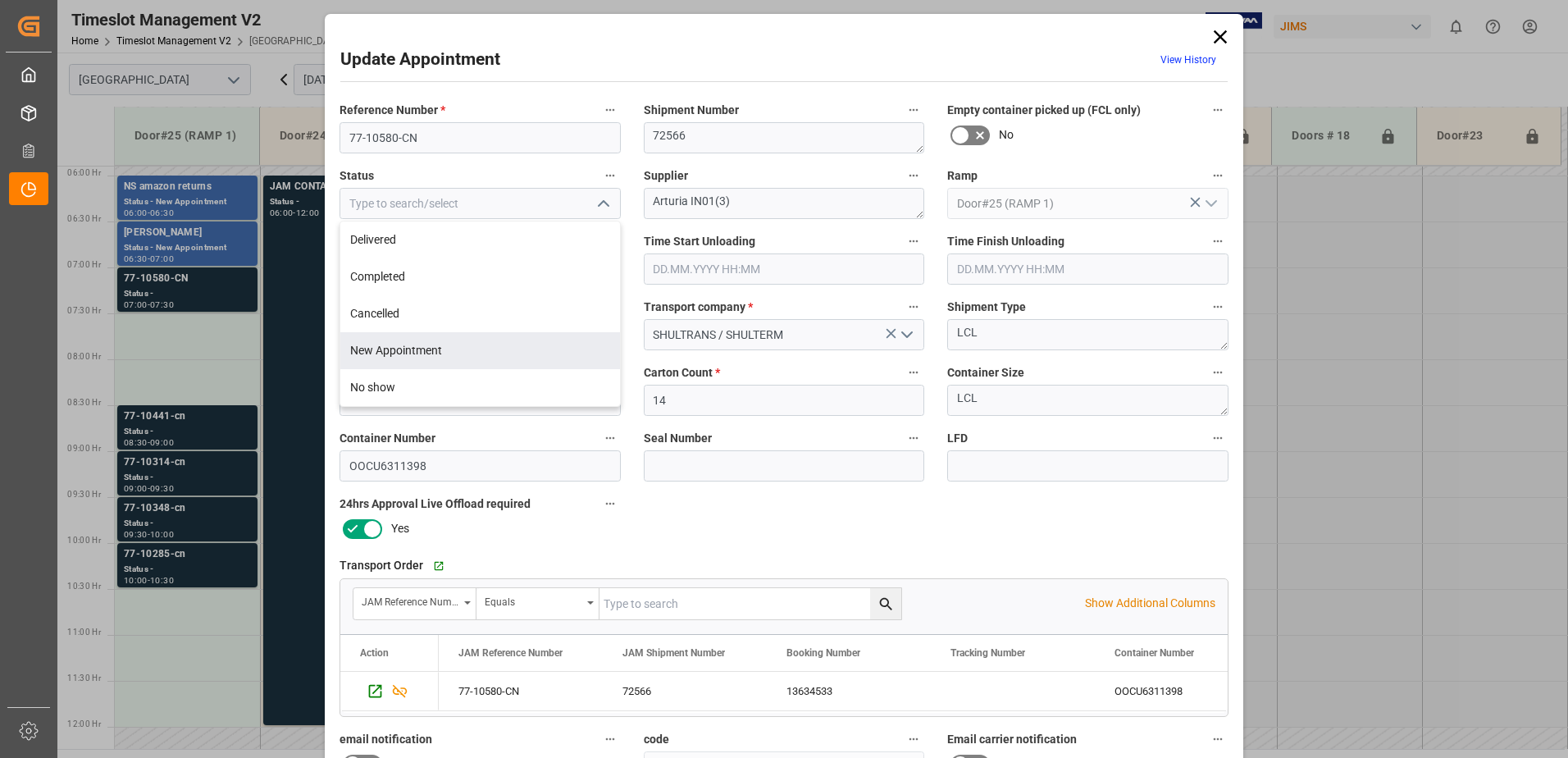
type input "New Appointment"
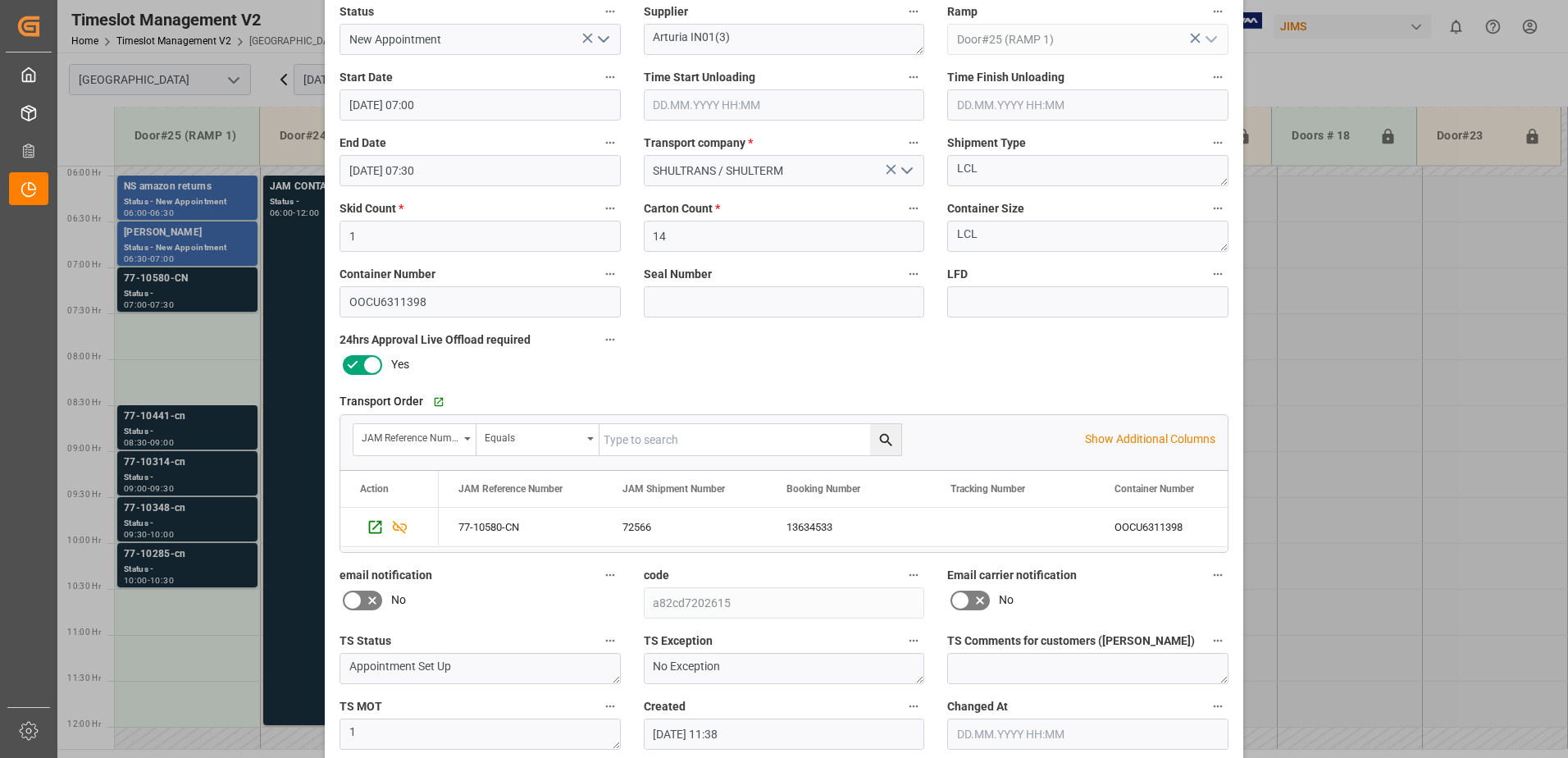
scroll to position [240, 0]
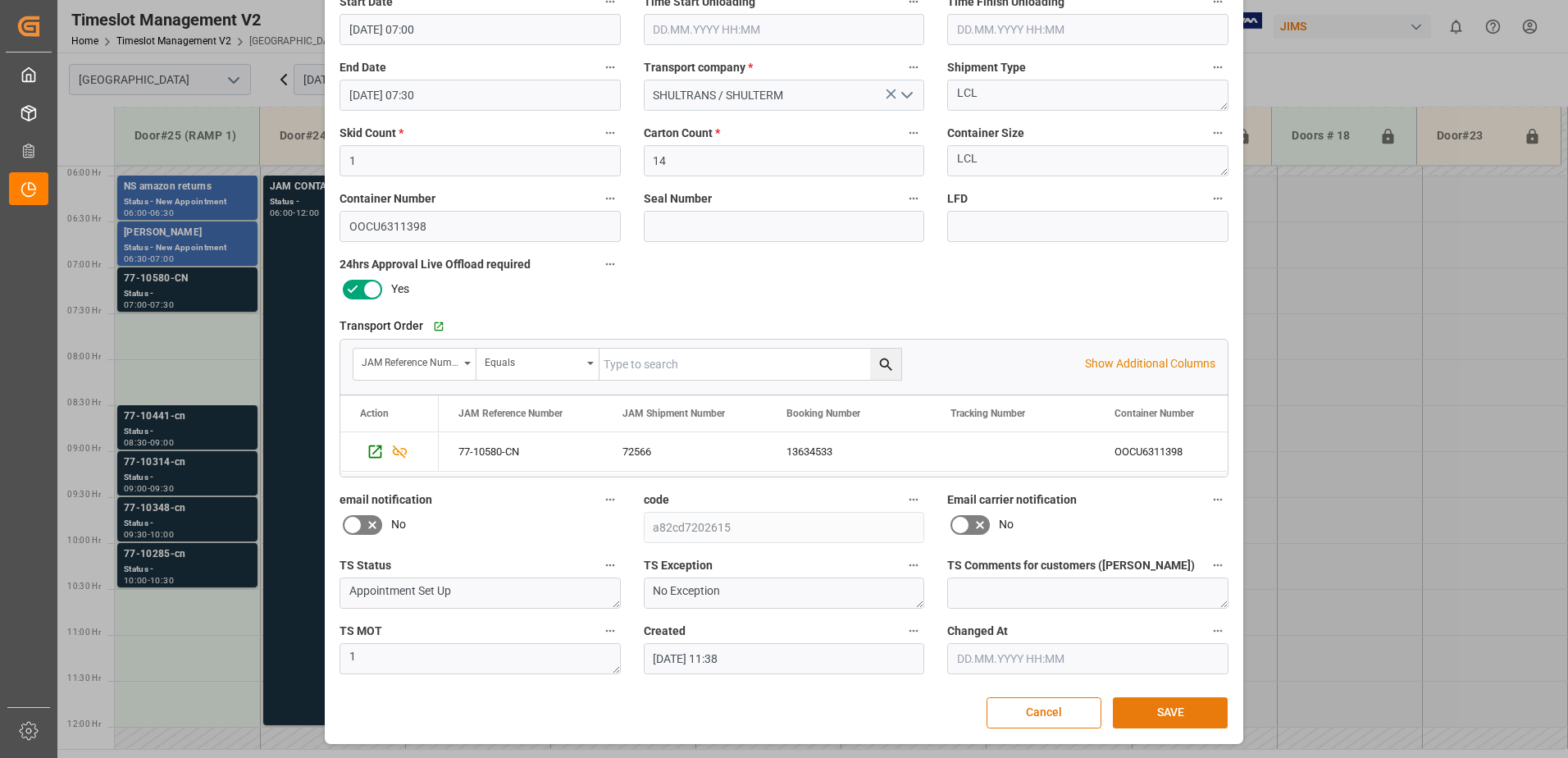
click at [1171, 716] on button "SAVE" at bounding box center [1170, 713] width 115 height 31
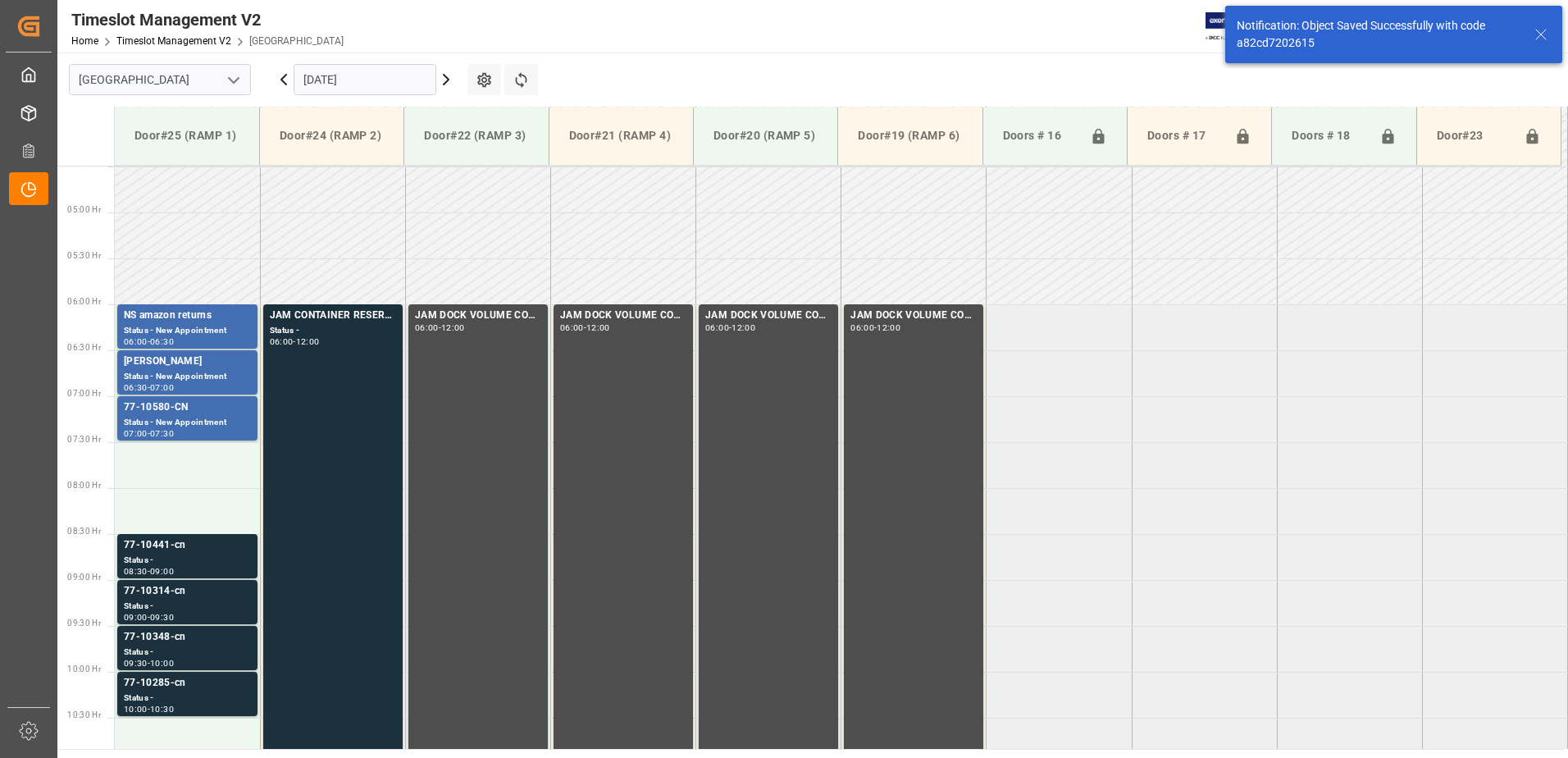
scroll to position [542, 0]
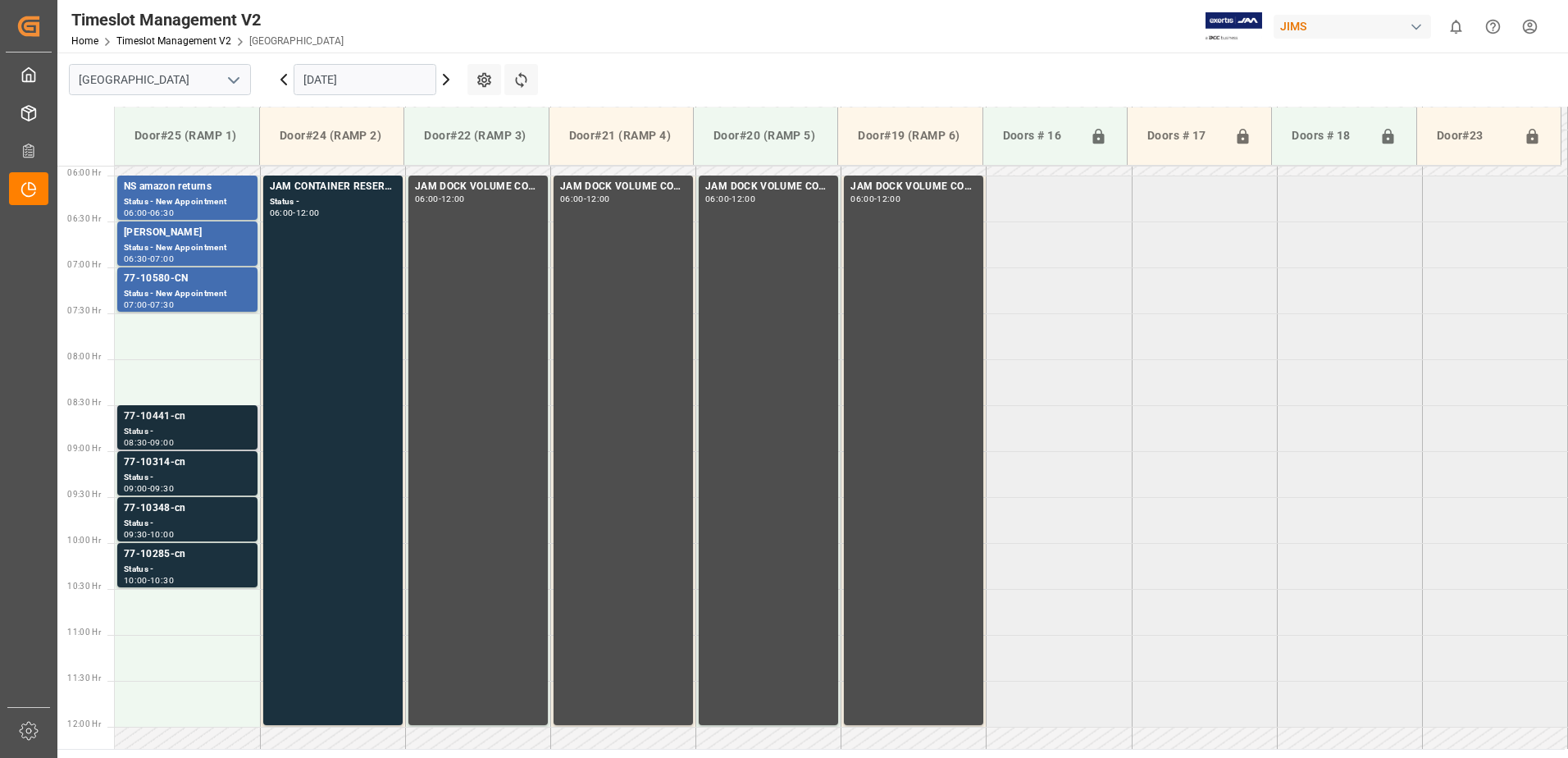
click at [176, 425] on div "Status -" at bounding box center [186, 432] width 127 height 14
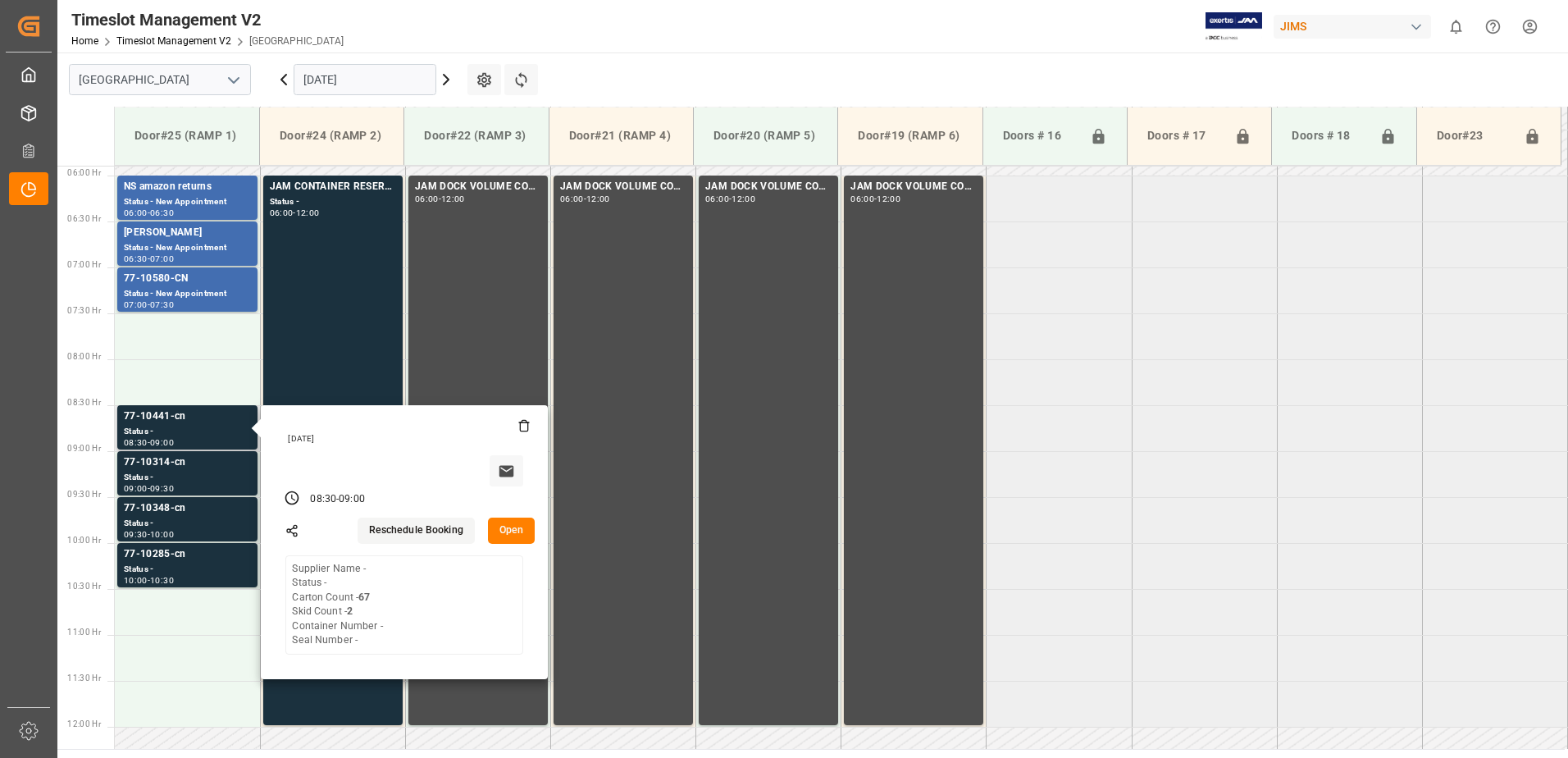
click at [515, 530] on button "Open" at bounding box center [511, 530] width 48 height 26
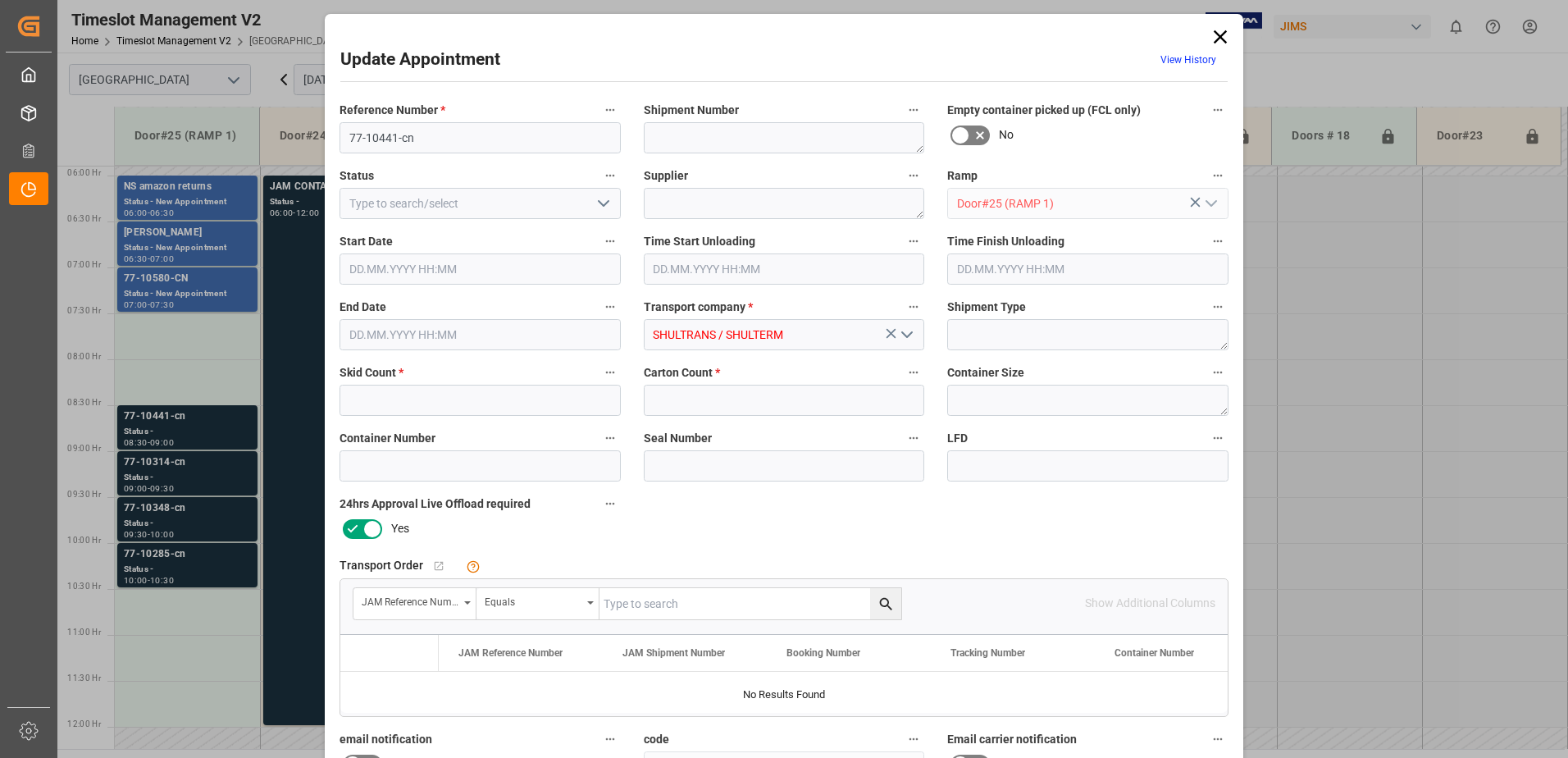
type input "2"
type input "67"
type input "22.09.2025 08:30"
type input "22.09.2025 09:00"
type input "19.09.2025 11:39"
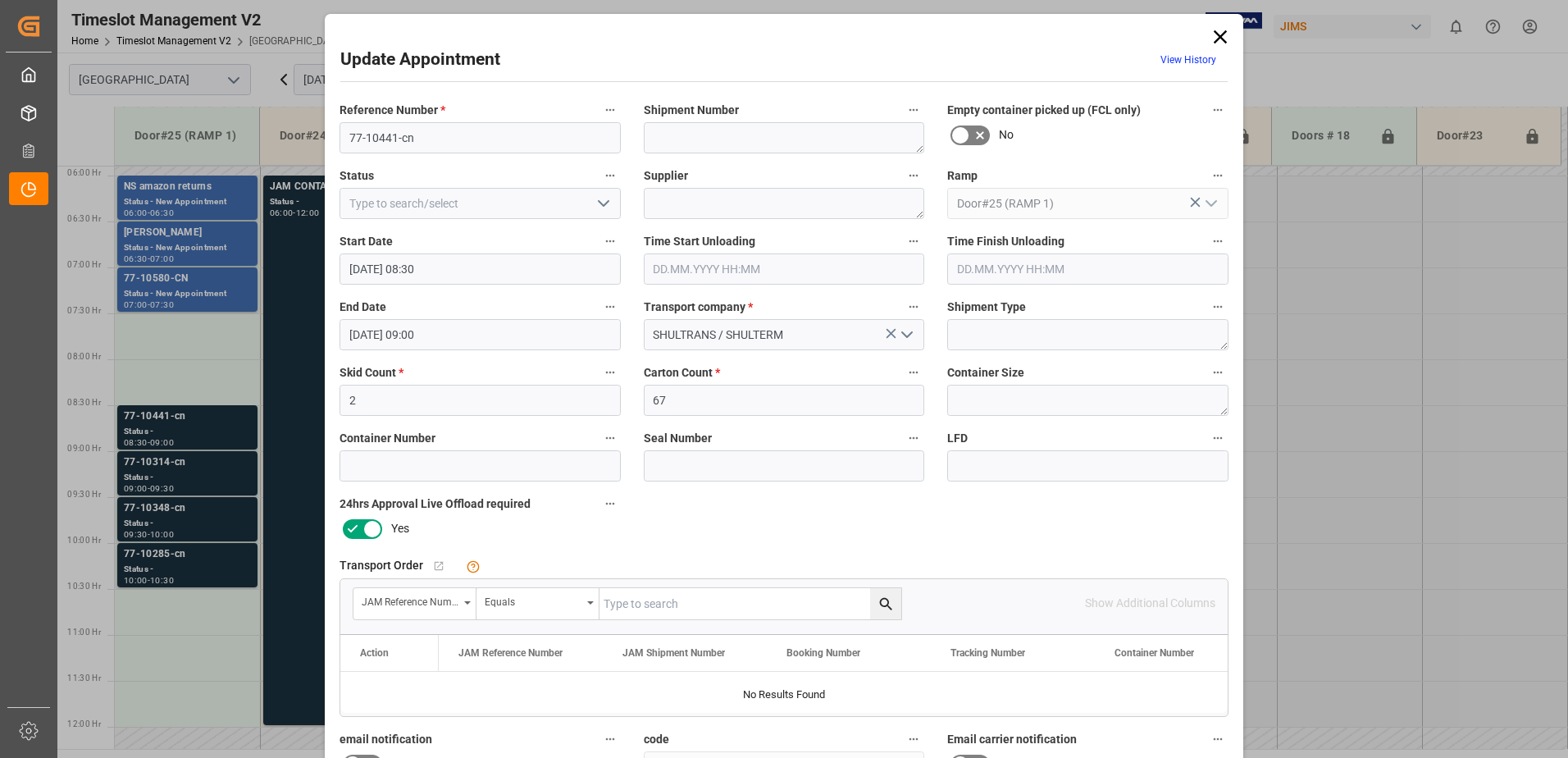
click at [642, 604] on input "text" at bounding box center [750, 603] width 302 height 31
type input "77-10441-CN"
click at [879, 601] on icon "search button" at bounding box center [886, 604] width 18 height 18
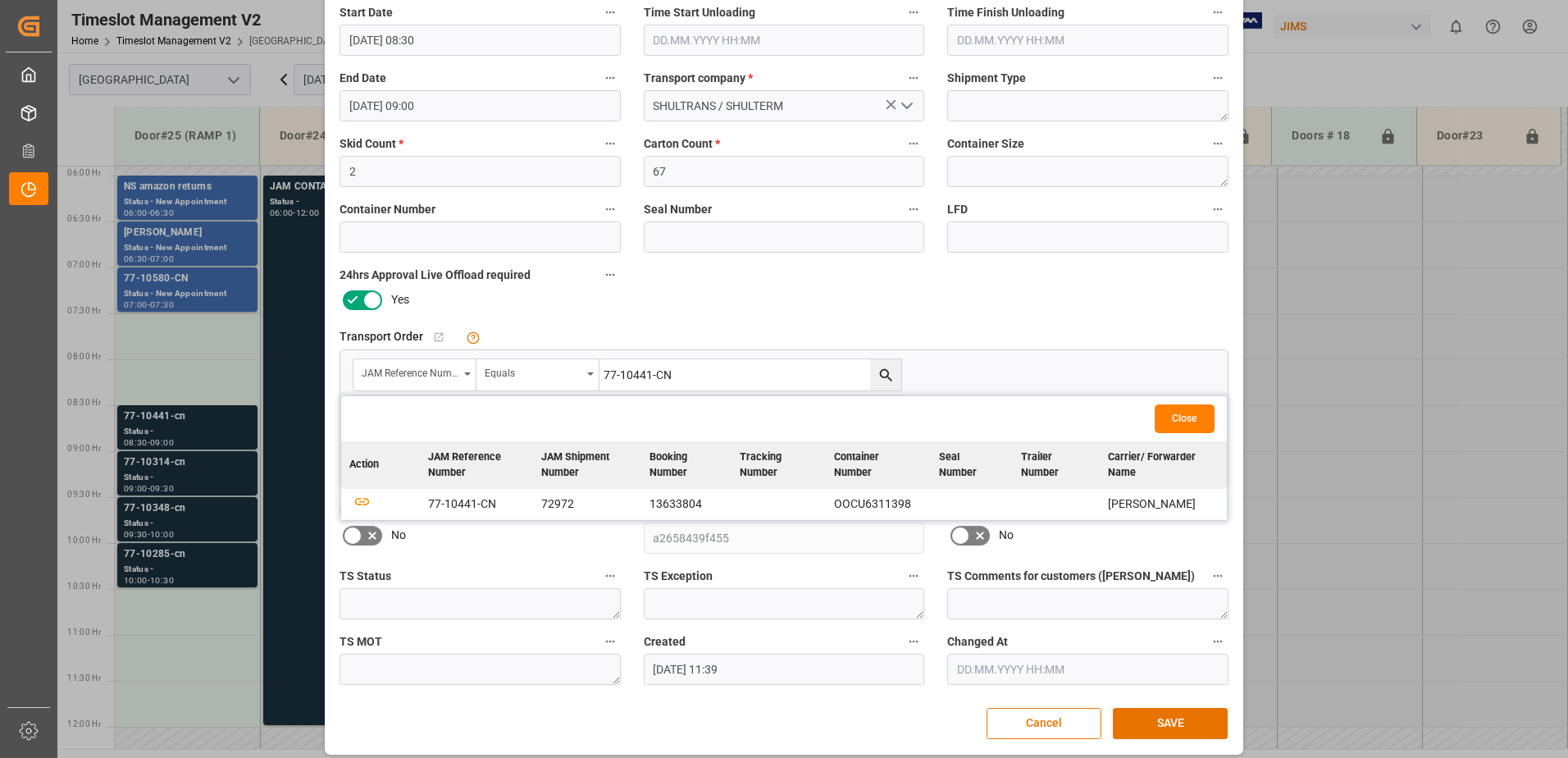
scroll to position [240, 0]
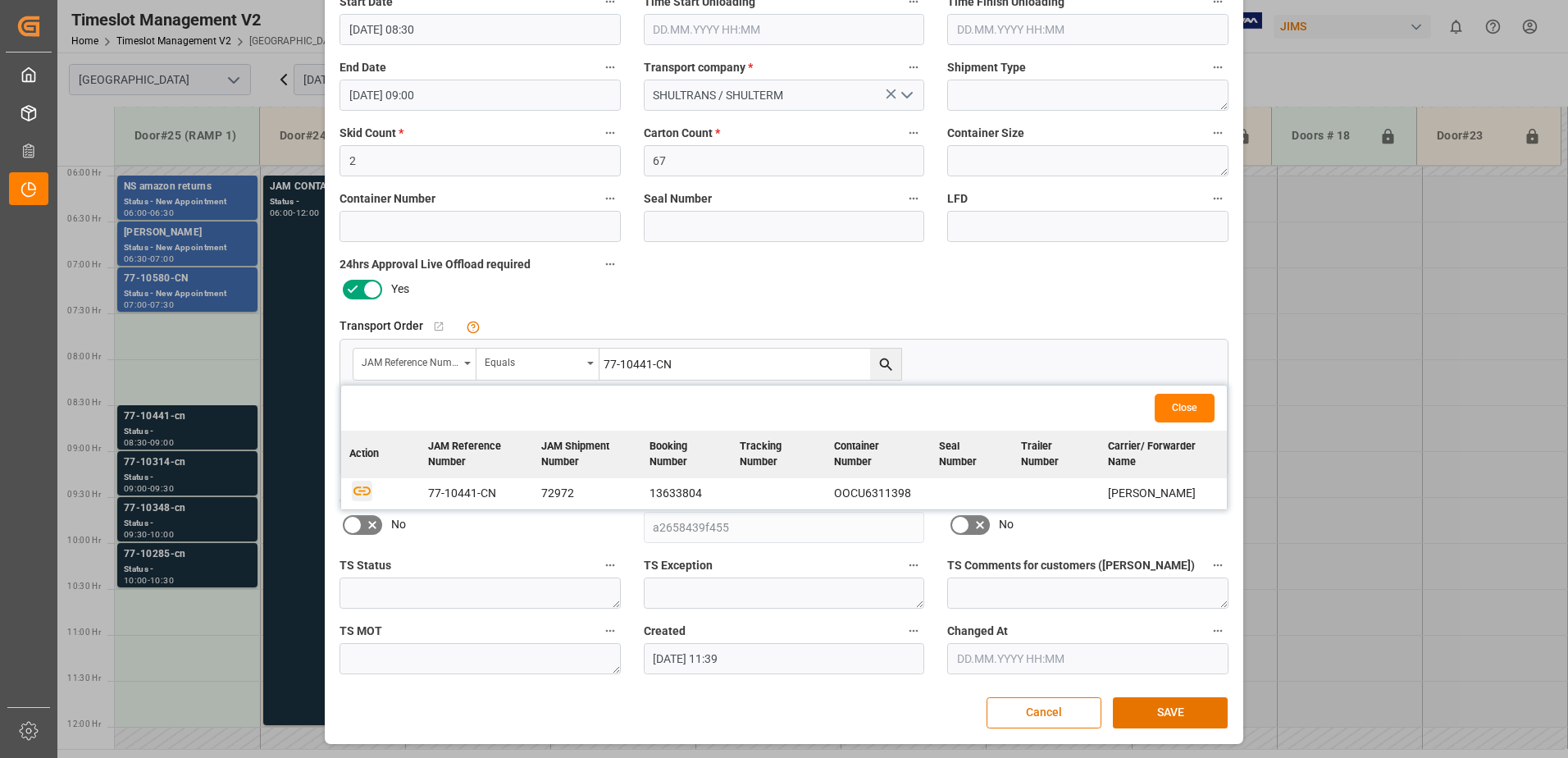
click at [356, 490] on icon "button" at bounding box center [362, 490] width 20 height 20
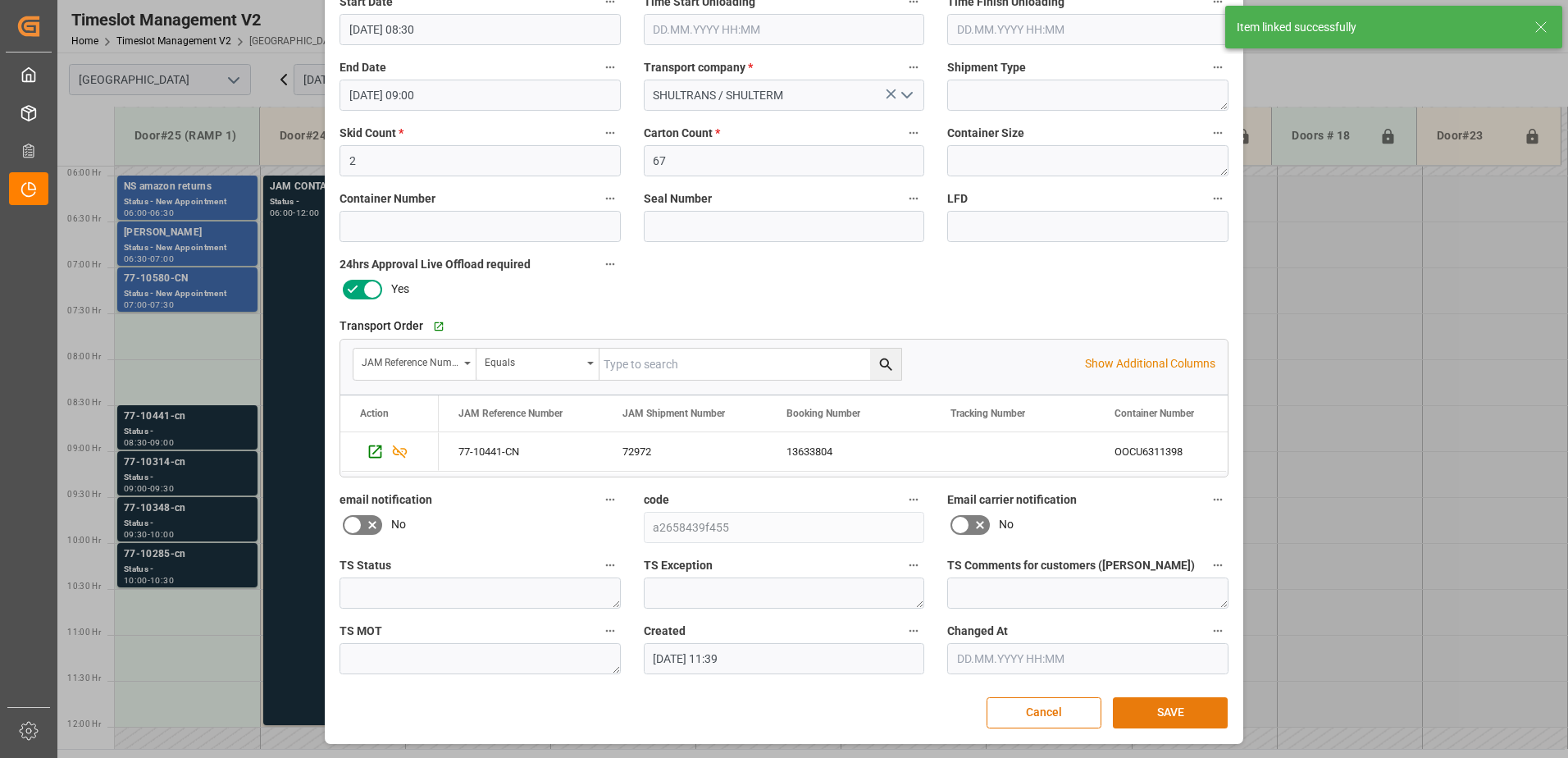
click at [1169, 714] on button "SAVE" at bounding box center [1170, 713] width 115 height 31
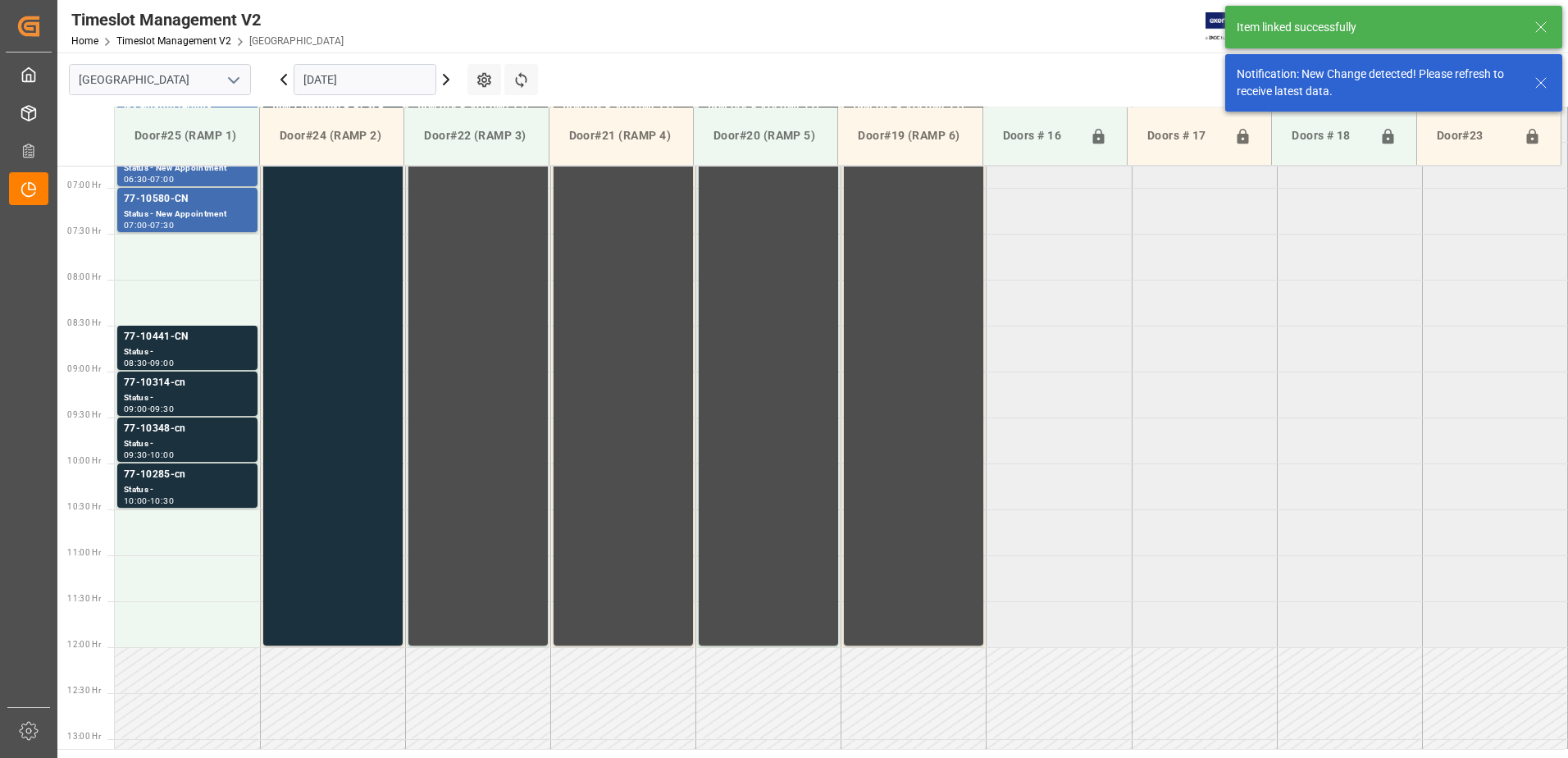
scroll to position [634, 0]
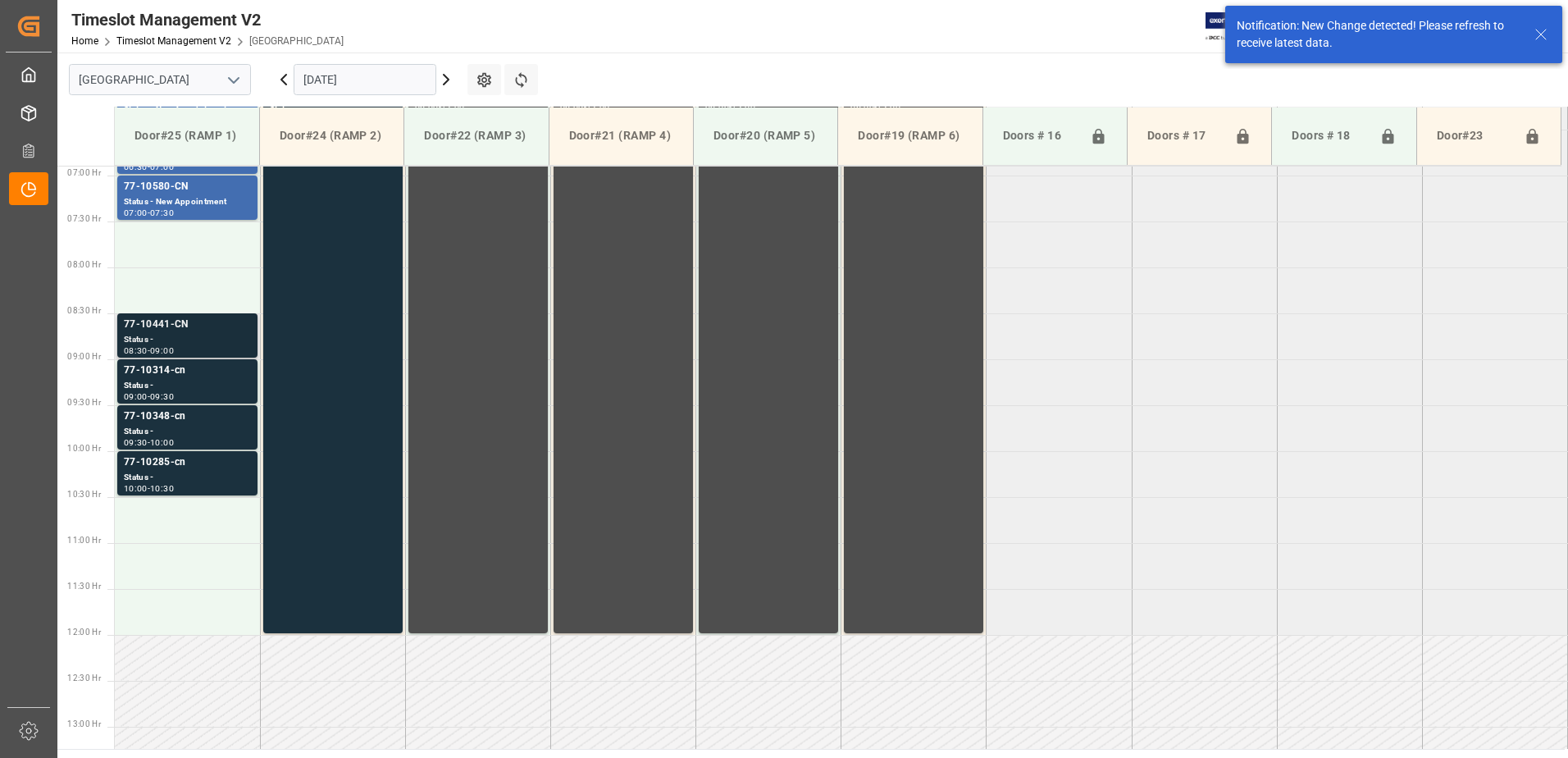
click at [171, 334] on div "Status -" at bounding box center [186, 340] width 127 height 14
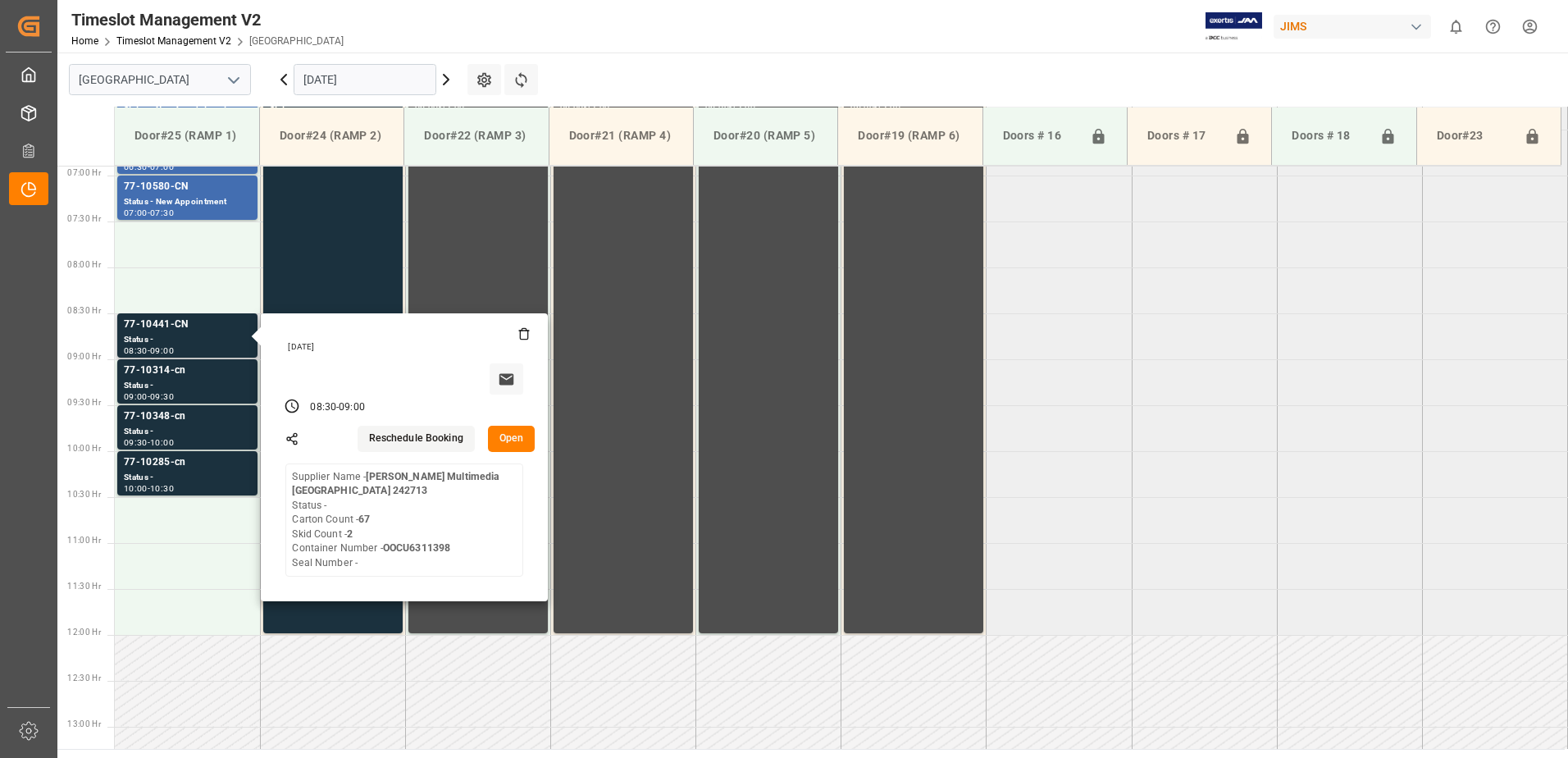
click at [511, 437] on button "Open" at bounding box center [511, 439] width 48 height 26
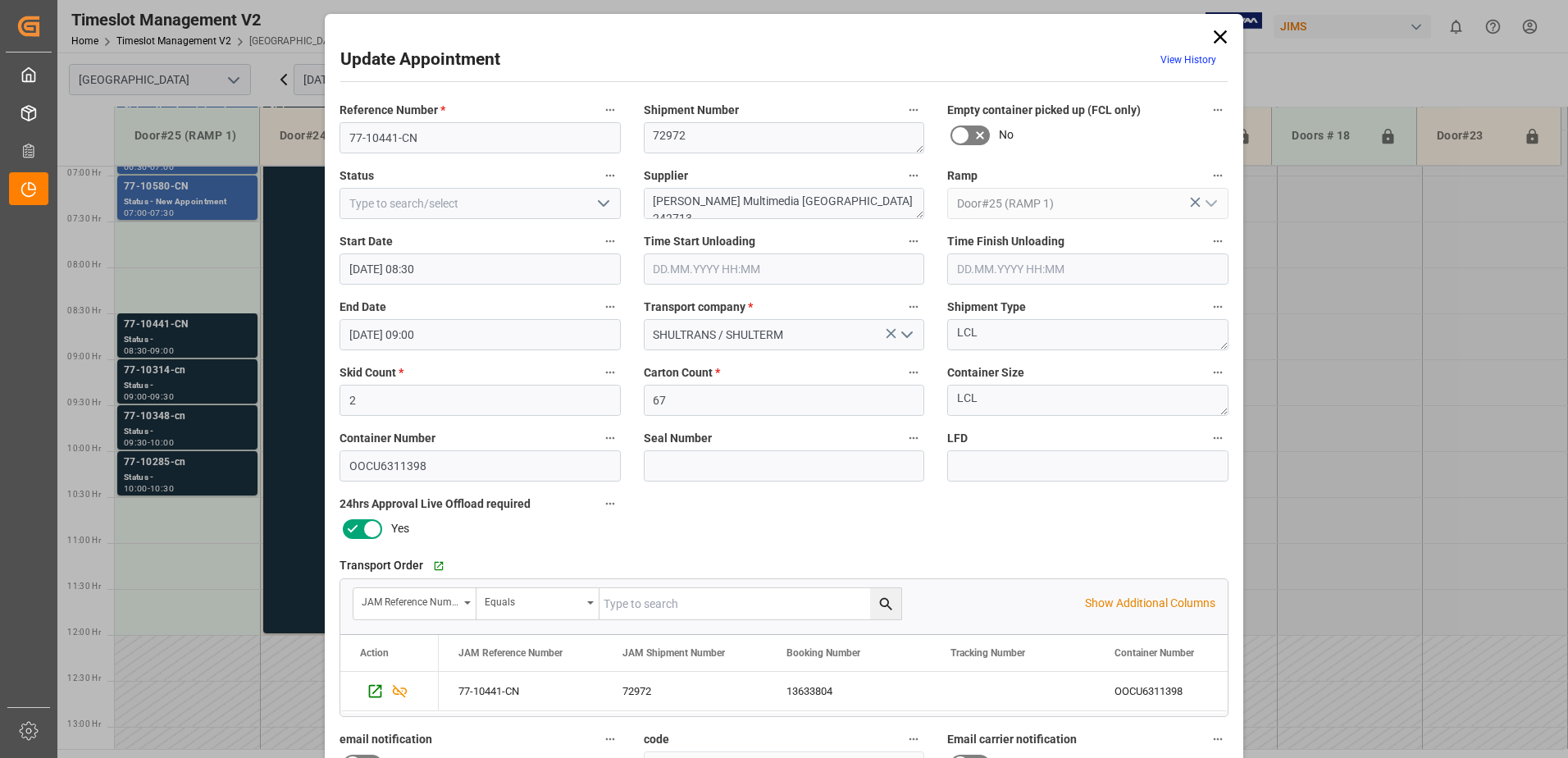
click at [454, 271] on input "22.09.2025 08:30" at bounding box center [480, 269] width 281 height 31
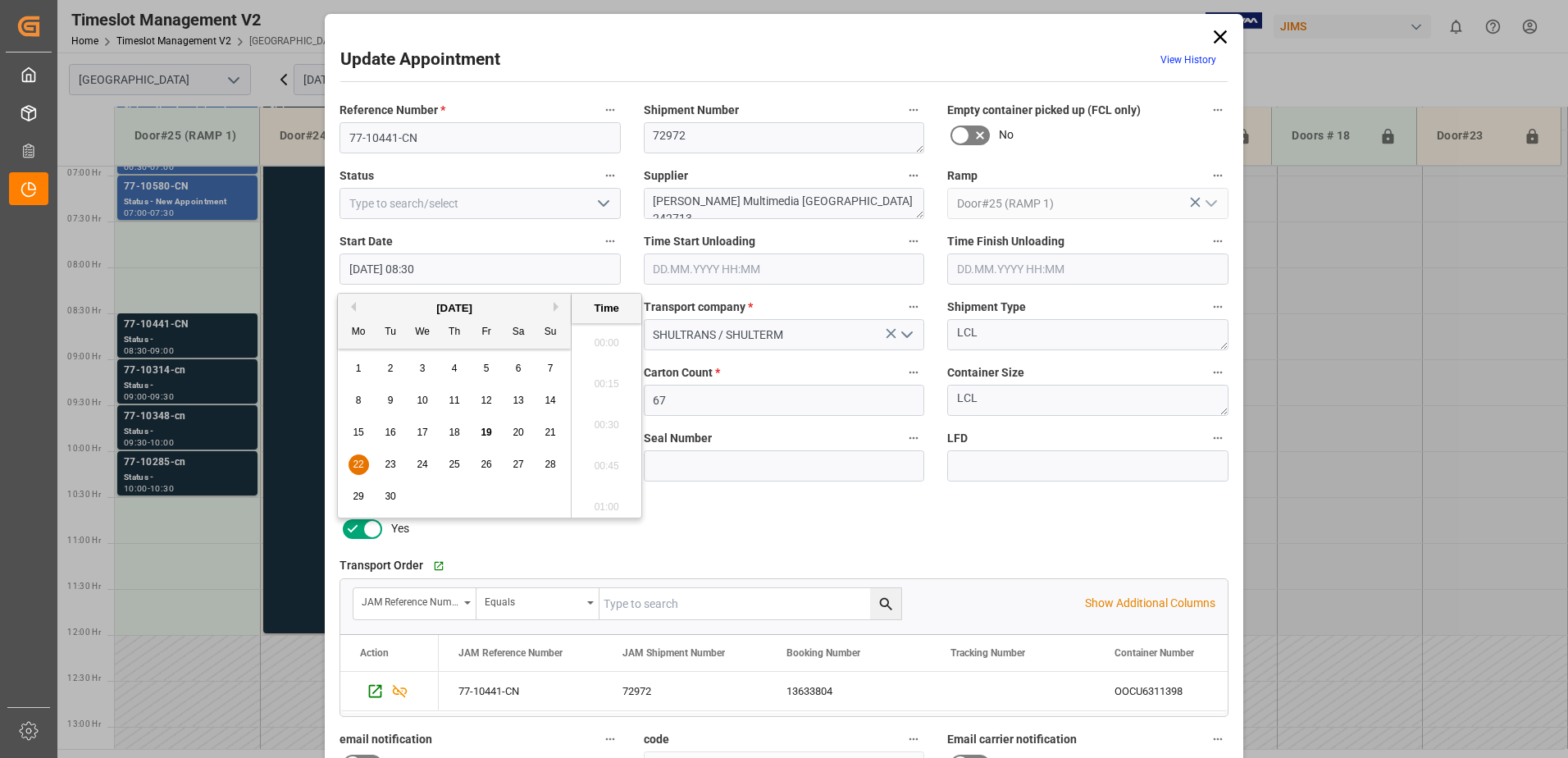
scroll to position [1319, 0]
click at [357, 462] on span "22" at bounding box center [358, 465] width 11 height 12
click at [602, 417] on li "07:30" at bounding box center [606, 420] width 70 height 41
type input "22.09.2025 07:30"
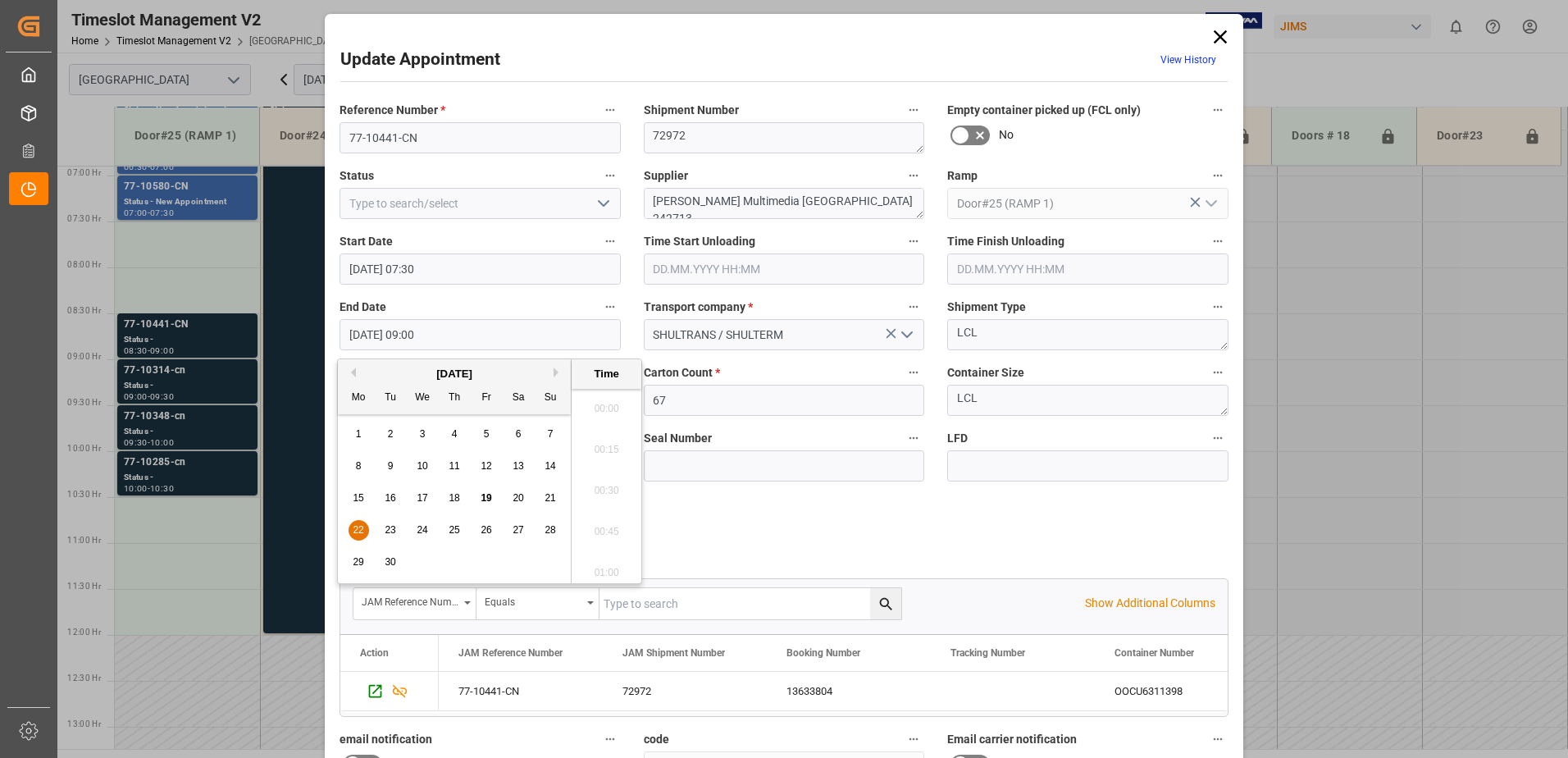
click at [456, 334] on input "22.09.2025 09:00" at bounding box center [480, 334] width 281 height 31
click at [355, 532] on span "22" at bounding box center [358, 530] width 11 height 12
click at [600, 399] on li "08:00" at bounding box center [606, 403] width 70 height 41
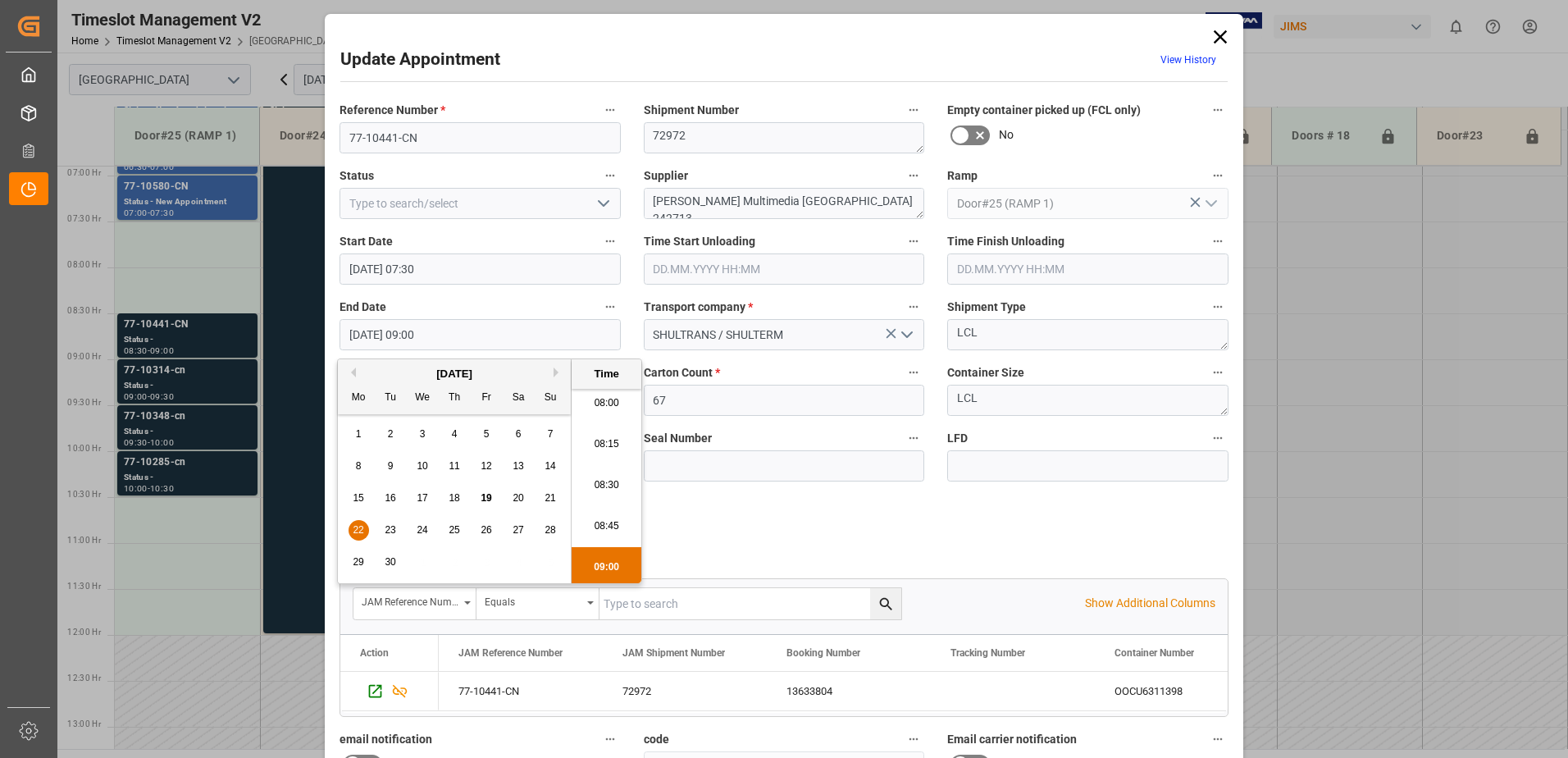
type input "22.09.2025 08:00"
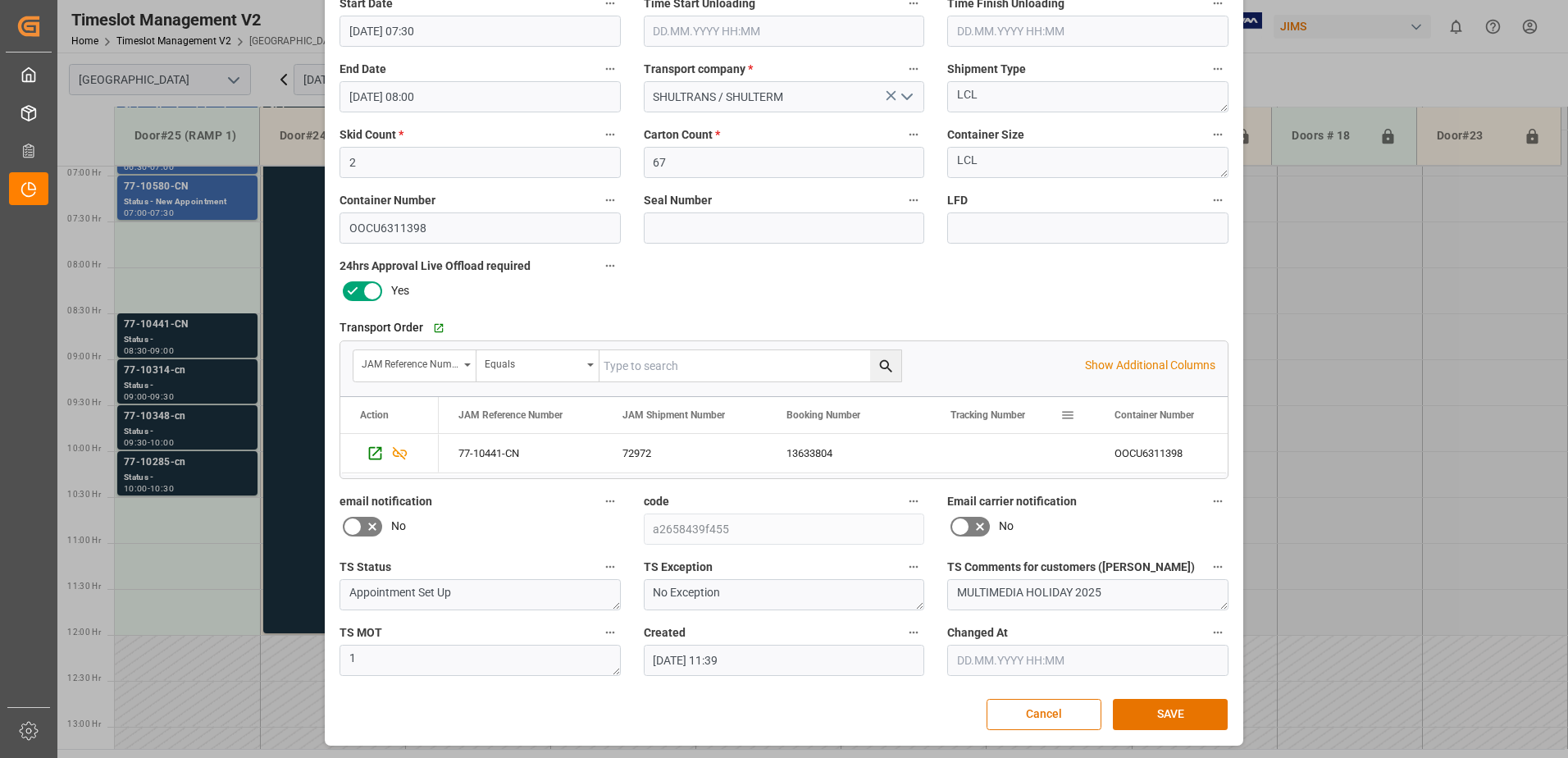
scroll to position [240, 0]
click at [1179, 714] on button "SAVE" at bounding box center [1170, 713] width 115 height 31
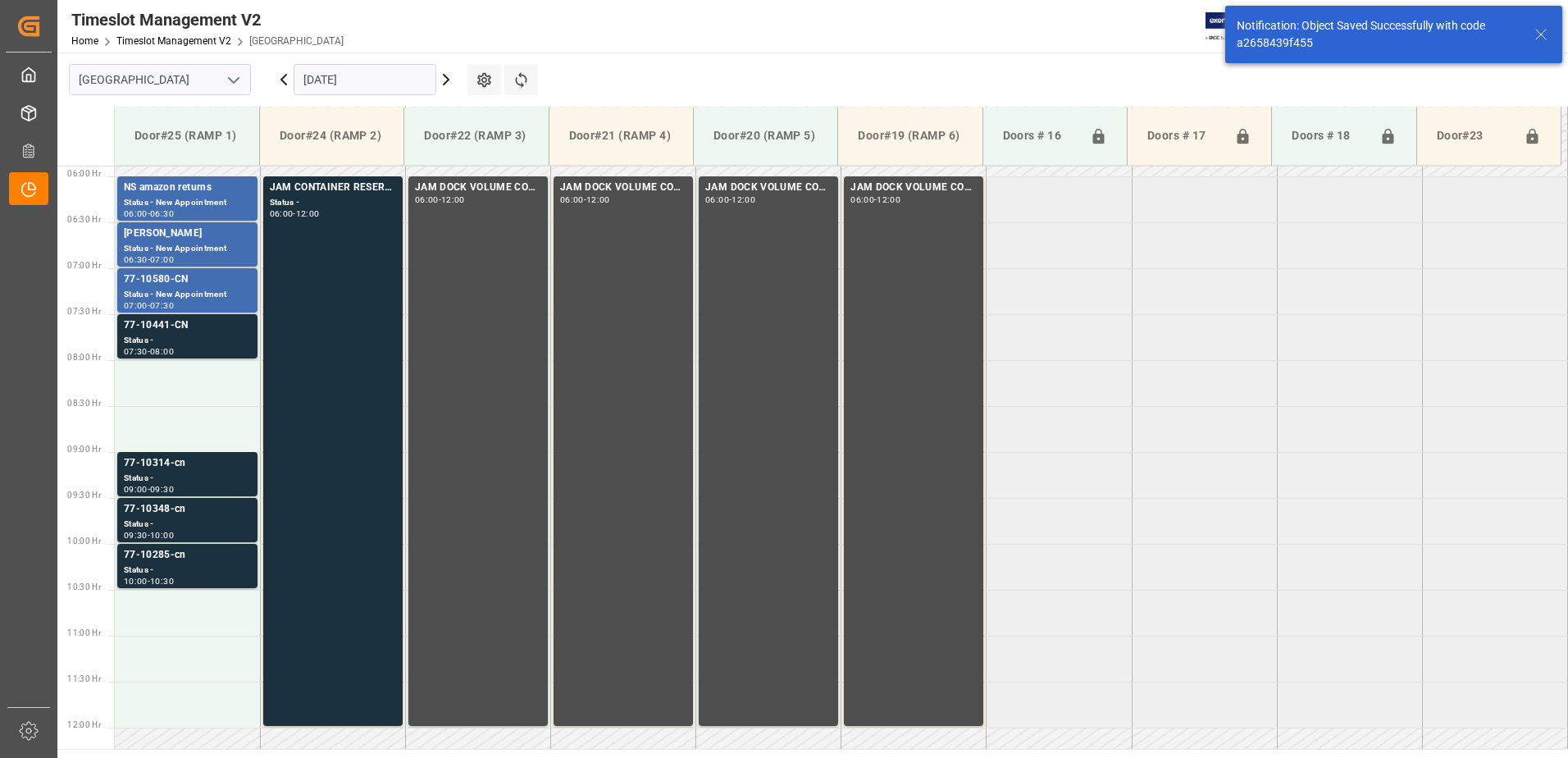
scroll to position [542, 0]
click at [187, 331] on div "77-10441-CN" at bounding box center [186, 325] width 127 height 17
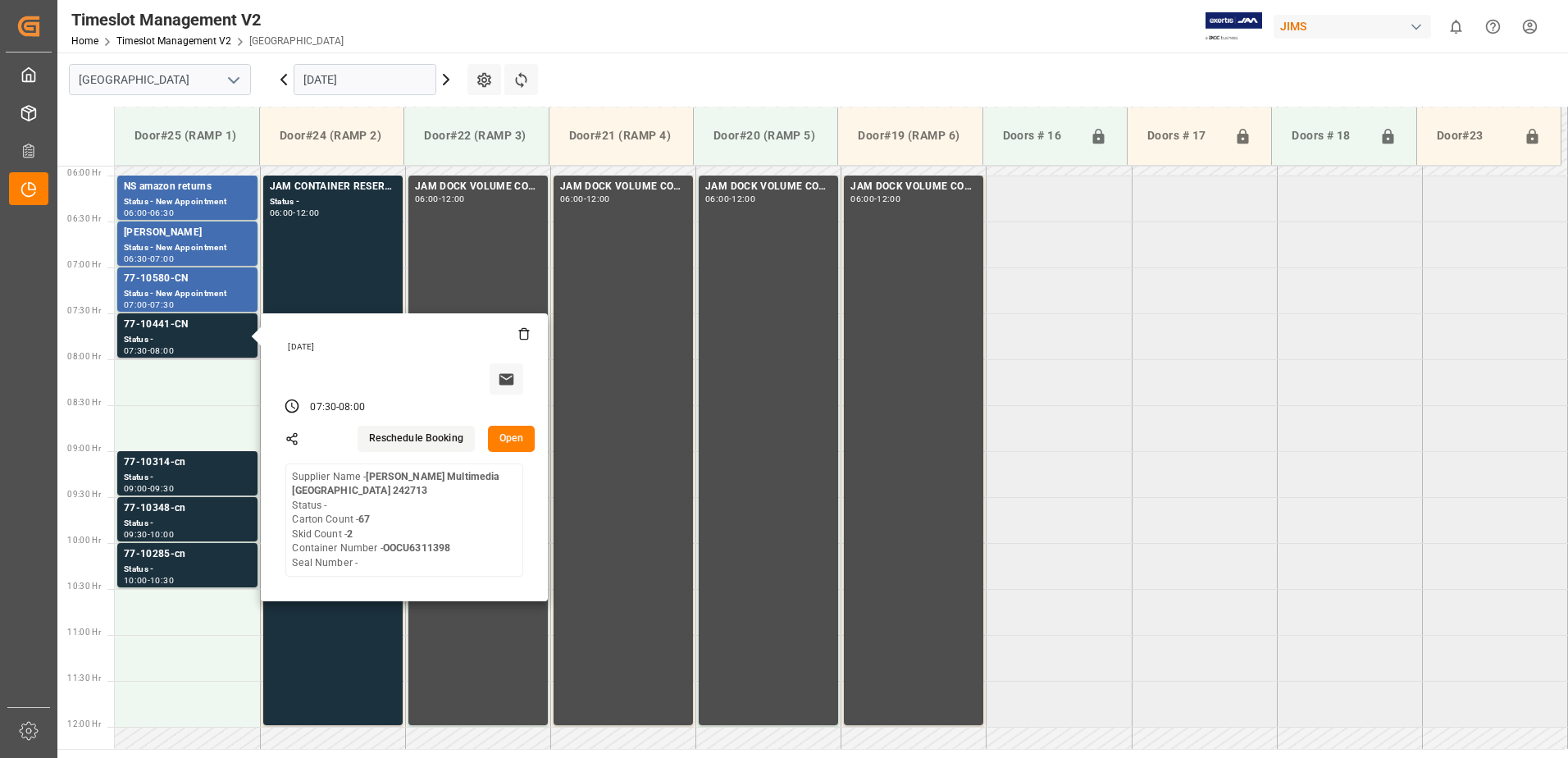
click at [520, 434] on button "Open" at bounding box center [511, 439] width 48 height 26
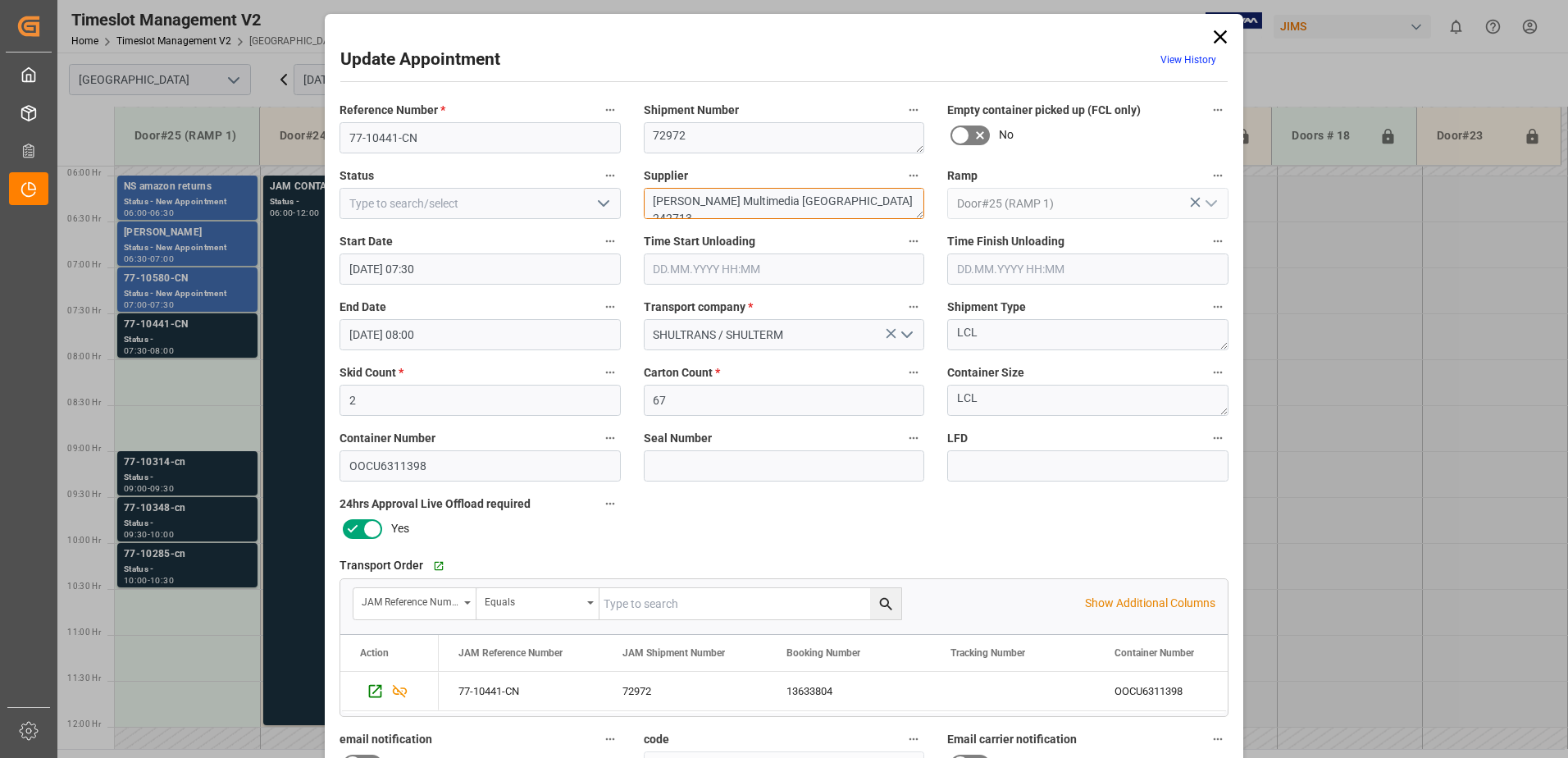
drag, startPoint x: 836, startPoint y: 201, endPoint x: 756, endPoint y: 201, distance: 80.0
click at [756, 201] on textarea "Harman Multimedia China 242713" at bounding box center [784, 203] width 281 height 31
type textarea "Harman Multimedia INON(1)"
click at [599, 203] on polyline "open menu" at bounding box center [604, 203] width 10 height 5
click at [531, 350] on div "New Appointment" at bounding box center [480, 350] width 280 height 37
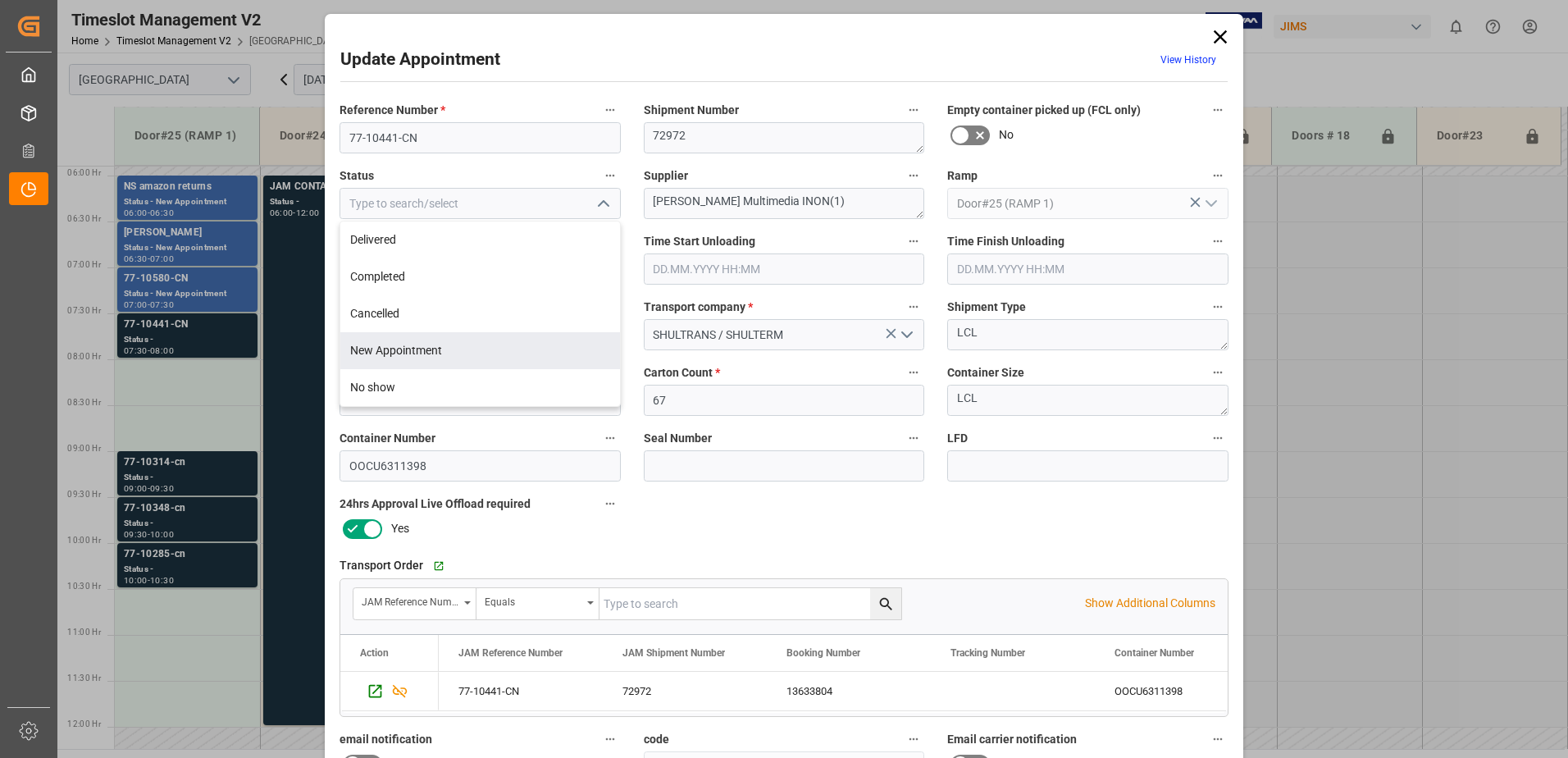
type input "New Appointment"
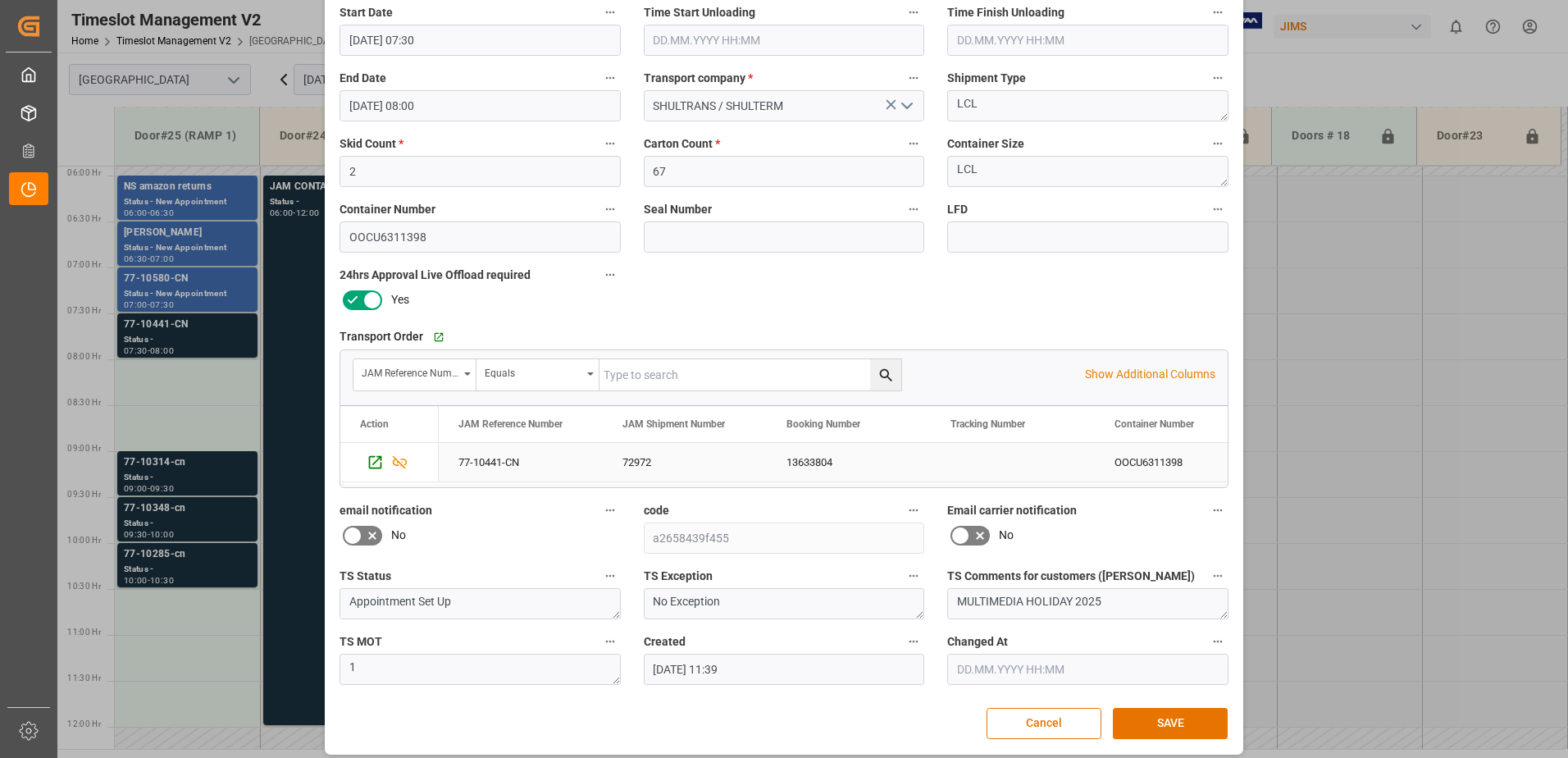
scroll to position [240, 0]
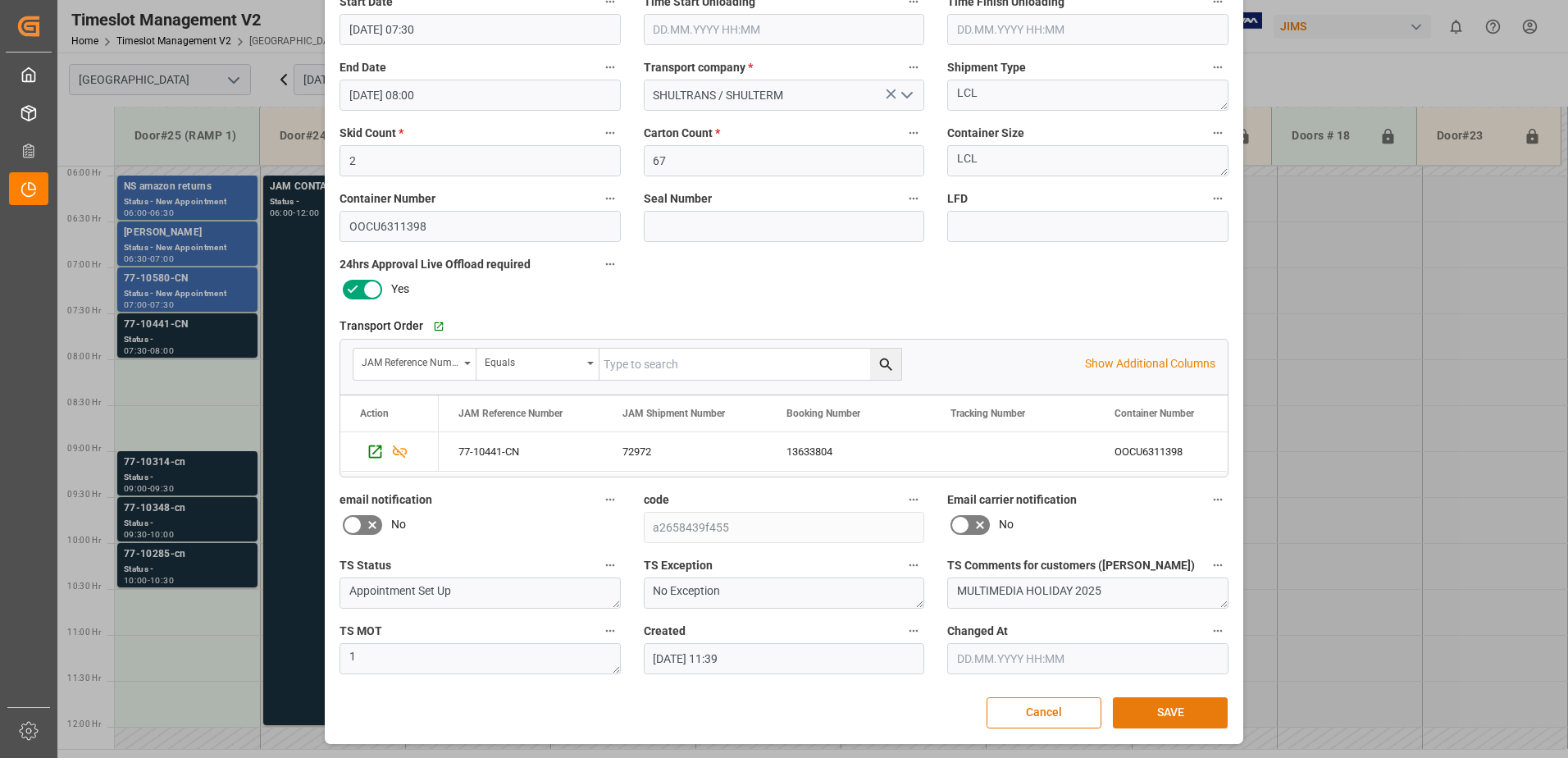
click at [1163, 715] on button "SAVE" at bounding box center [1170, 713] width 115 height 31
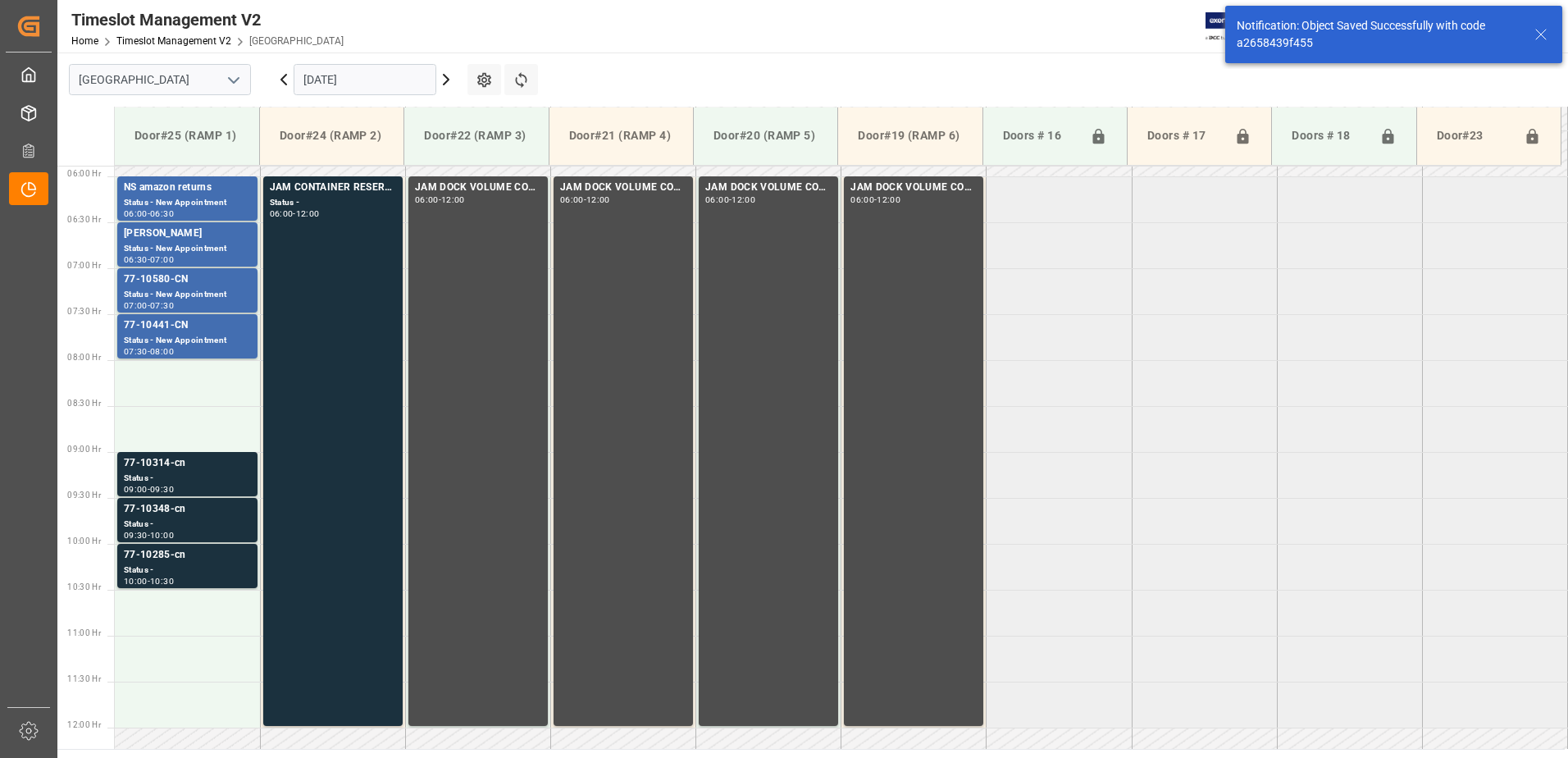
scroll to position [542, 0]
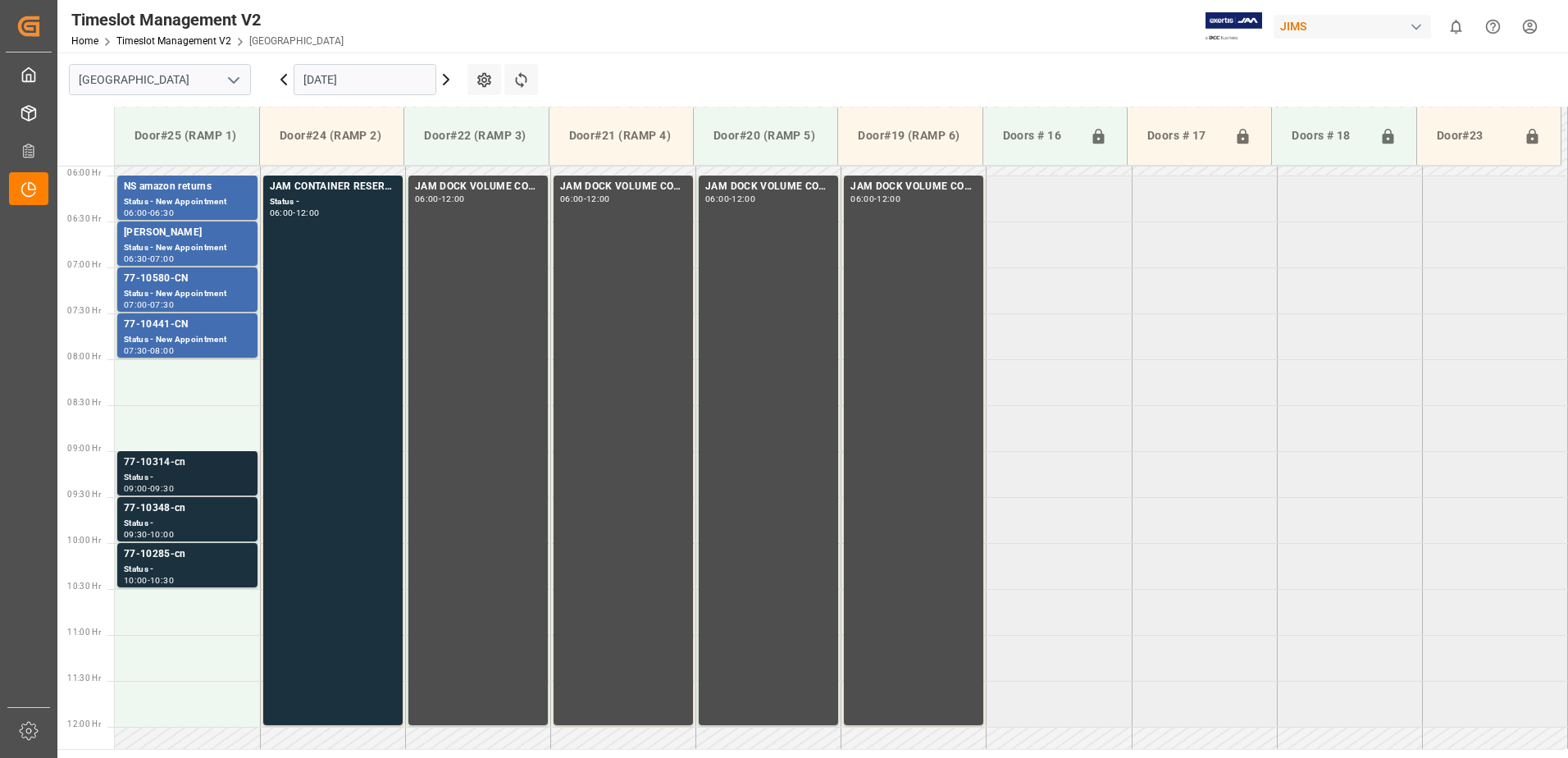
click at [184, 475] on div "Status -" at bounding box center [186, 478] width 127 height 14
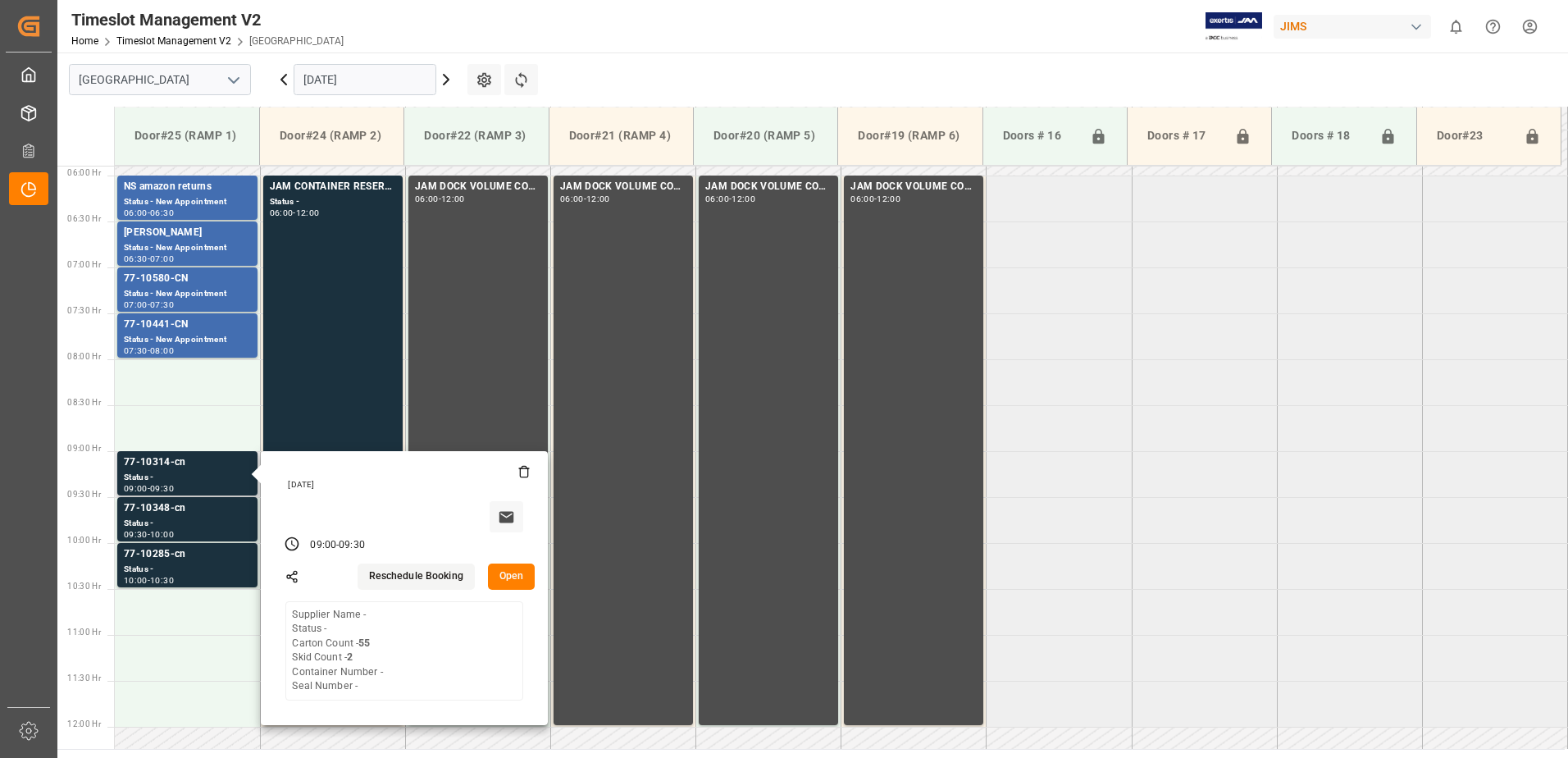
click at [511, 576] on button "Open" at bounding box center [511, 576] width 48 height 26
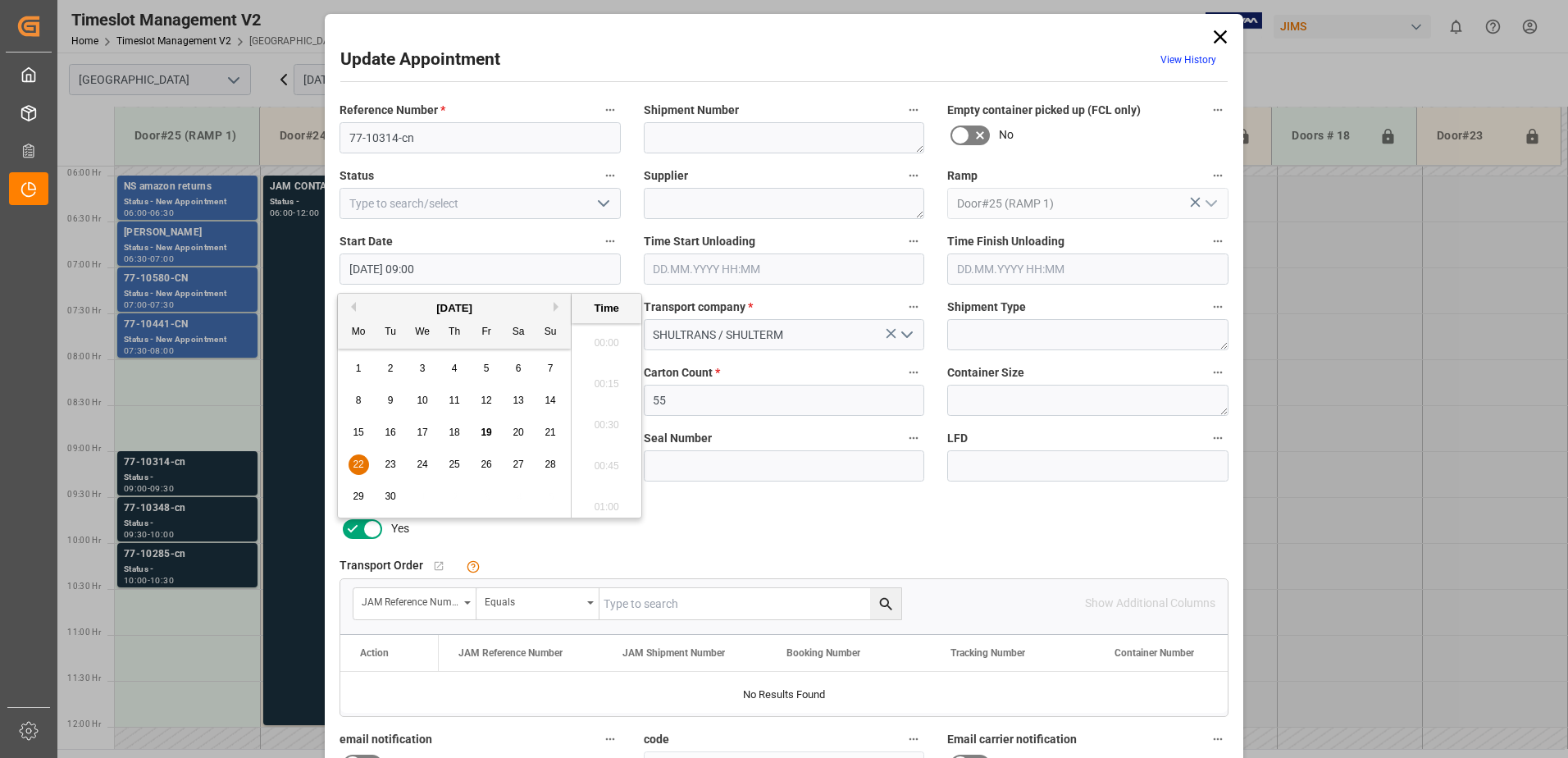
click at [463, 267] on input "22.09.2025 09:00" at bounding box center [480, 269] width 281 height 31
click at [356, 465] on span "22" at bounding box center [358, 465] width 11 height 12
click at [601, 338] on li "08:00" at bounding box center [606, 338] width 70 height 41
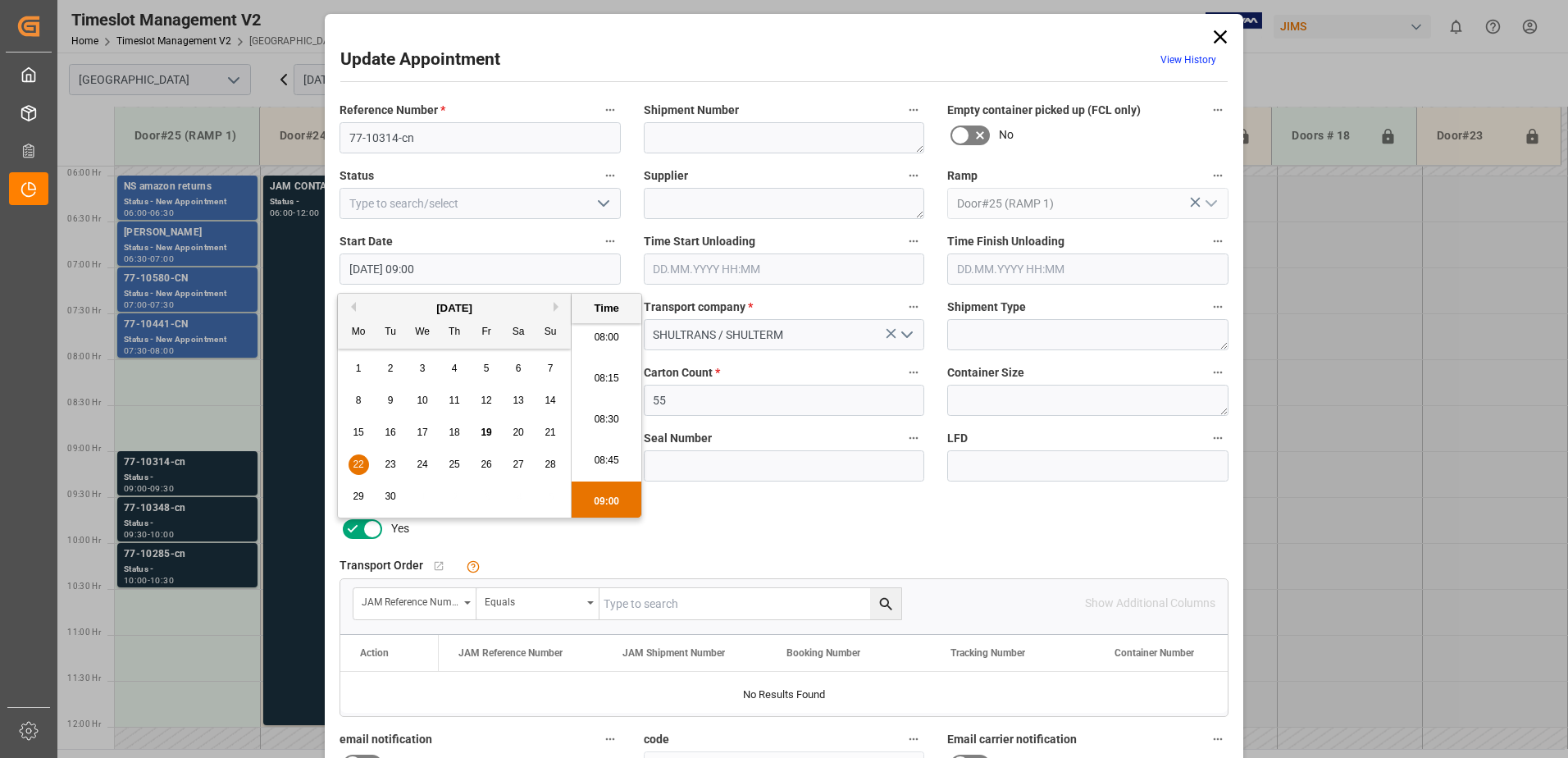
type input "22.09.2025 08:00"
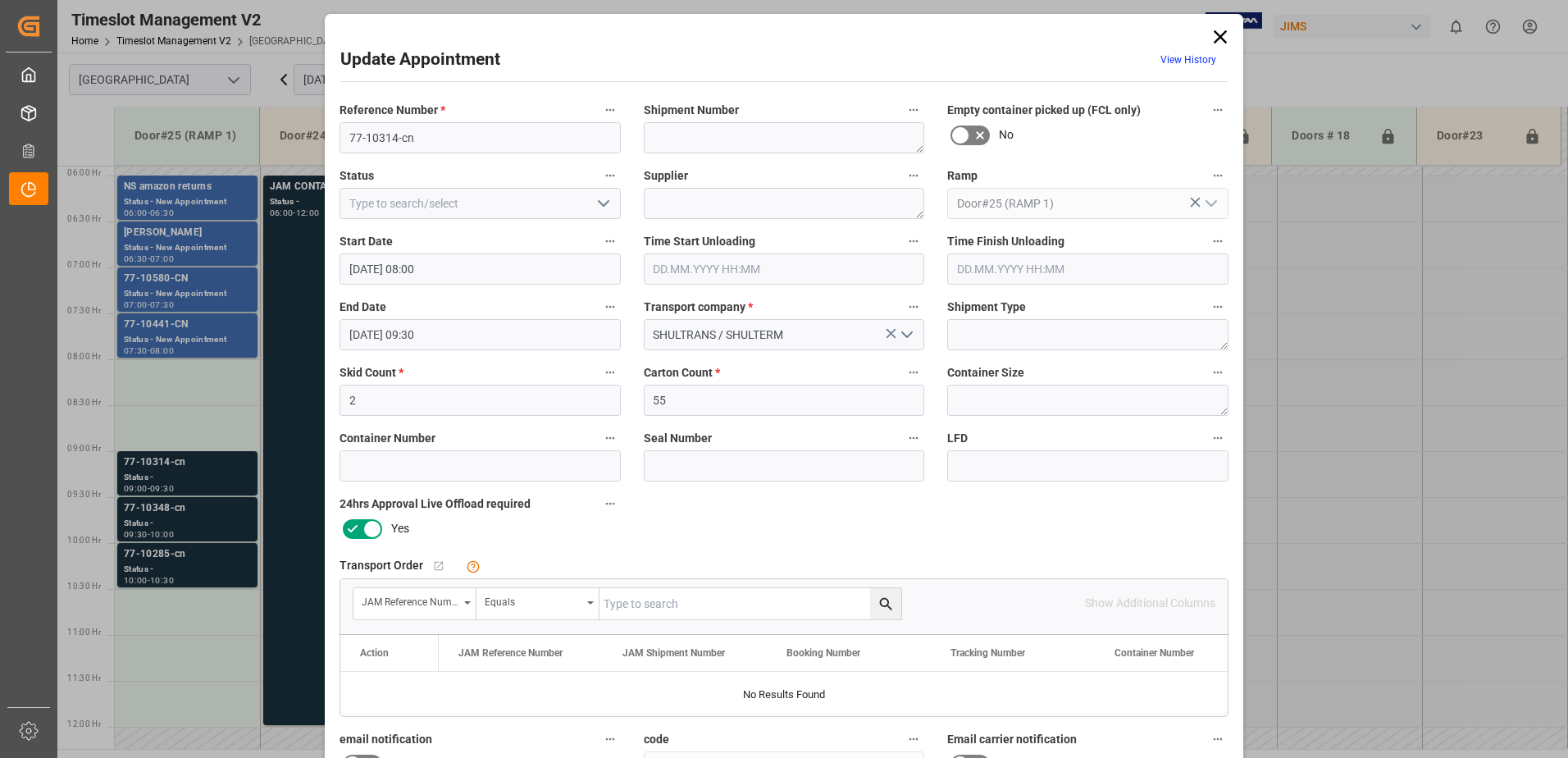
click at [460, 334] on input "22.09.2025 09:30" at bounding box center [480, 334] width 281 height 31
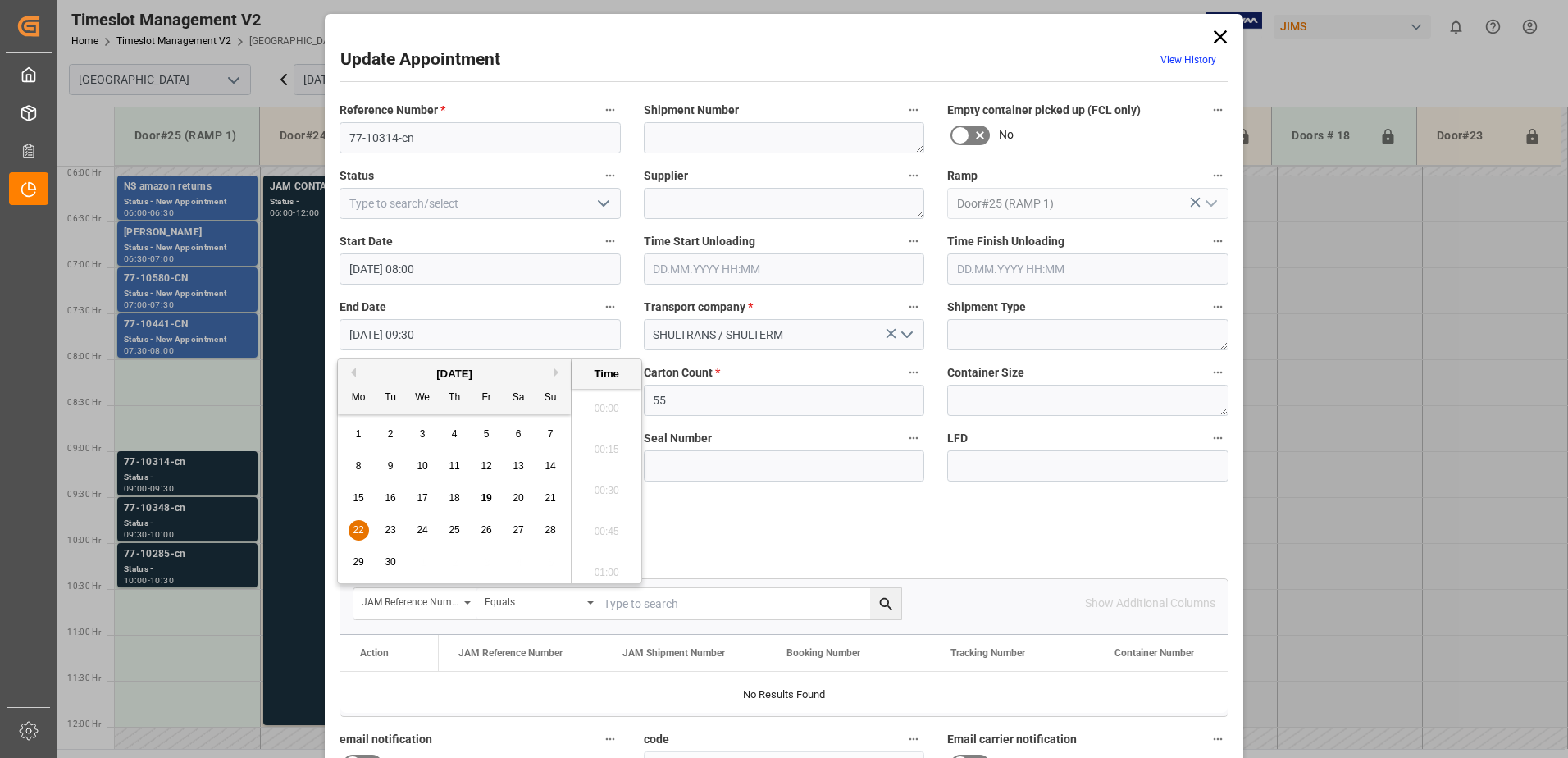
scroll to position [1483, 0]
click at [354, 531] on span "22" at bounding box center [358, 530] width 11 height 12
click at [598, 488] on li "08:30" at bounding box center [606, 486] width 70 height 41
type input "22.09.2025 08:30"
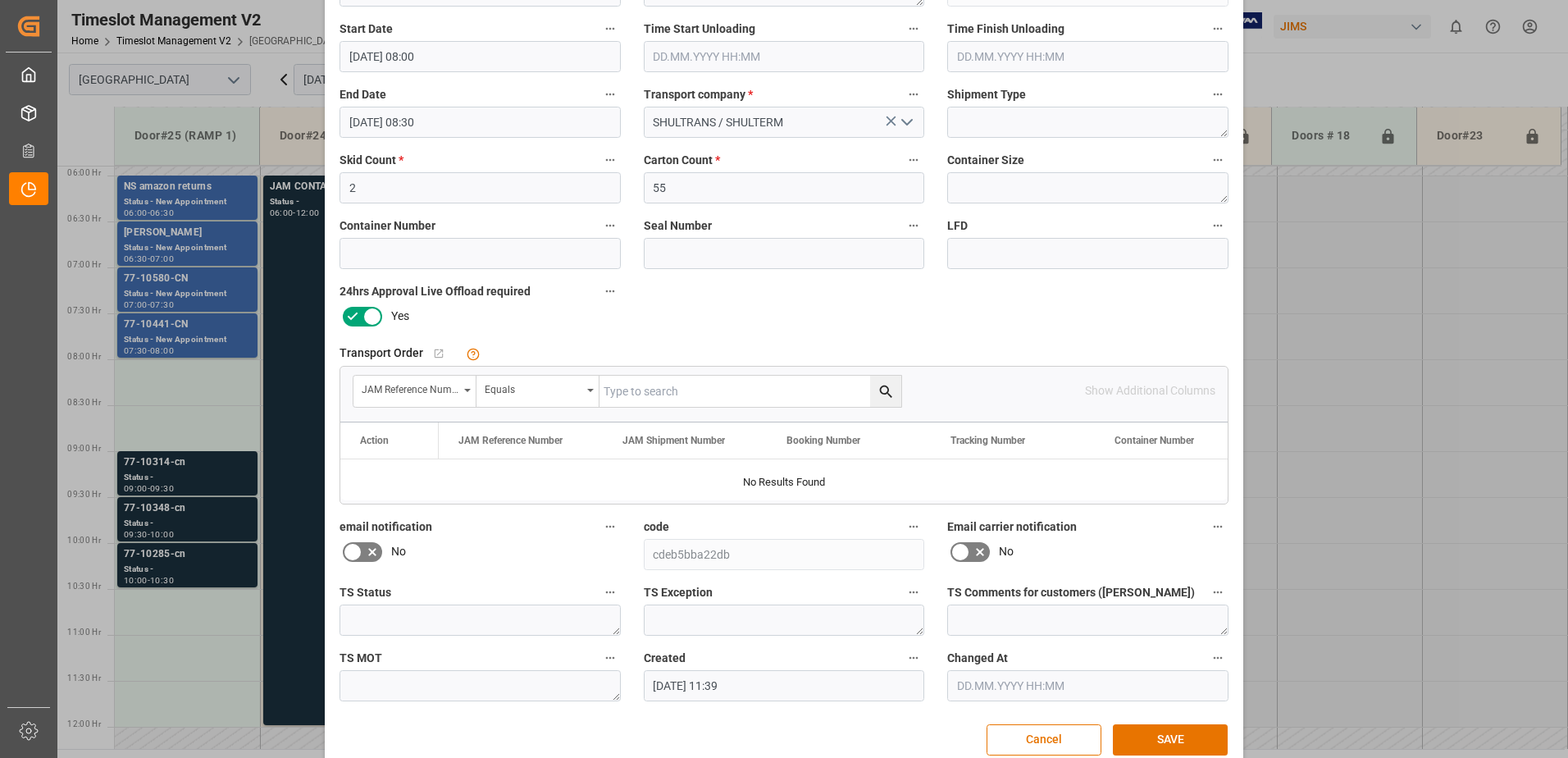
scroll to position [240, 0]
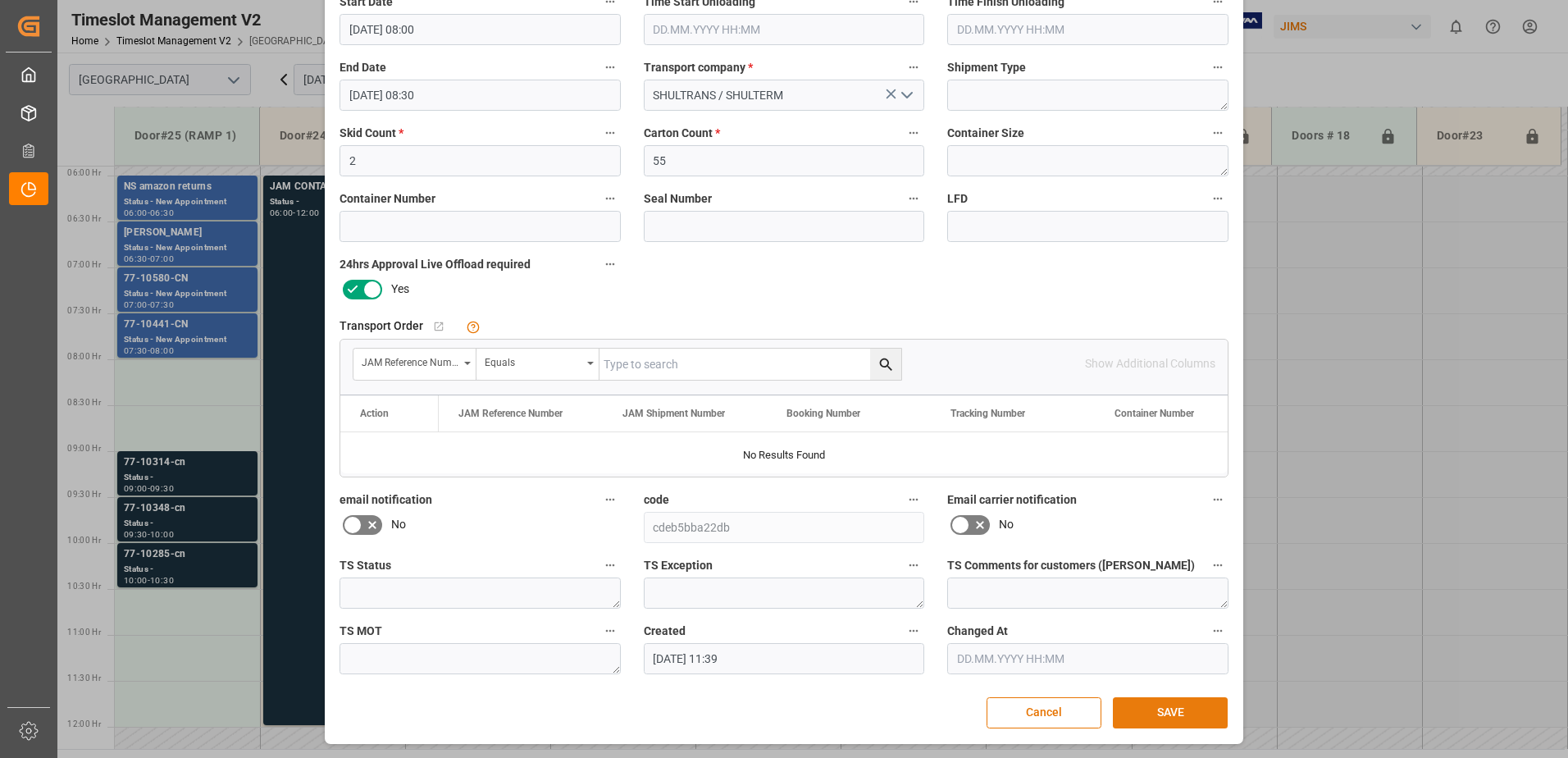
click at [1171, 710] on button "SAVE" at bounding box center [1170, 713] width 115 height 31
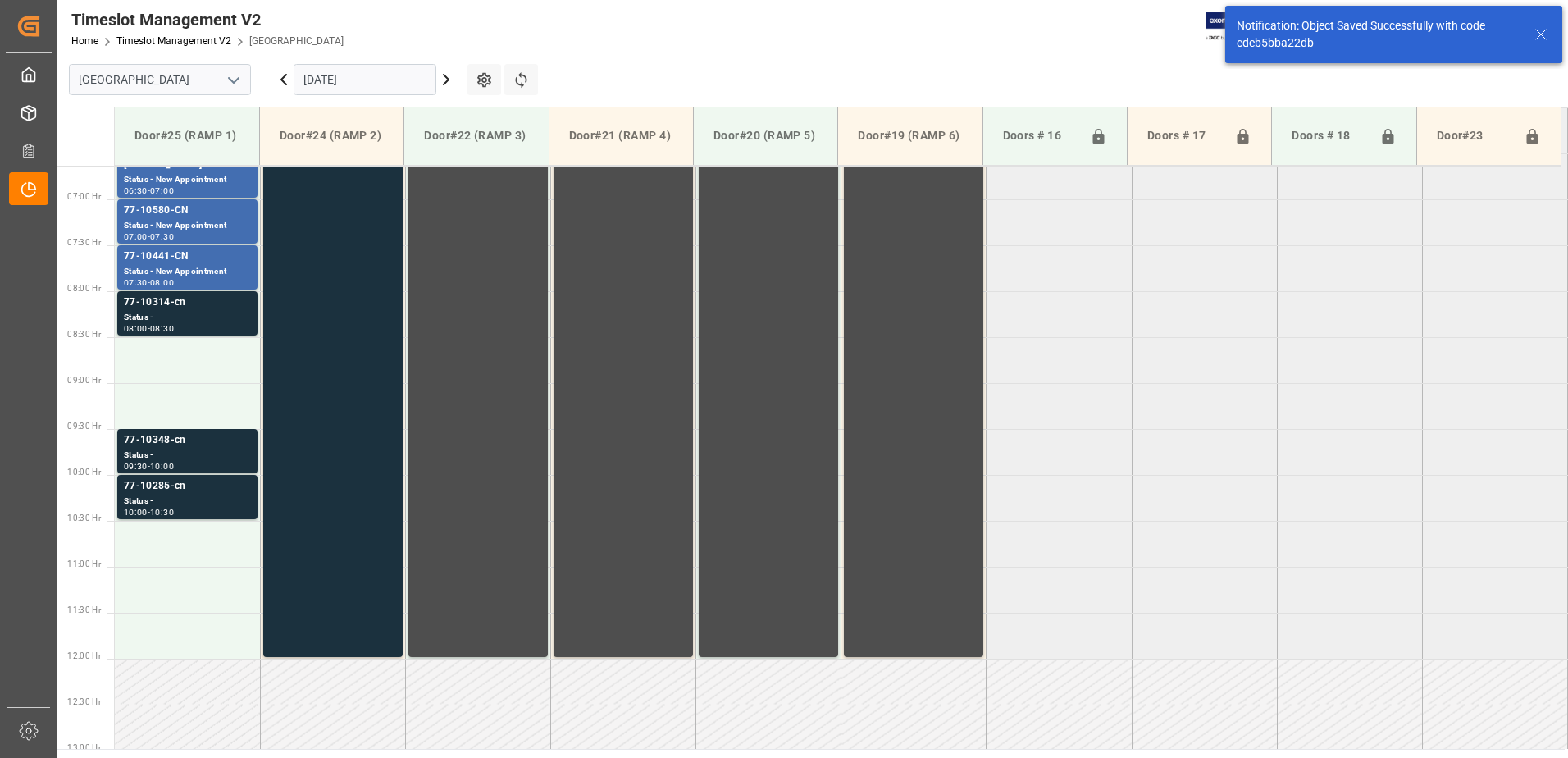
scroll to position [634, 0]
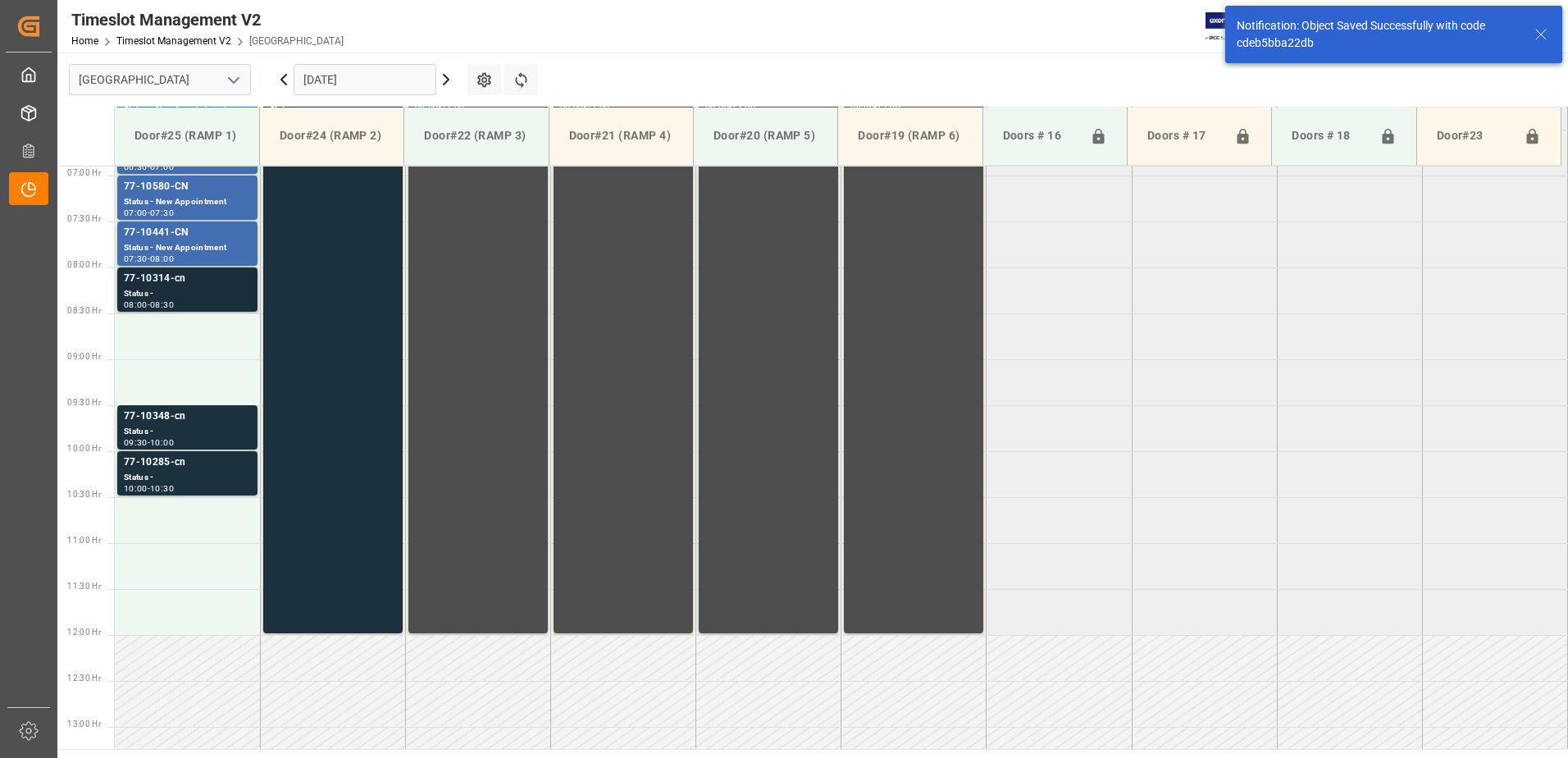
click at [190, 283] on div "77-10314-cn" at bounding box center [186, 279] width 127 height 17
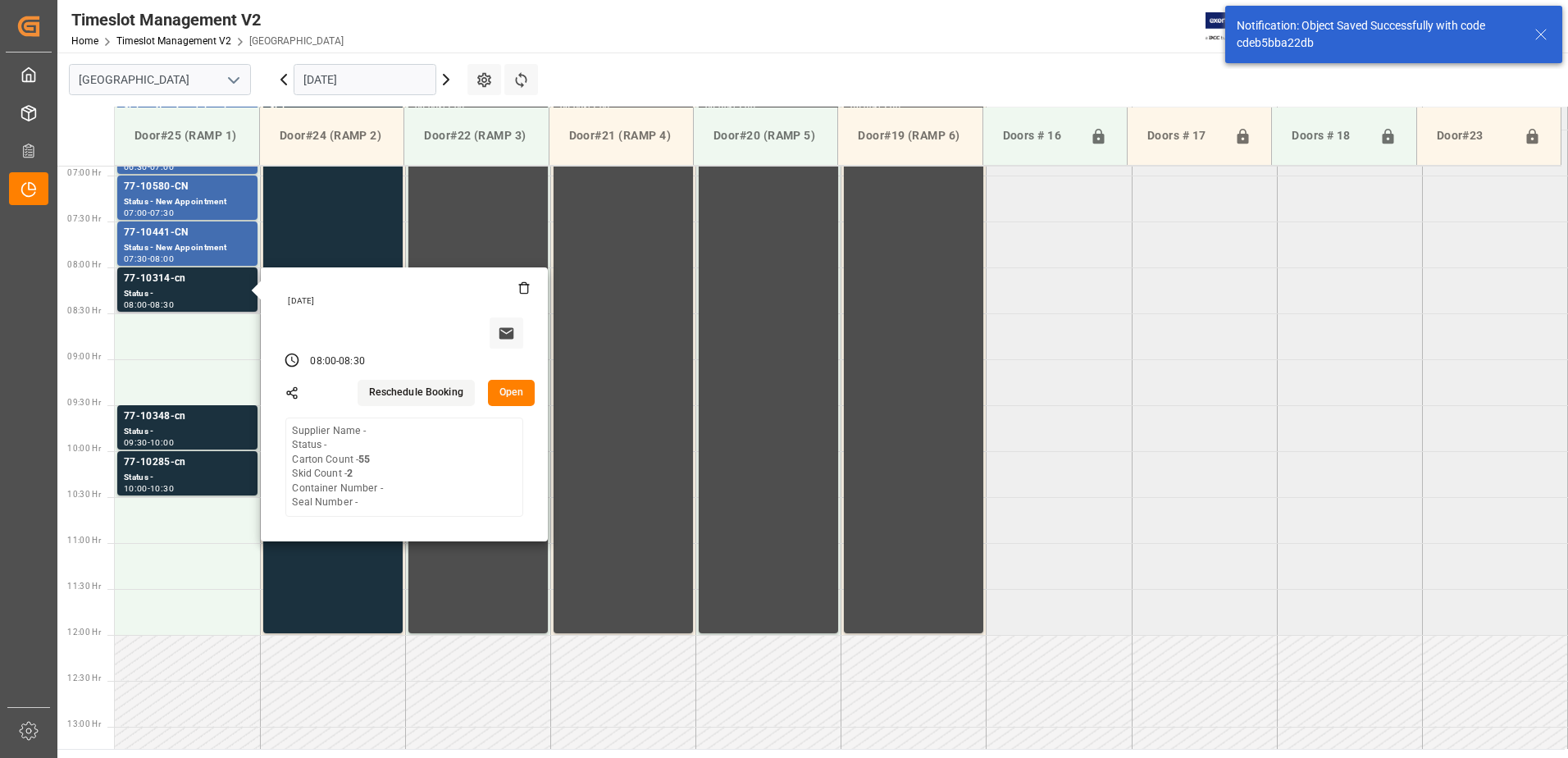
click at [515, 392] on button "Open" at bounding box center [511, 392] width 48 height 26
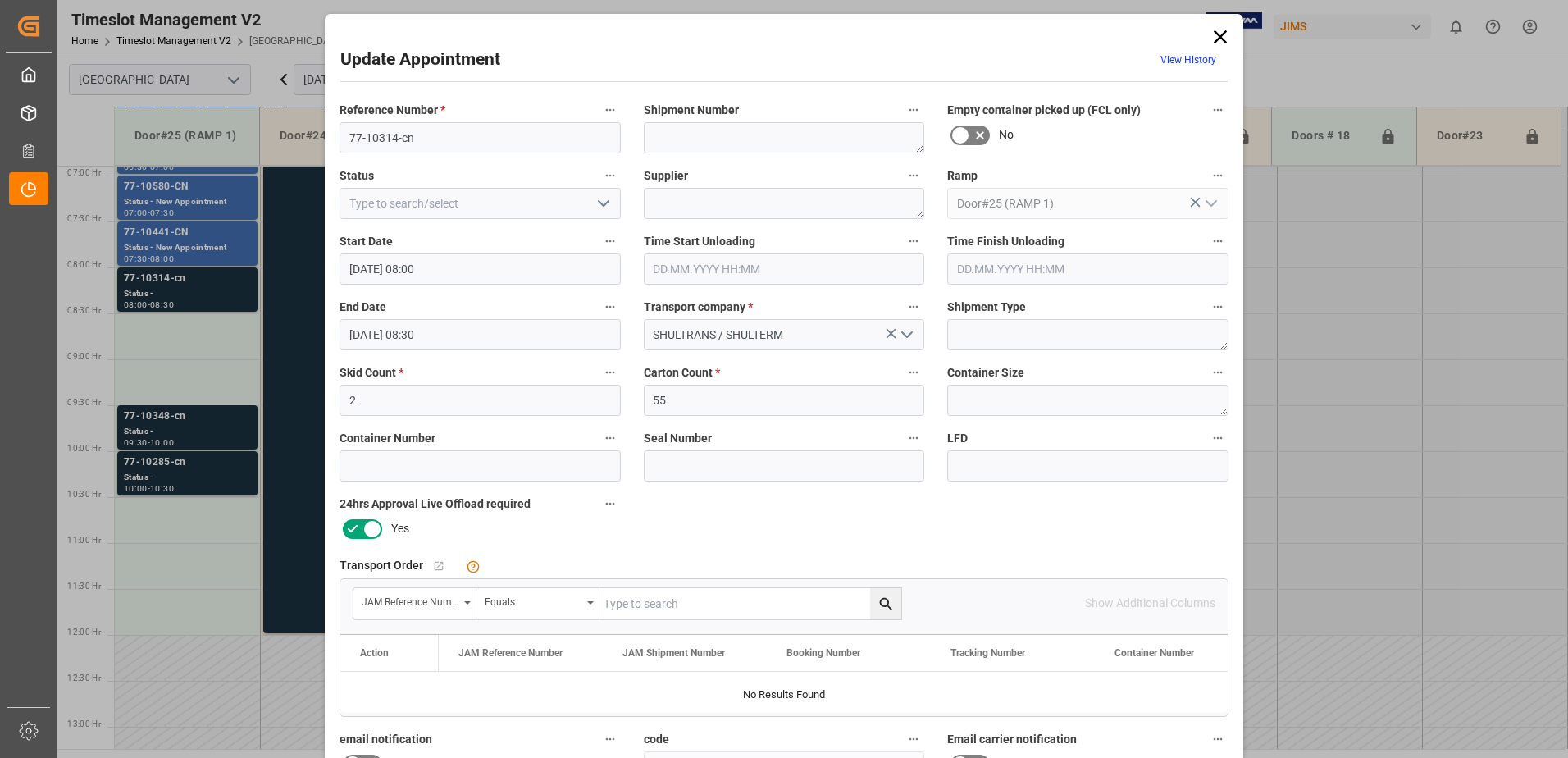
click at [648, 605] on input "text" at bounding box center [750, 603] width 302 height 31
type input "77-10314-cn"
click at [884, 603] on icon "search button" at bounding box center [886, 604] width 18 height 18
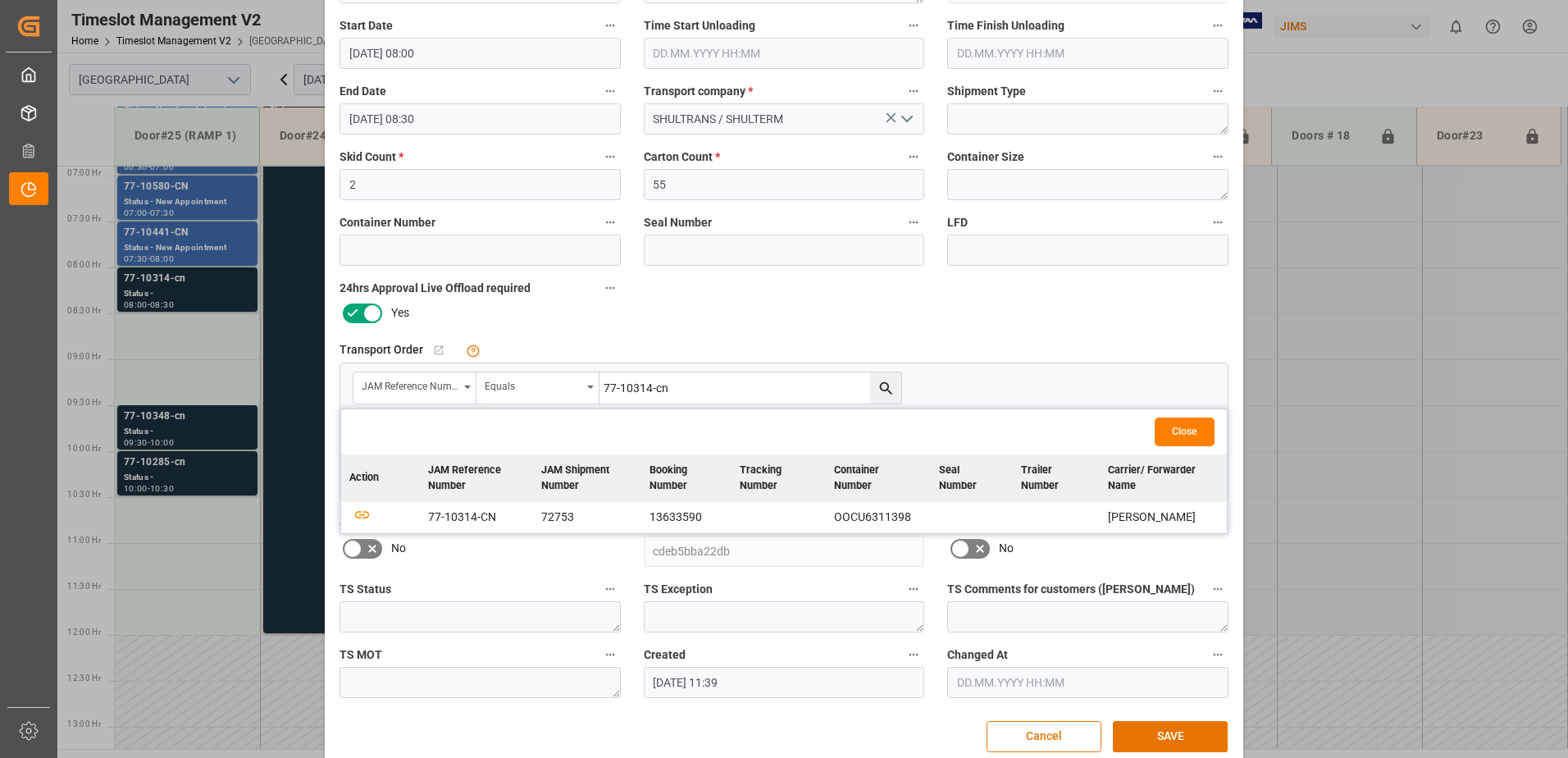
scroll to position [240, 0]
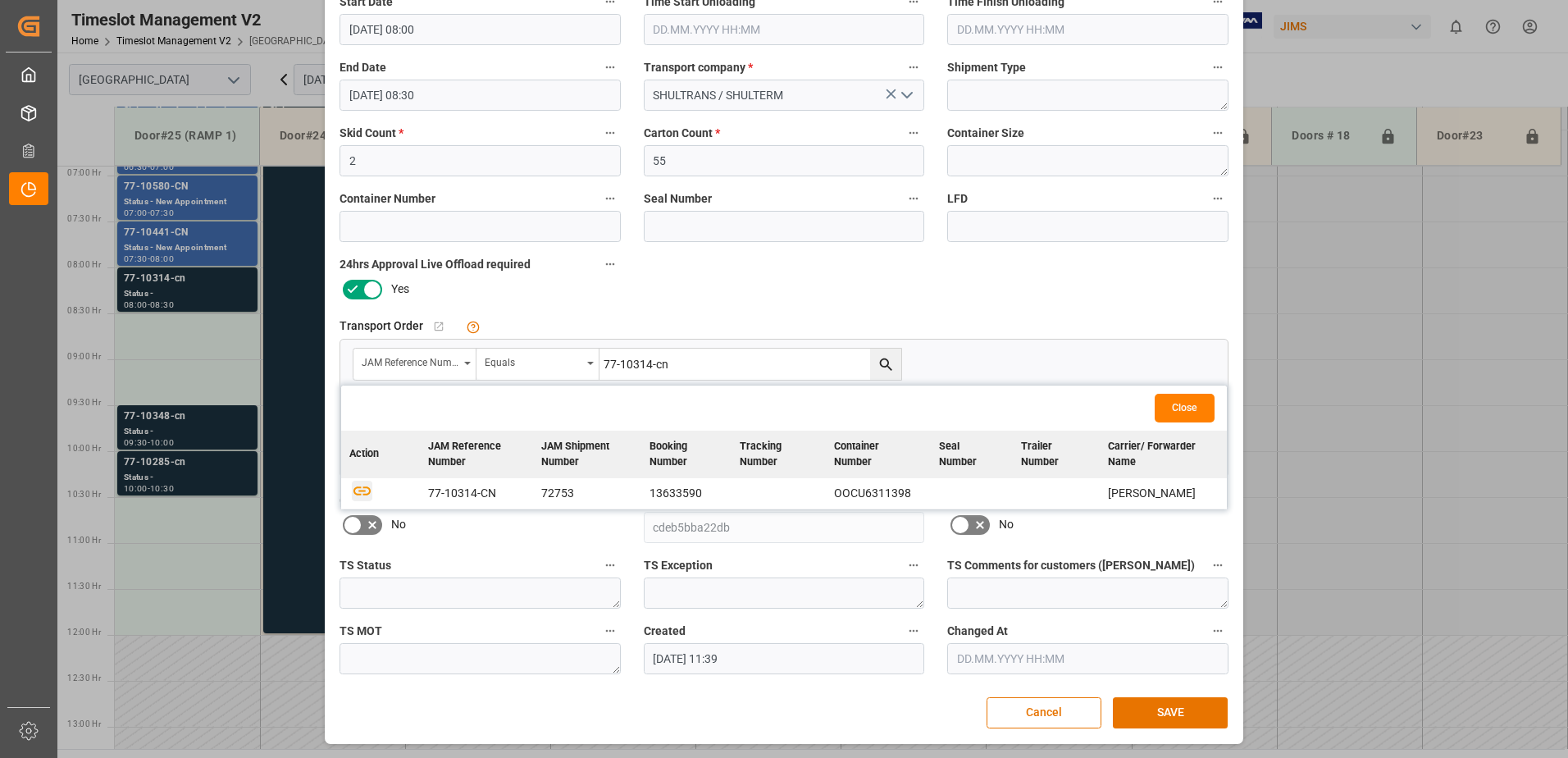
click at [358, 492] on icon "button" at bounding box center [362, 490] width 20 height 20
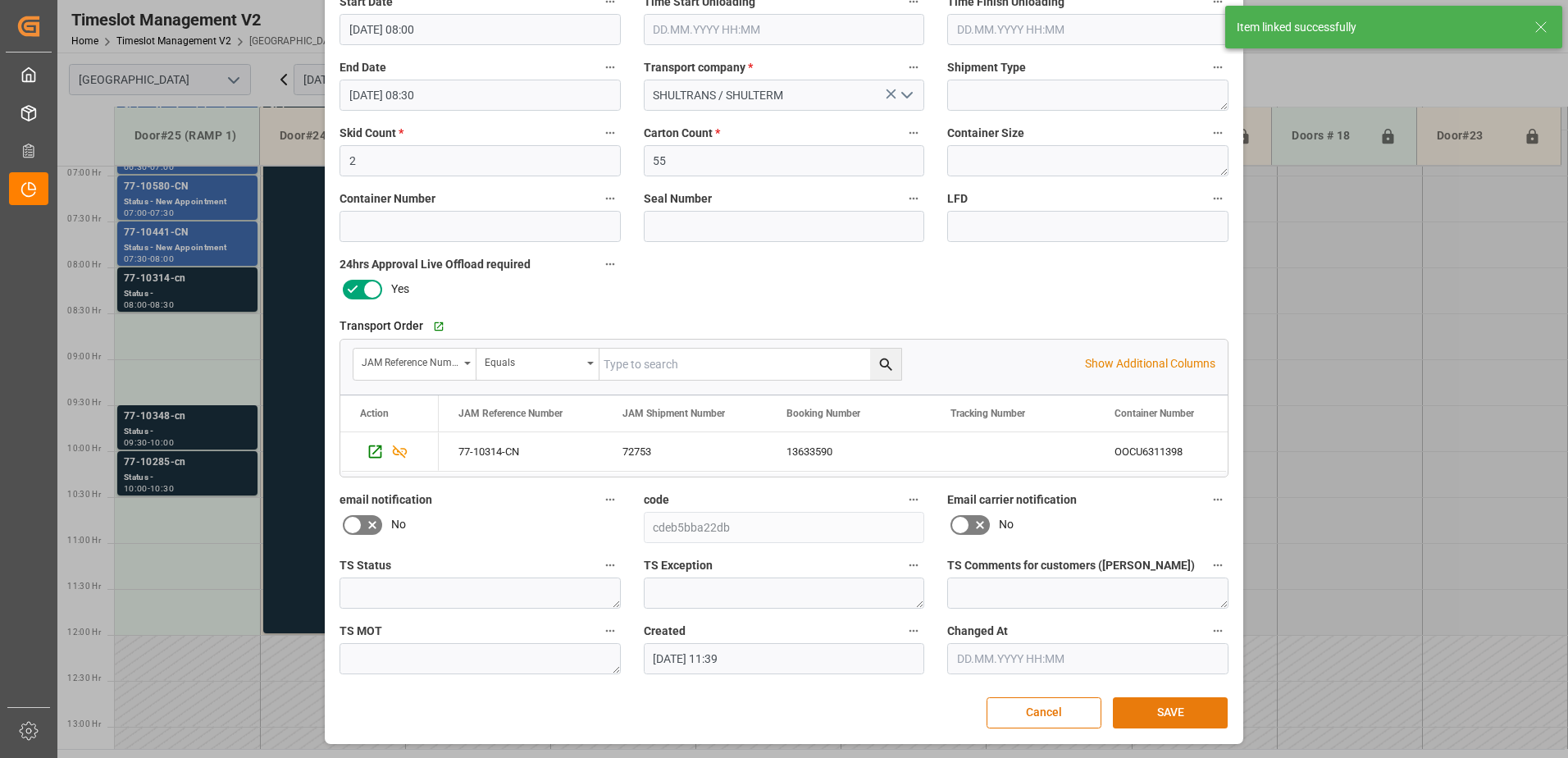
click at [1167, 713] on button "SAVE" at bounding box center [1170, 713] width 115 height 31
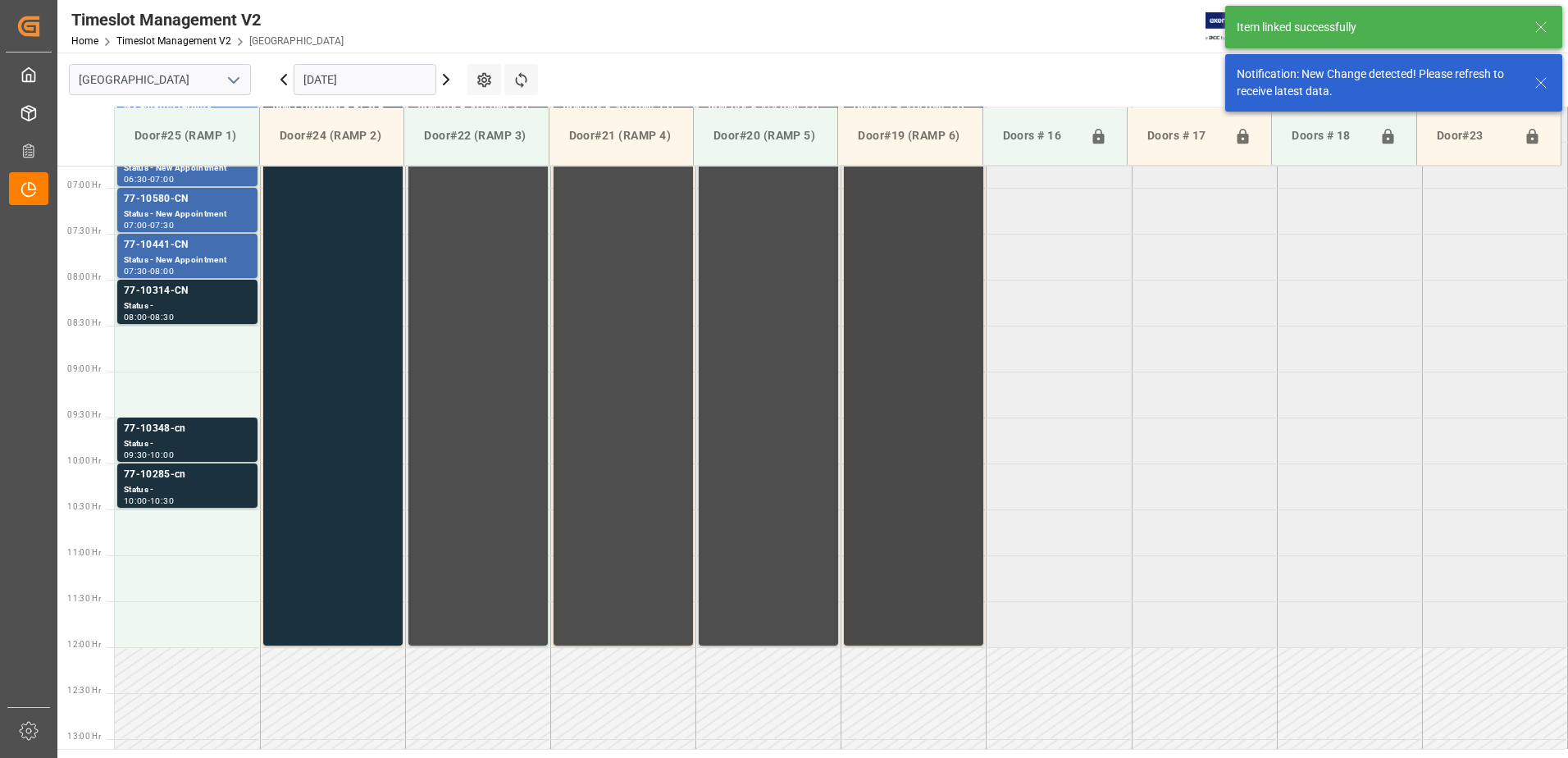
scroll to position [634, 0]
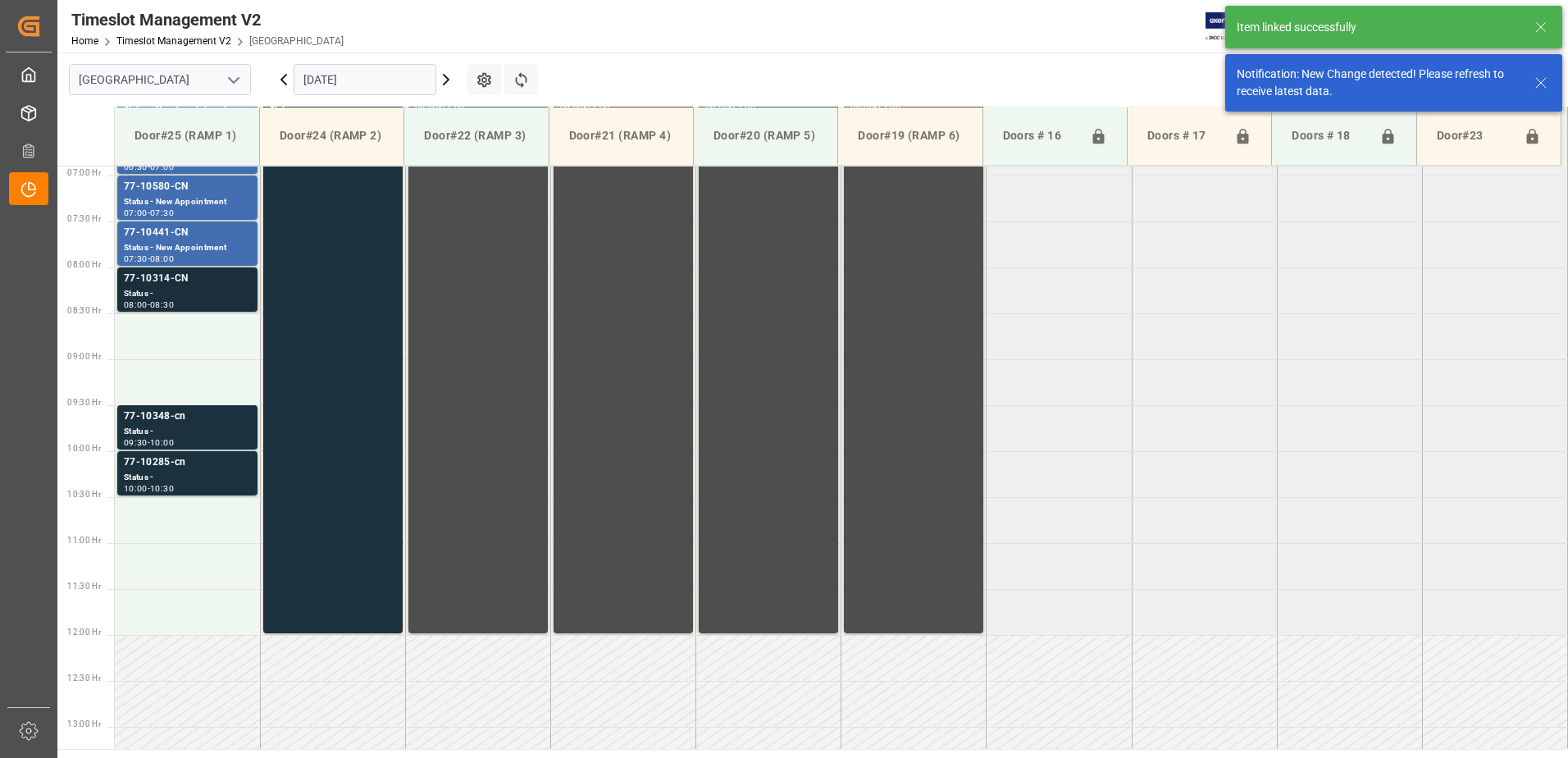
click at [181, 280] on div "77-10314-CN" at bounding box center [186, 279] width 127 height 17
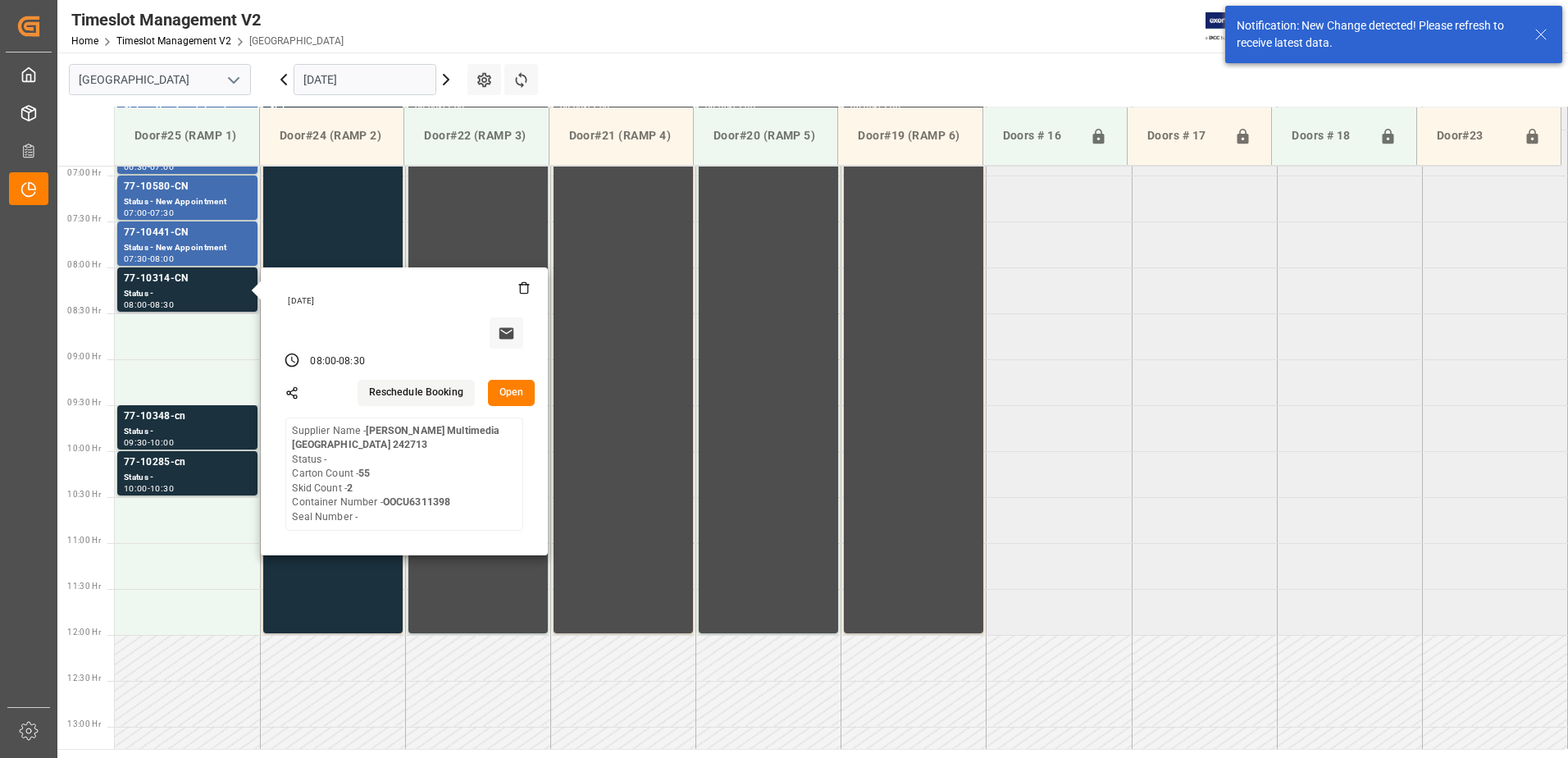
click at [506, 389] on button "Open" at bounding box center [511, 392] width 48 height 26
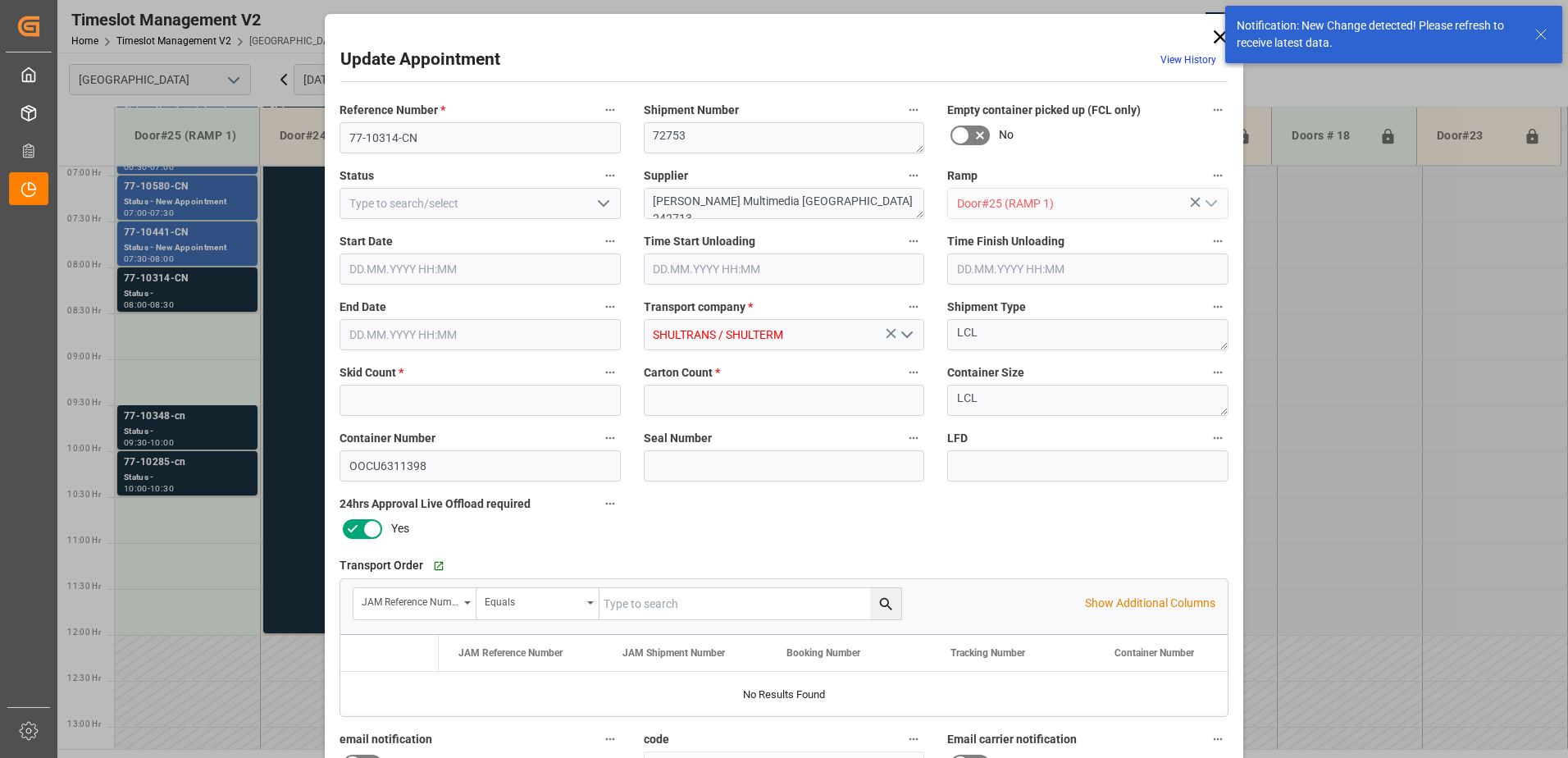
type input "2"
type input "55"
type input "22.09.2025 08:00"
type input "22.09.2025 08:30"
type input "19.09.2025 11:39"
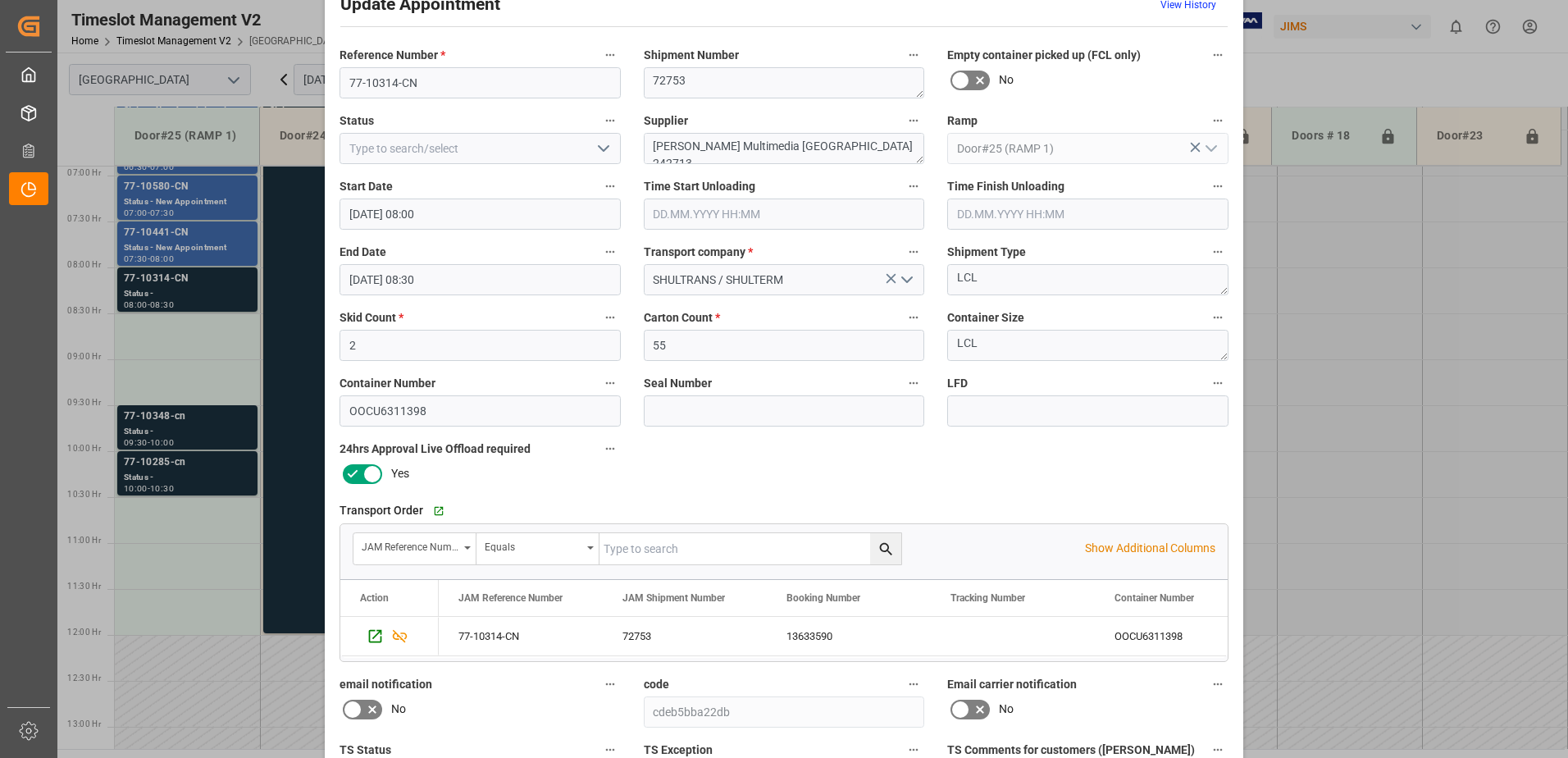
scroll to position [82, 0]
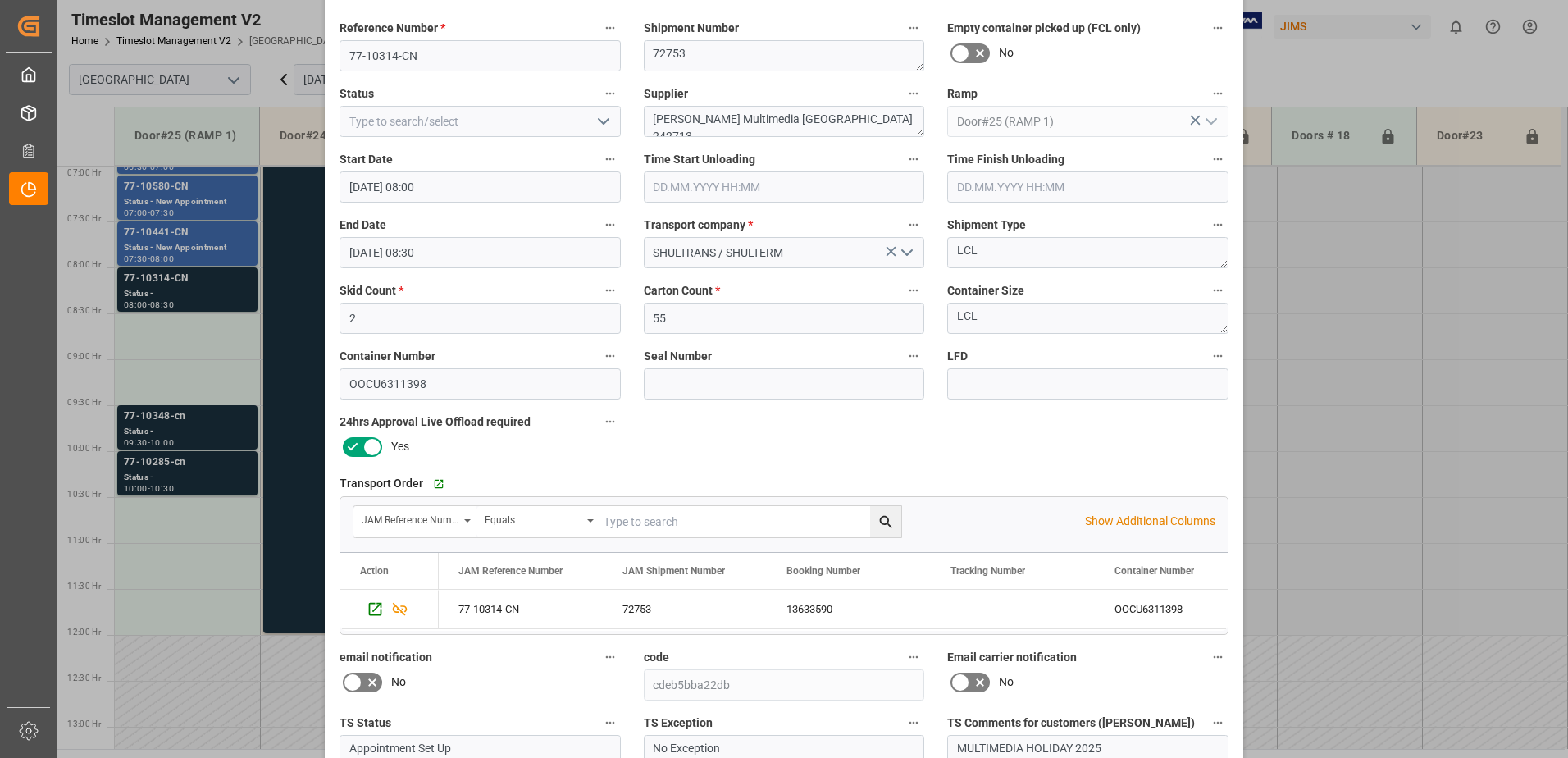
click at [600, 121] on icon "open menu" at bounding box center [603, 121] width 19 height 19
click at [493, 271] on div "New Appointment" at bounding box center [480, 269] width 280 height 37
type input "New Appointment"
drag, startPoint x: 839, startPoint y: 121, endPoint x: 755, endPoint y: 122, distance: 84.0
click at [755, 122] on textarea "Harman Multimedia China 242713" at bounding box center [784, 121] width 281 height 31
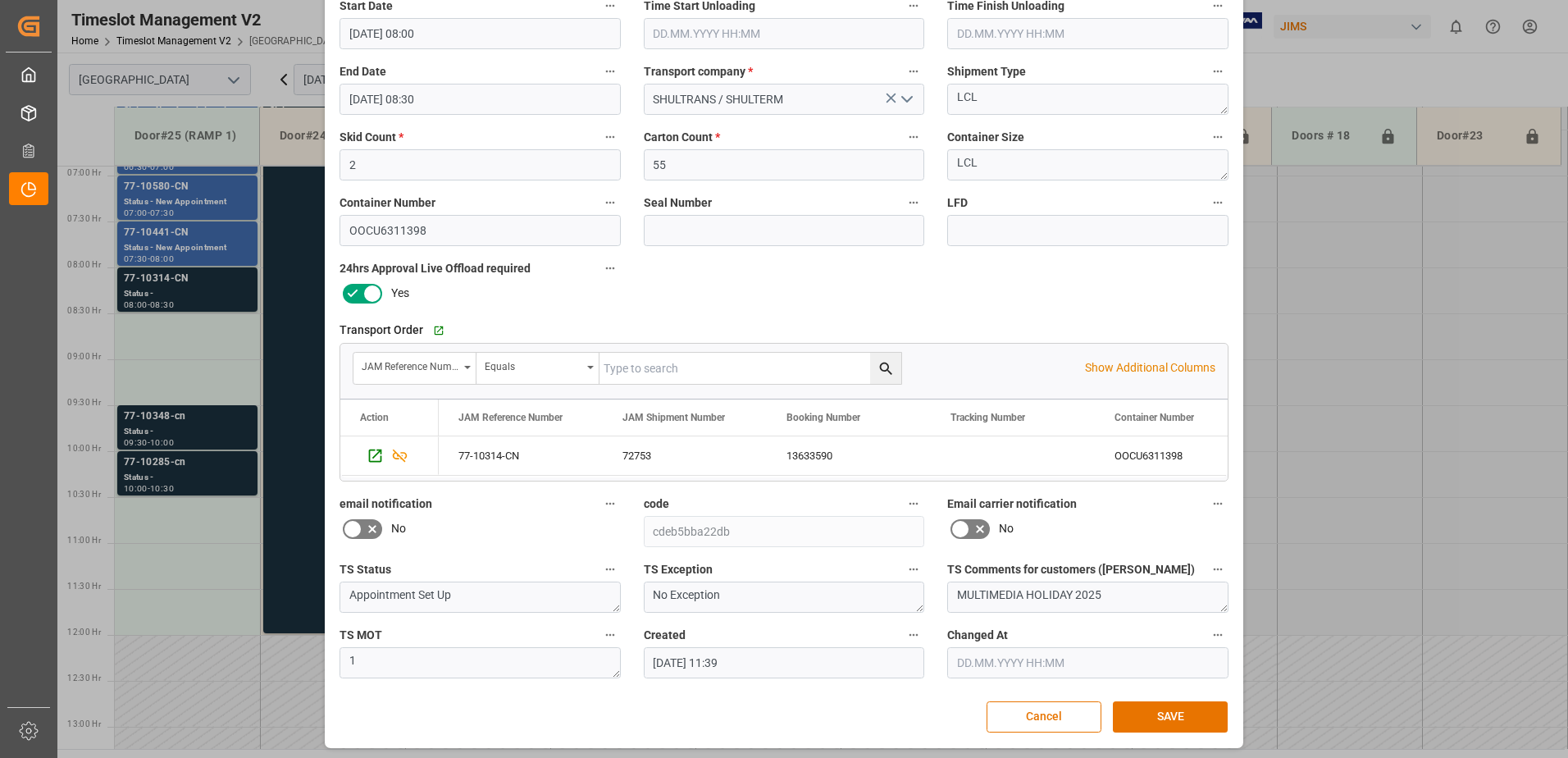
scroll to position [240, 0]
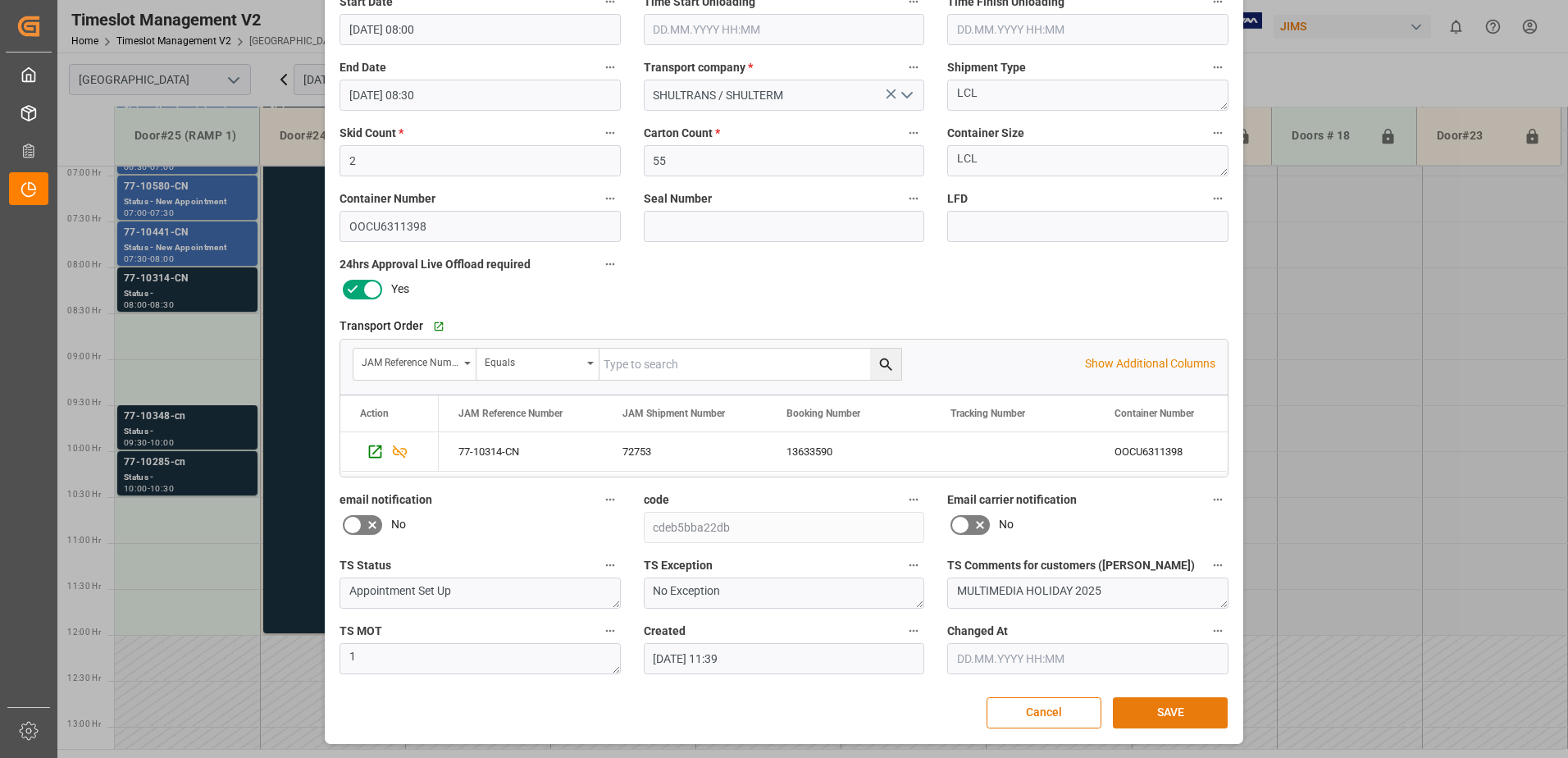
type textarea "Harman Multimedia INON(4)"
click at [1178, 715] on button "SAVE" at bounding box center [1170, 713] width 115 height 31
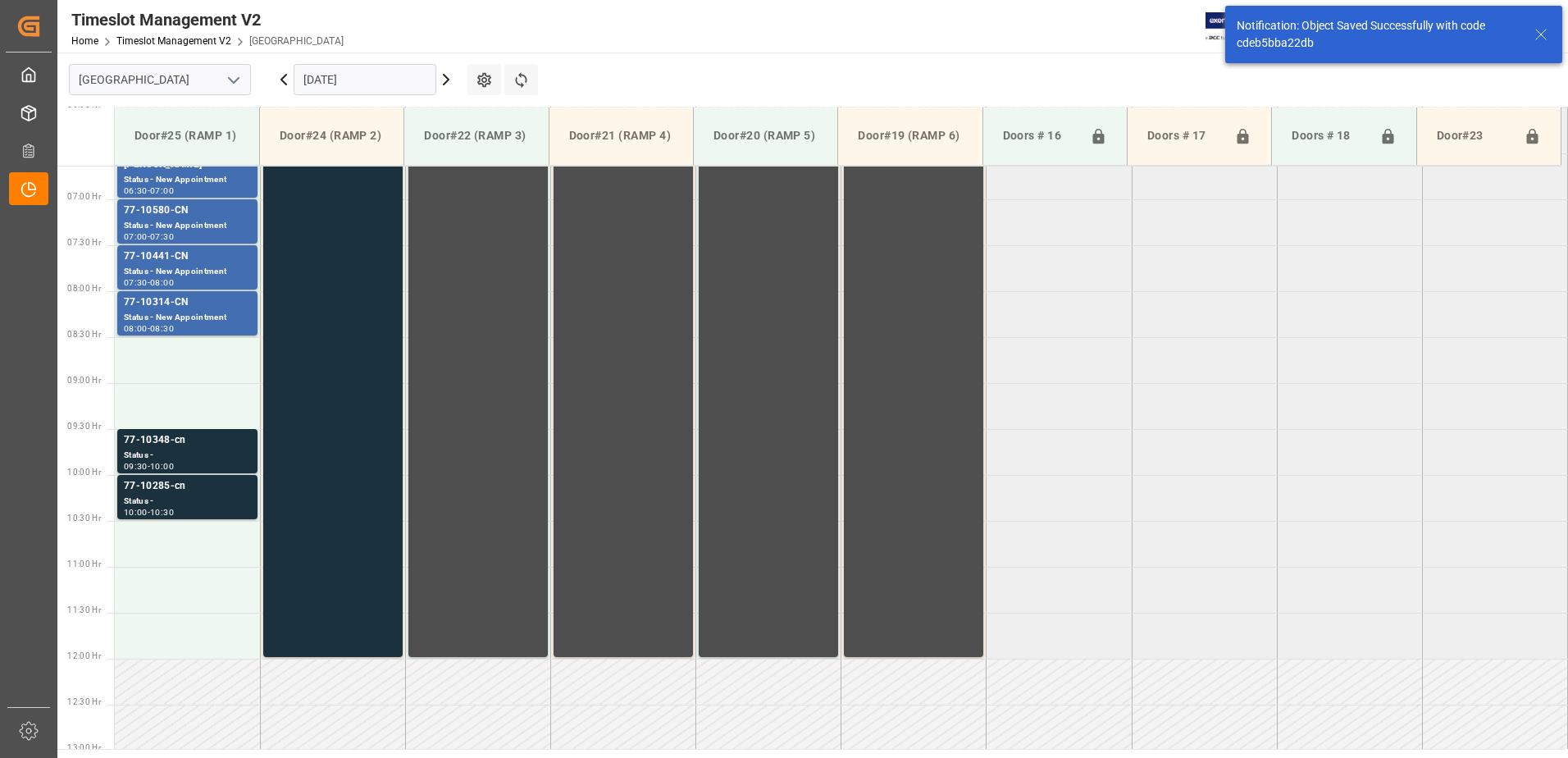
scroll to position [634, 0]
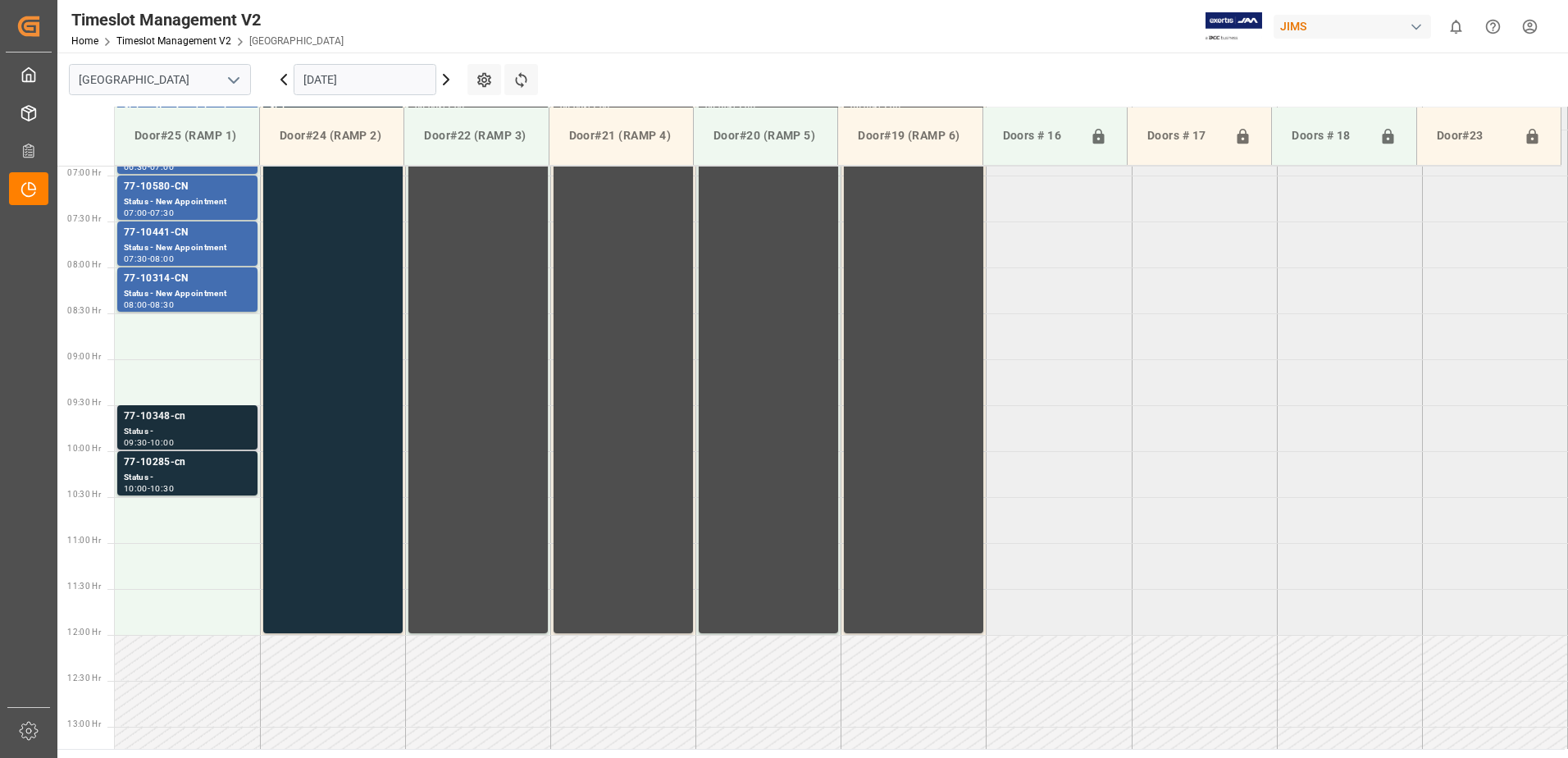
click at [163, 429] on div "Status -" at bounding box center [186, 432] width 127 height 14
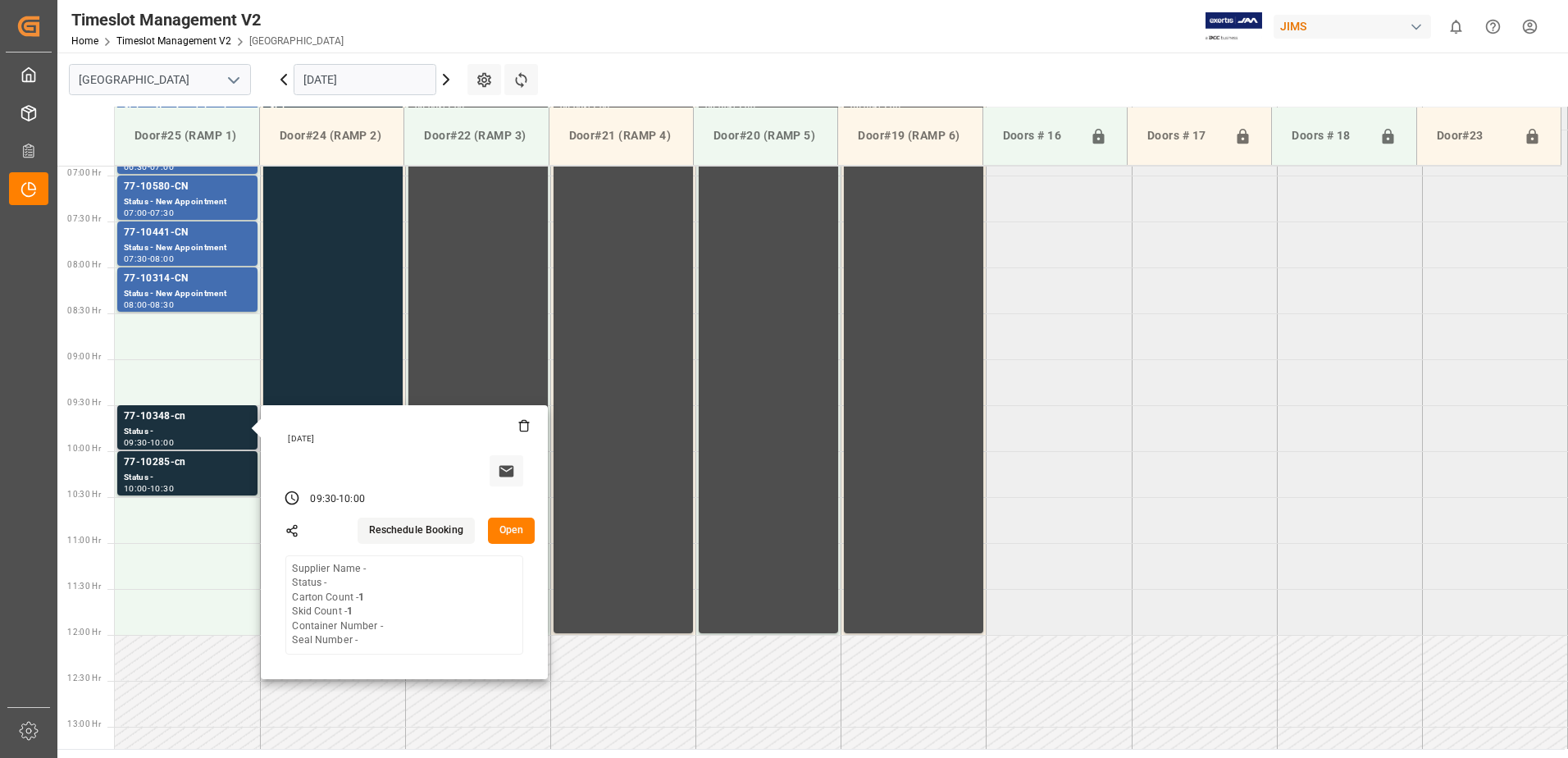
click at [505, 527] on button "Open" at bounding box center [511, 530] width 48 height 26
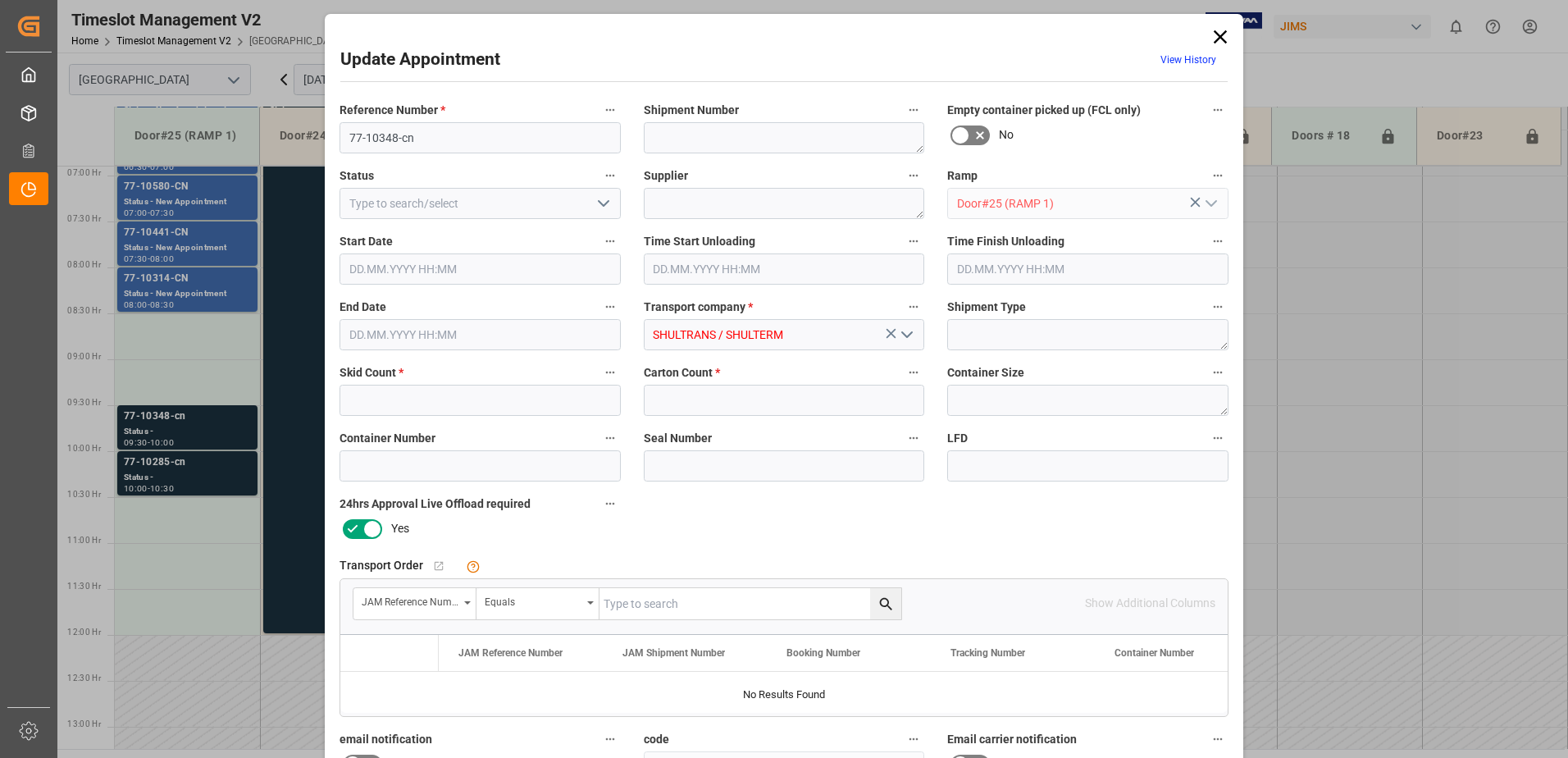
type input "1"
type input "22.09.2025 09:30"
type input "22.09.2025 10:00"
type input "19.09.2025 11:40"
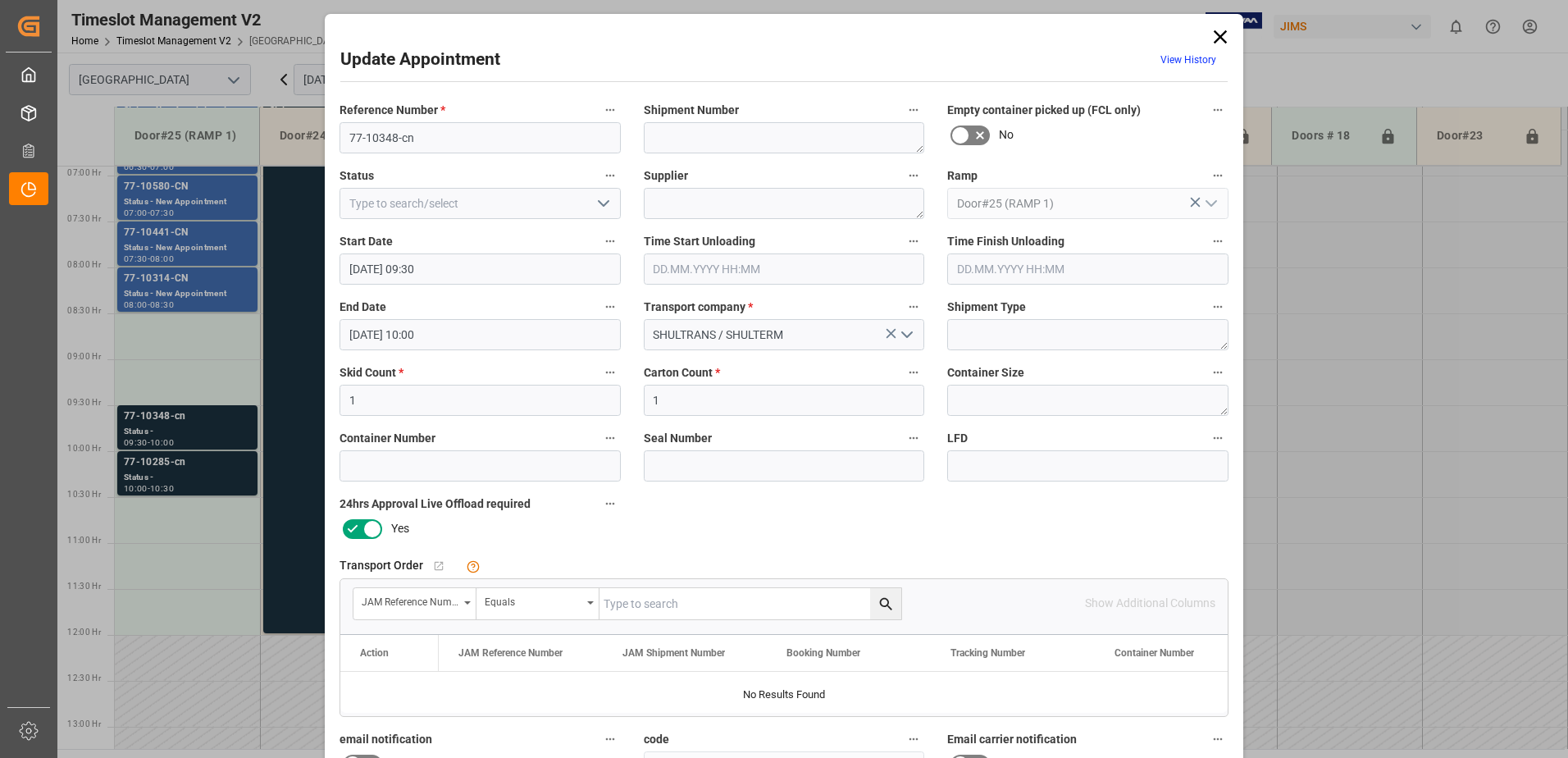
click at [450, 271] on input "22.09.2025 09:30" at bounding box center [480, 269] width 281 height 31
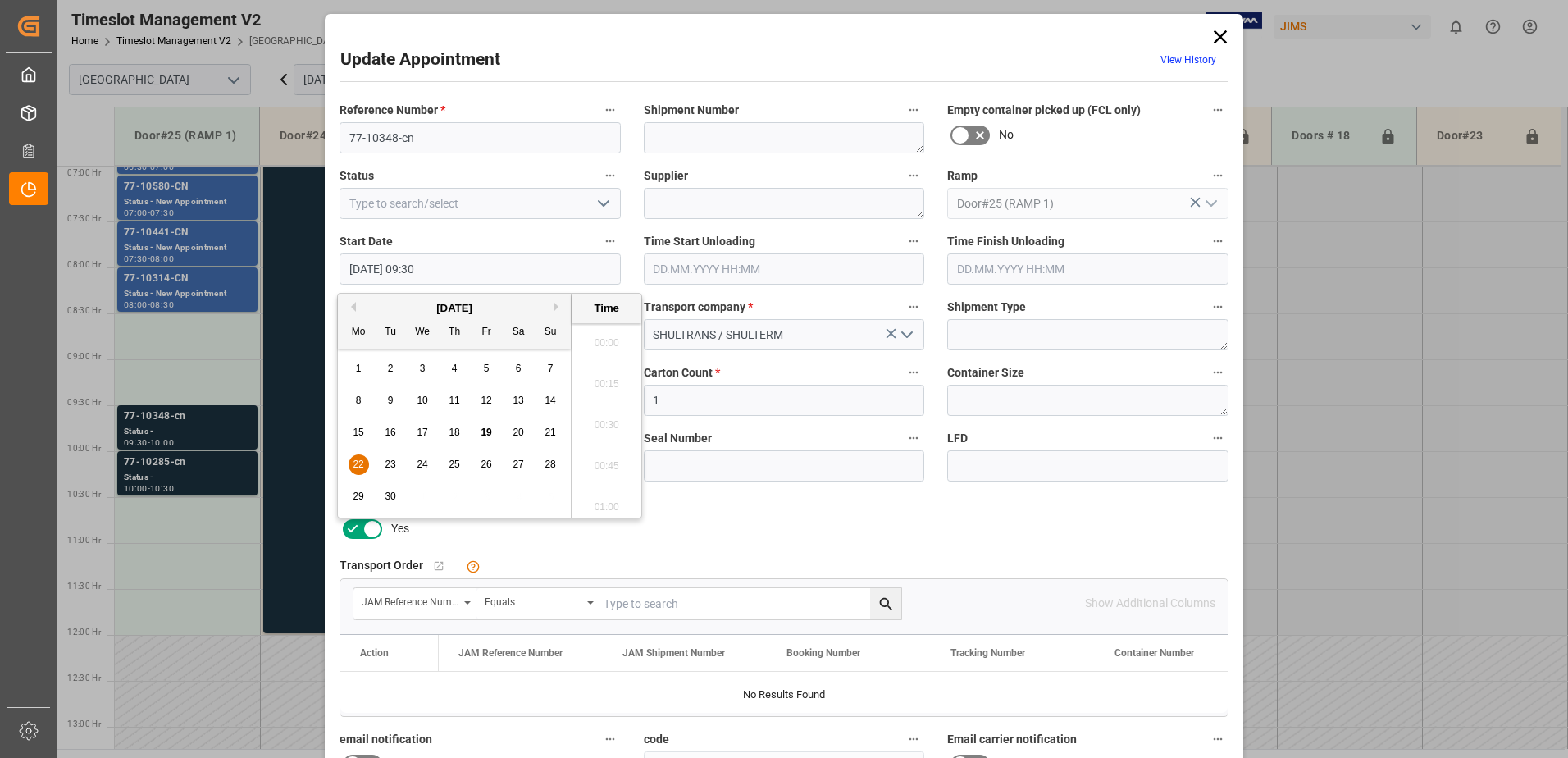
scroll to position [1483, 0]
click at [359, 466] on span "22" at bounding box center [358, 465] width 11 height 12
click at [600, 337] on li "08:30" at bounding box center [606, 338] width 70 height 41
type input "22.09.2025 08:30"
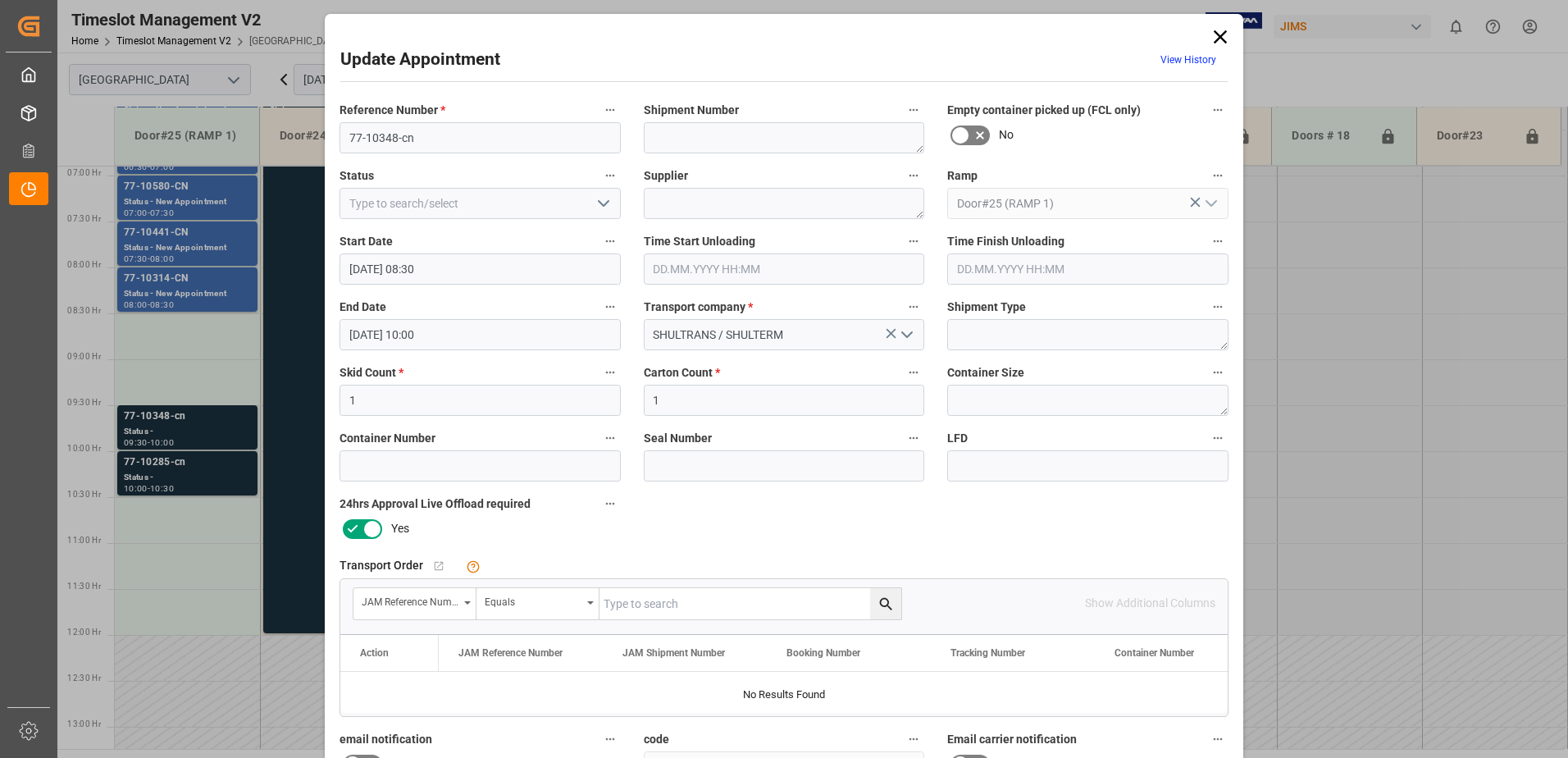
click at [462, 336] on input "22.09.2025 10:00" at bounding box center [480, 334] width 281 height 31
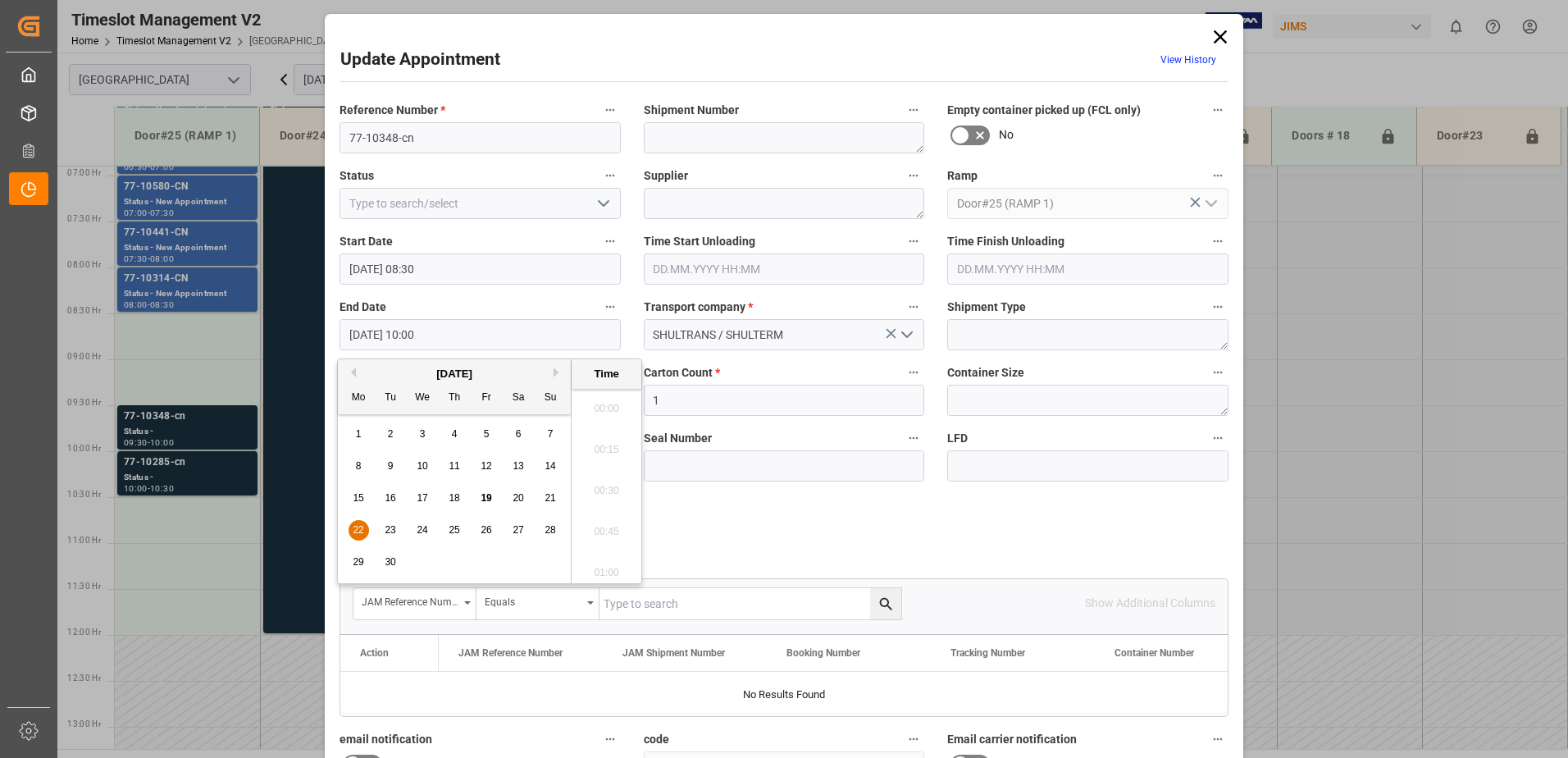
scroll to position [1565, 0]
click at [358, 531] on span "22" at bounding box center [358, 530] width 11 height 12
click at [598, 485] on li "09:00" at bounding box center [606, 486] width 70 height 41
type input "22.09.2025 09:00"
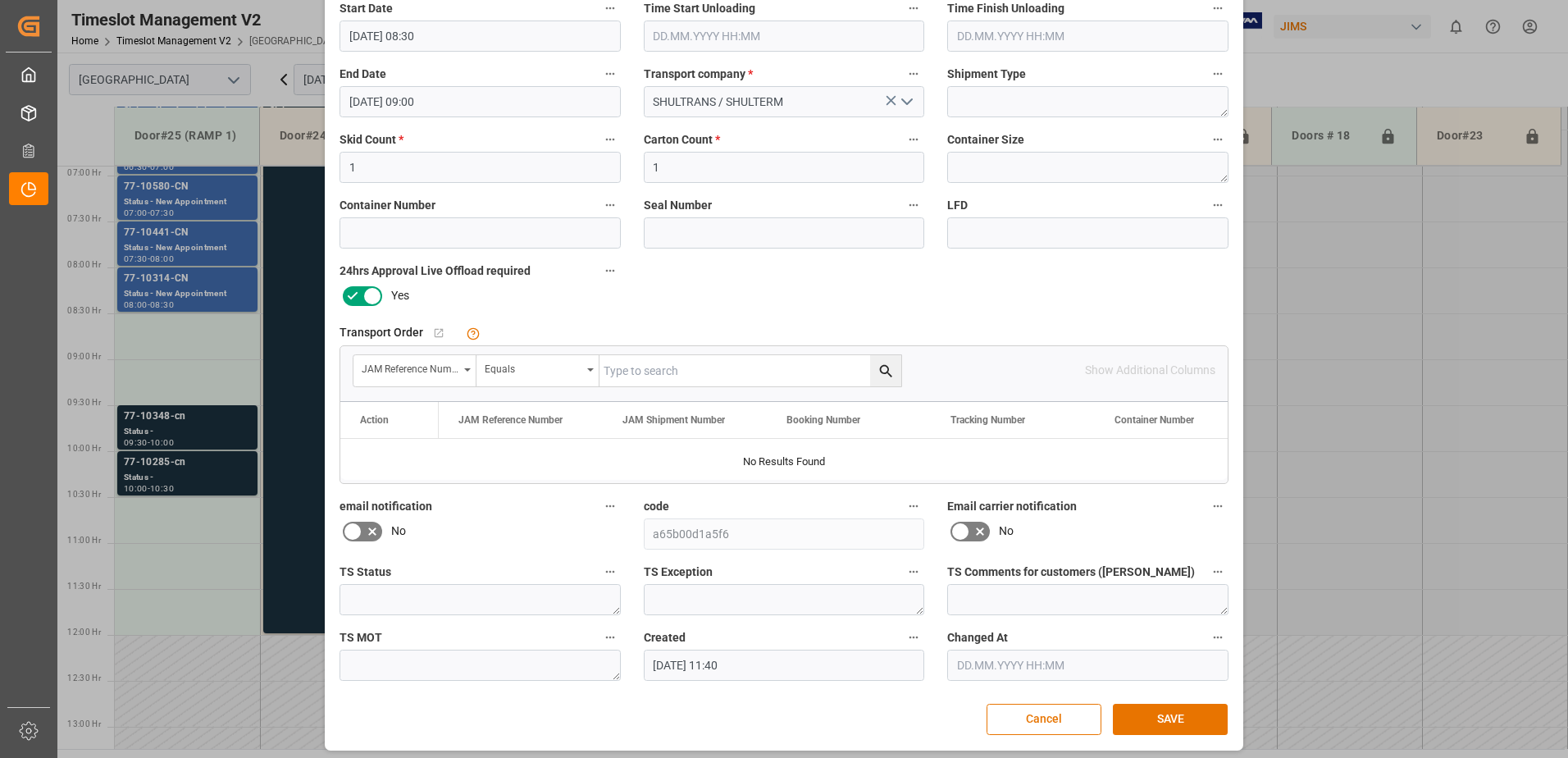
scroll to position [240, 0]
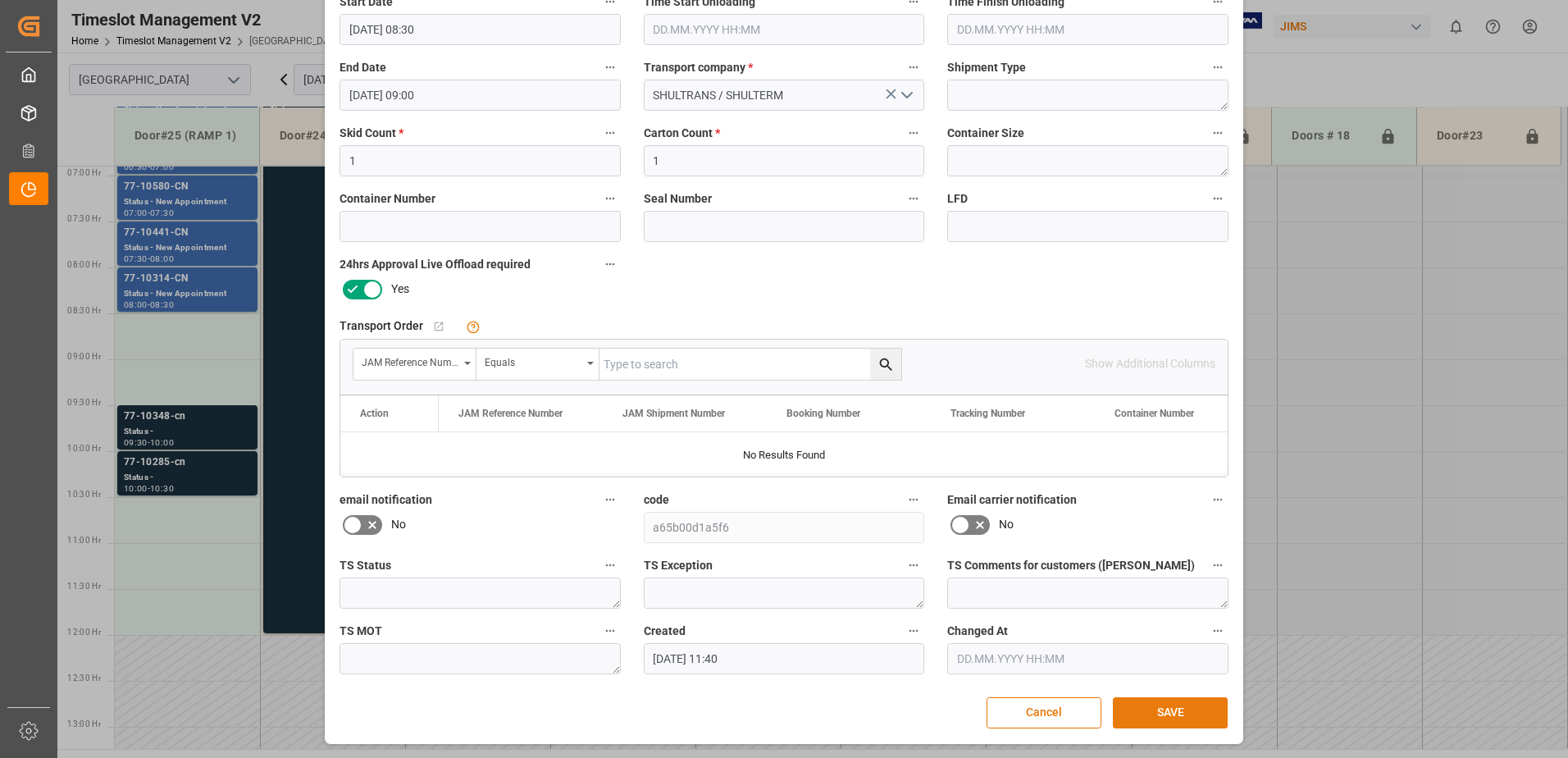
click at [1156, 708] on button "SAVE" at bounding box center [1170, 713] width 115 height 31
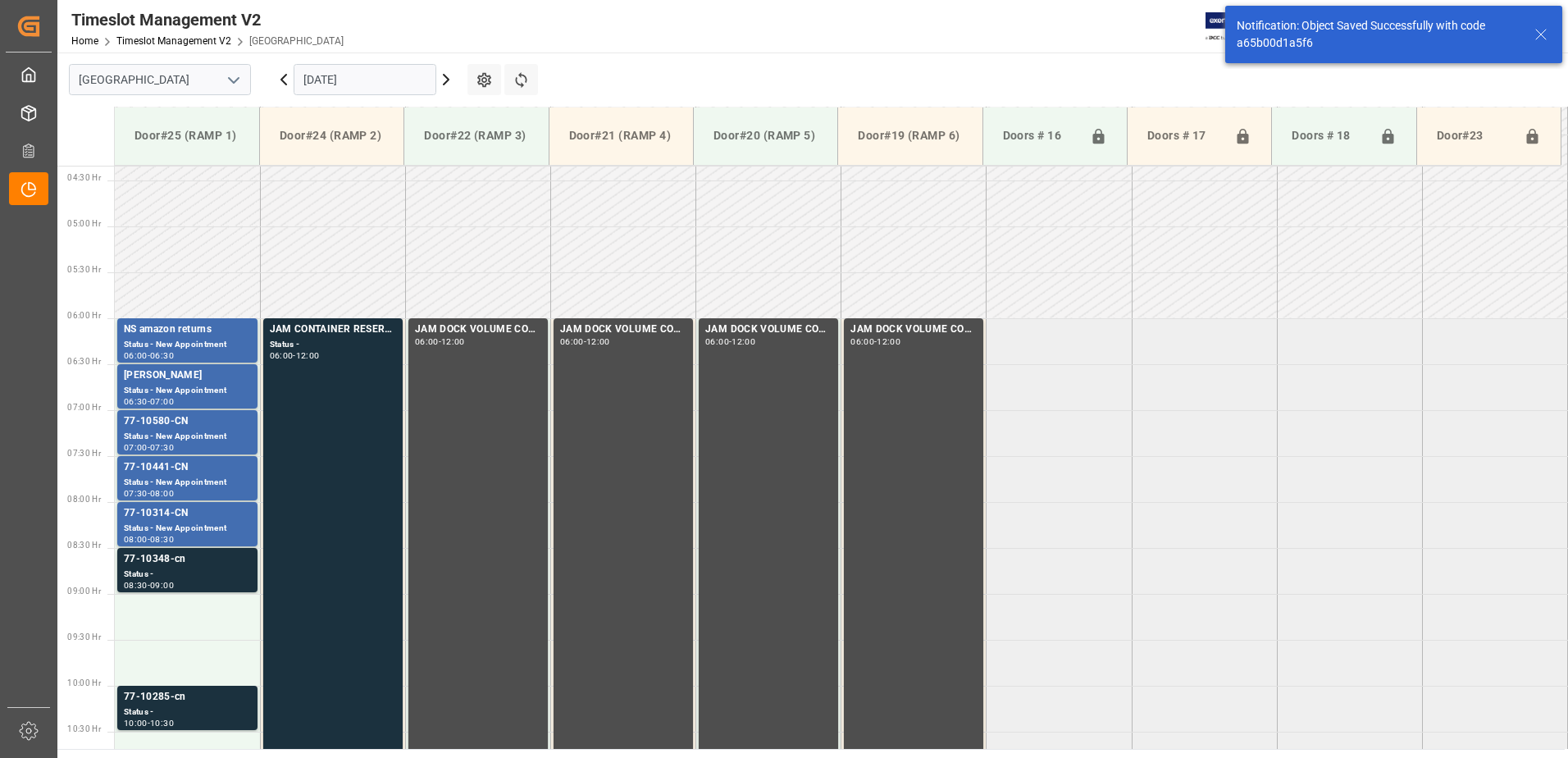
scroll to position [634, 0]
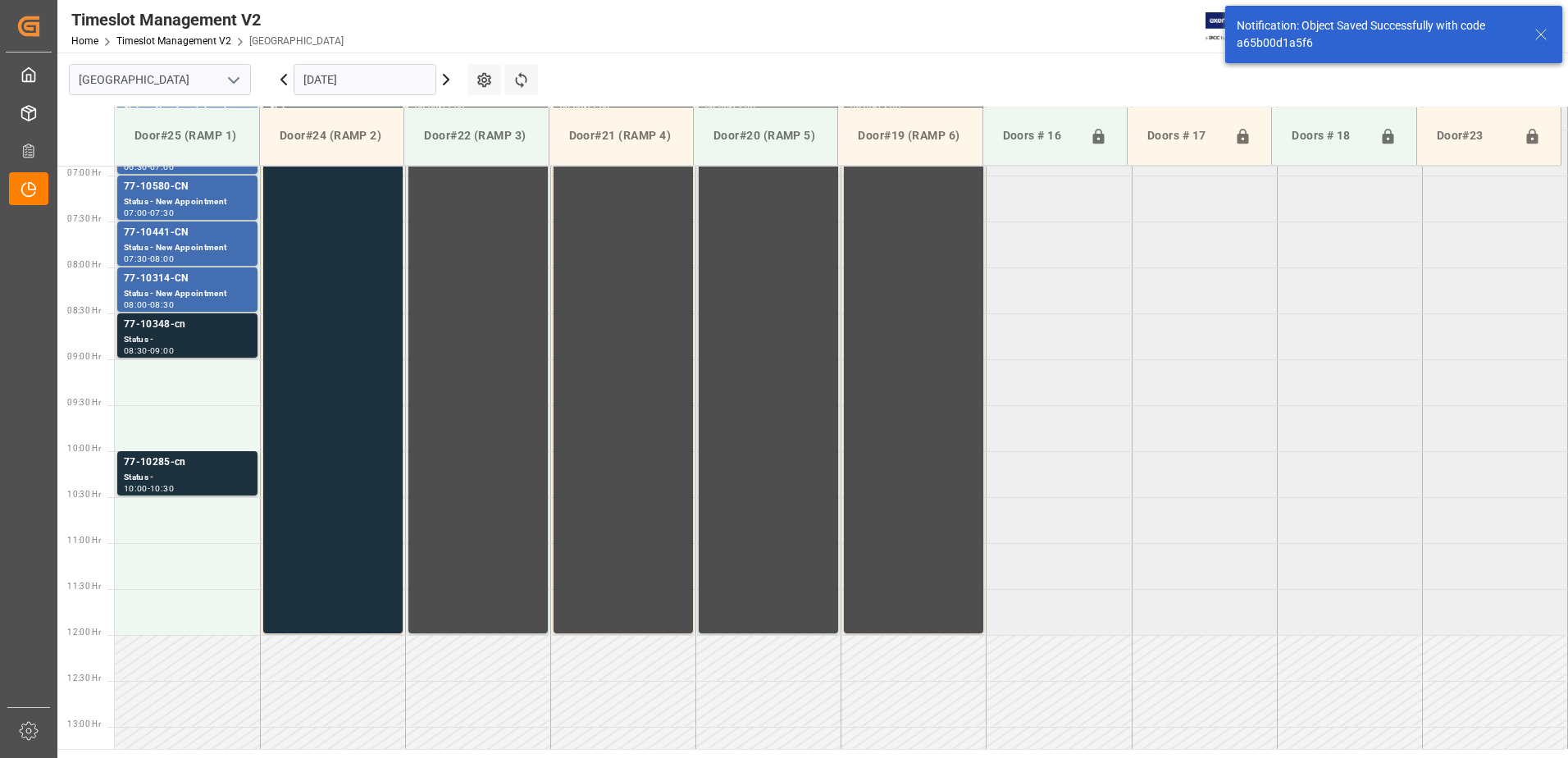
click at [170, 333] on div "Status -" at bounding box center [186, 340] width 127 height 14
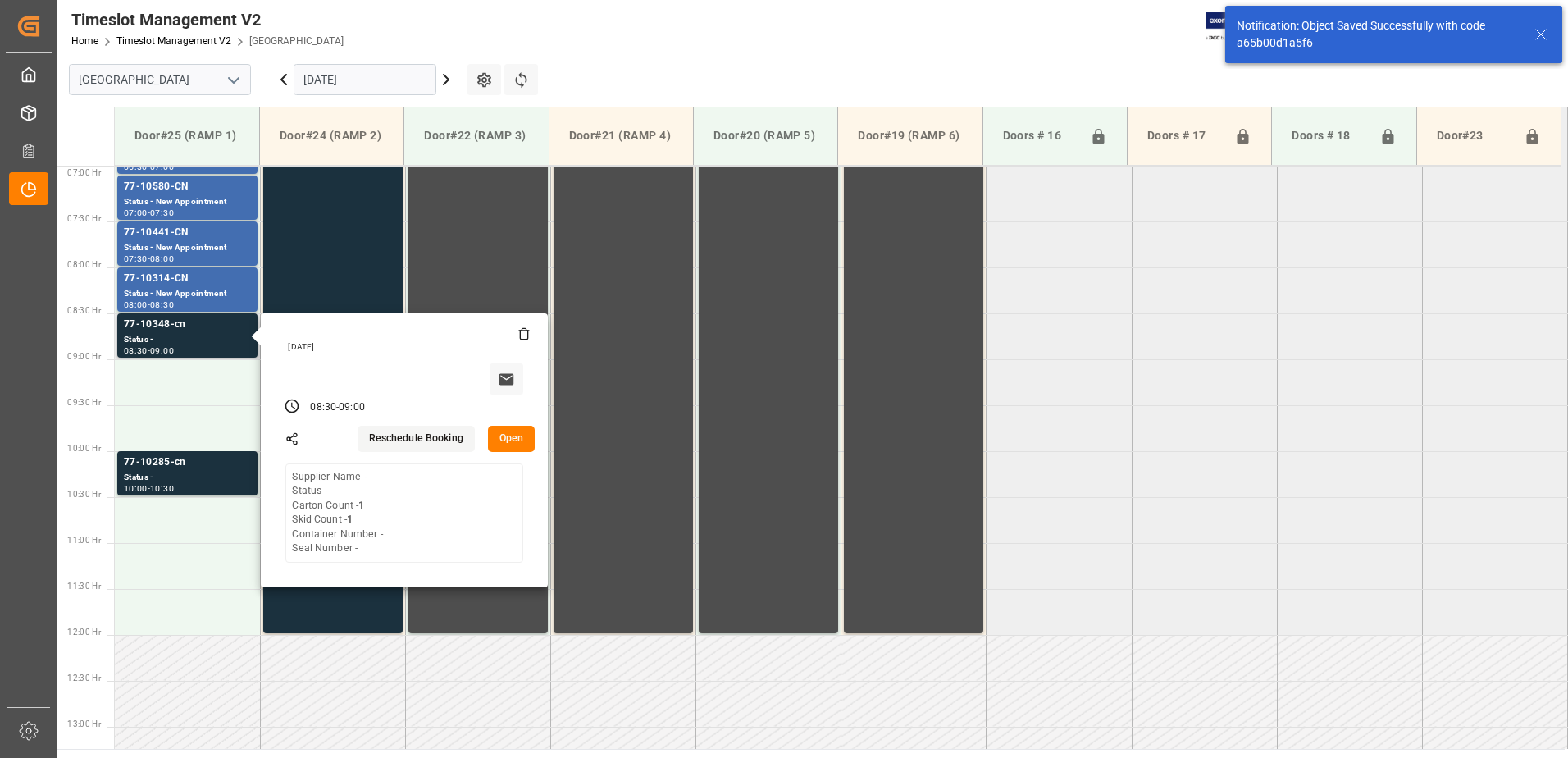
click at [503, 439] on button "Open" at bounding box center [511, 439] width 48 height 26
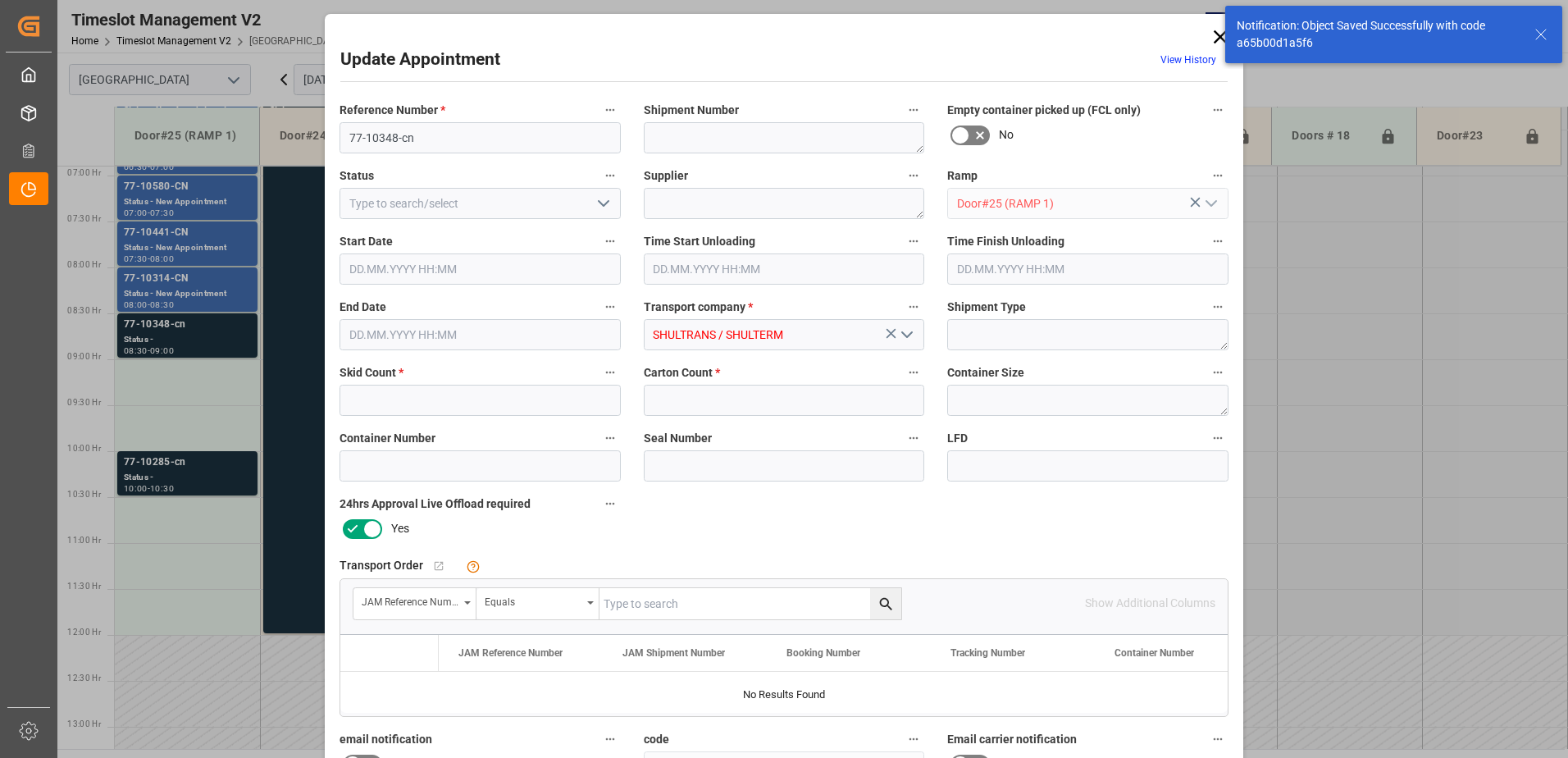
type input "1"
type input "22.09.2025 08:30"
type input "22.09.2025 09:00"
type input "19.09.2025 11:40"
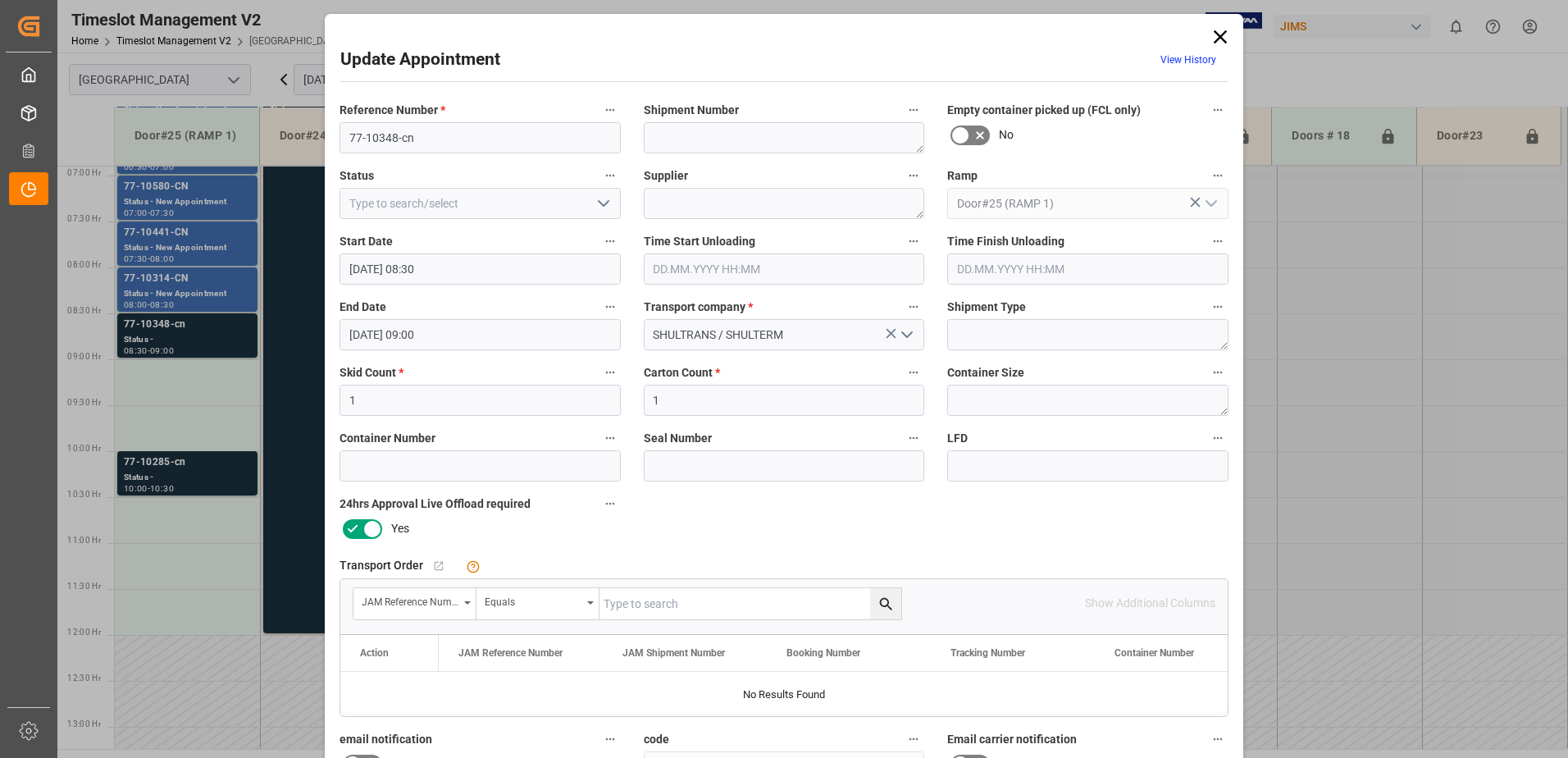
click at [699, 607] on input "text" at bounding box center [750, 603] width 302 height 31
click at [658, 606] on input "77-10348-*cn" at bounding box center [750, 603] width 302 height 31
type input "77-10348-cn"
click at [889, 606] on icon "search button" at bounding box center [886, 604] width 18 height 18
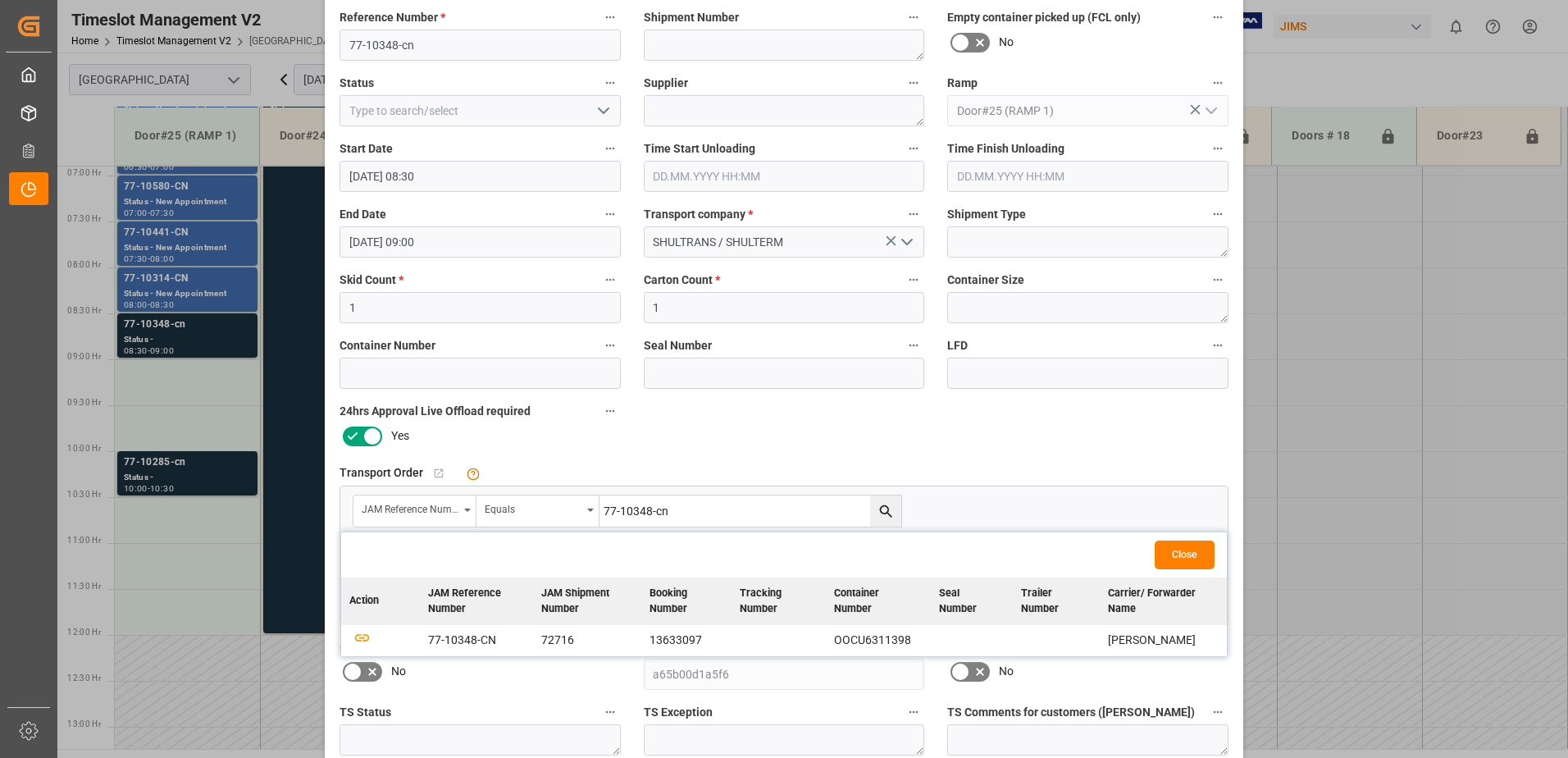
scroll to position [240, 0]
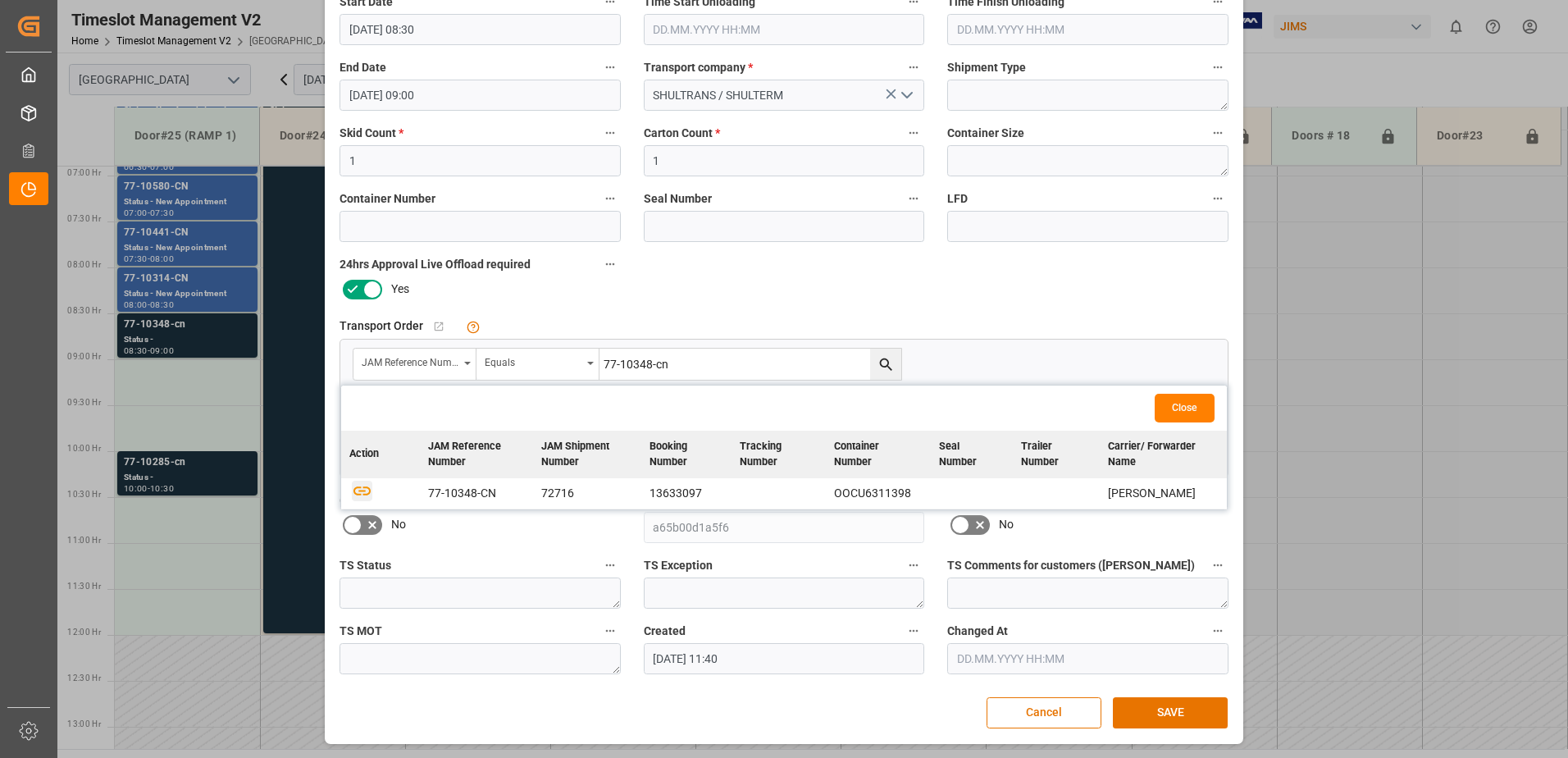
click at [360, 492] on icon "button" at bounding box center [362, 490] width 20 height 20
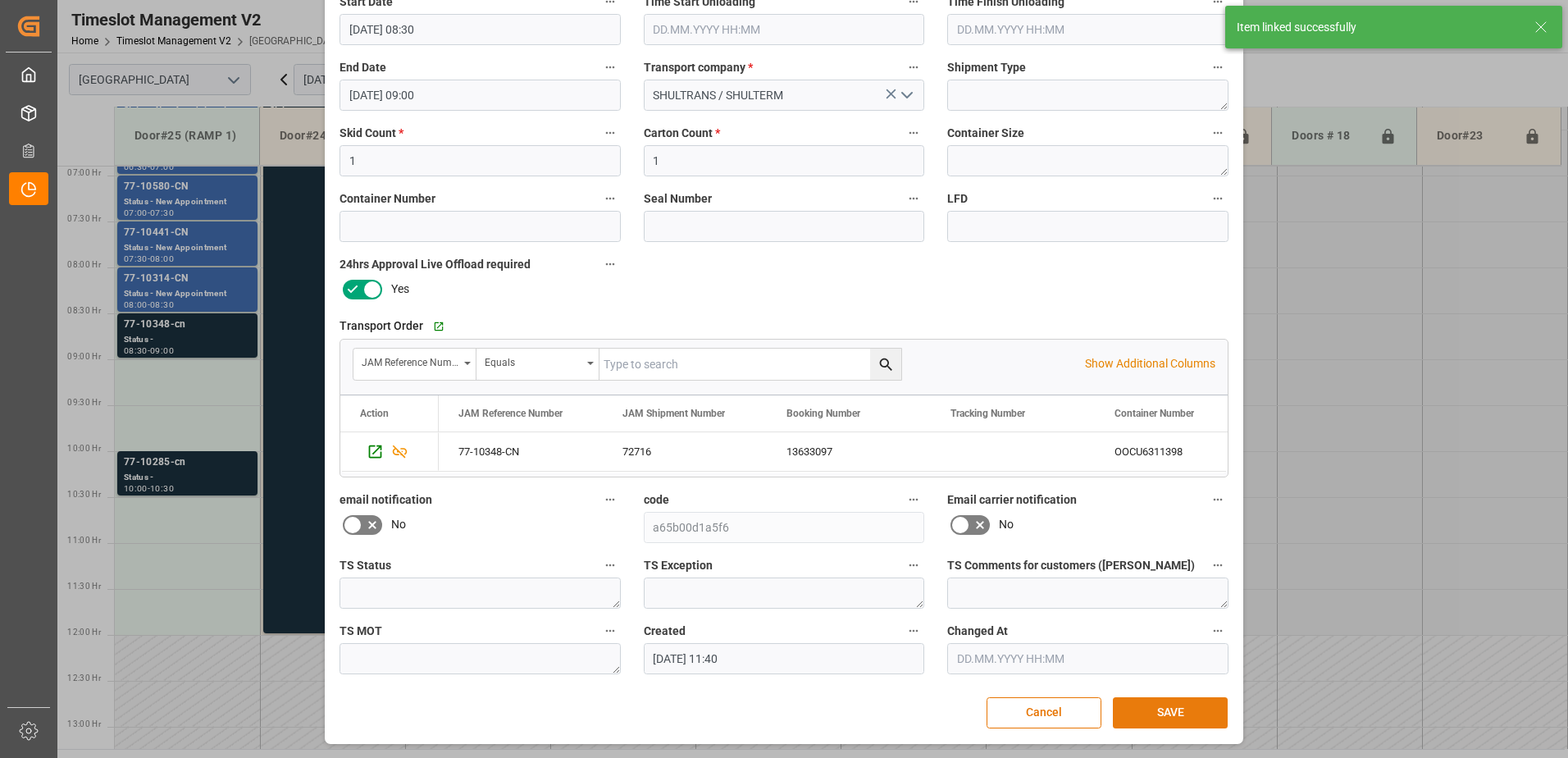
click at [1172, 713] on button "SAVE" at bounding box center [1170, 713] width 115 height 31
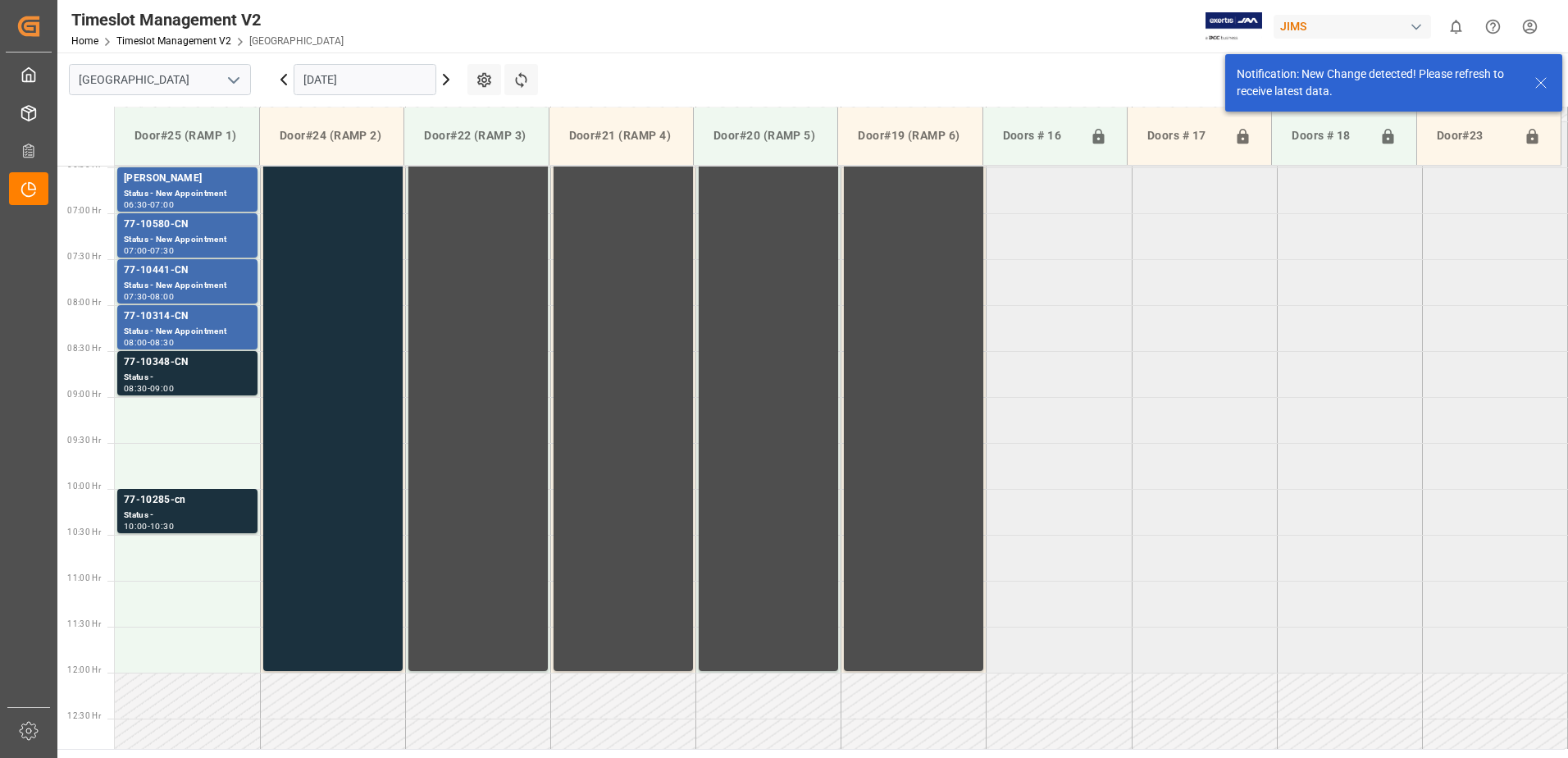
scroll to position [634, 0]
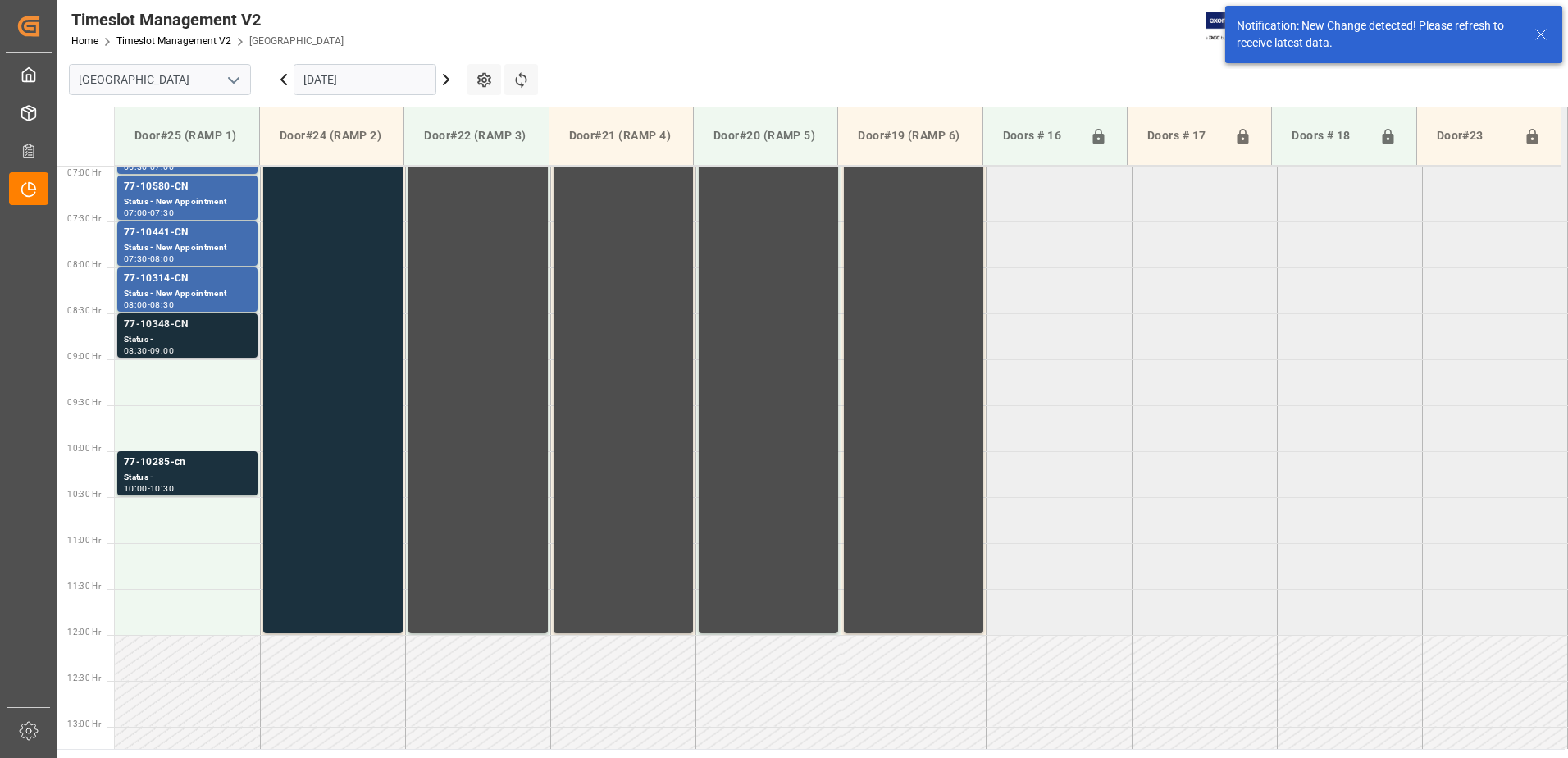
click at [191, 331] on div "77-10348-CN" at bounding box center [186, 325] width 127 height 17
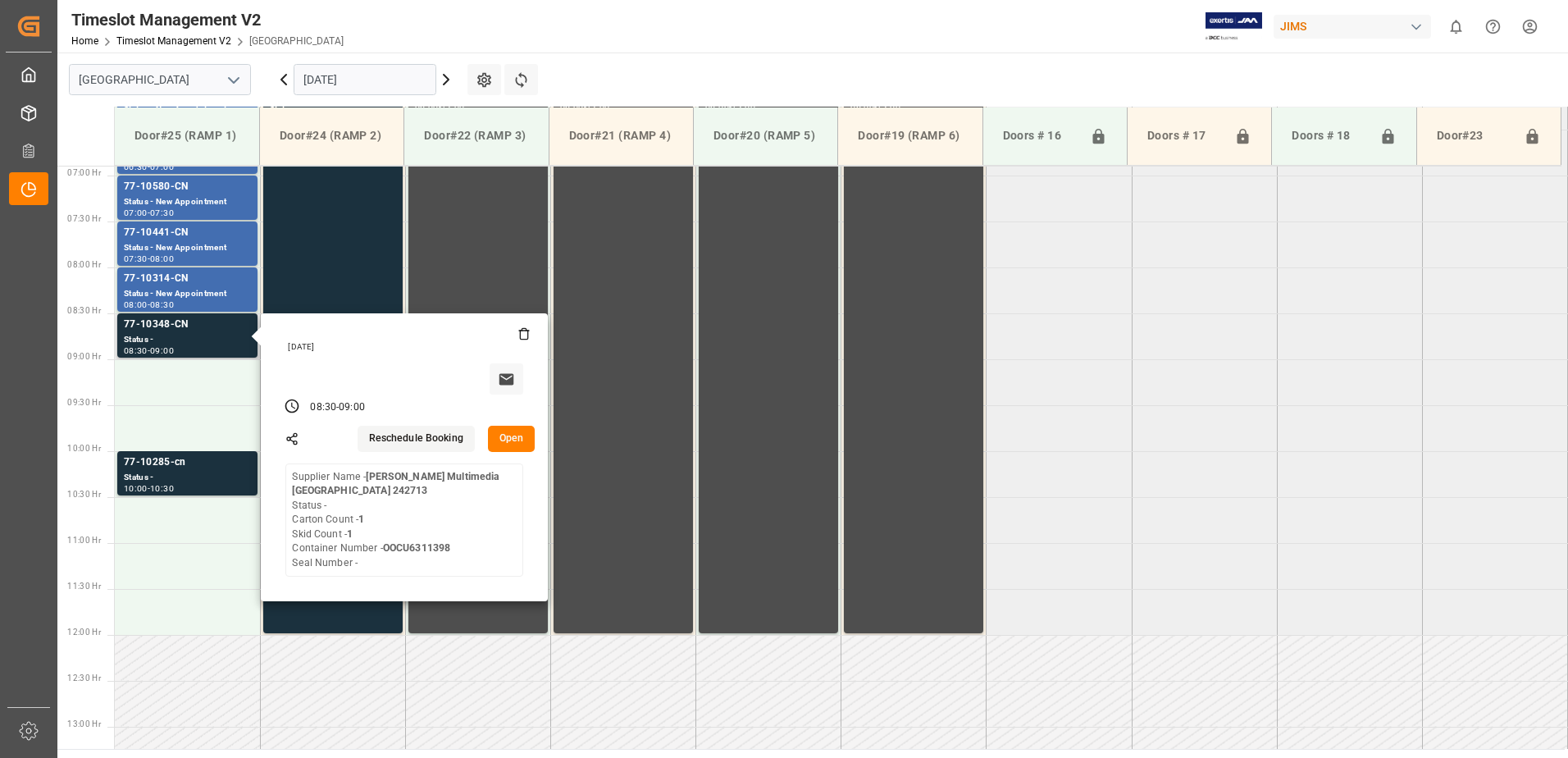
click at [508, 436] on button "Open" at bounding box center [511, 439] width 48 height 26
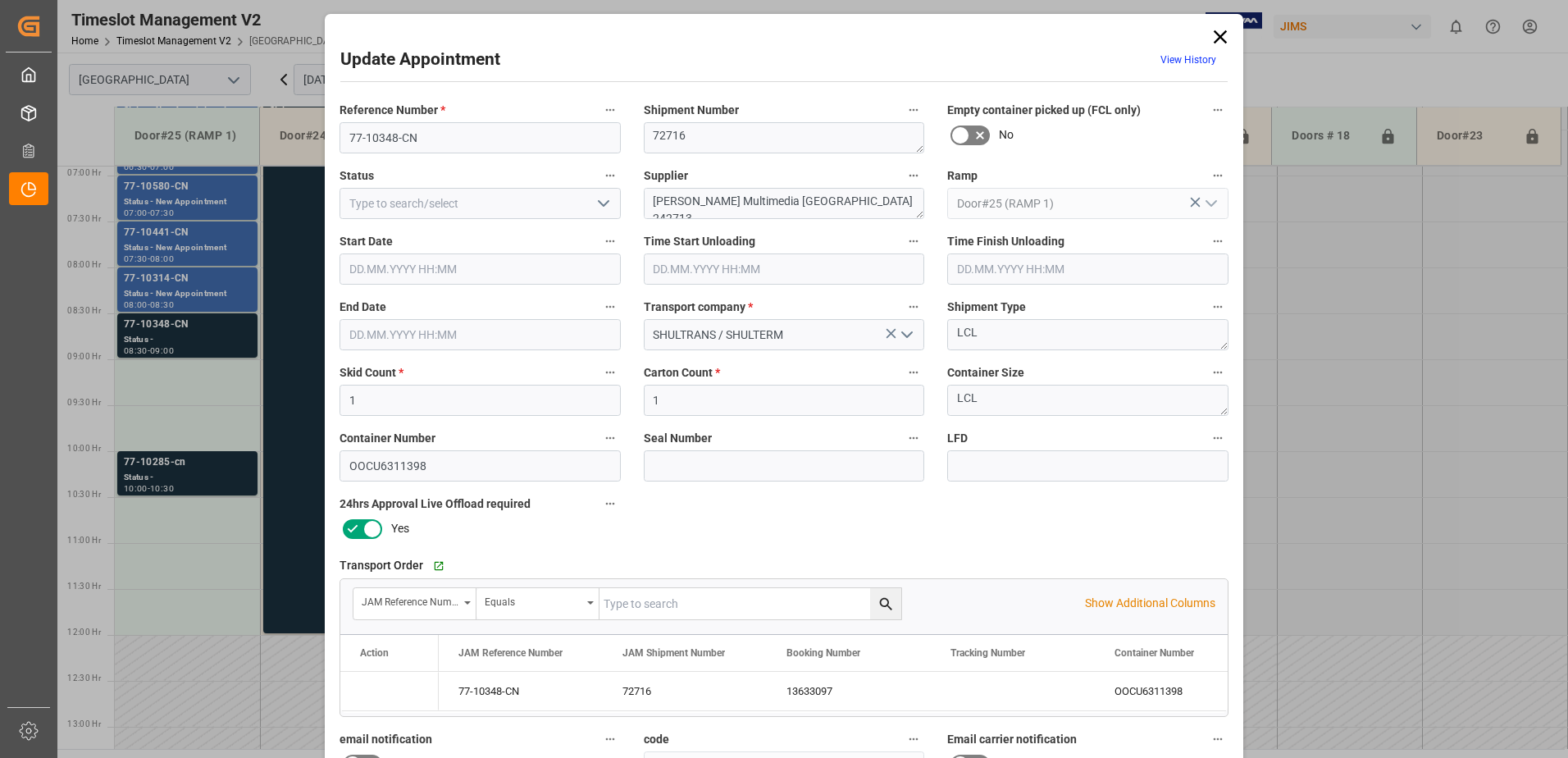
type input "22.09.2025 08:30"
type input "22.09.2025 09:00"
type input "19.09.2025 11:40"
click at [600, 203] on icon "open menu" at bounding box center [603, 203] width 19 height 19
click at [444, 354] on div "New Appointment" at bounding box center [480, 350] width 280 height 37
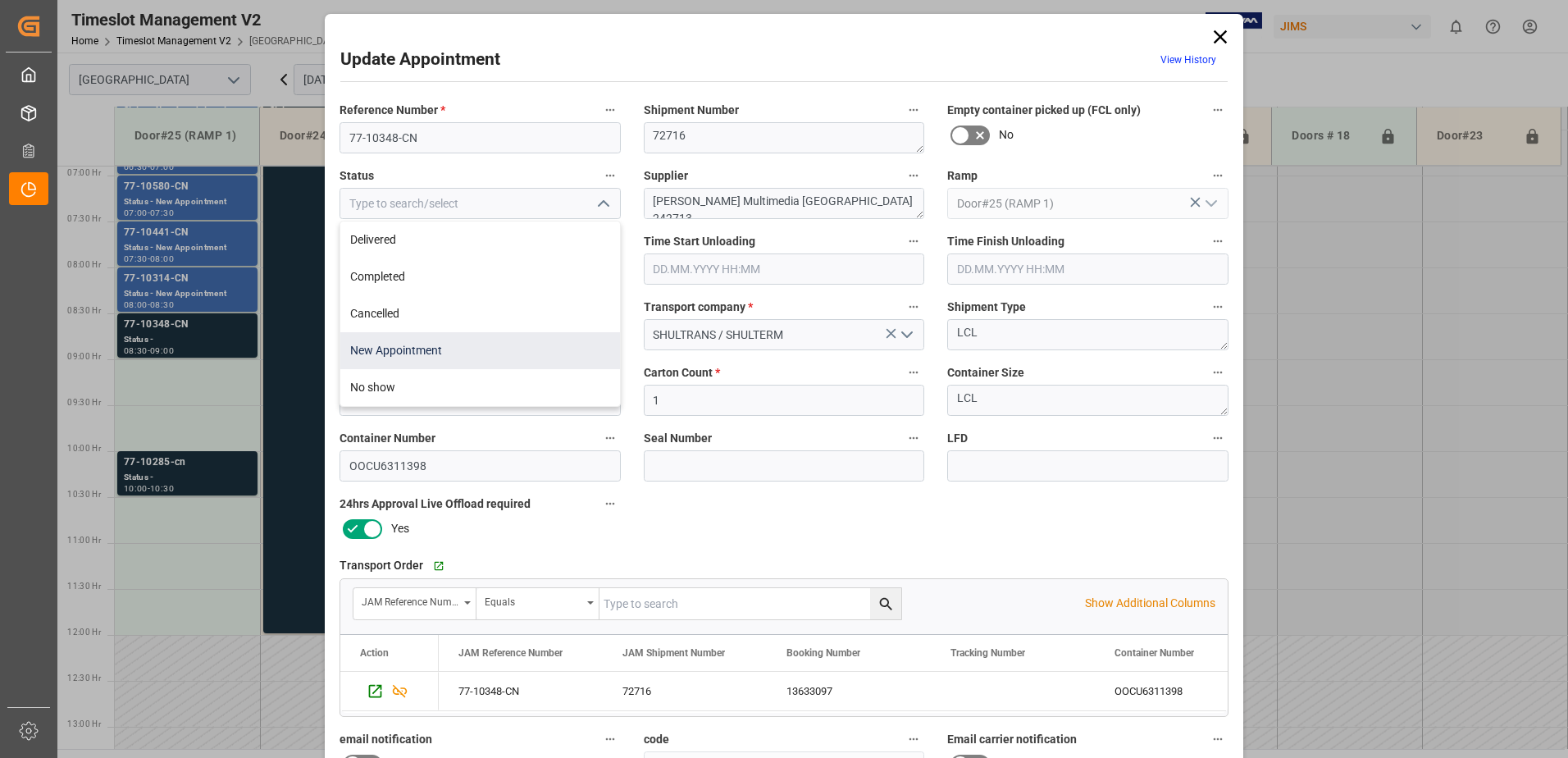
type input "New Appointment"
drag, startPoint x: 831, startPoint y: 202, endPoint x: 756, endPoint y: 201, distance: 75.0
click at [756, 201] on textarea "Harman Multimedia China 242713" at bounding box center [784, 203] width 281 height 31
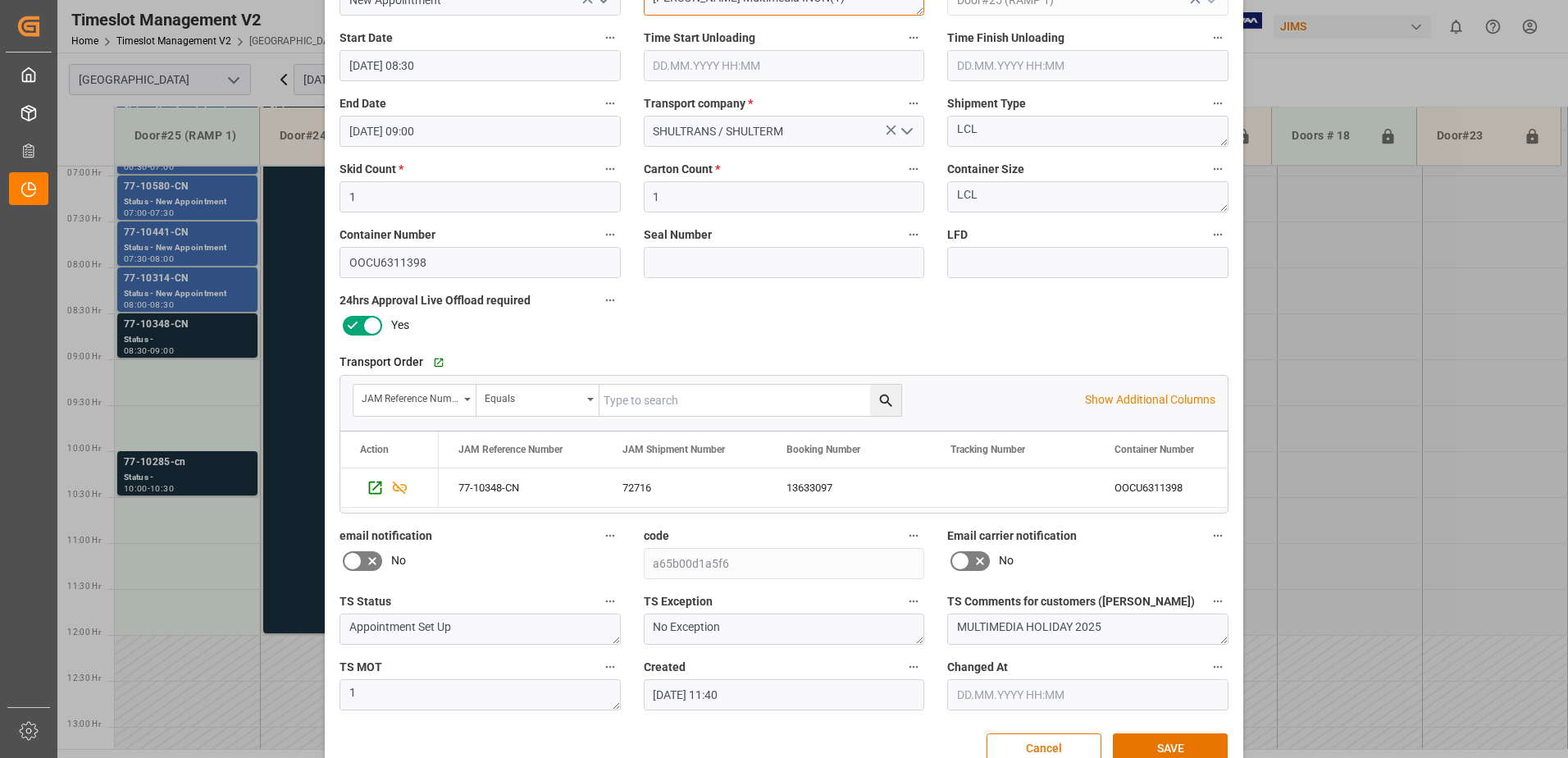
scroll to position [240, 0]
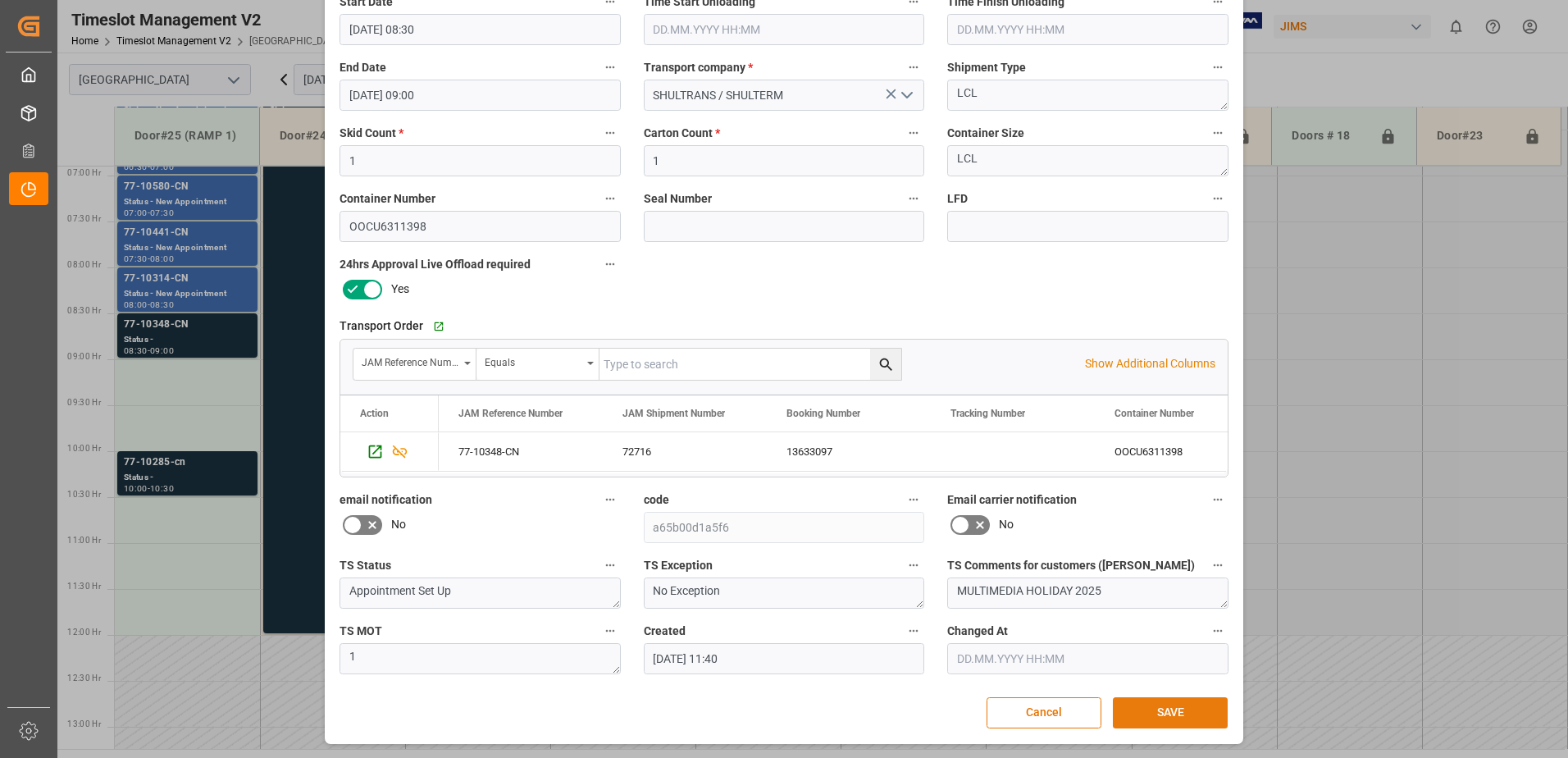
type textarea "Harman Multimedia INON(1)"
click at [1181, 713] on button "SAVE" at bounding box center [1170, 713] width 115 height 31
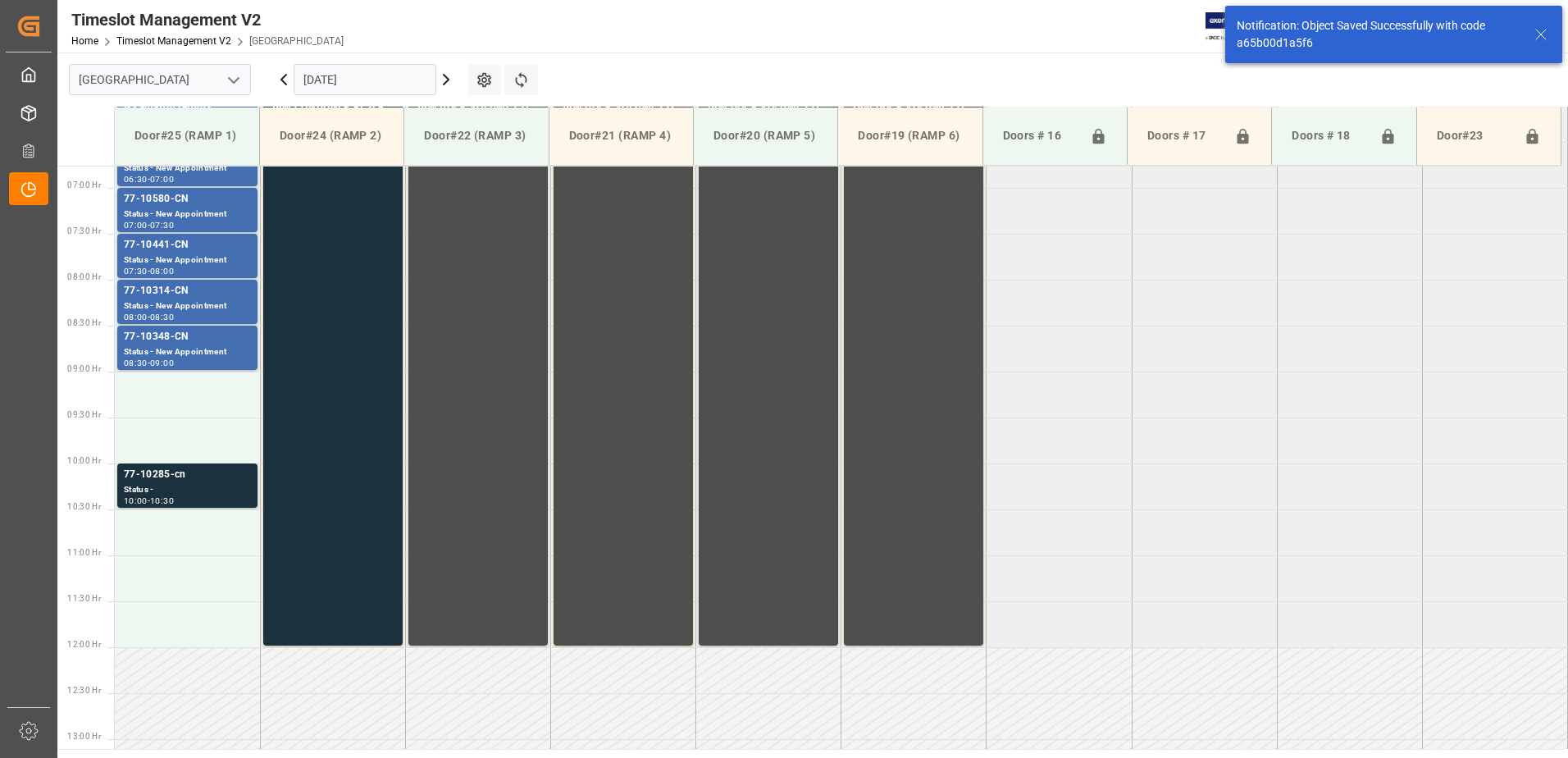
scroll to position [634, 0]
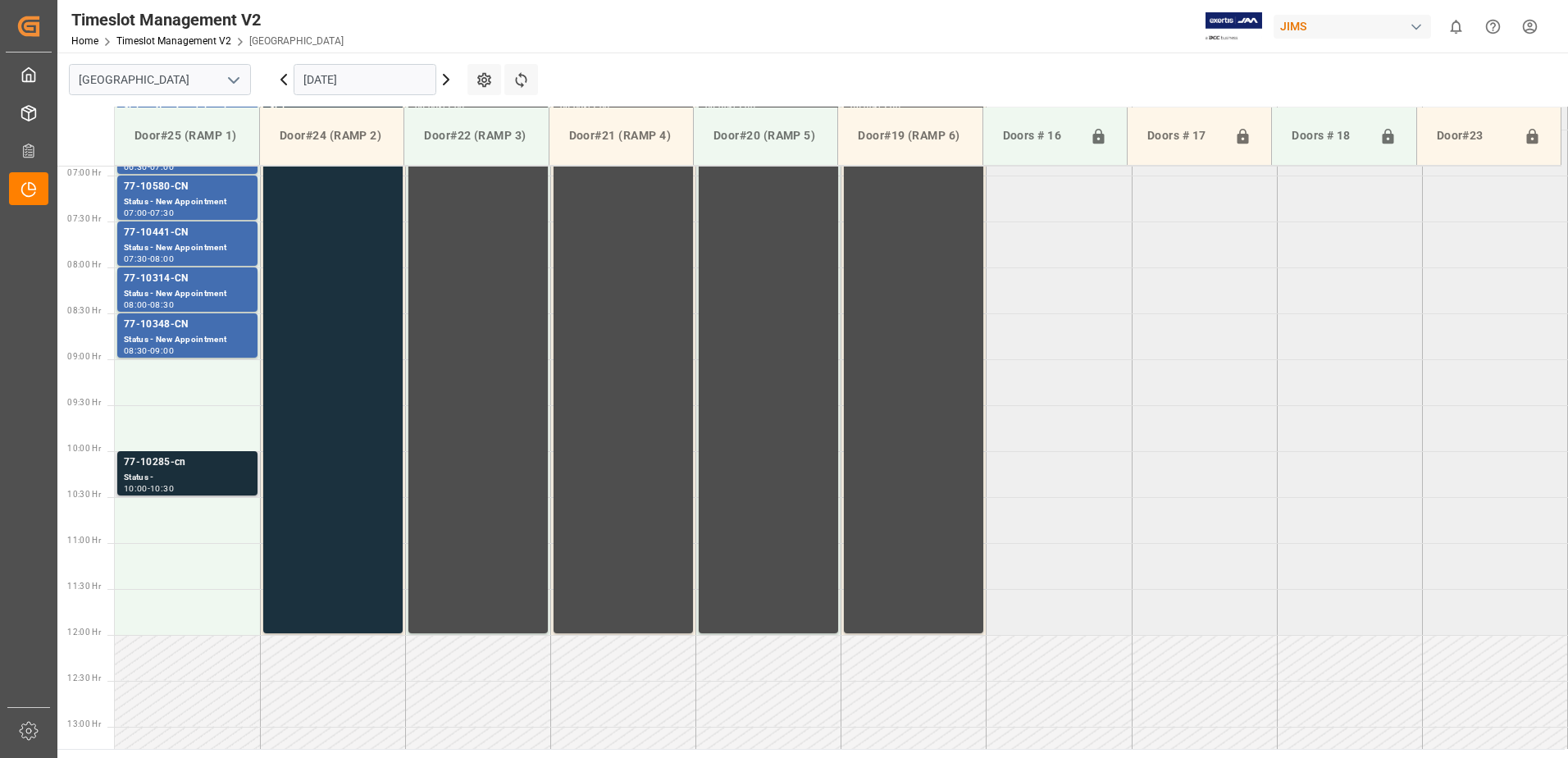
click at [176, 471] on div "Status -" at bounding box center [186, 478] width 127 height 14
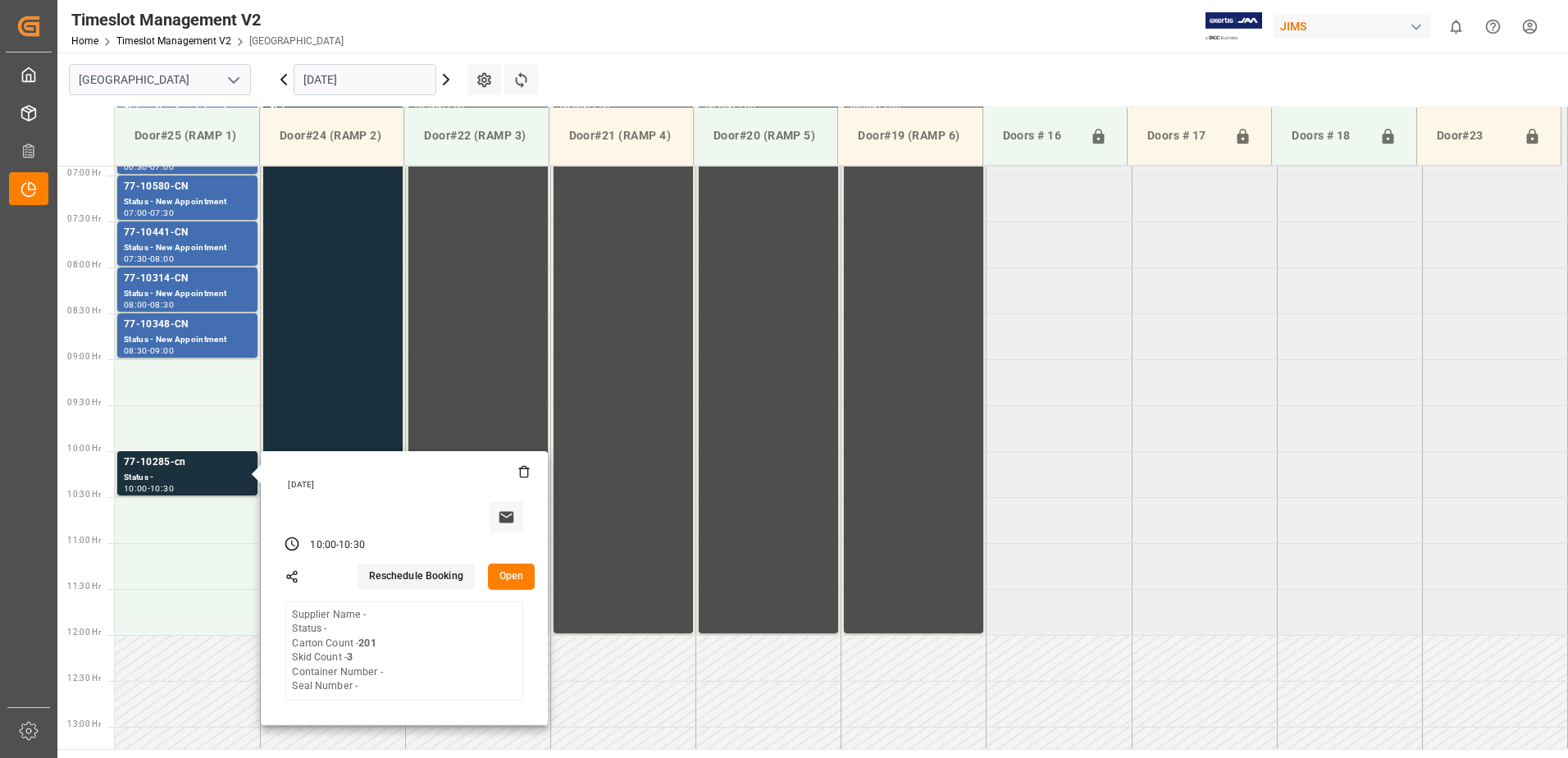
click at [506, 569] on button "Open" at bounding box center [511, 576] width 48 height 26
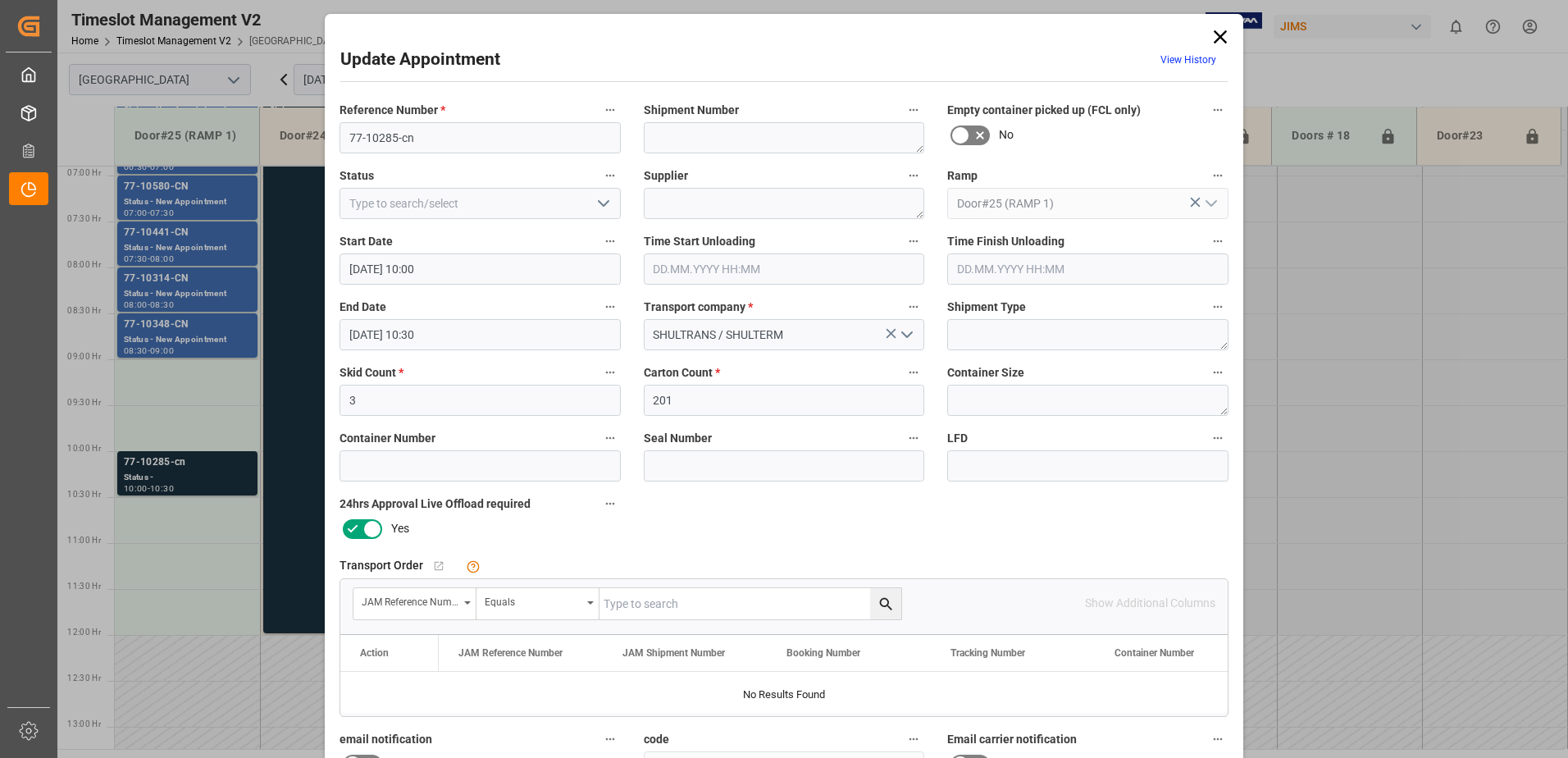
click at [451, 268] on input "22.09.2025 10:00" at bounding box center [480, 269] width 281 height 31
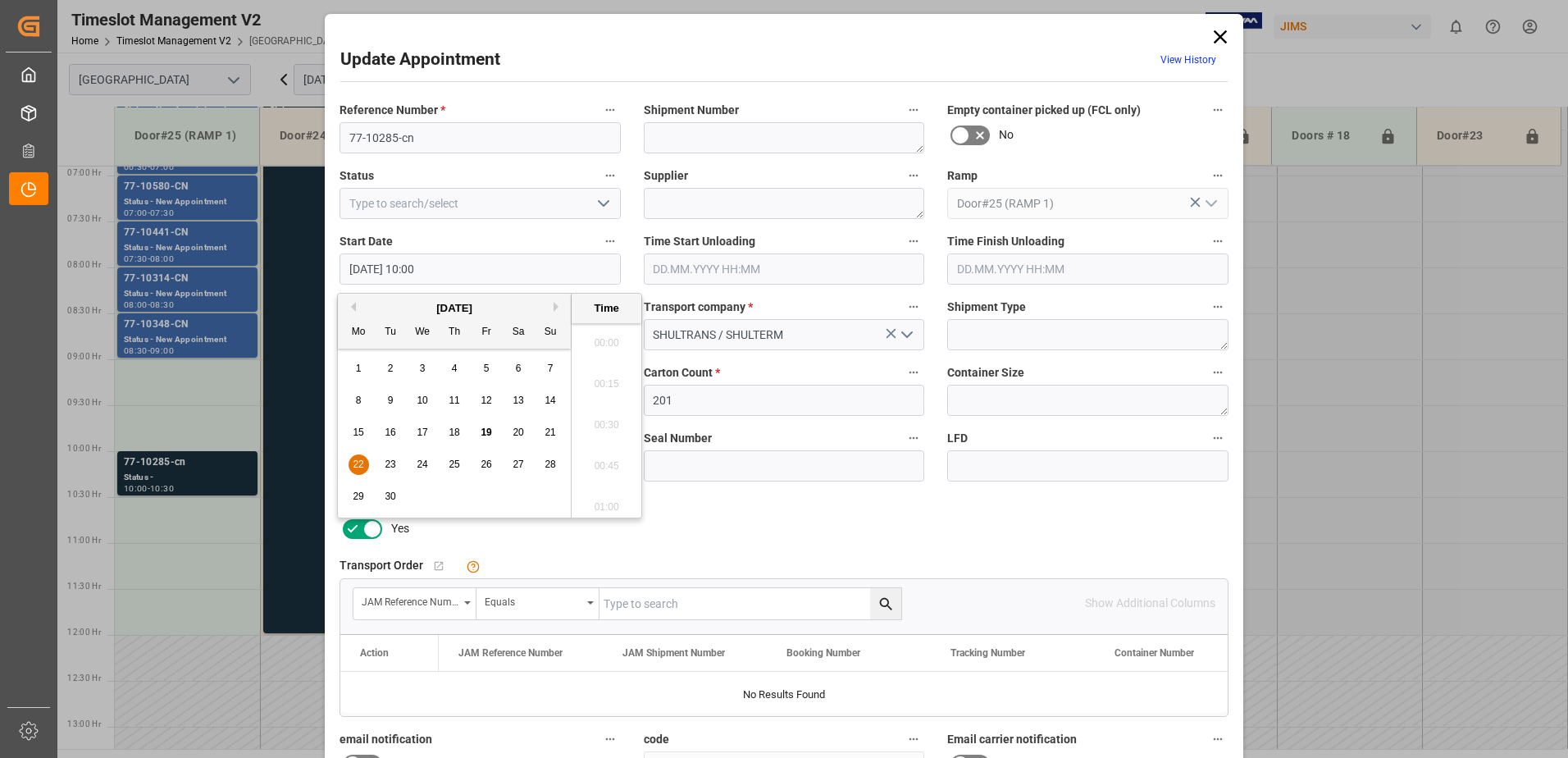
scroll to position [1565, 0]
click at [355, 464] on span "22" at bounding box center [358, 465] width 11 height 12
click at [600, 413] on li "09:00" at bounding box center [606, 420] width 70 height 41
type input "22.09.2025 09:00"
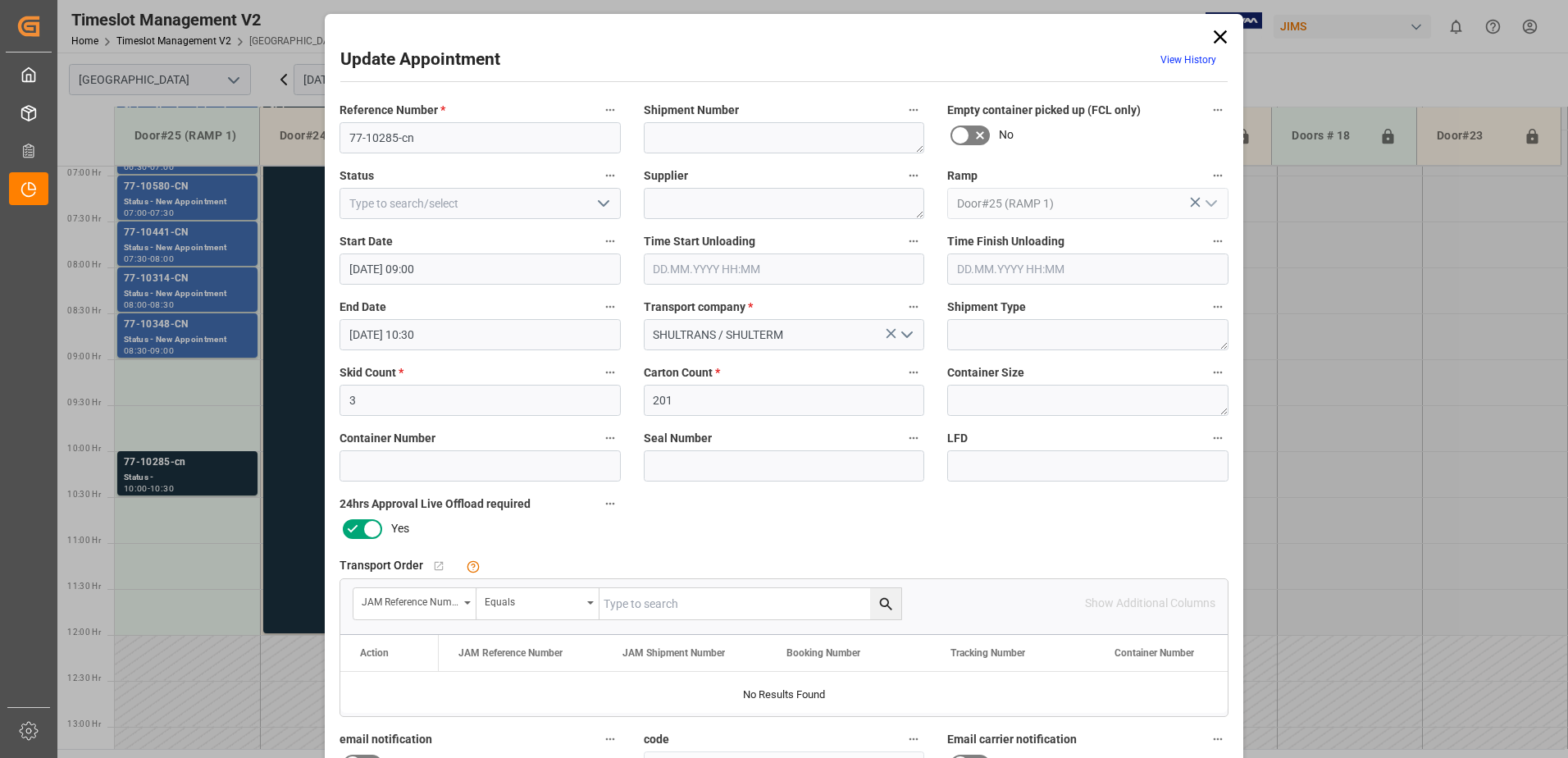
click at [475, 333] on input "22.09.2025 10:30" at bounding box center [480, 334] width 281 height 31
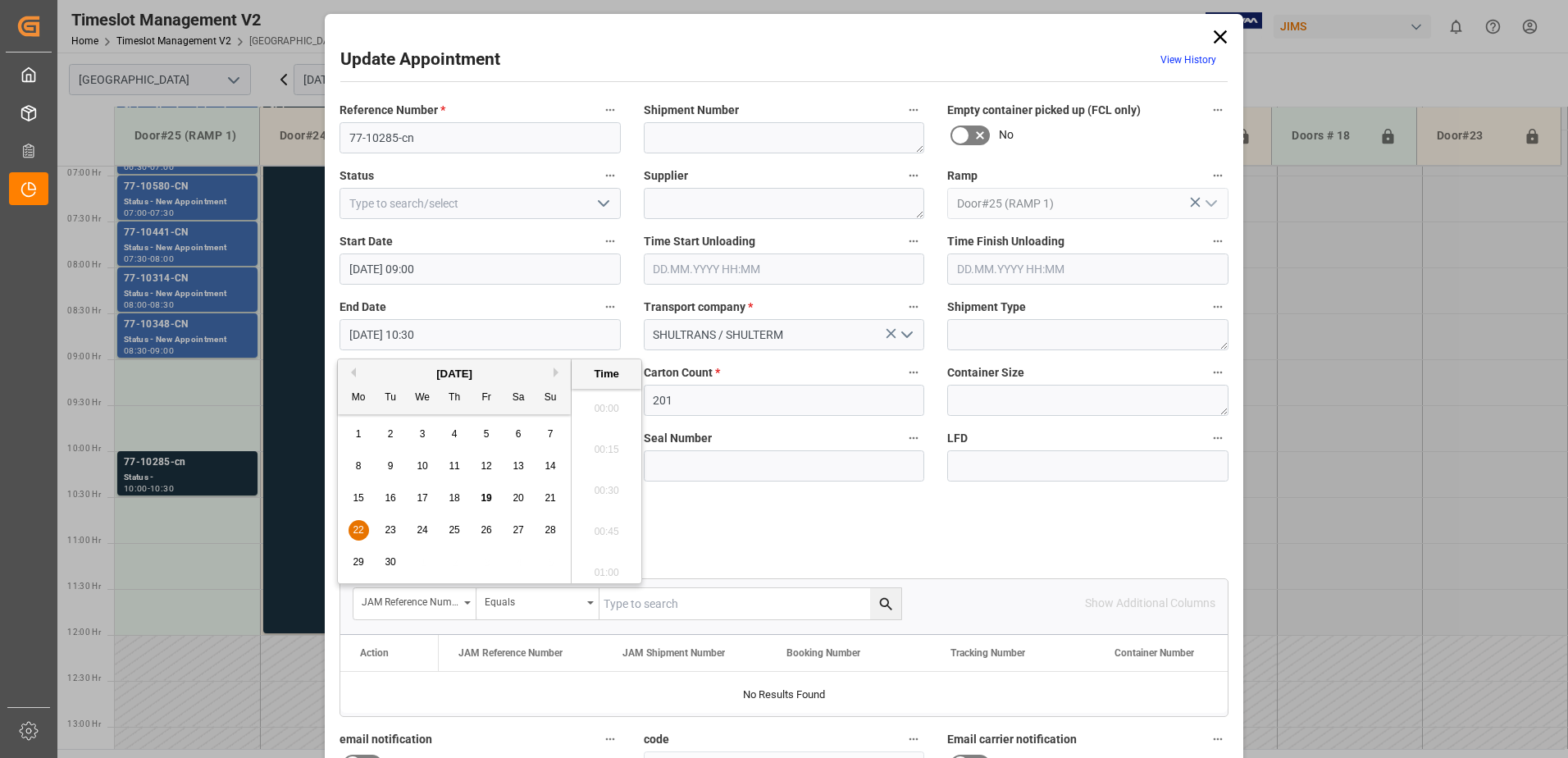
scroll to position [1647, 0]
click at [358, 529] on span "22" at bounding box center [358, 530] width 11 height 12
click at [603, 398] on li "10:00" at bounding box center [606, 403] width 70 height 41
click at [474, 332] on input "22.09.2025 10:00" at bounding box center [480, 334] width 281 height 31
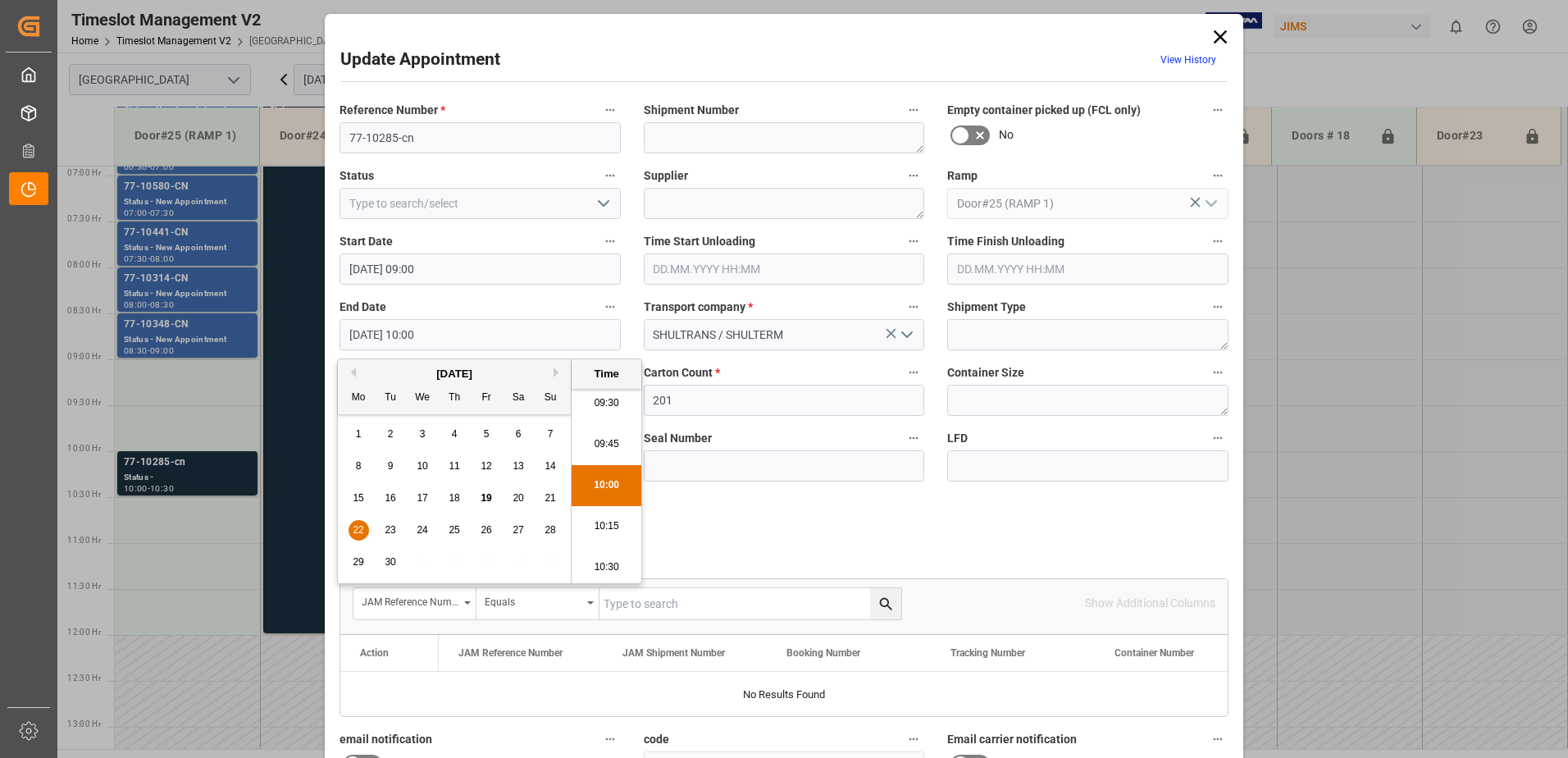
click at [359, 532] on span "22" at bounding box center [358, 530] width 11 height 12
click at [607, 402] on li "09:30" at bounding box center [606, 403] width 70 height 41
type input "22.09.2025 09:30"
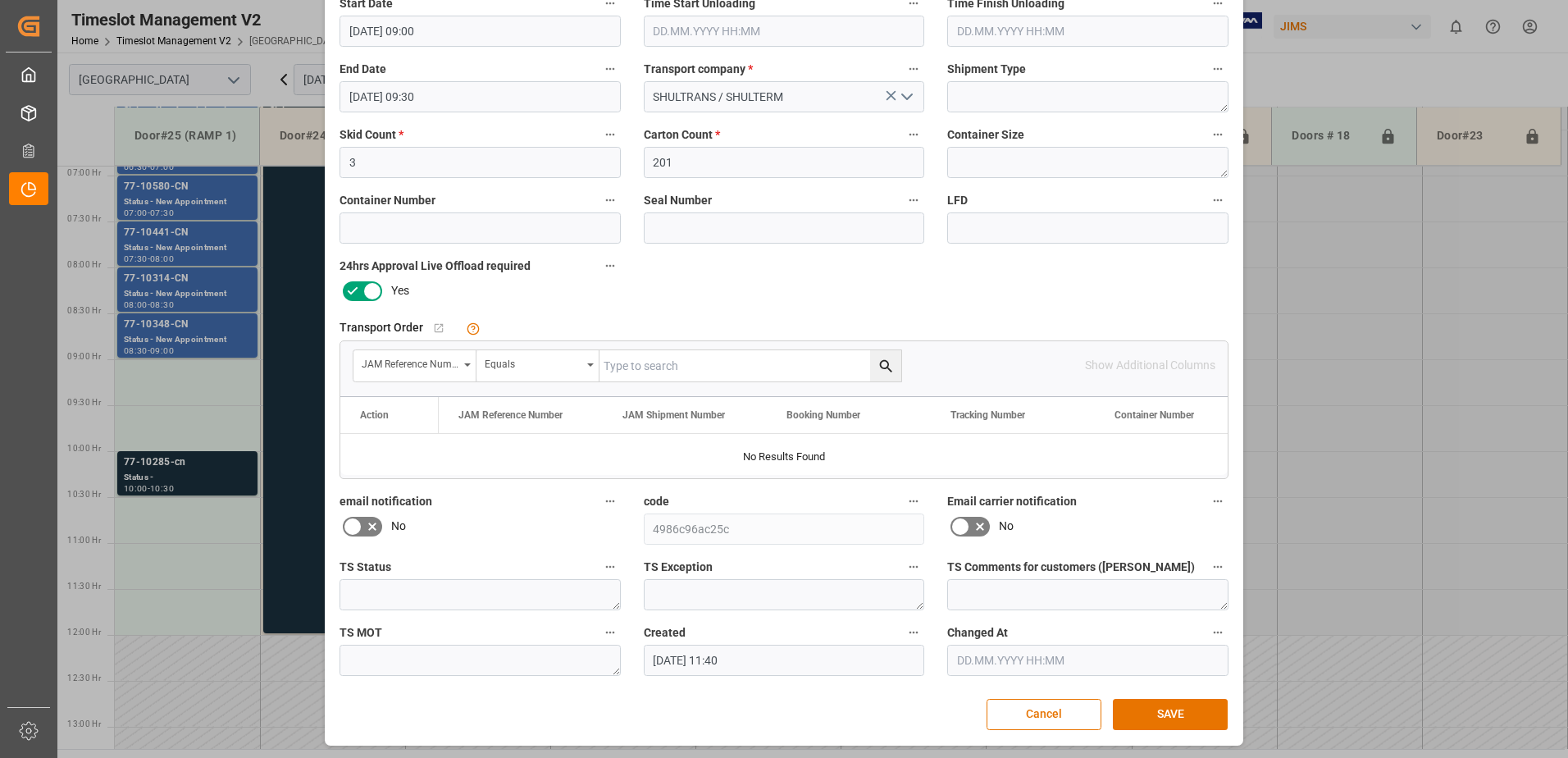
scroll to position [240, 0]
click at [1183, 713] on button "SAVE" at bounding box center [1170, 713] width 115 height 31
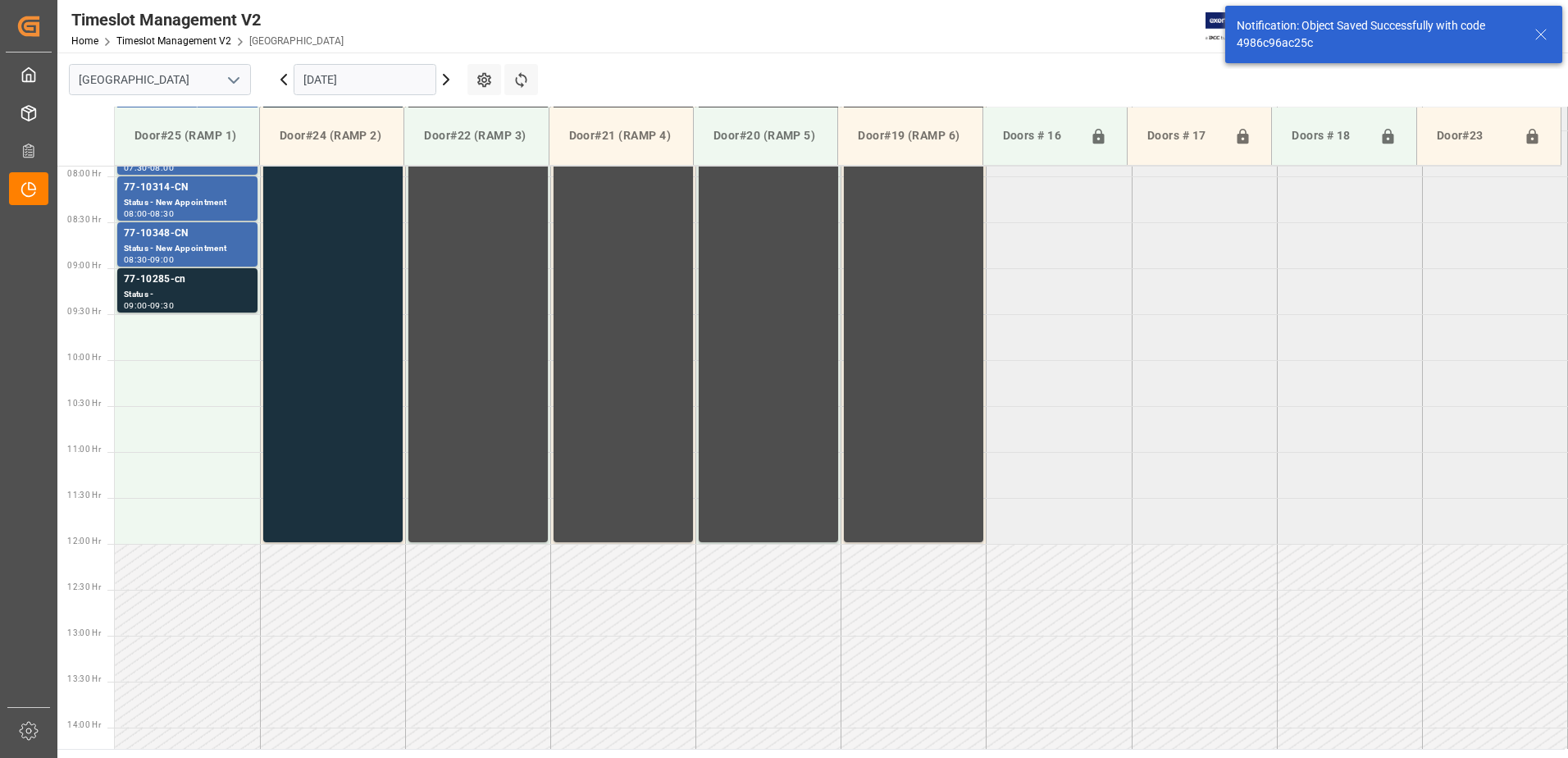
scroll to position [725, 0]
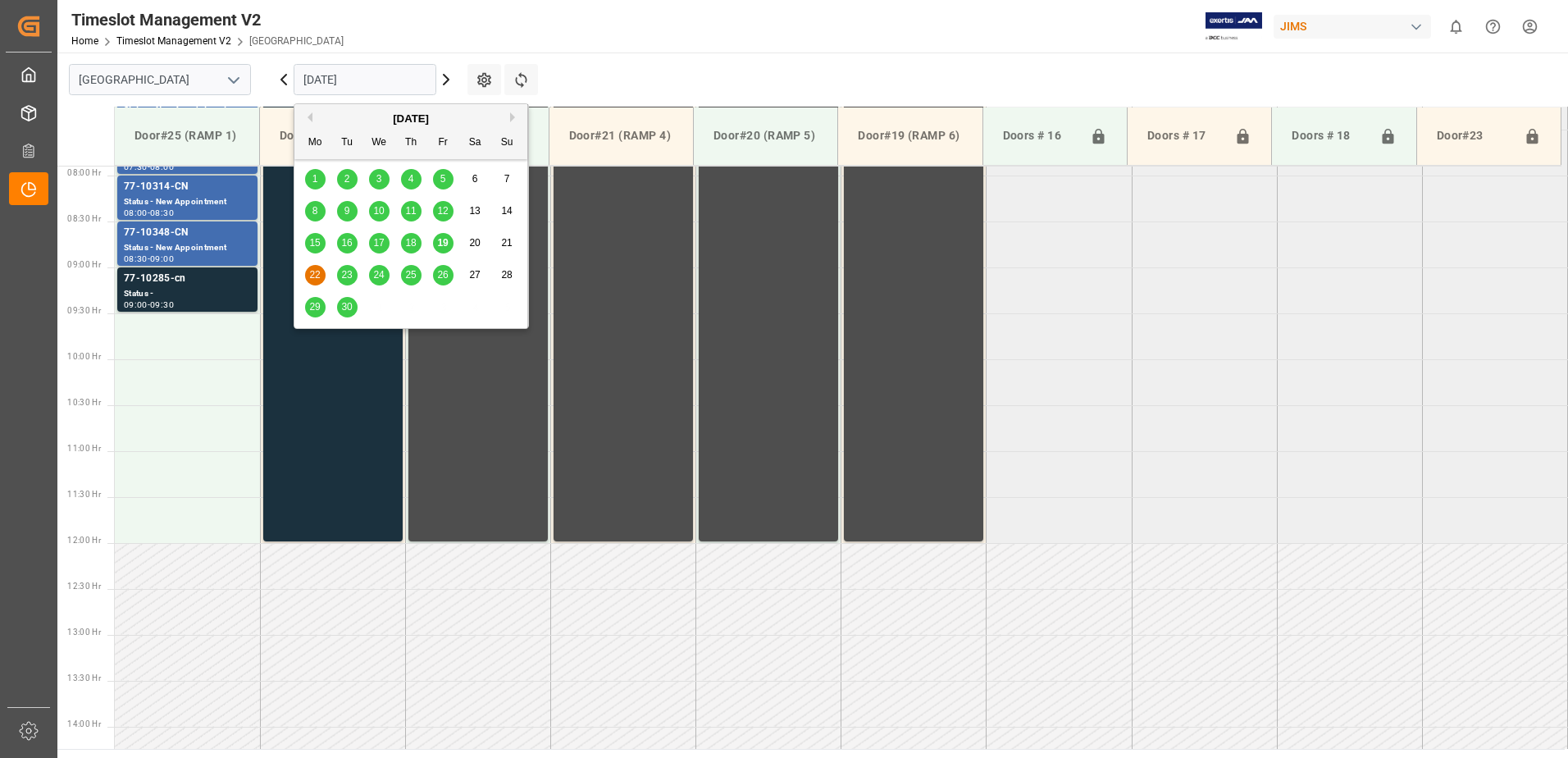
click at [381, 88] on input "[DATE]" at bounding box center [365, 79] width 143 height 31
click at [444, 244] on span "19" at bounding box center [442, 243] width 11 height 12
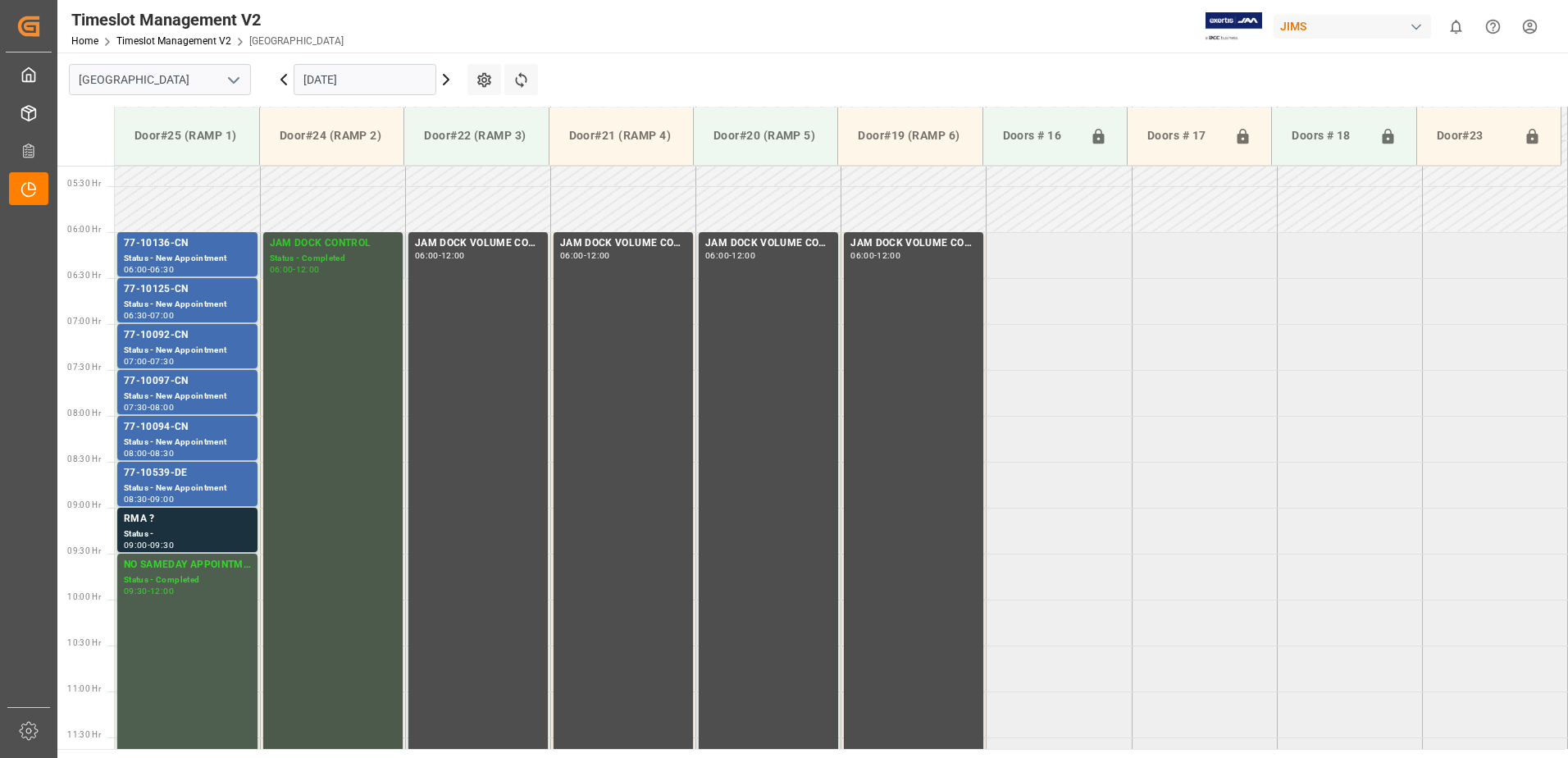
scroll to position [470, 0]
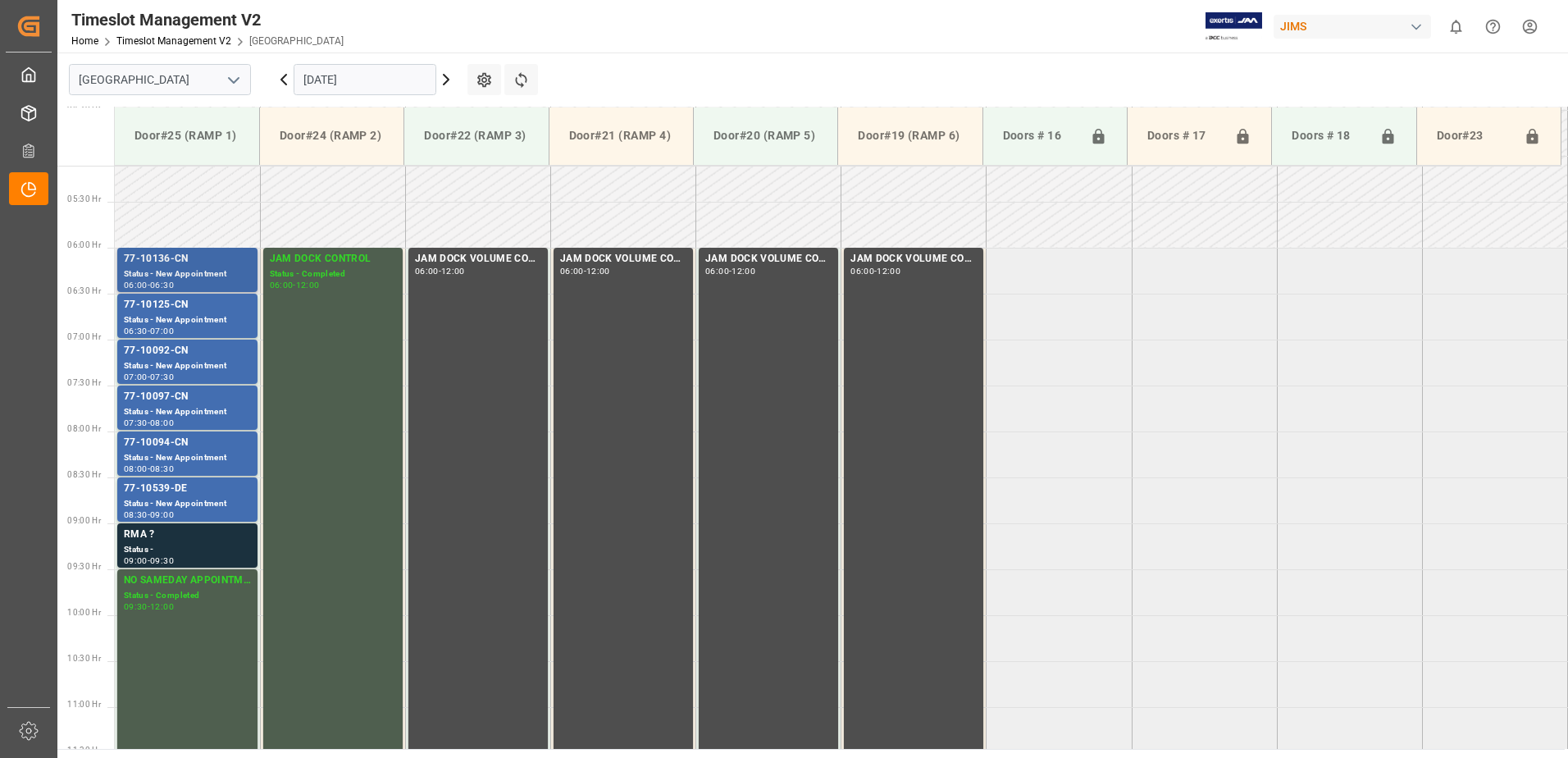
click at [171, 262] on div "77-10136-CN" at bounding box center [186, 260] width 127 height 17
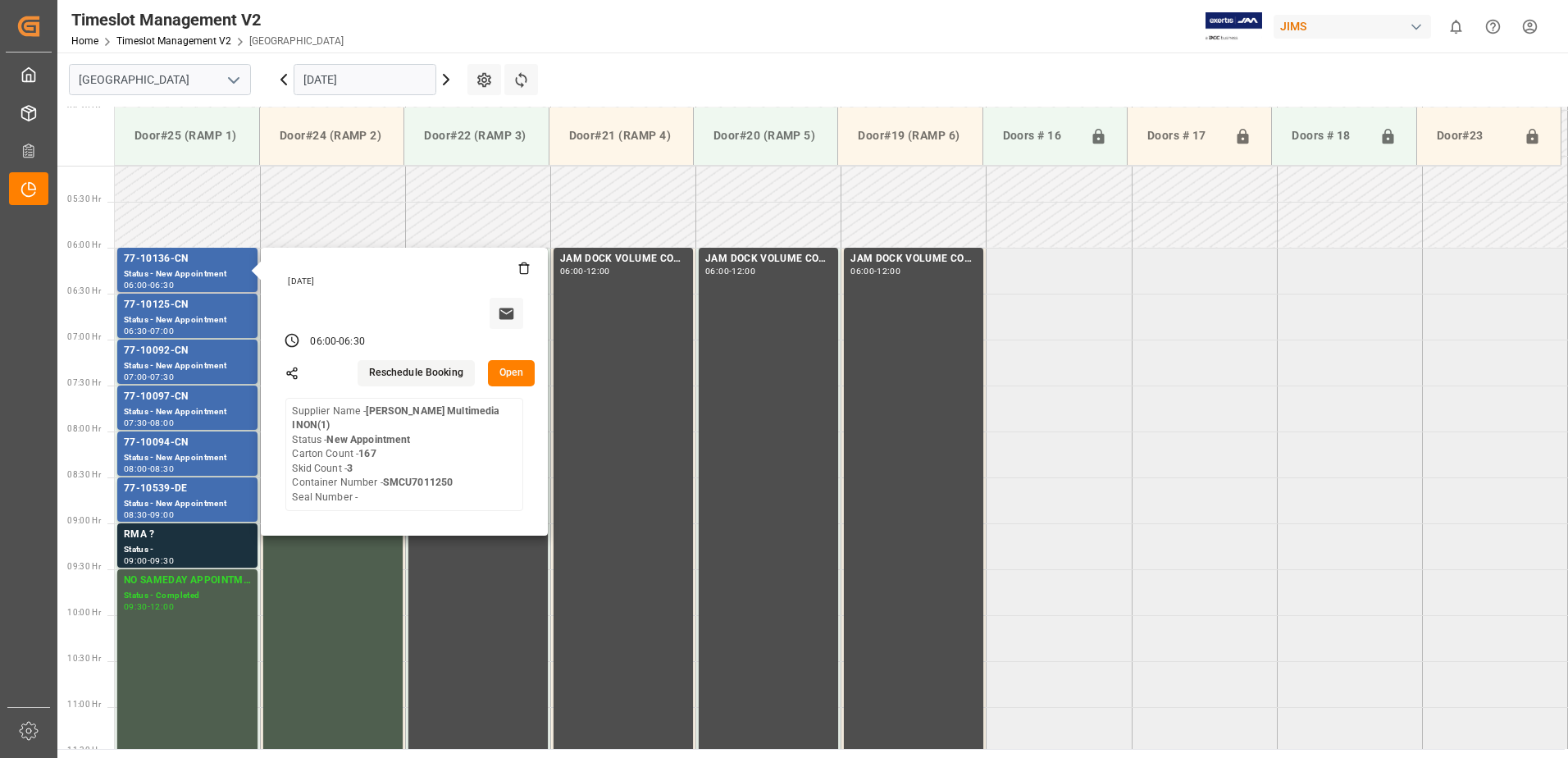
click at [518, 369] on button "Open" at bounding box center [511, 373] width 48 height 26
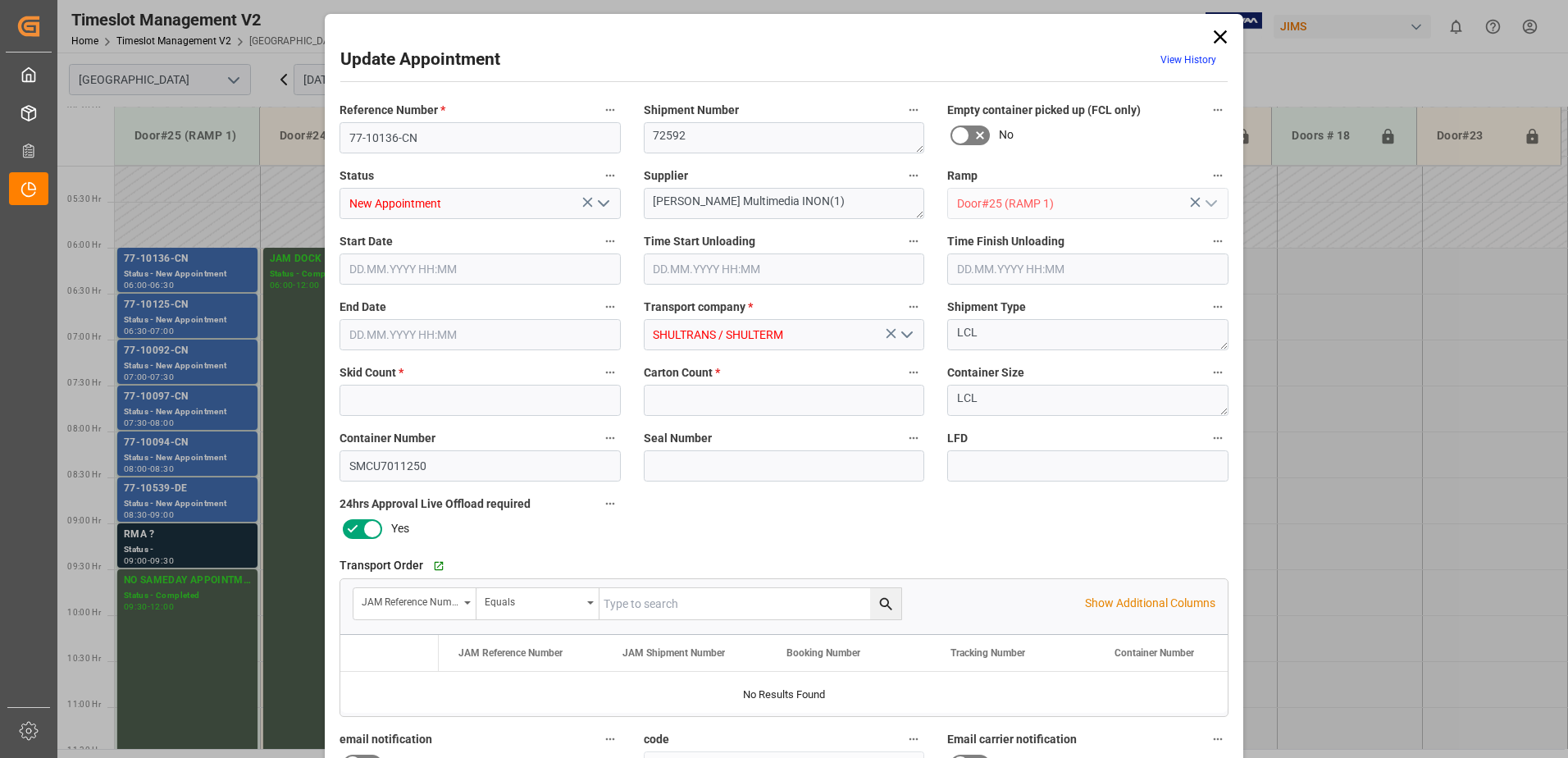
type input "3"
type input "167"
type input "19.09.2025 06:00"
type input "19.09.2025 06:30"
type input "17.09.2025 14:49"
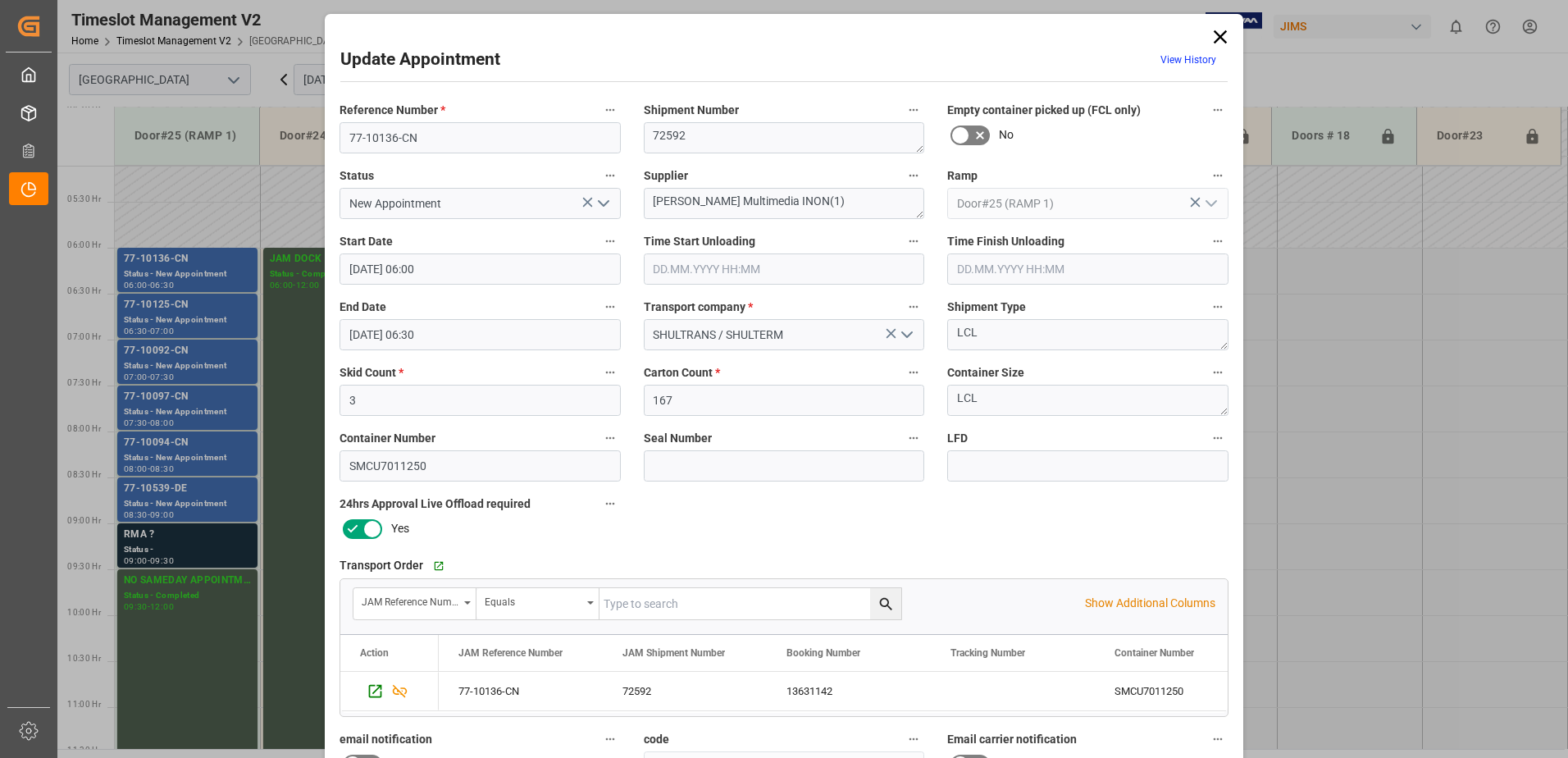
click at [601, 203] on icon "open menu" at bounding box center [603, 203] width 19 height 19
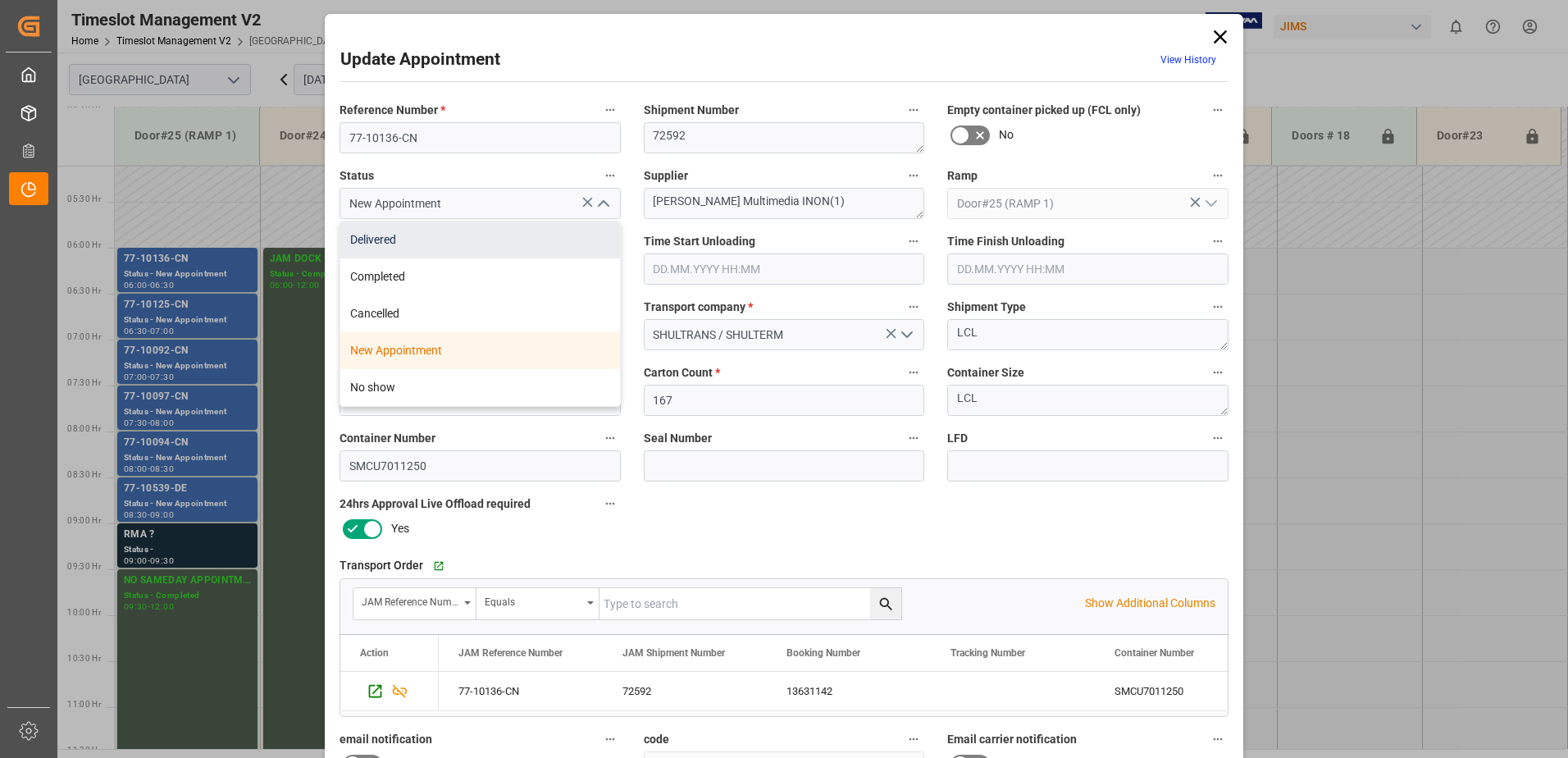
click at [463, 238] on div "Delivered" at bounding box center [480, 240] width 280 height 37
type input "Delivered"
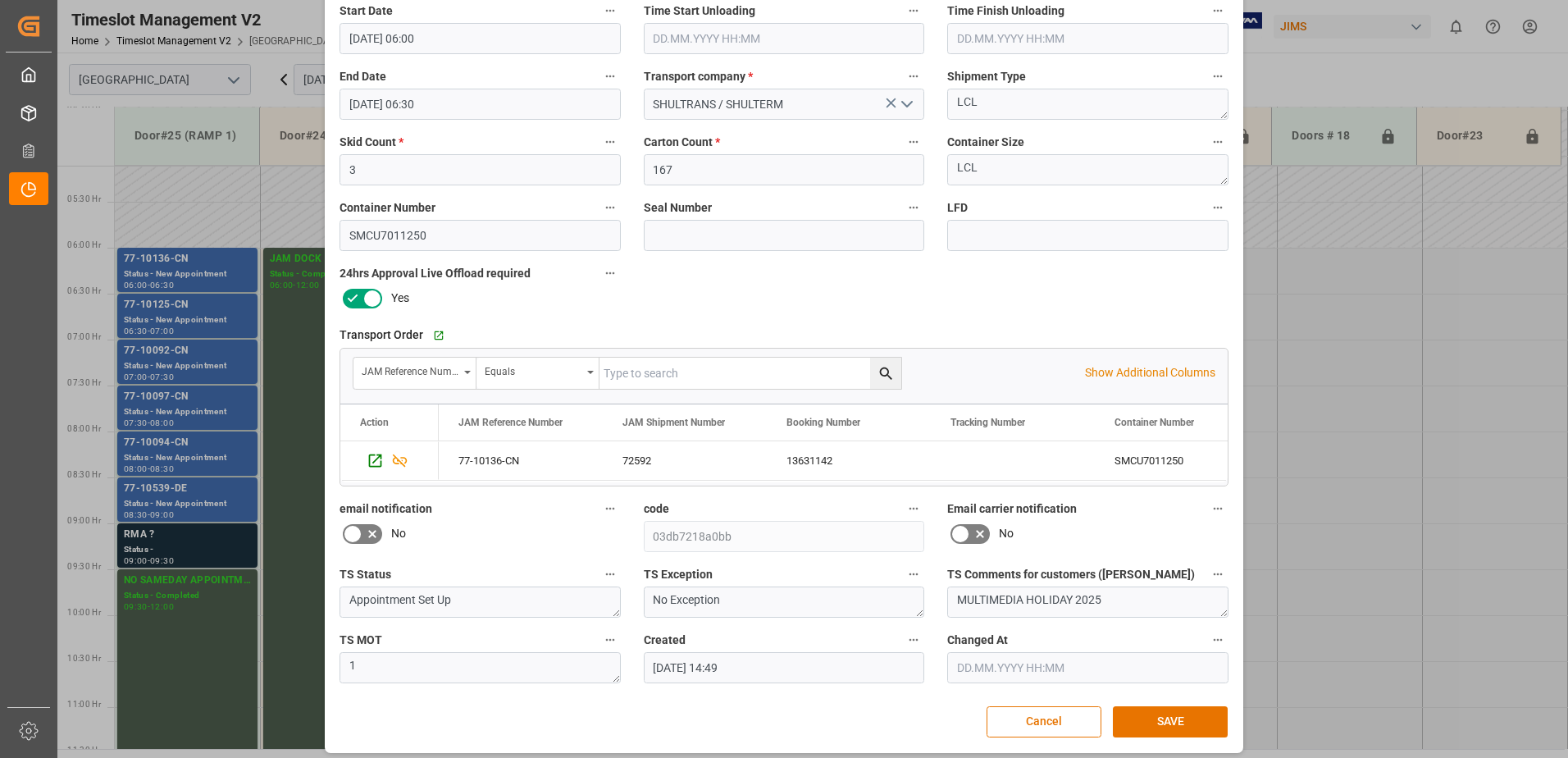
scroll to position [240, 0]
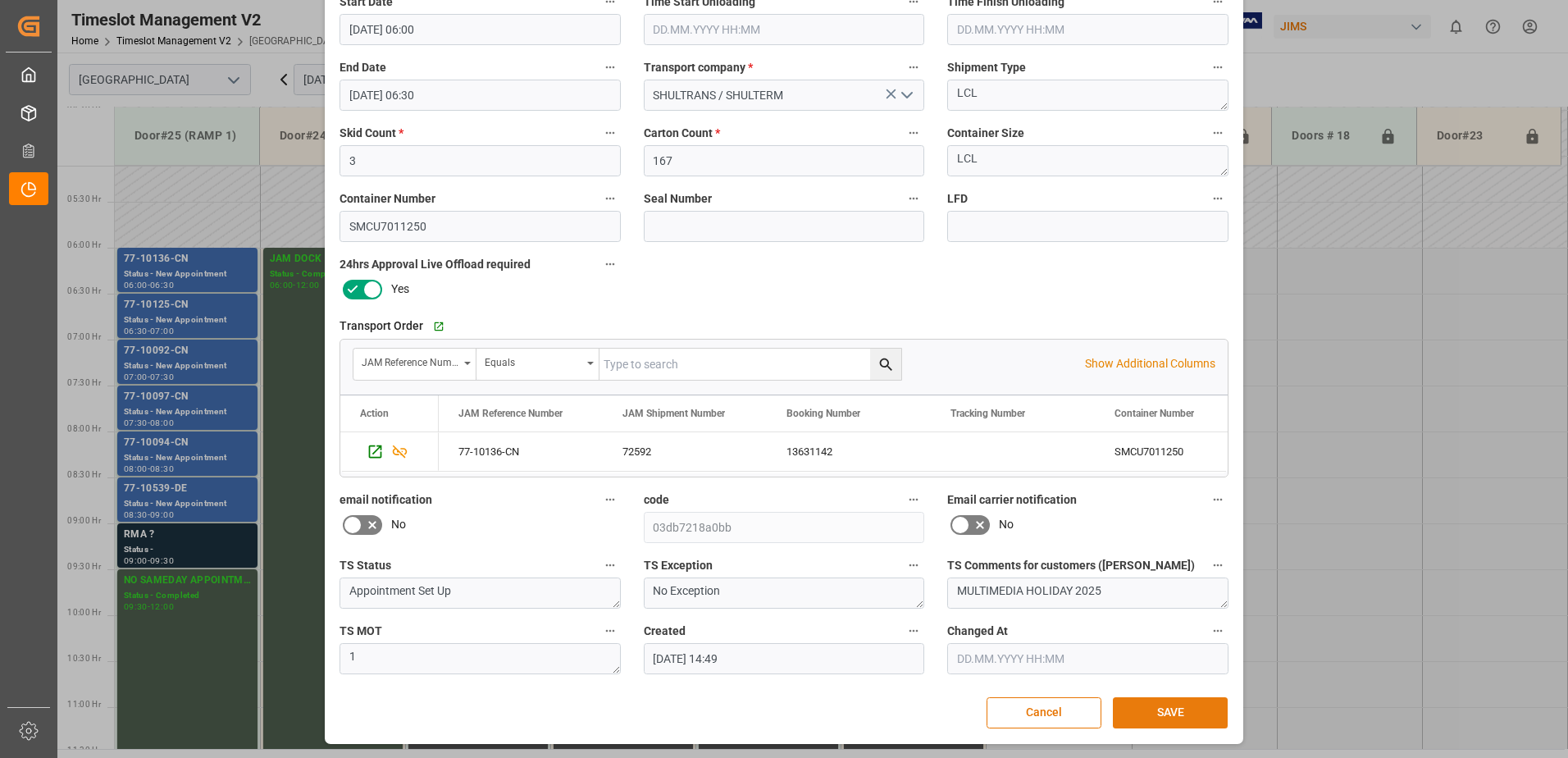
click at [1181, 710] on button "SAVE" at bounding box center [1170, 713] width 115 height 31
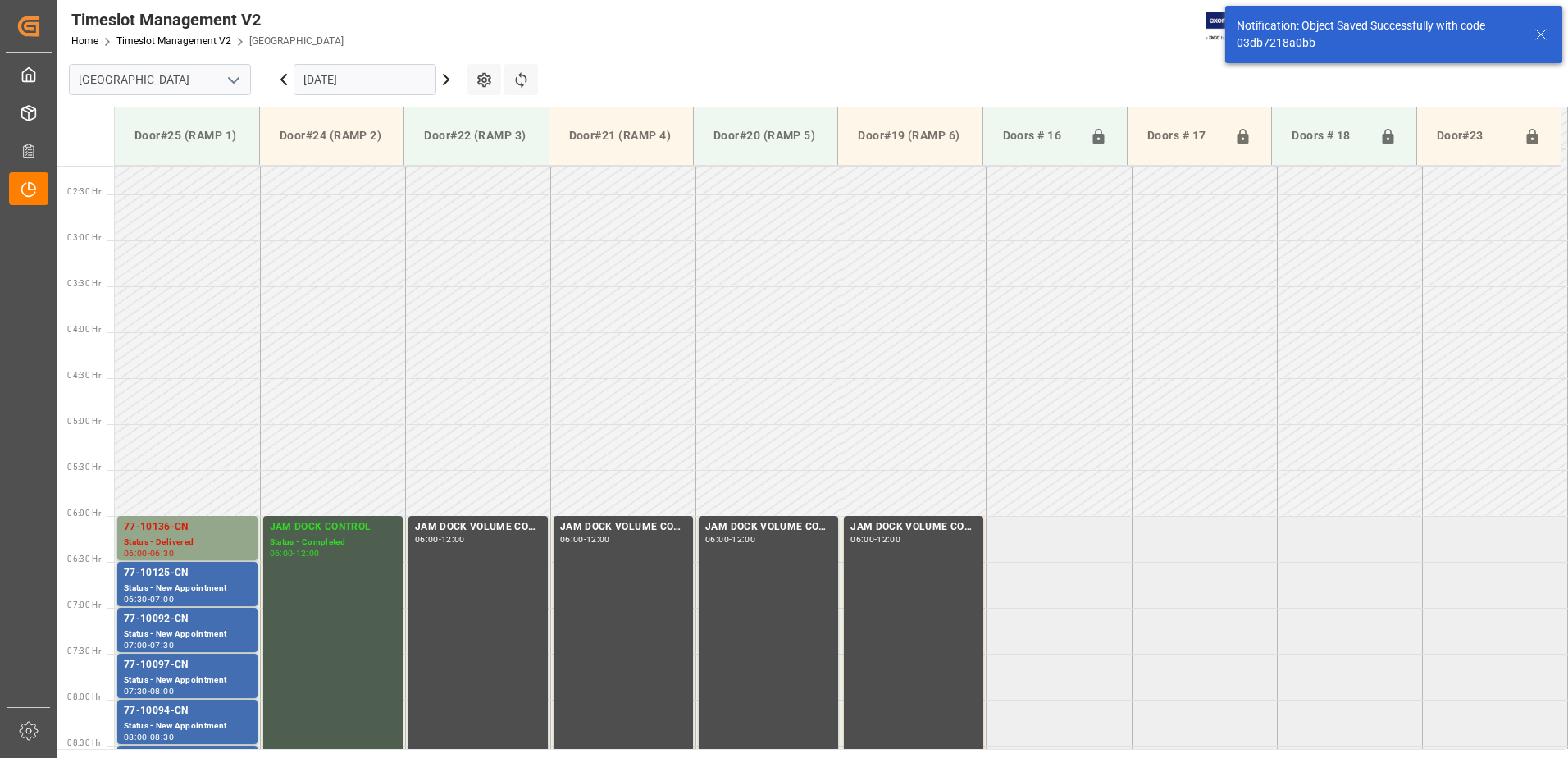
scroll to position [450, 0]
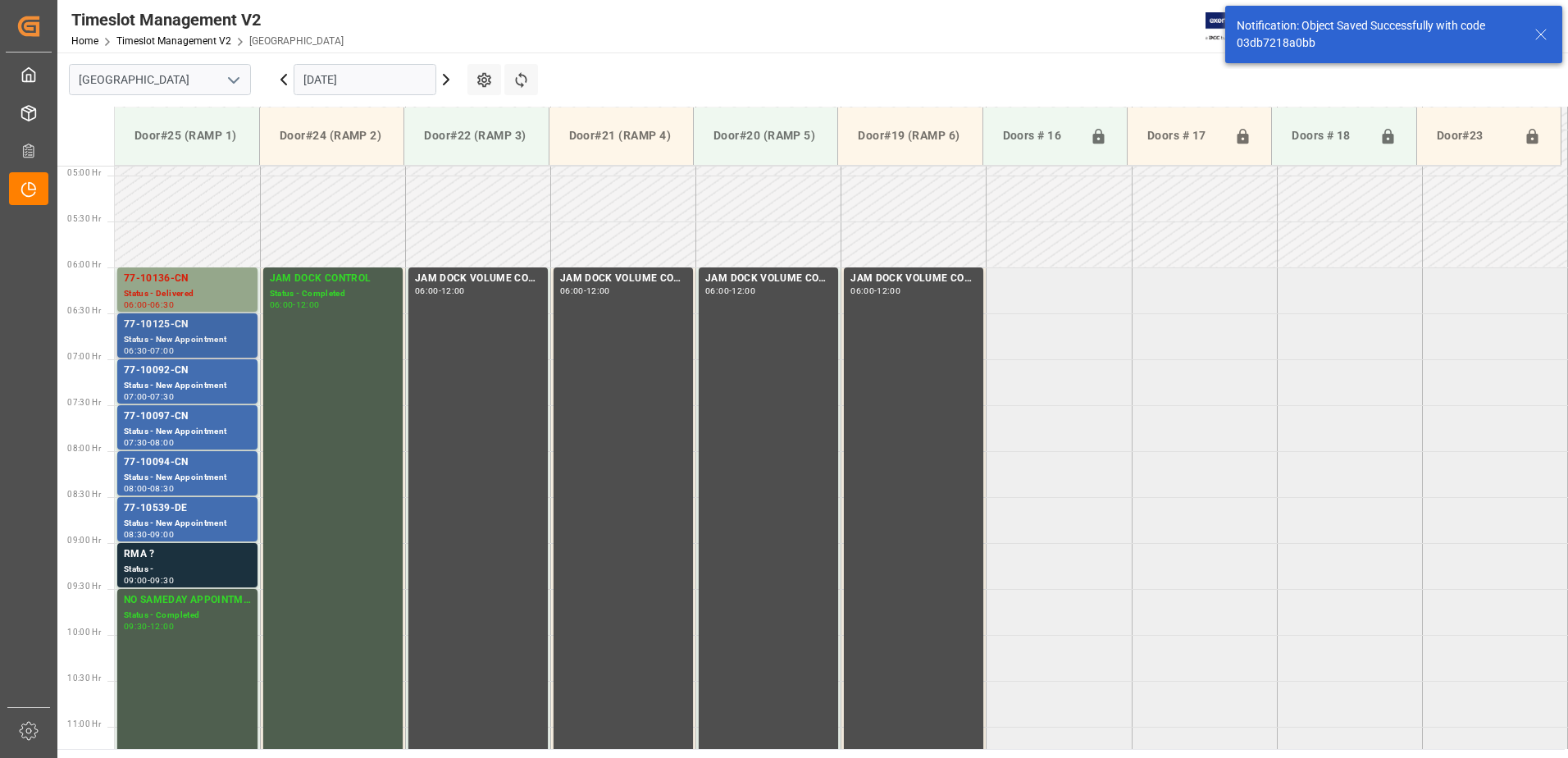
click at [155, 324] on div "77-10125-CN" at bounding box center [186, 325] width 127 height 17
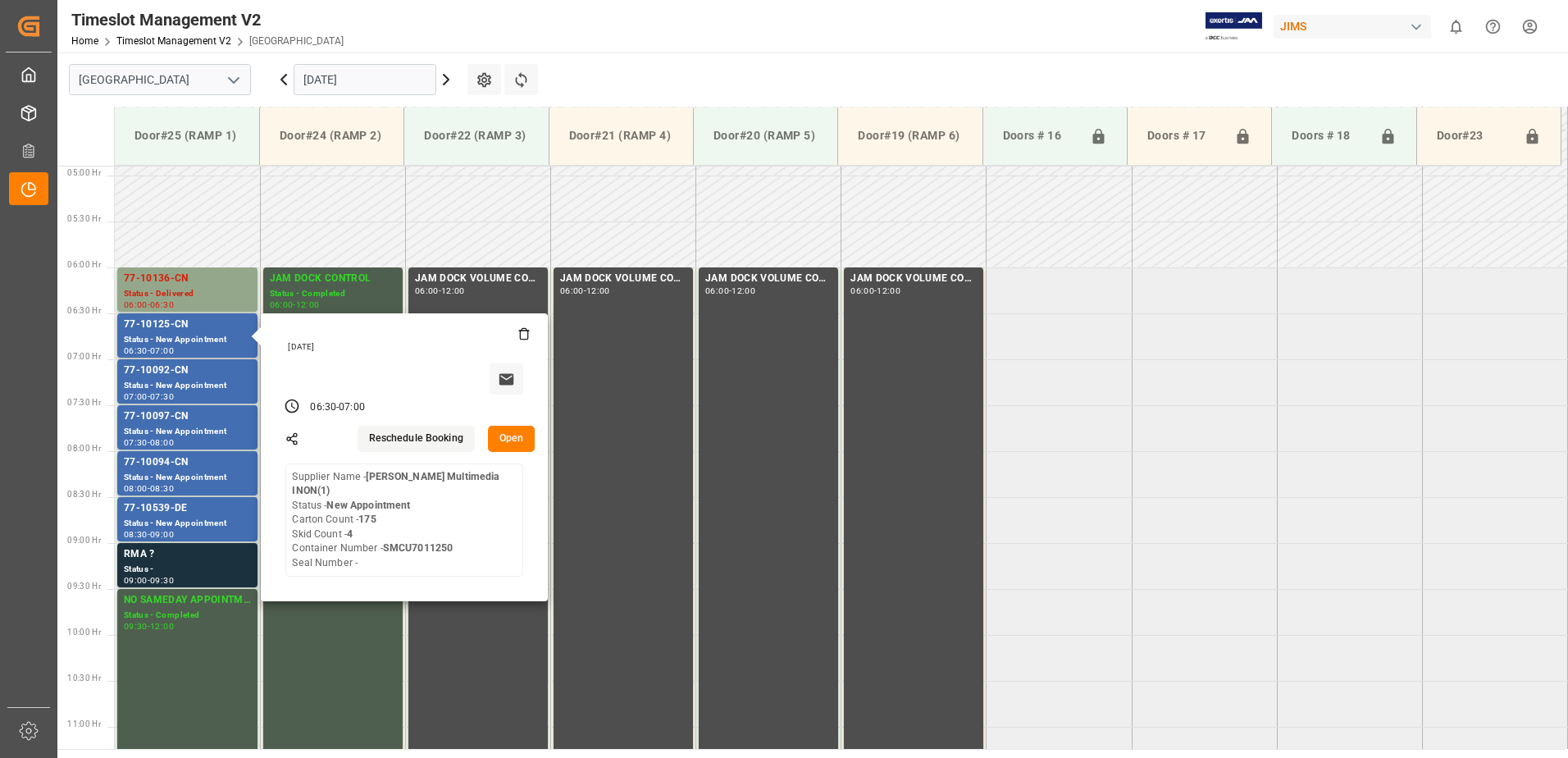
click at [511, 436] on button "Open" at bounding box center [511, 439] width 48 height 26
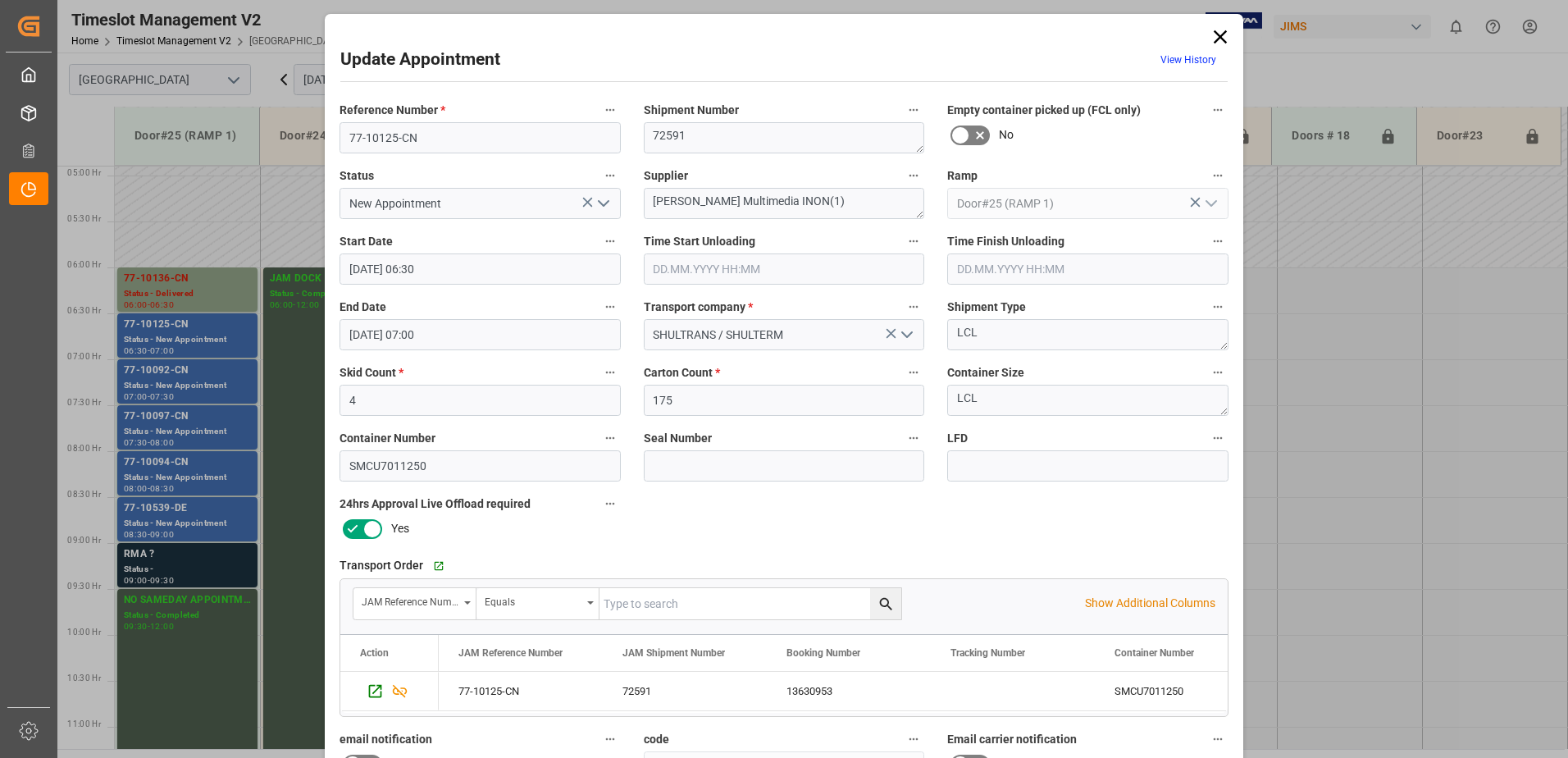
click at [600, 206] on polyline "open menu" at bounding box center [604, 203] width 10 height 5
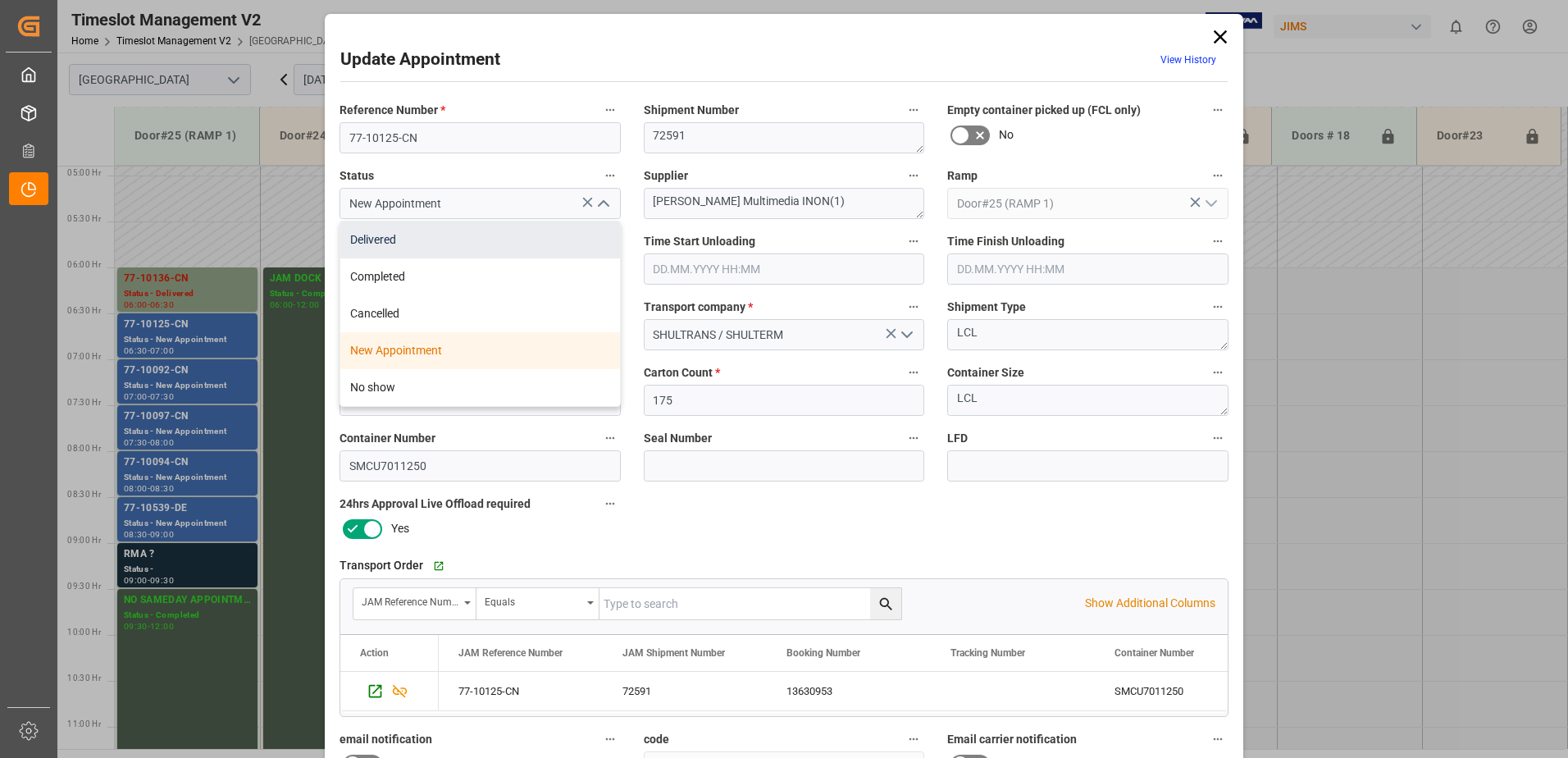
click at [429, 245] on div "Delivered" at bounding box center [480, 240] width 280 height 37
type input "Delivered"
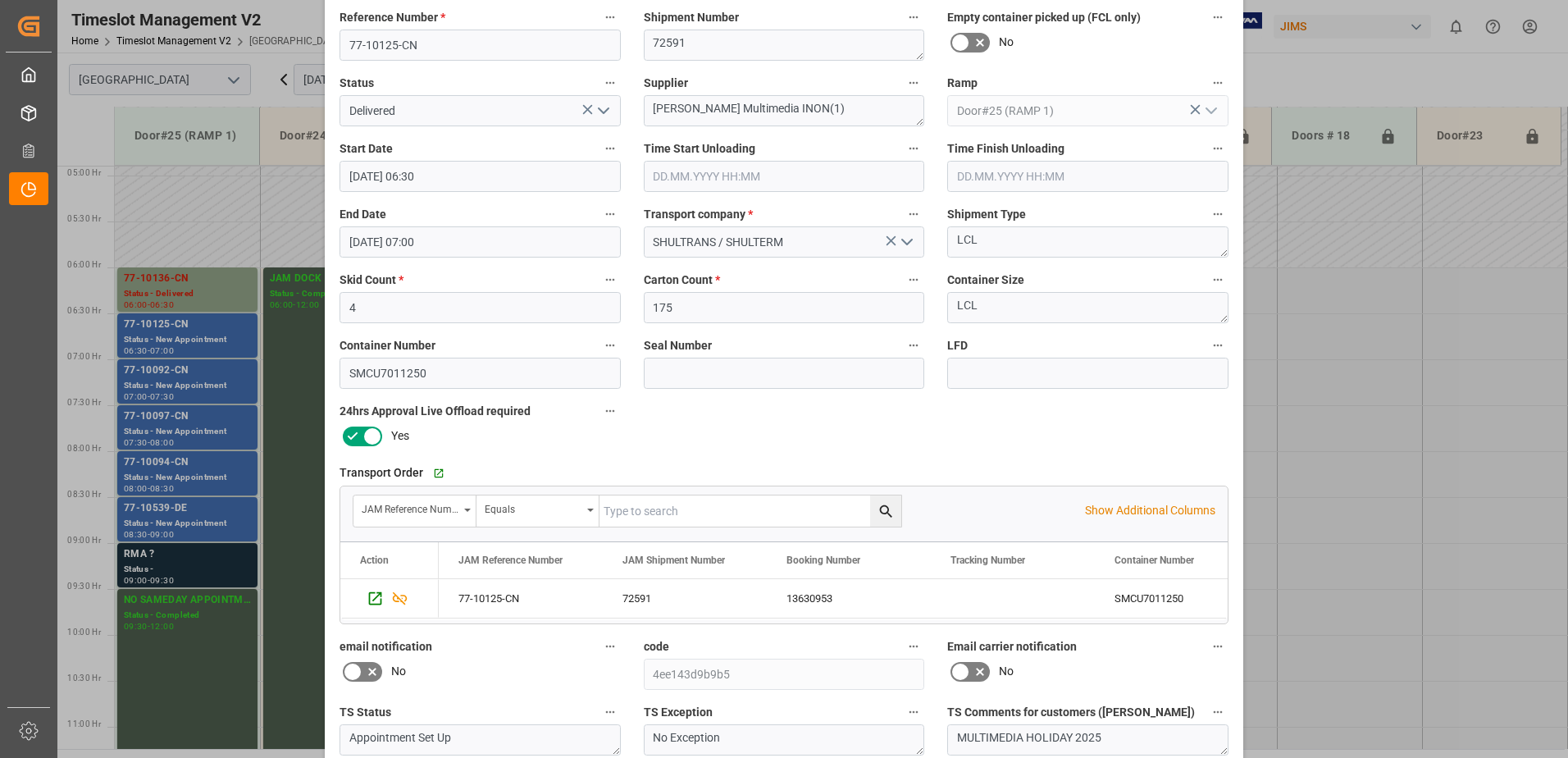
scroll to position [240, 0]
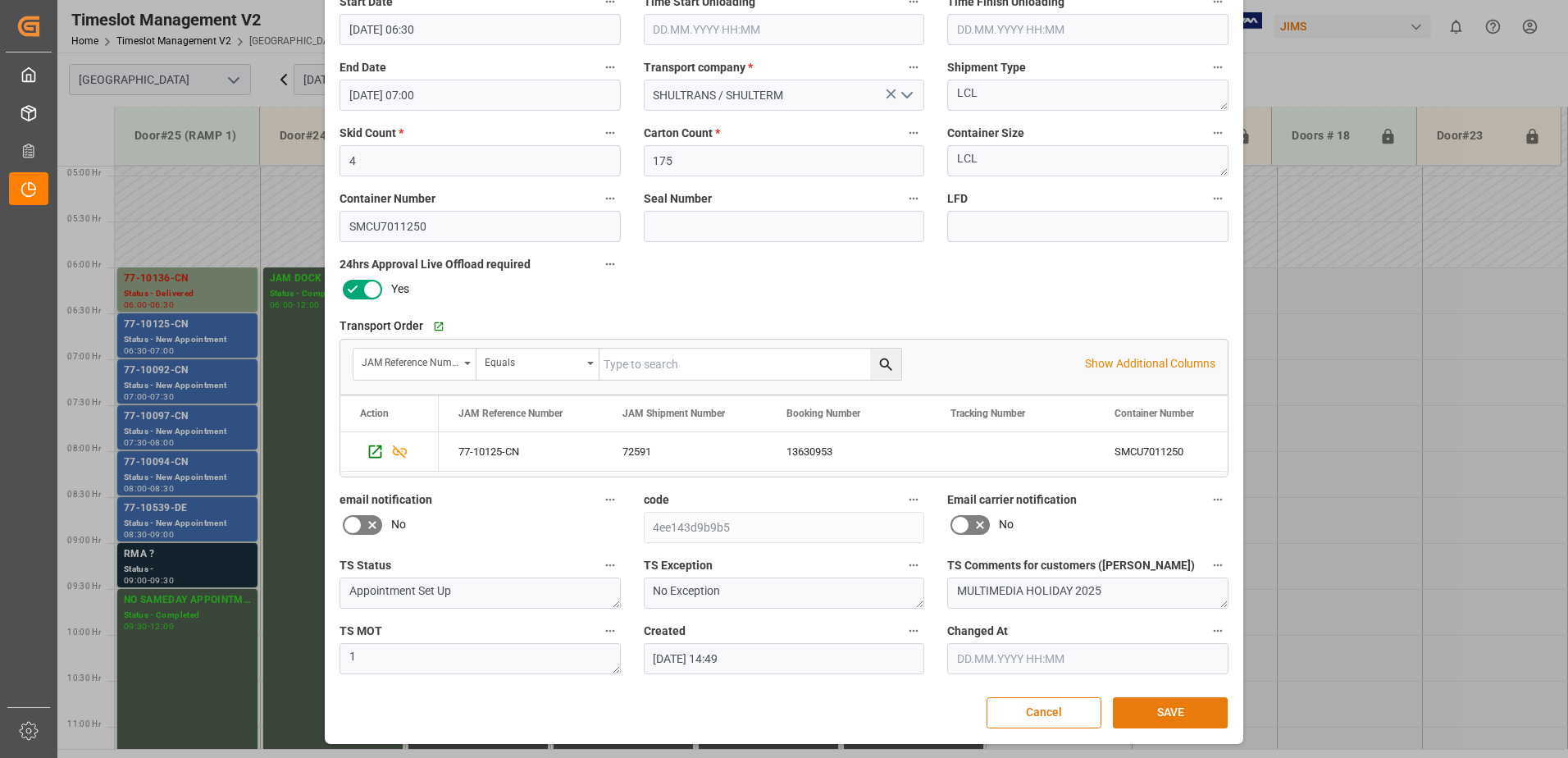
click at [1163, 713] on button "SAVE" at bounding box center [1170, 713] width 115 height 31
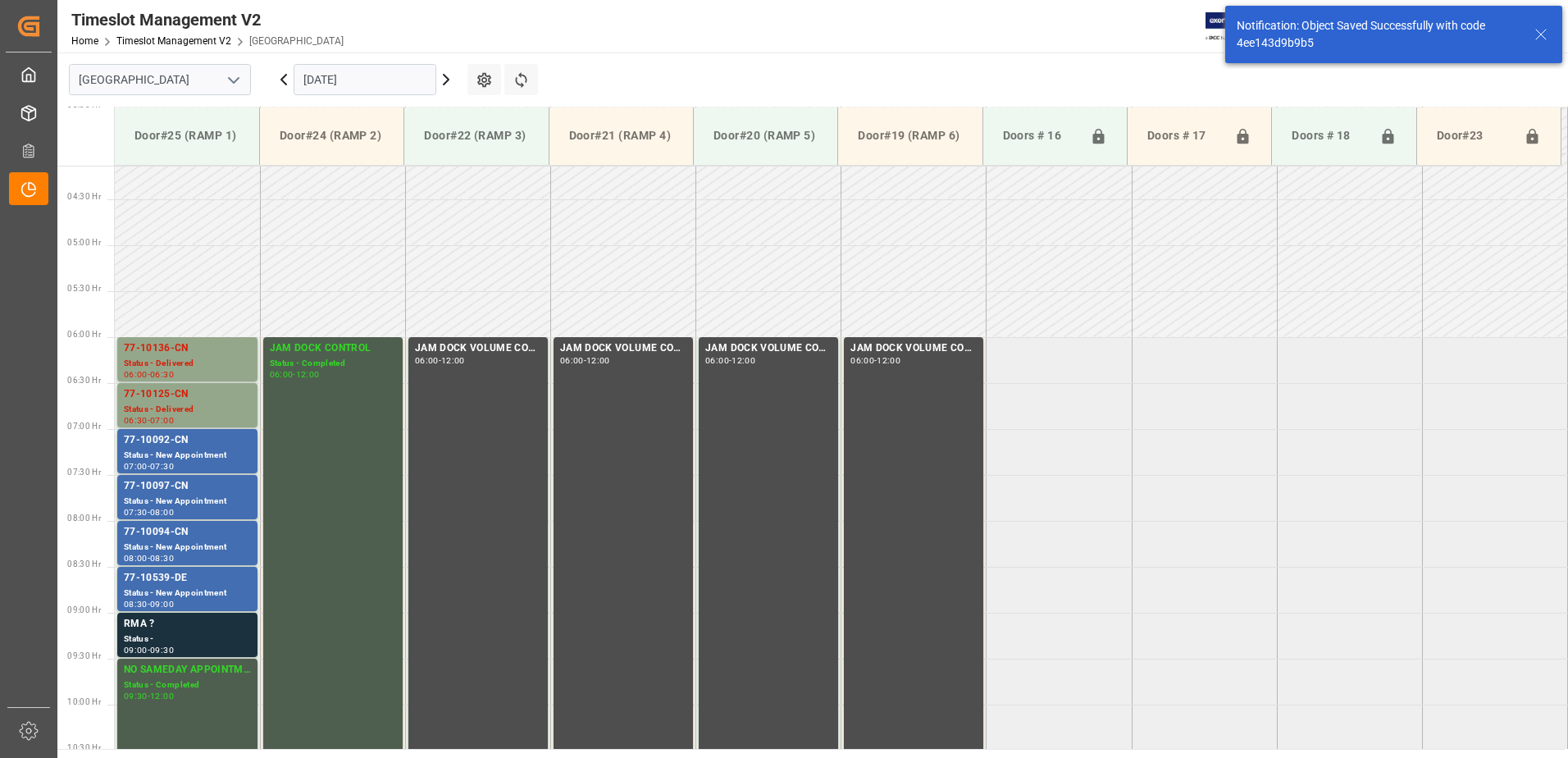
scroll to position [450, 0]
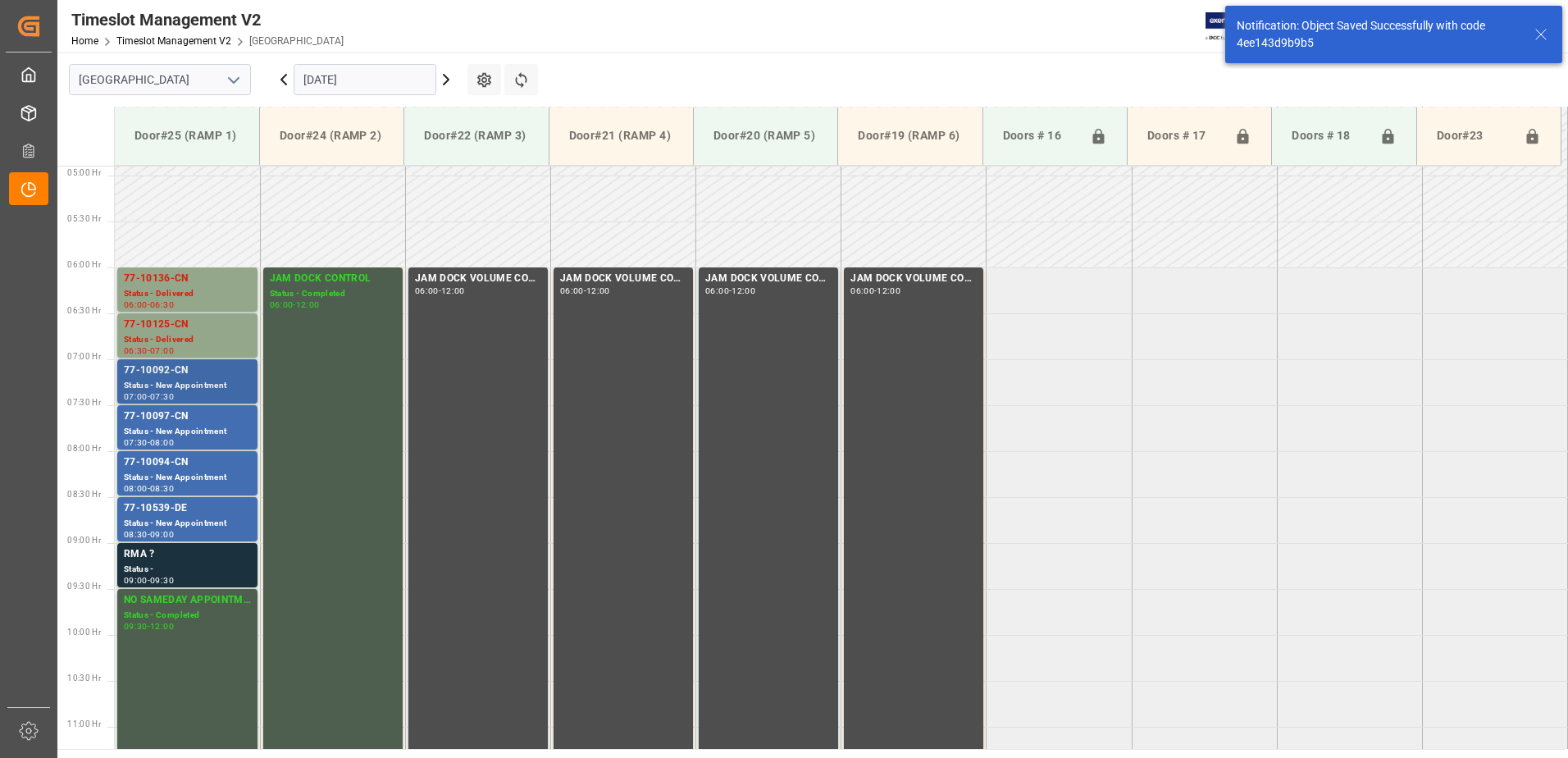
click at [207, 373] on div "77-10092-CN" at bounding box center [186, 371] width 127 height 17
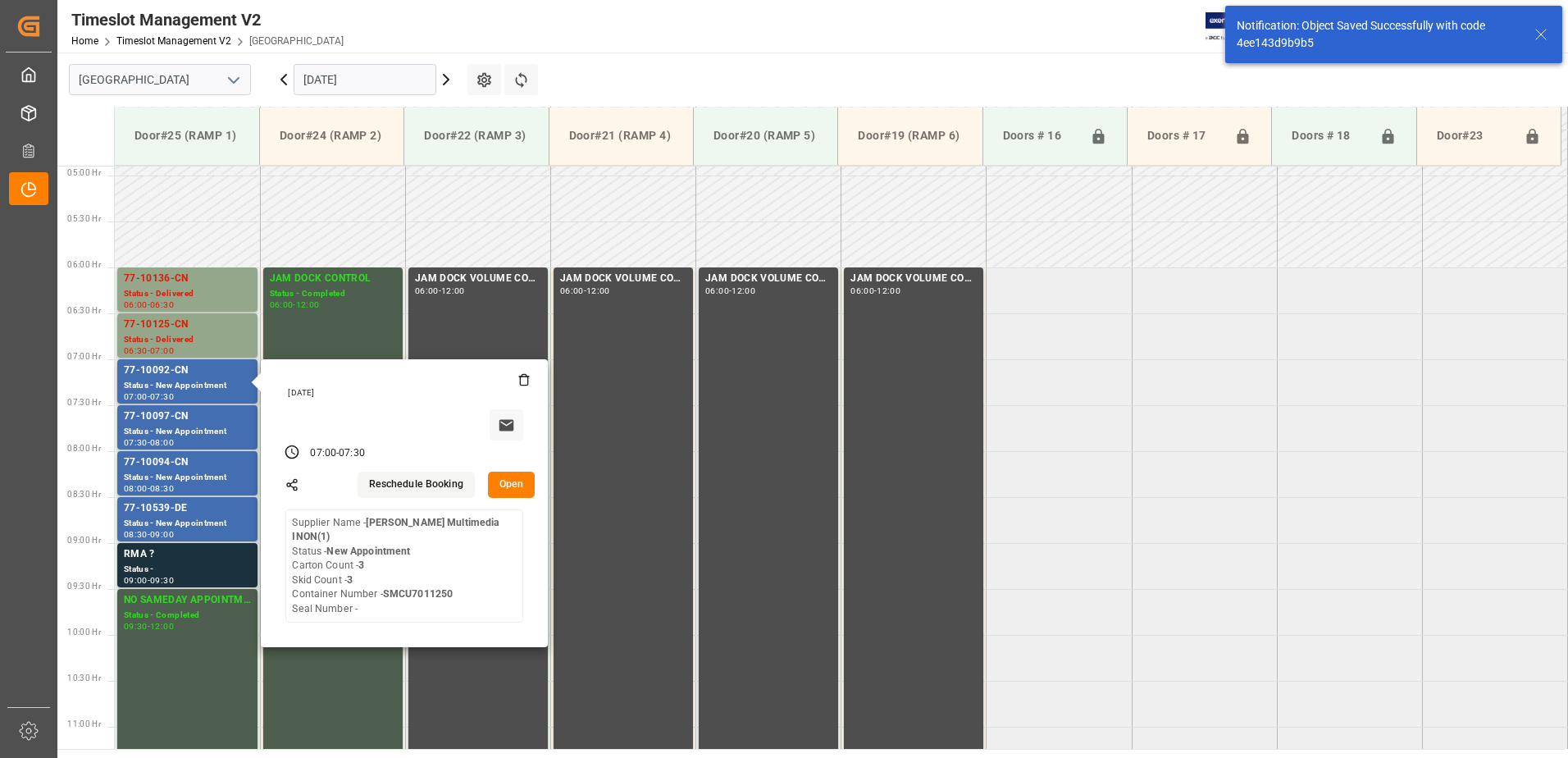
click at [512, 479] on button "Open" at bounding box center [511, 485] width 48 height 26
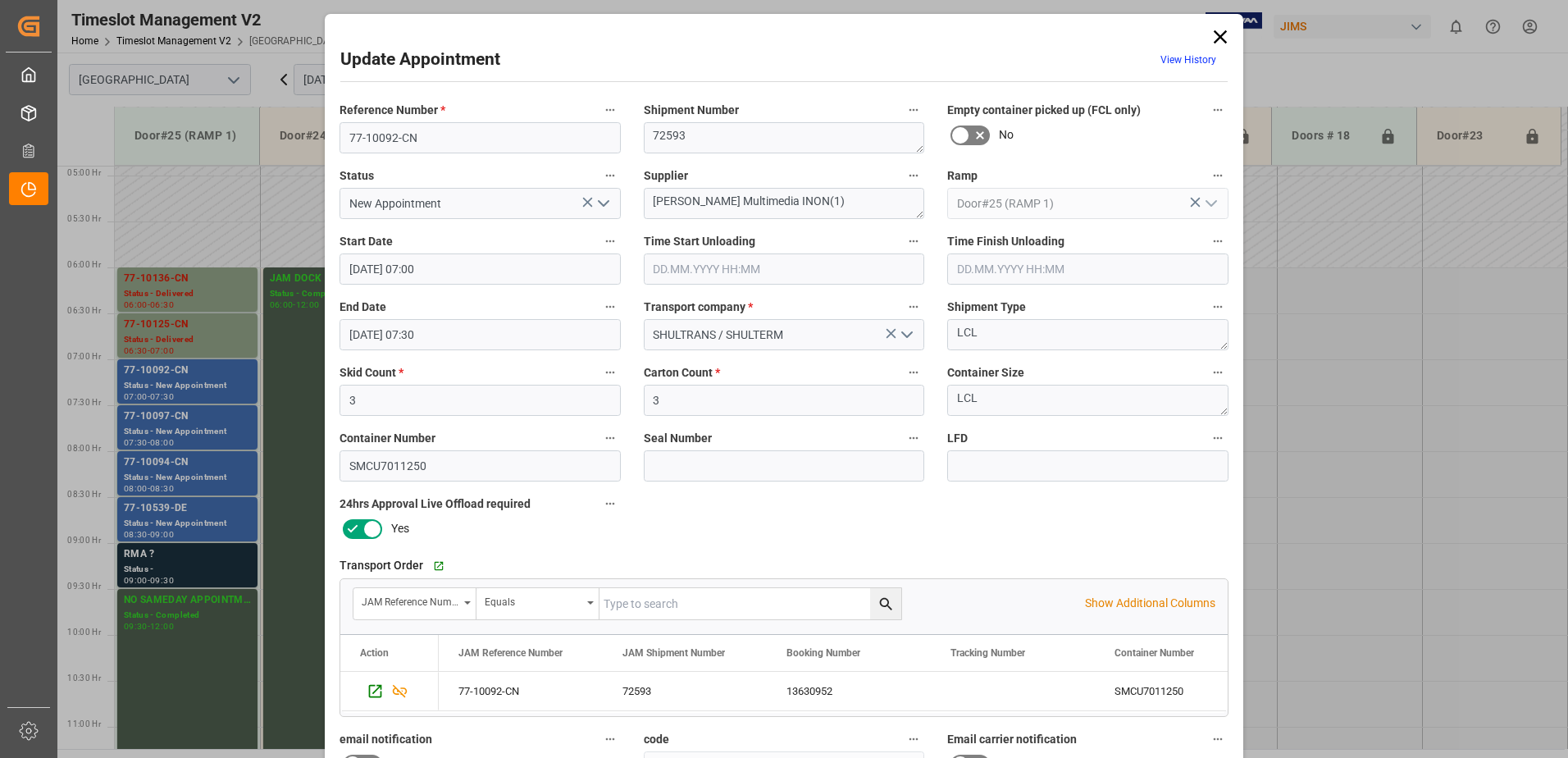
click at [599, 204] on polyline "open menu" at bounding box center [604, 203] width 10 height 5
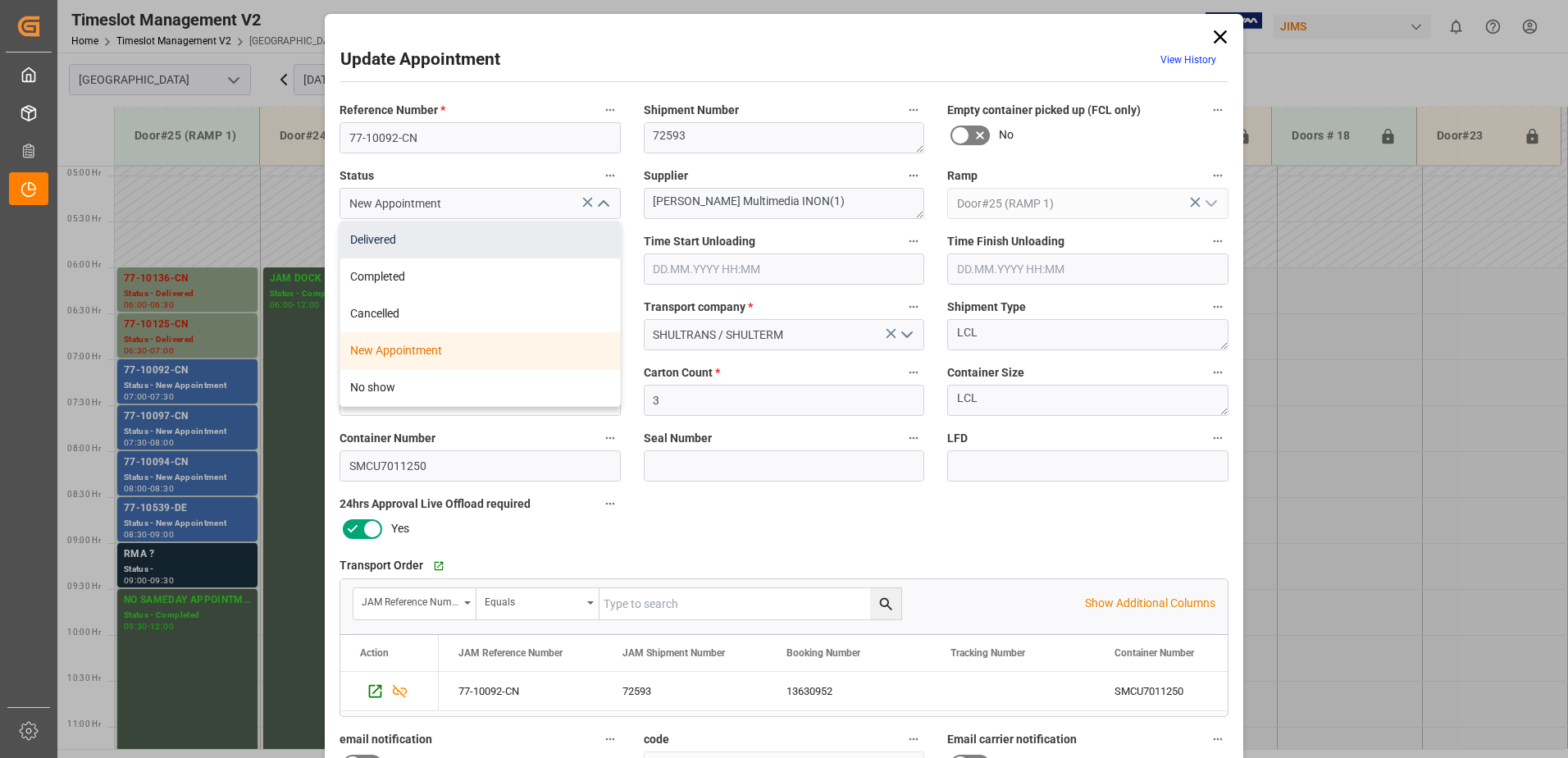
click at [466, 245] on div "Delivered" at bounding box center [480, 240] width 280 height 37
type input "Delivered"
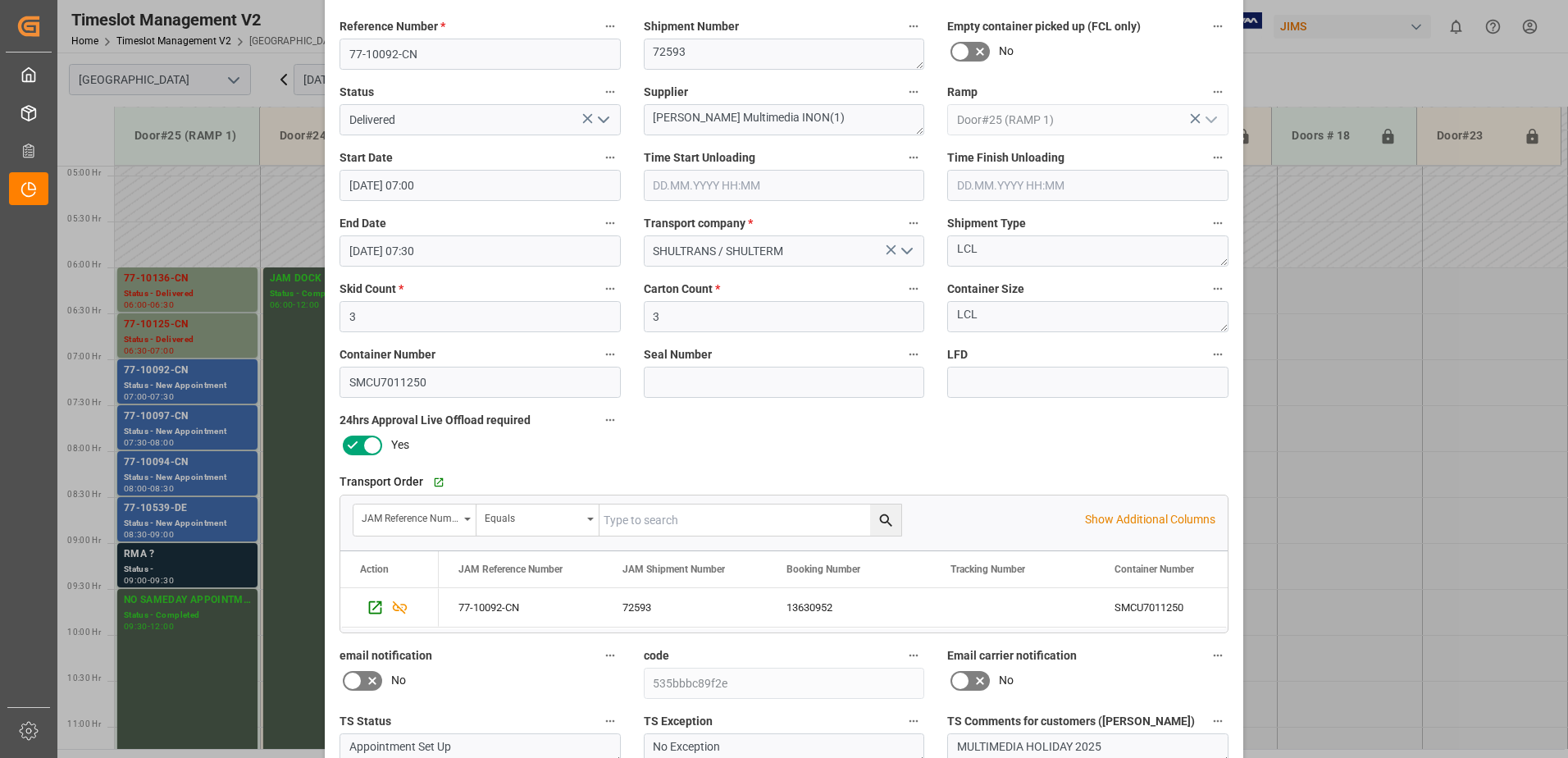
scroll to position [240, 0]
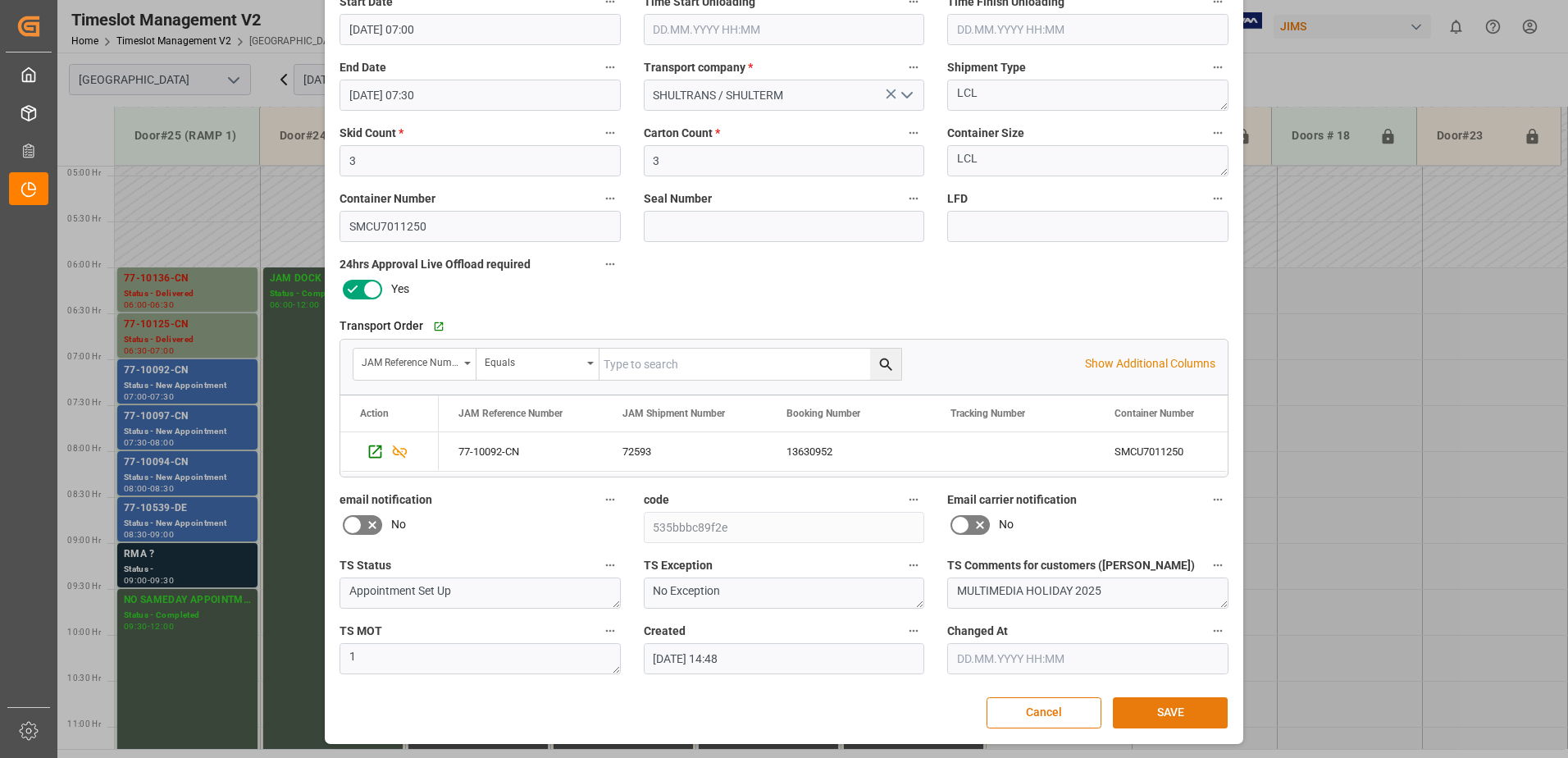
click at [1177, 716] on button "SAVE" at bounding box center [1170, 713] width 115 height 31
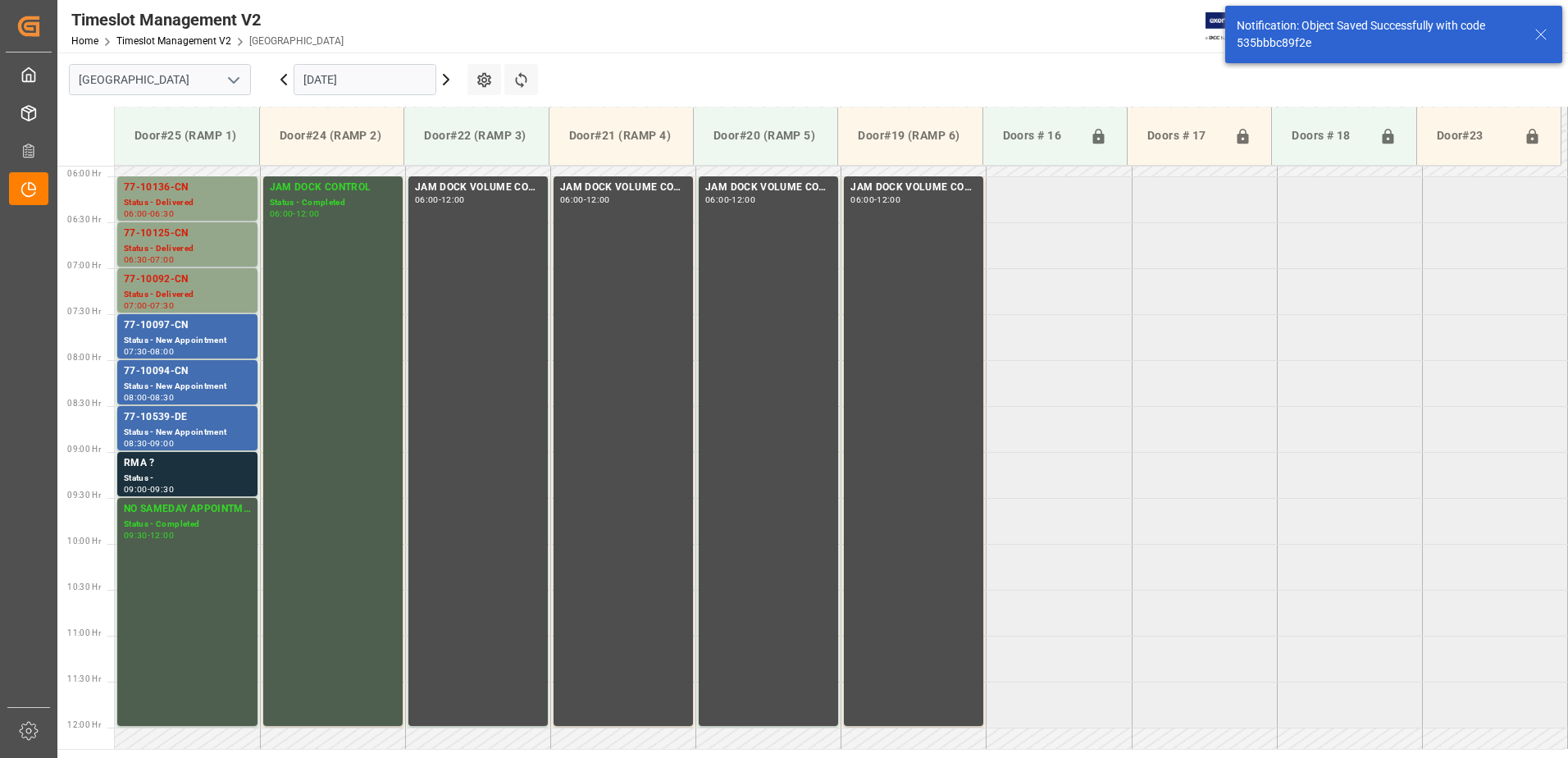
scroll to position [542, 0]
click at [177, 333] on div "Status - New Appointment" at bounding box center [186, 340] width 127 height 14
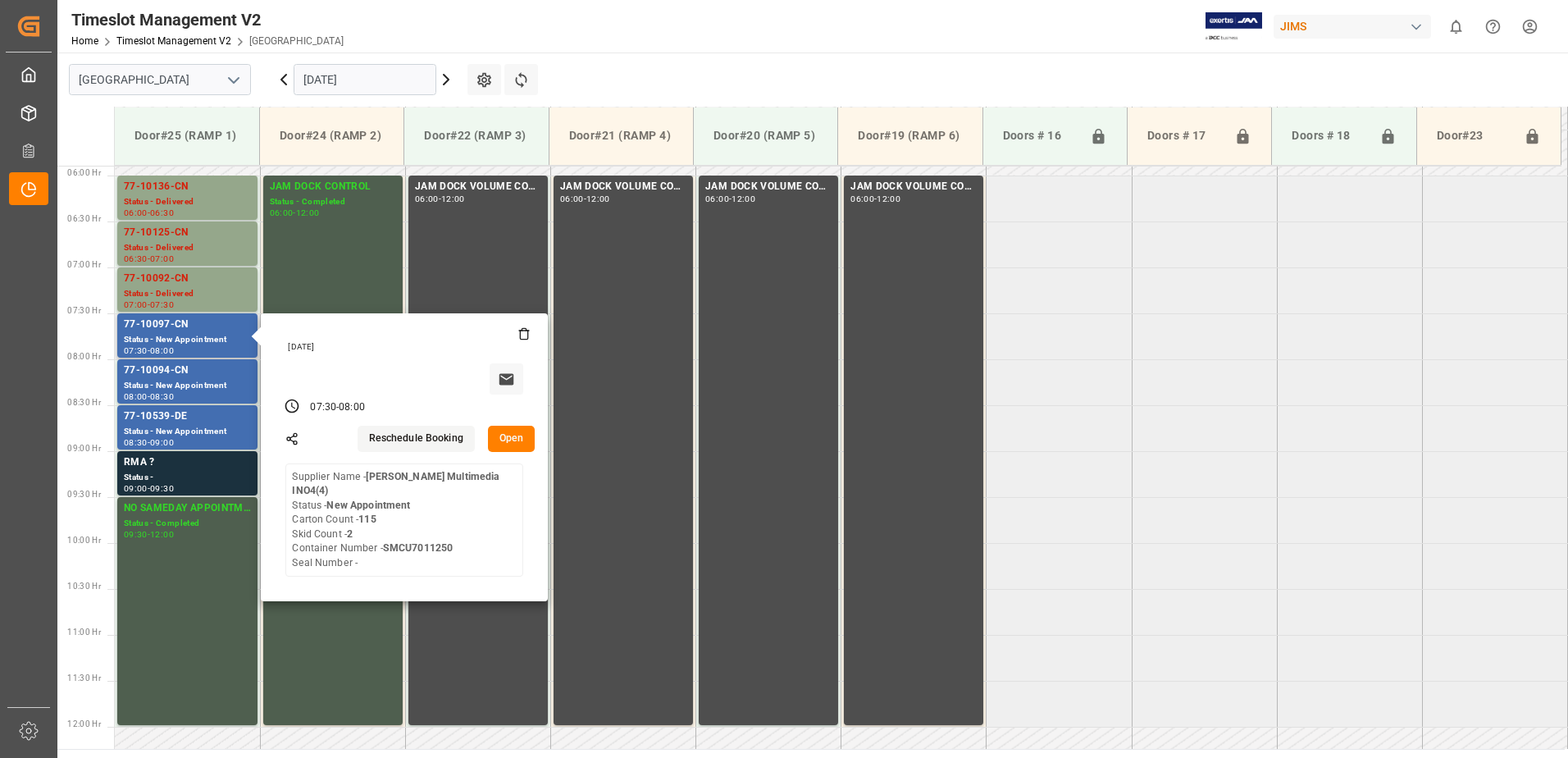
click at [510, 437] on button "Open" at bounding box center [511, 439] width 48 height 26
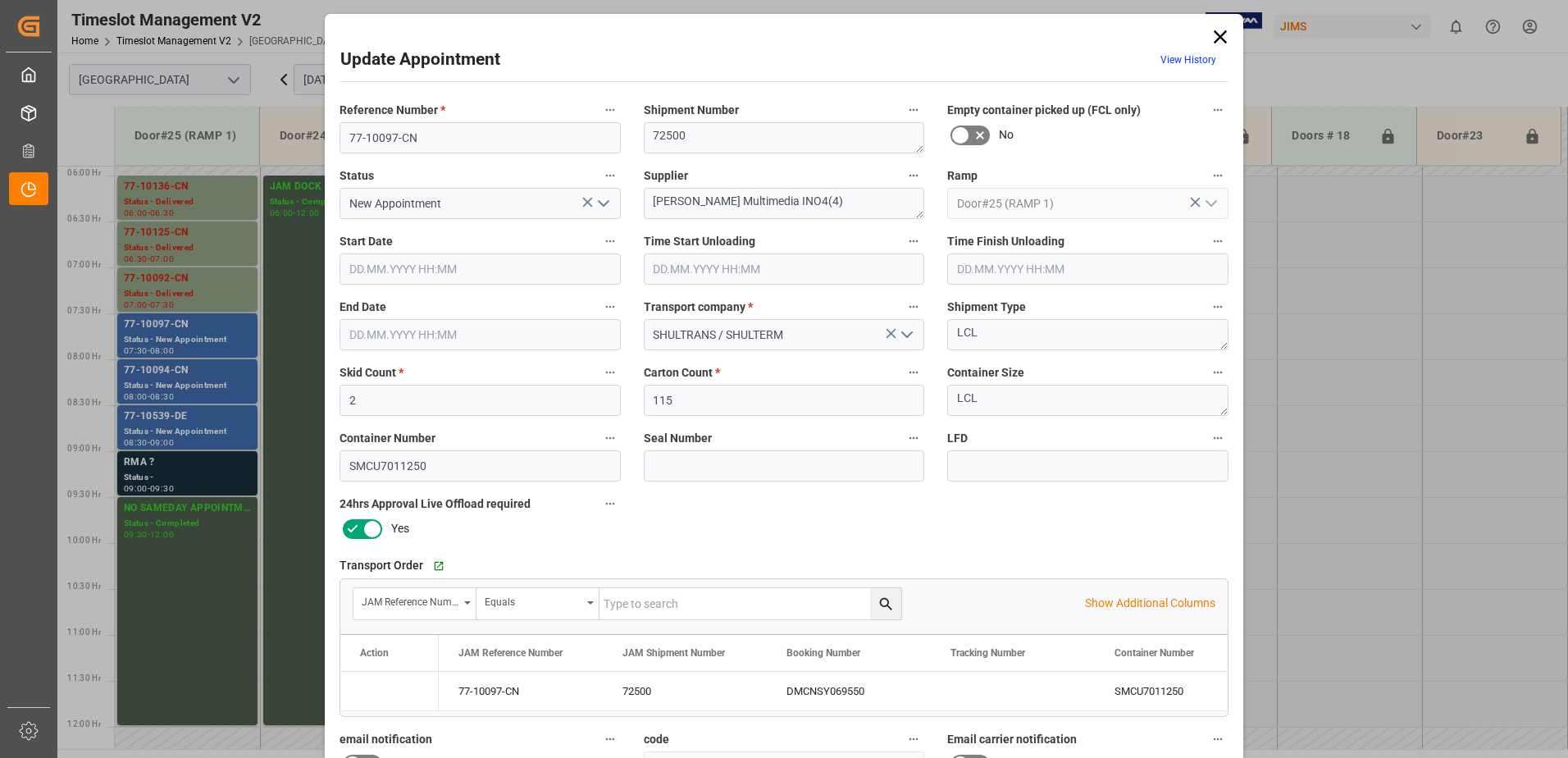
type input "19.09.2025 07:30"
type input "19.09.2025 08:00"
type input "17.09.2025 14:53"
click at [600, 203] on icon "open menu" at bounding box center [603, 203] width 19 height 19
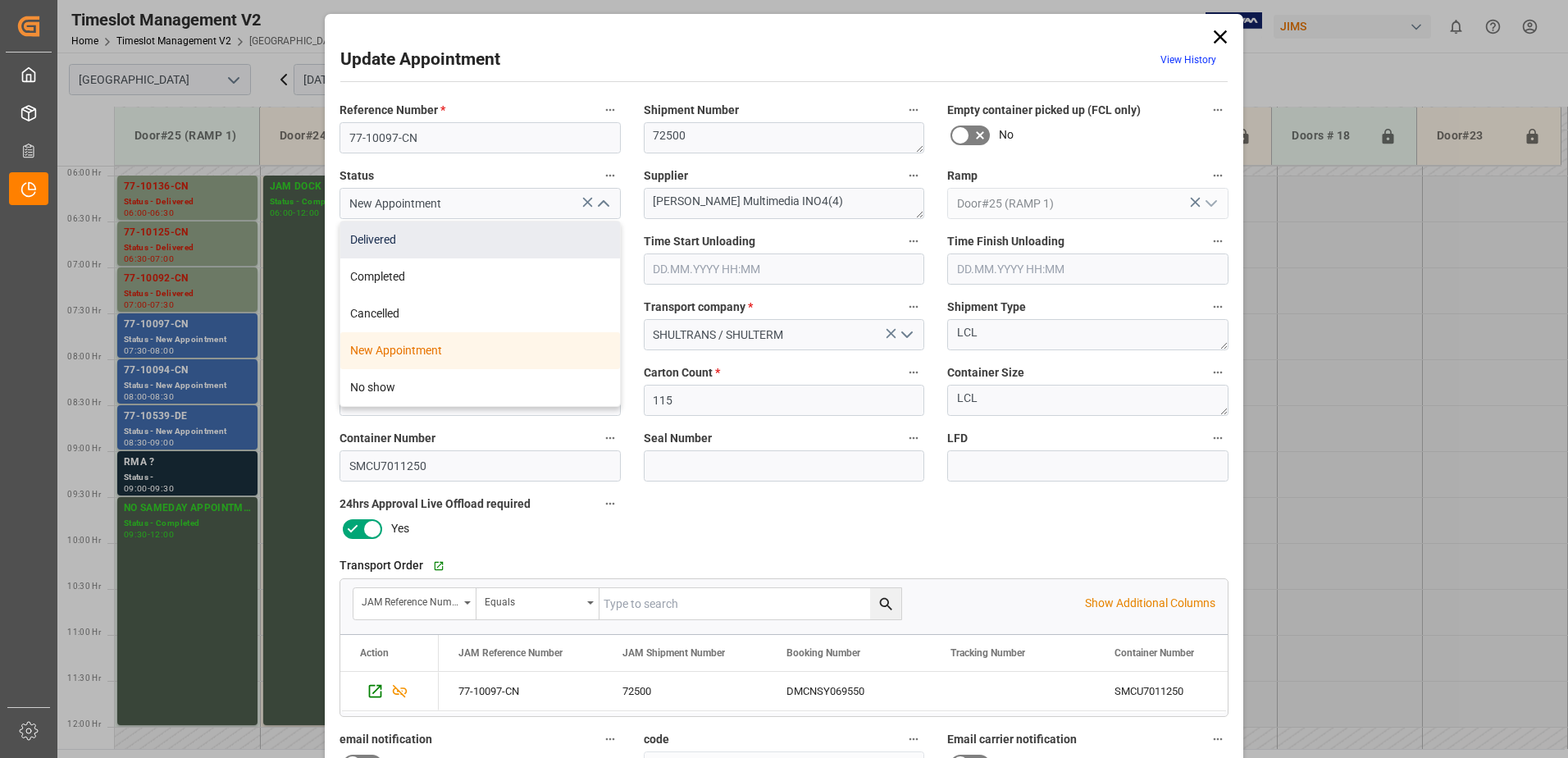
click at [446, 245] on div "Delivered" at bounding box center [480, 240] width 280 height 37
type input "Delivered"
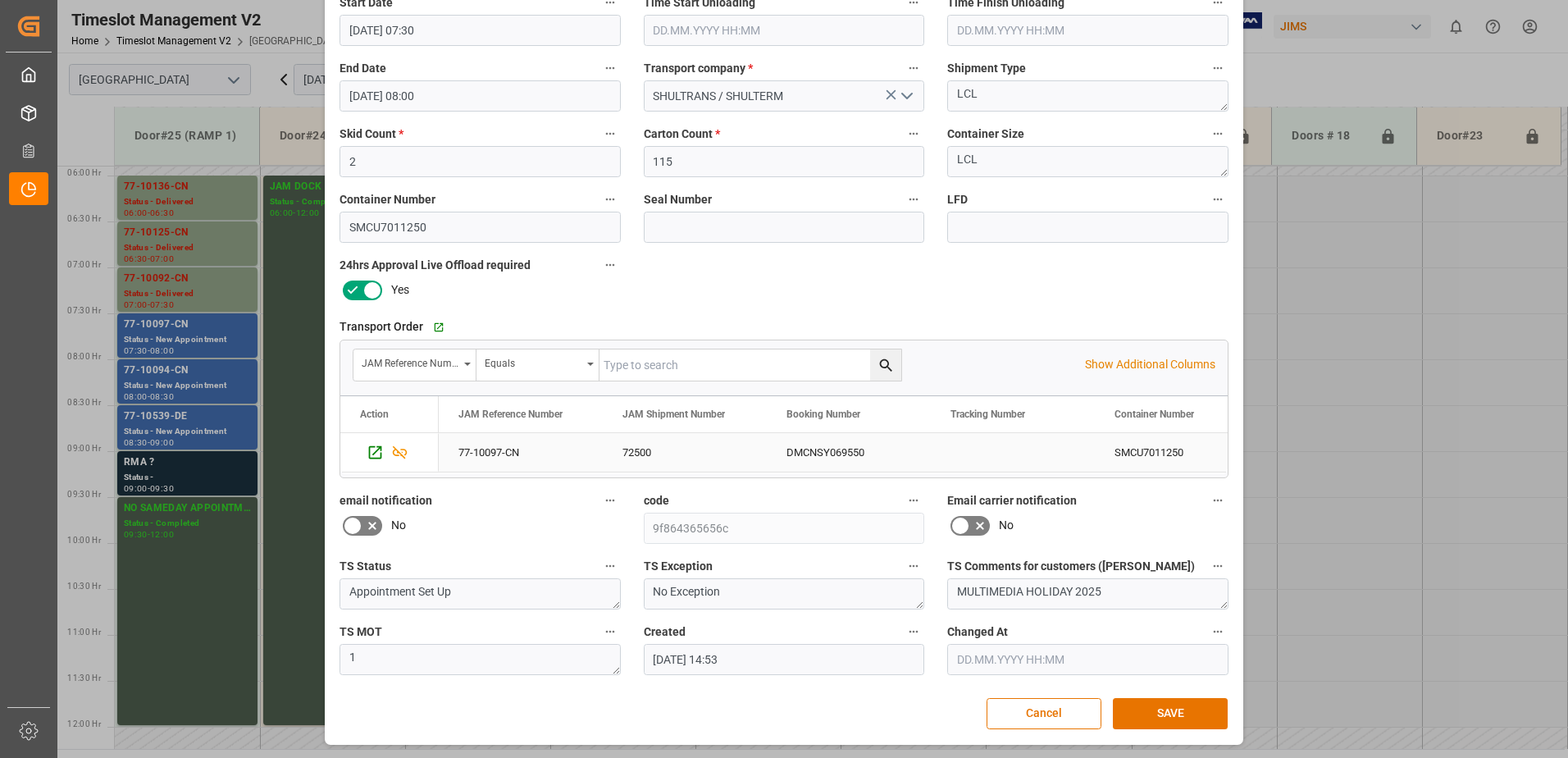
scroll to position [240, 0]
click at [1172, 712] on button "SAVE" at bounding box center [1170, 713] width 115 height 31
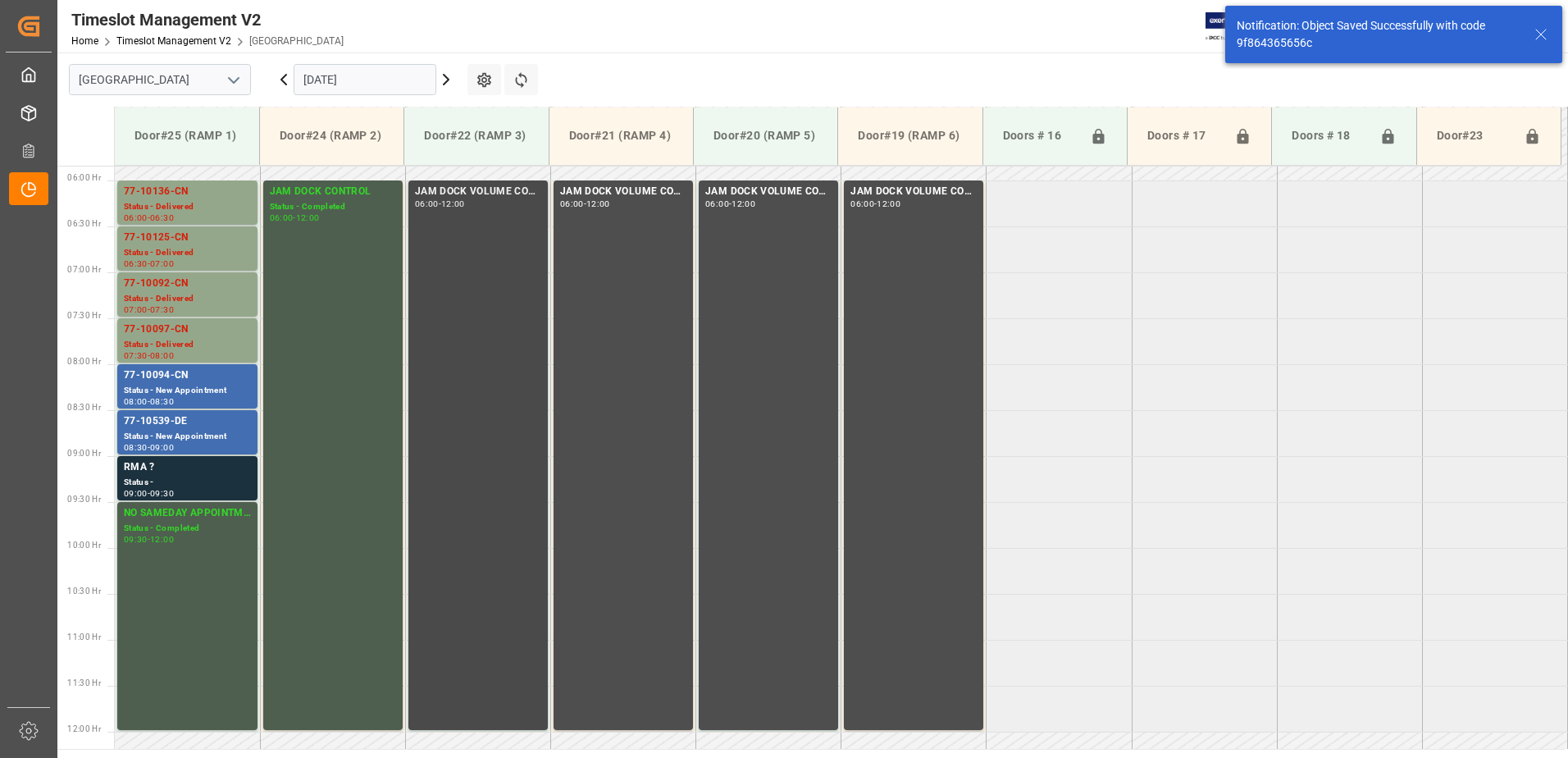
scroll to position [542, 0]
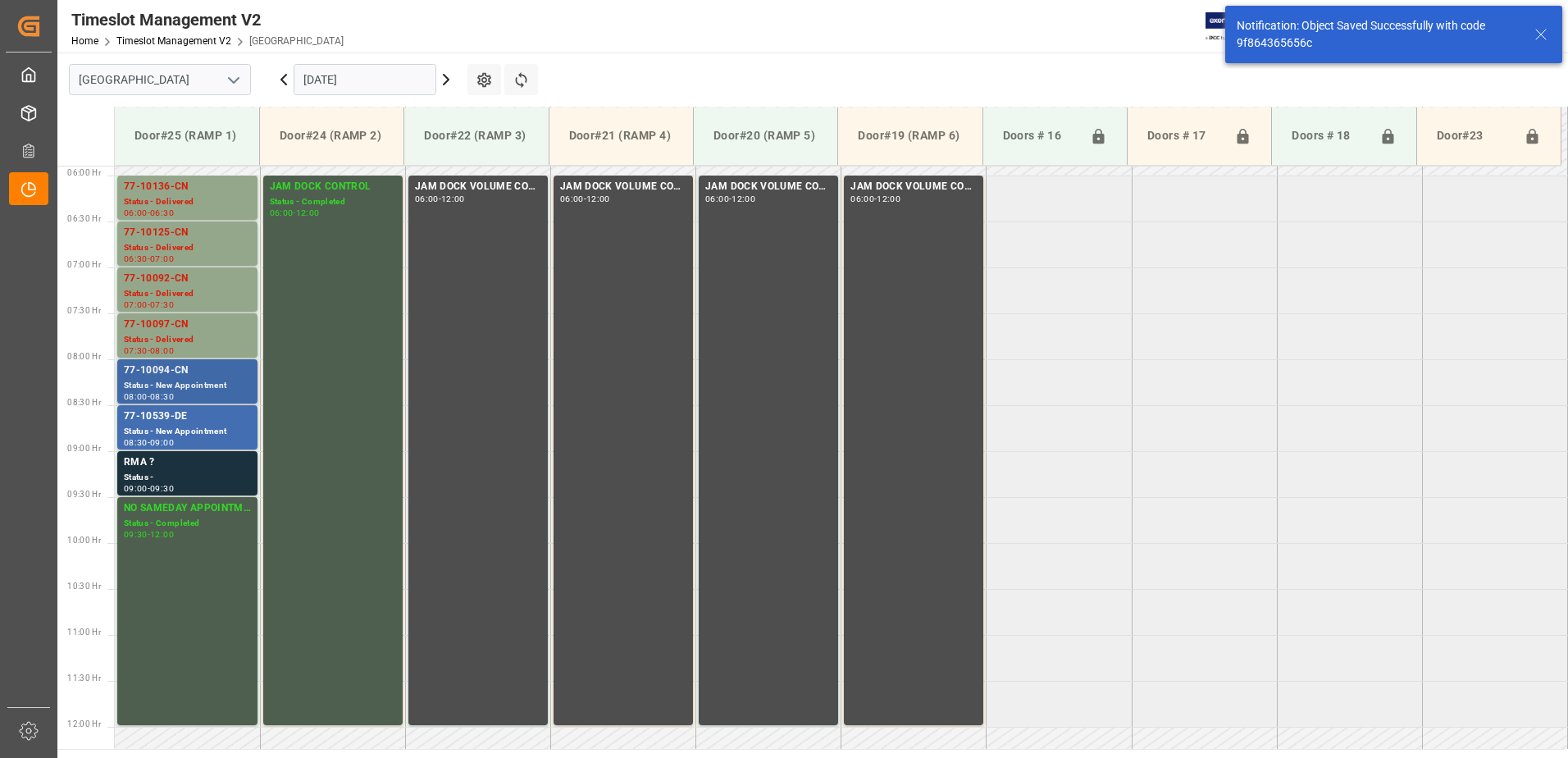
click at [186, 382] on div "Status - New Appointment" at bounding box center [186, 386] width 127 height 14
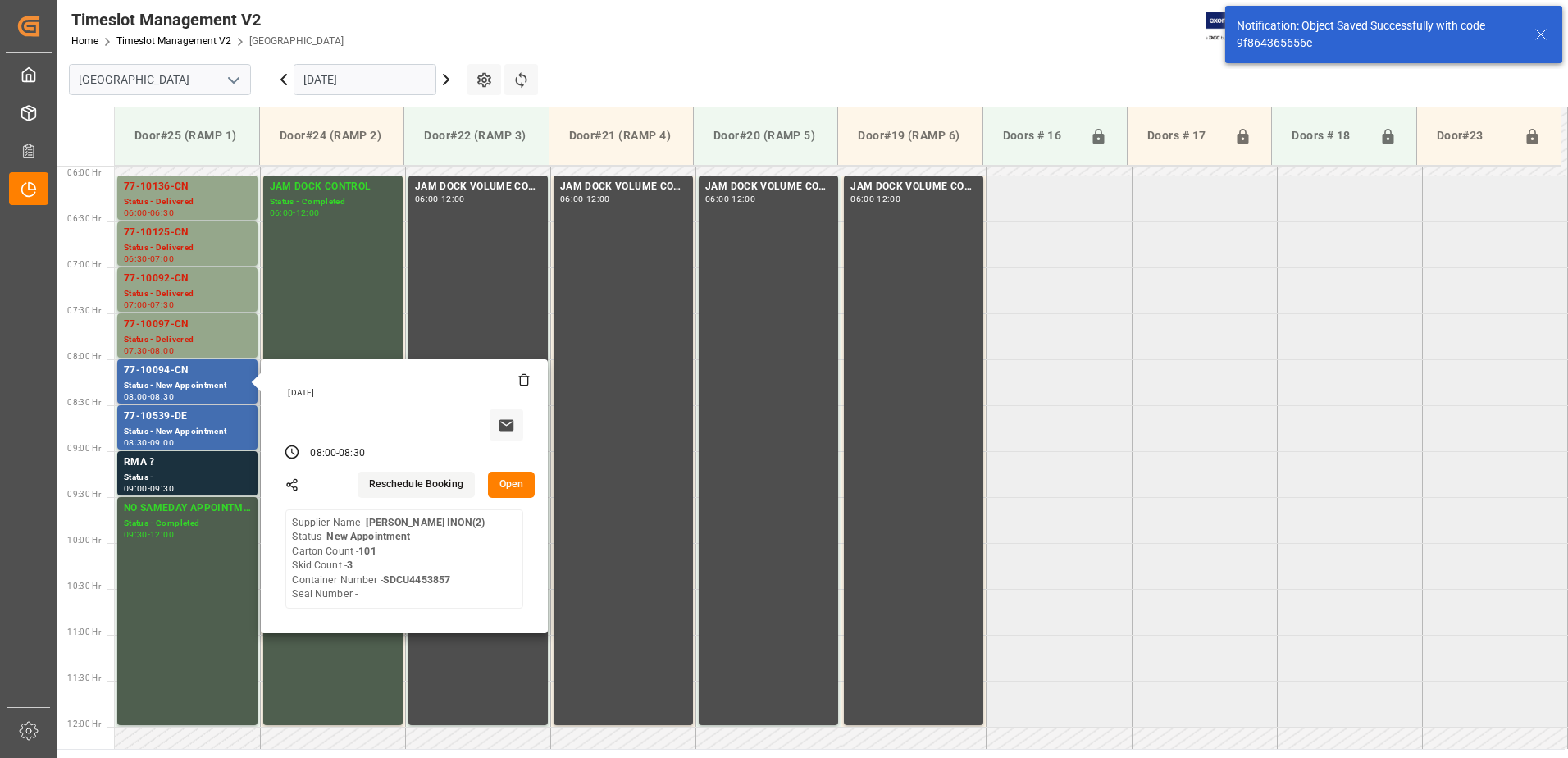
click at [506, 482] on button "Open" at bounding box center [511, 485] width 48 height 26
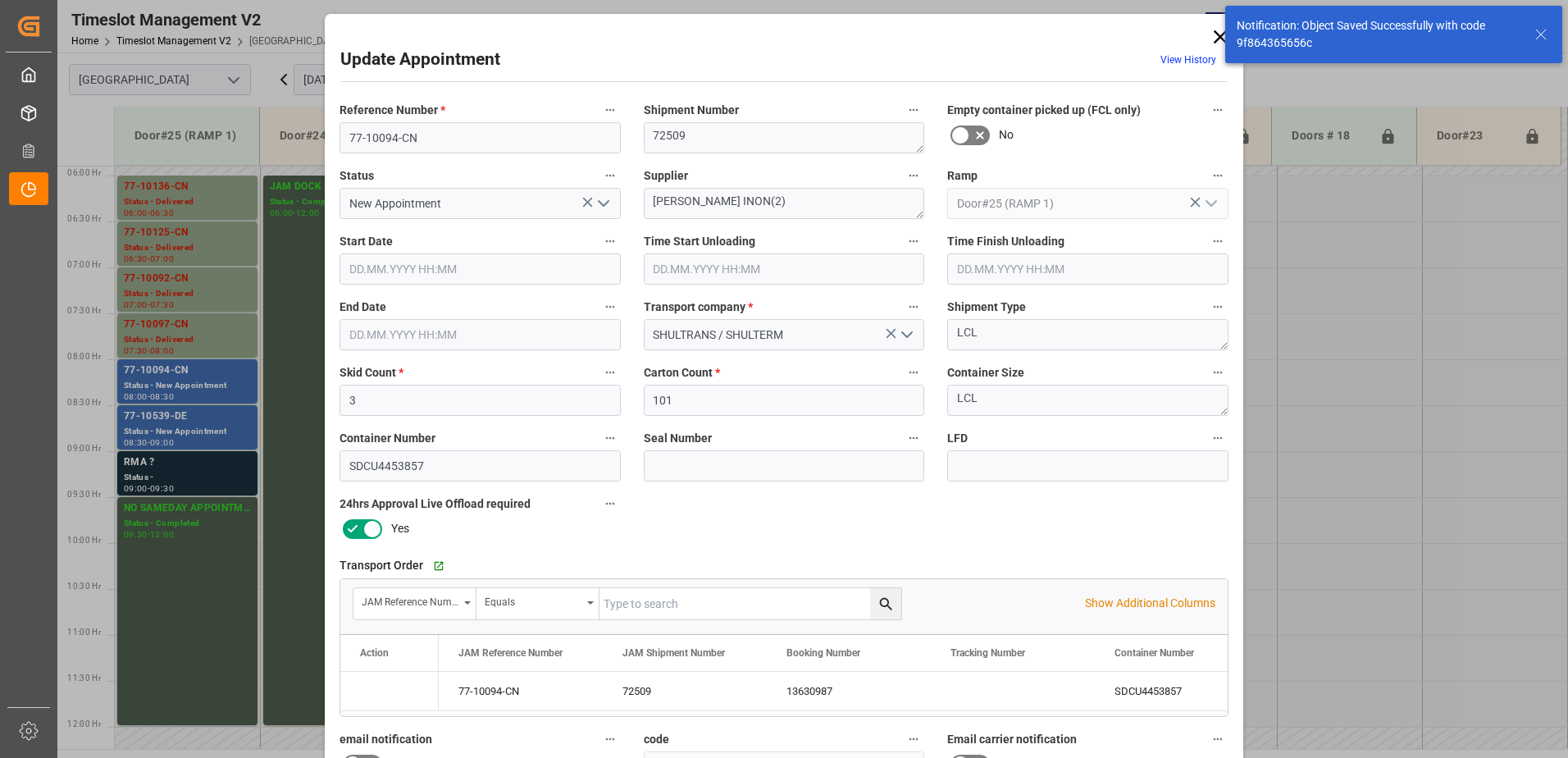
type input "19.09.2025 08:00"
type input "19.09.2025 08:30"
type input "17.09.2025 14:54"
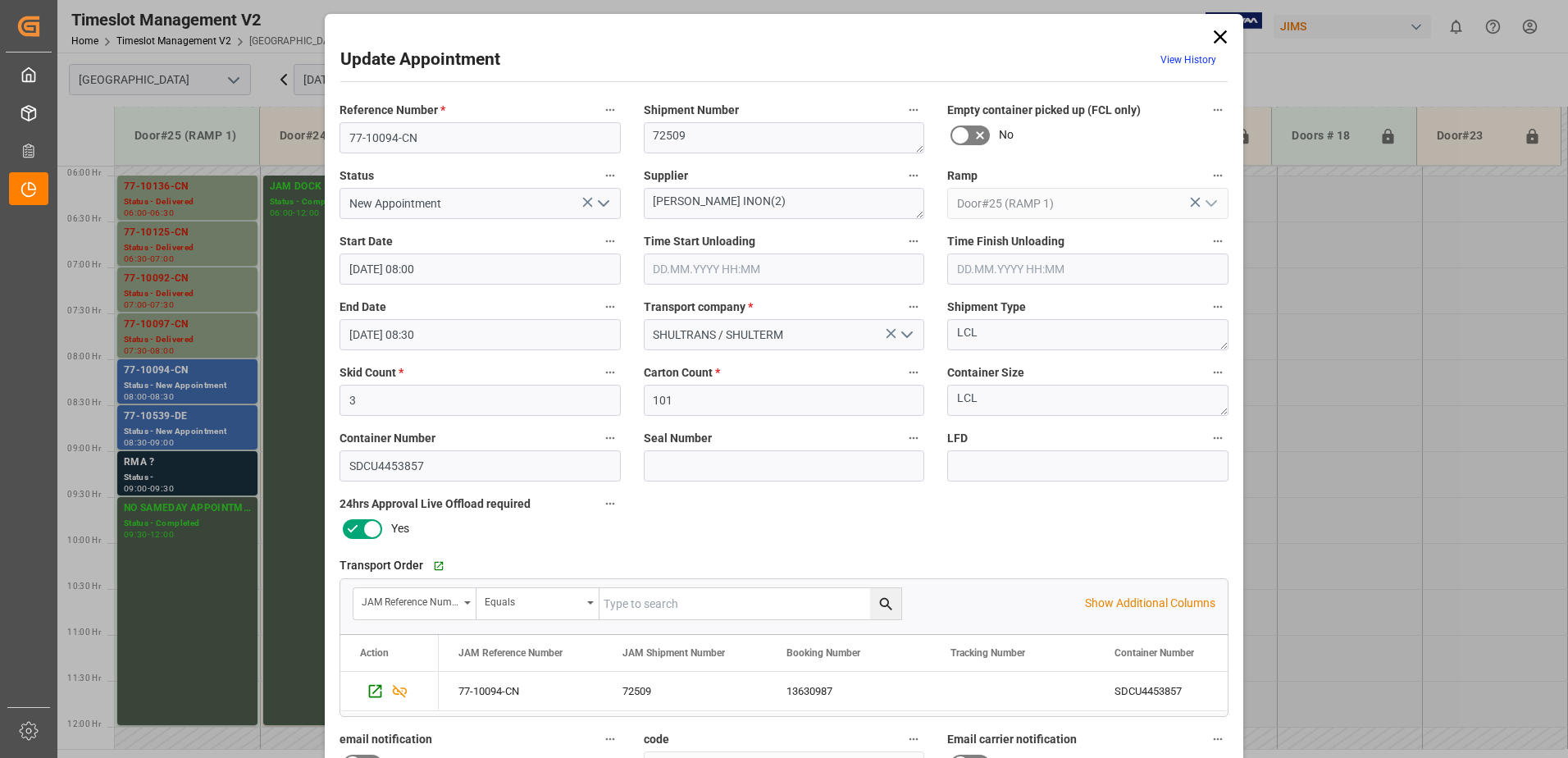
click at [604, 203] on icon "open menu" at bounding box center [603, 203] width 19 height 19
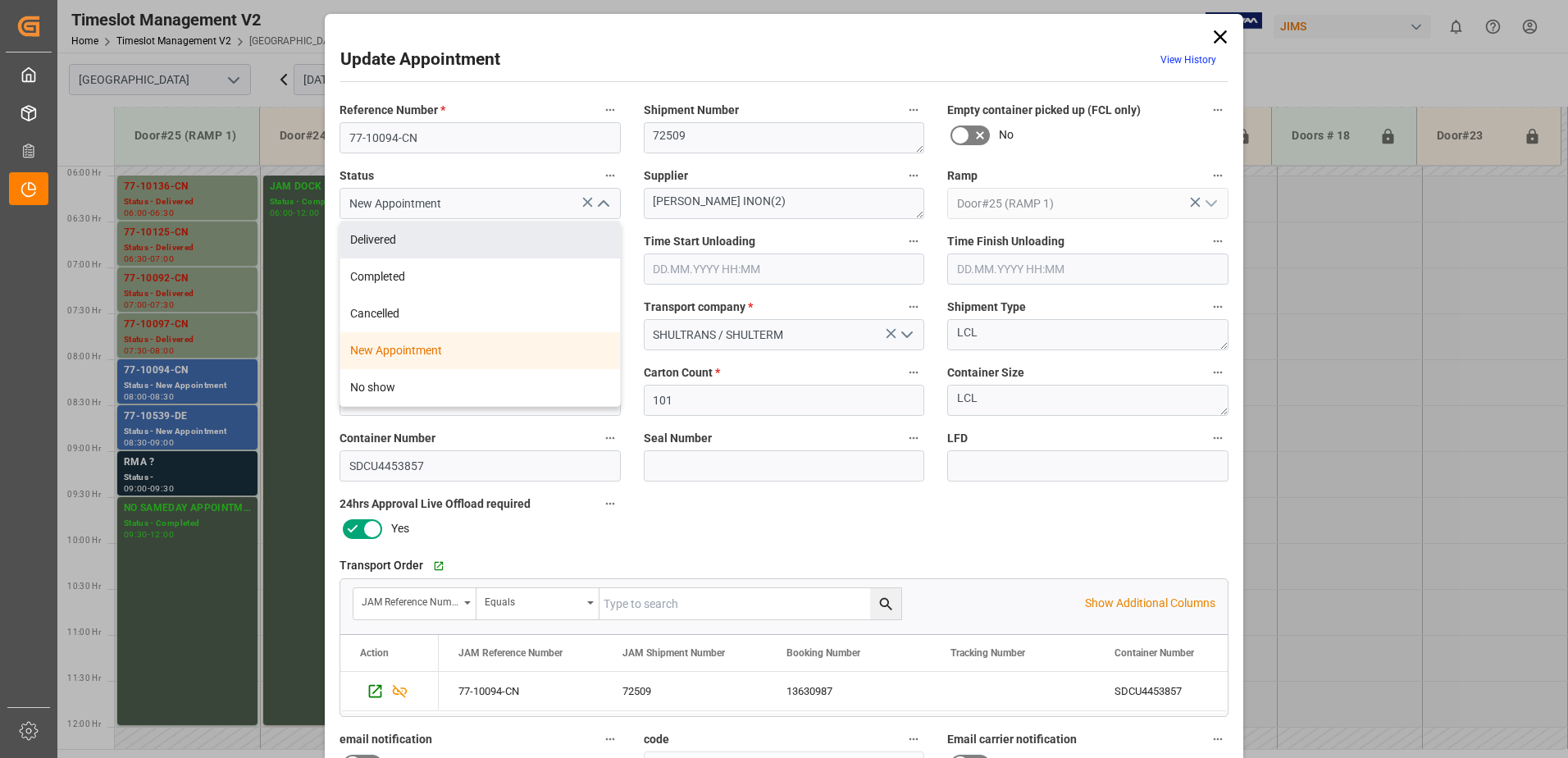
click at [405, 240] on div "Delivered" at bounding box center [480, 240] width 280 height 37
type input "Delivered"
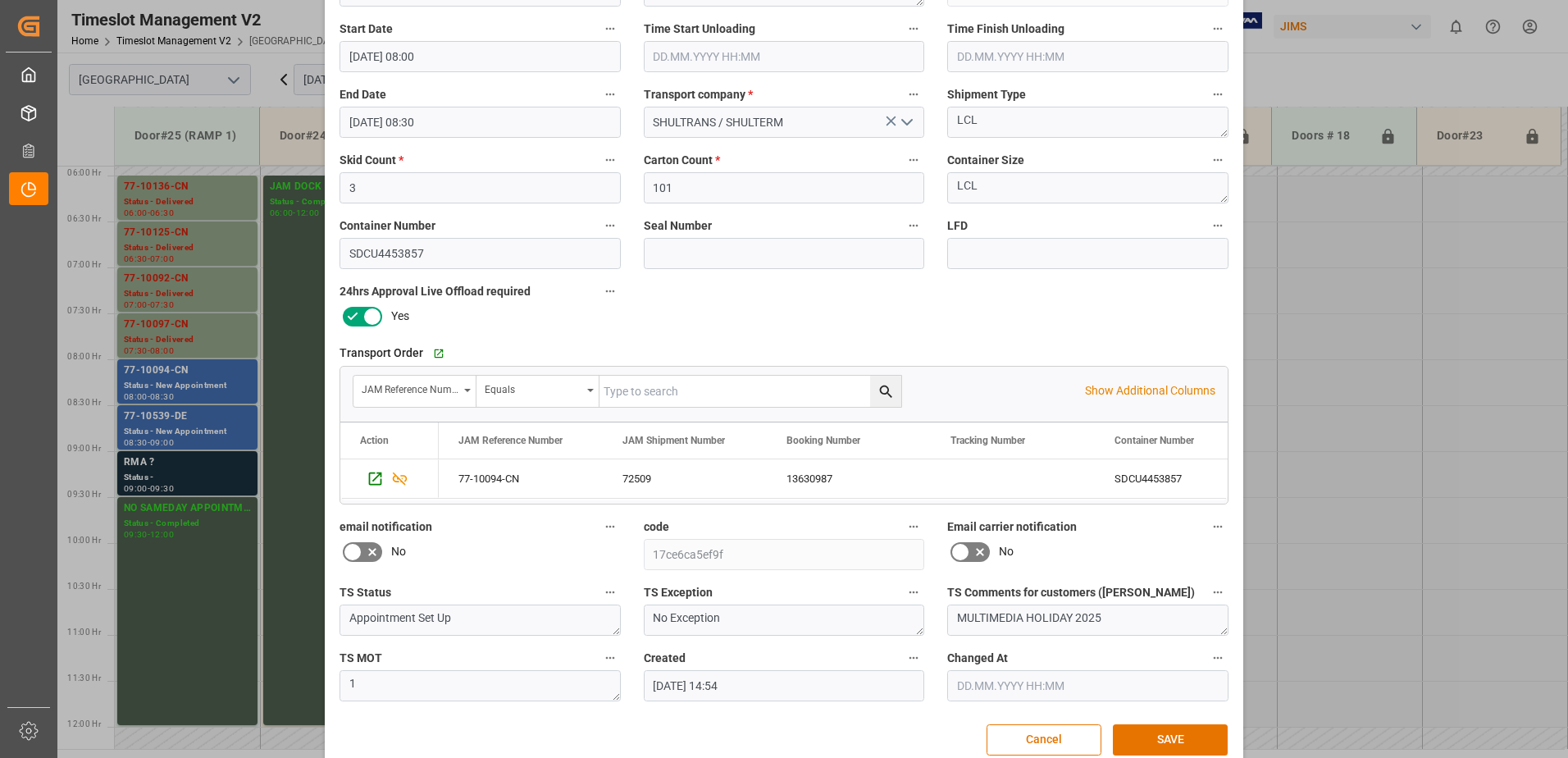
scroll to position [240, 0]
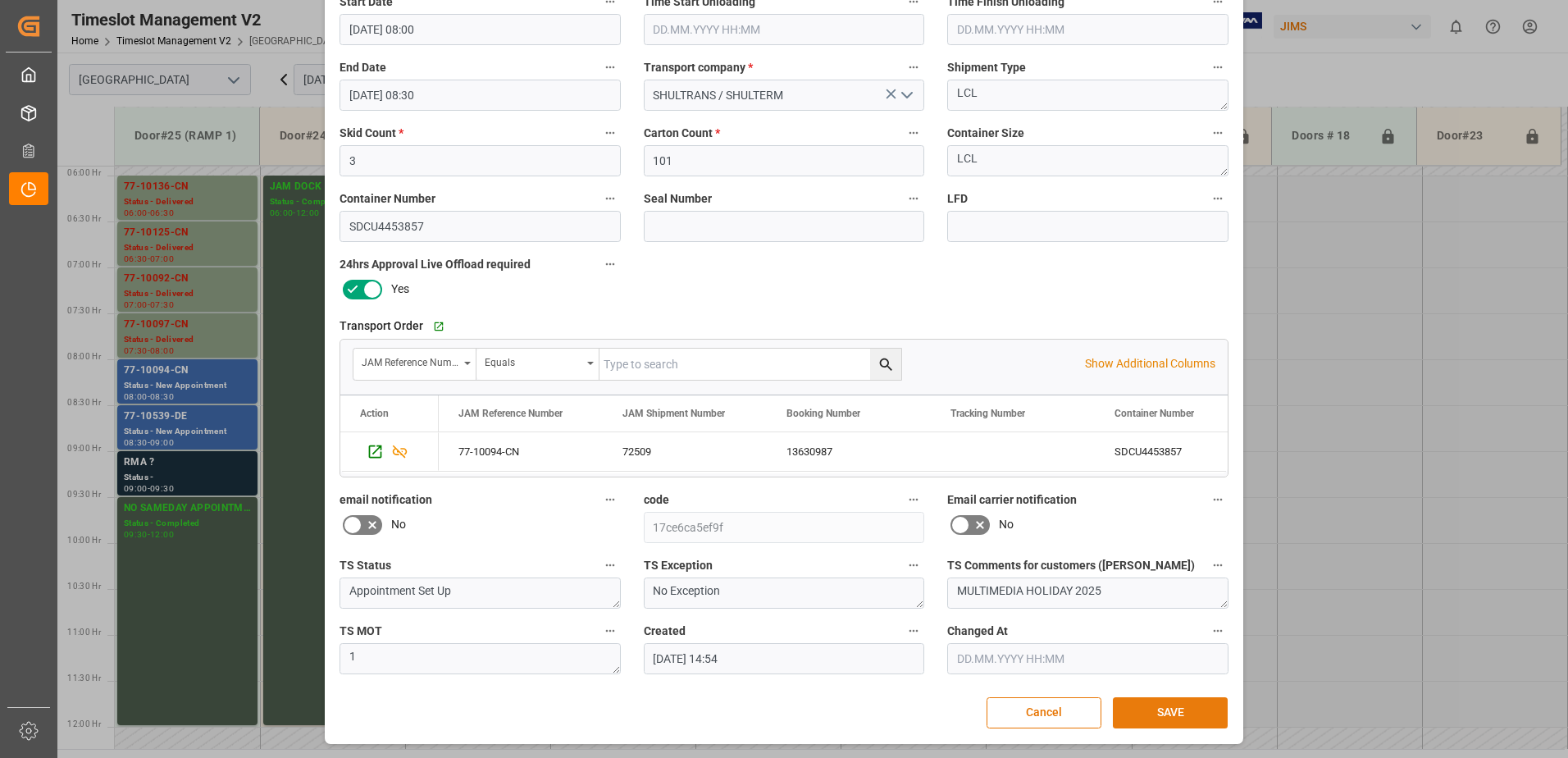
click at [1171, 711] on button "SAVE" at bounding box center [1170, 713] width 115 height 31
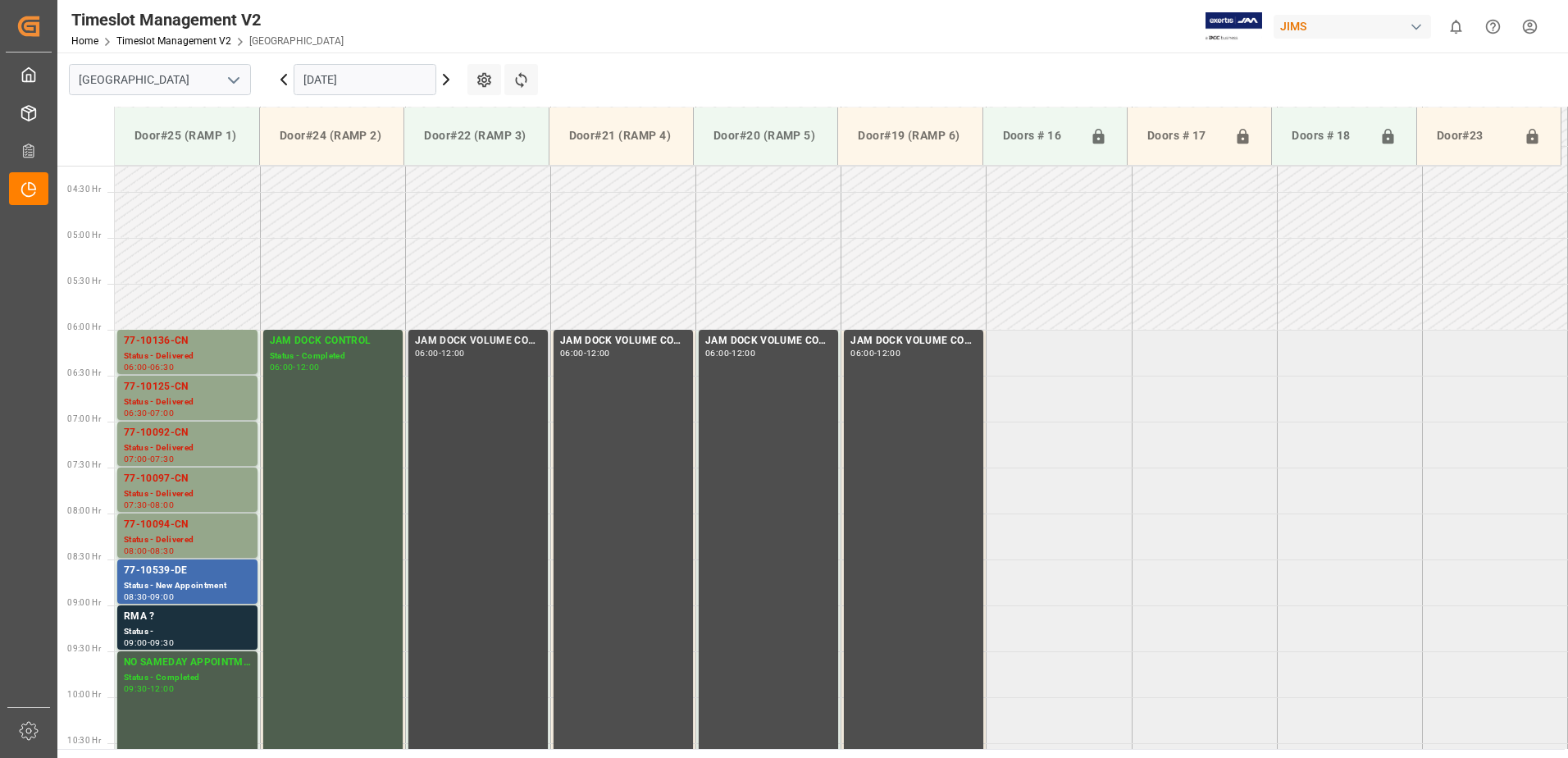
scroll to position [470, 0]
